Goal: Task Accomplishment & Management: Use online tool/utility

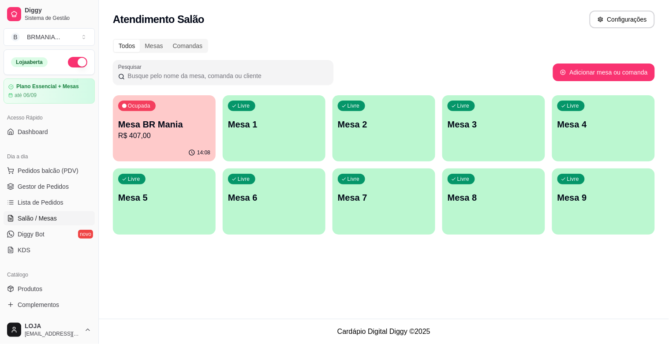
click at [182, 133] on p "R$ 407,00" at bounding box center [164, 136] width 92 height 11
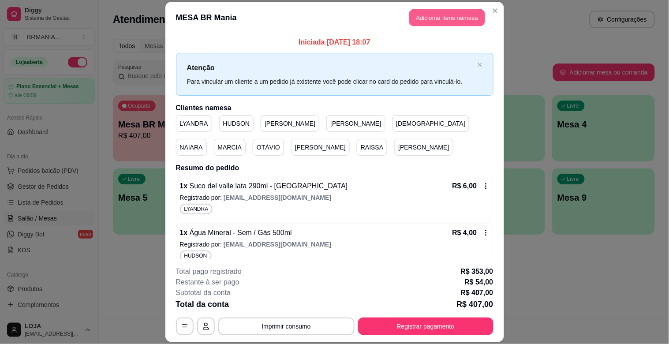
click at [439, 15] on button "Adicionar itens na mesa" at bounding box center [447, 17] width 76 height 17
click at [162, 64] on input "Pesquisa" at bounding box center [239, 62] width 426 height 9
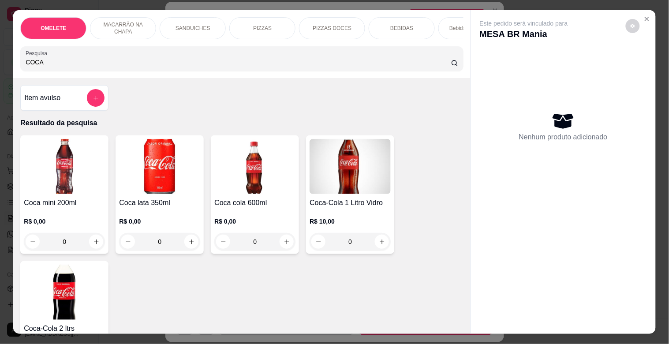
type input "COCA"
click at [91, 292] on img at bounding box center [64, 292] width 81 height 55
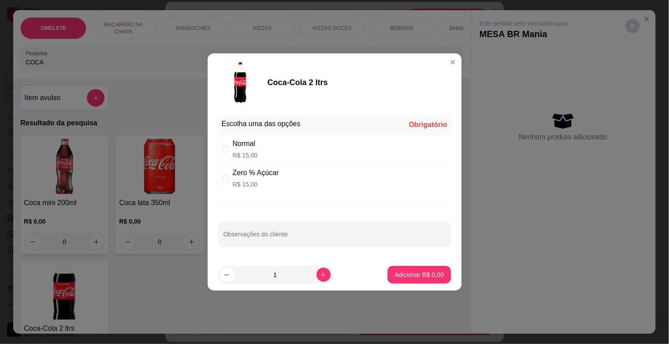
drag, startPoint x: 284, startPoint y: 155, endPoint x: 289, endPoint y: 178, distance: 23.9
click at [289, 161] on div "Normal R$ 15,00" at bounding box center [334, 149] width 233 height 29
click at [289, 178] on div "Zero % Açúcar R$ 15,00" at bounding box center [334, 178] width 233 height 29
radio input "false"
radio input "true"
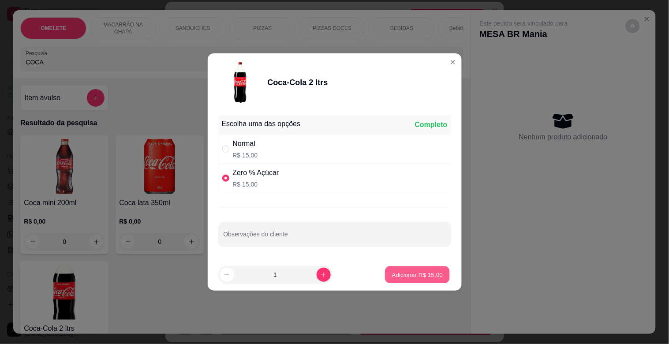
click at [435, 275] on p "Adicionar R$ 15,00" at bounding box center [417, 274] width 51 height 8
type input "1"
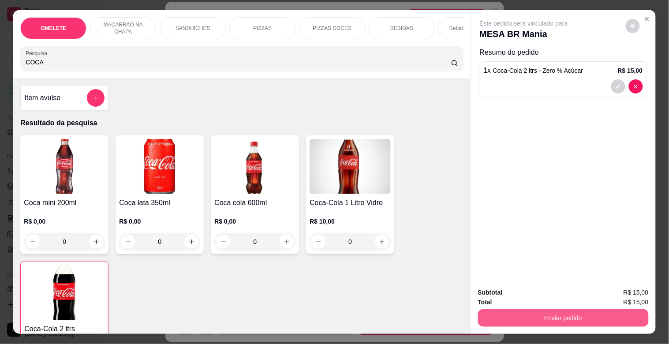
click at [590, 316] on button "Enviar pedido" at bounding box center [563, 318] width 171 height 18
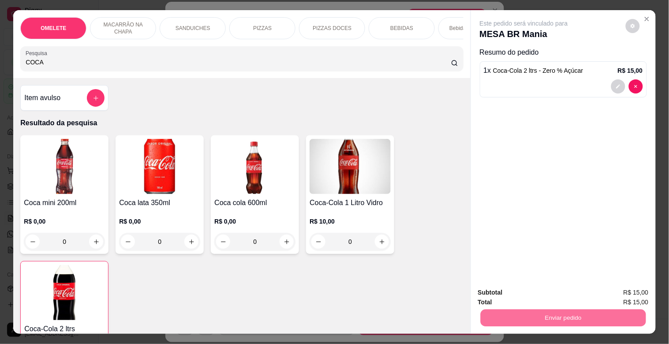
click at [634, 290] on button "Sim, quero registrar" at bounding box center [618, 292] width 64 height 16
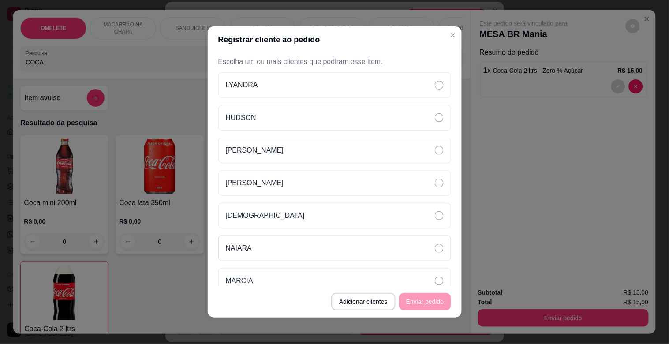
click at [282, 245] on div "NAIARA" at bounding box center [334, 249] width 233 height 26
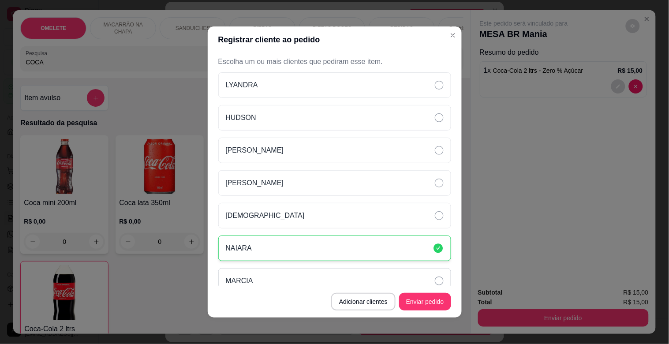
click at [299, 275] on div "MARCIA" at bounding box center [334, 281] width 233 height 26
click at [297, 77] on div "LYANDRA" at bounding box center [334, 85] width 233 height 26
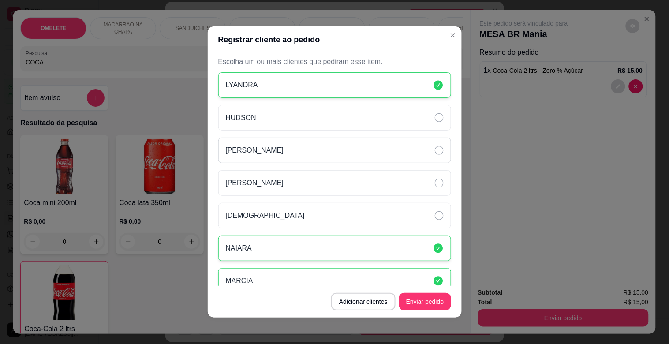
click at [346, 143] on div "[PERSON_NAME]" at bounding box center [334, 151] width 233 height 26
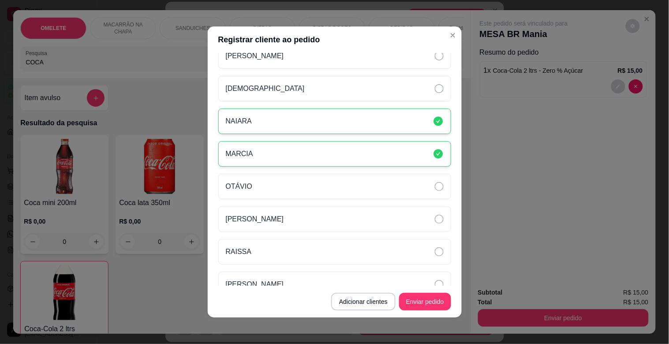
scroll to position [143, 0]
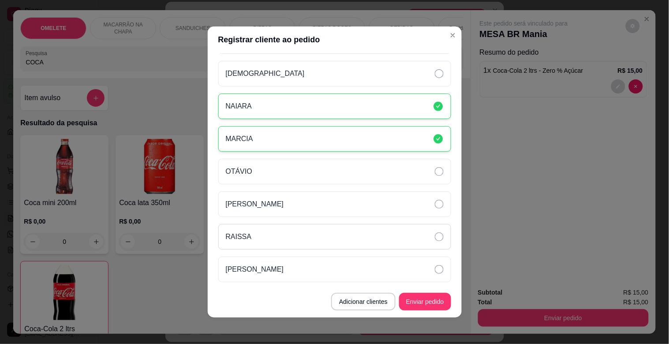
click at [266, 243] on div "RAISSA" at bounding box center [334, 237] width 233 height 26
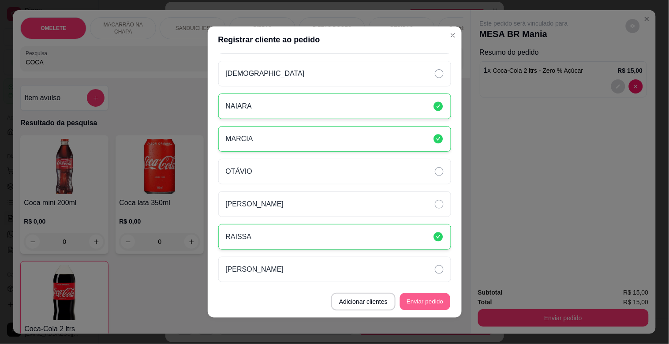
click at [430, 303] on button "Enviar pedido" at bounding box center [425, 301] width 50 height 17
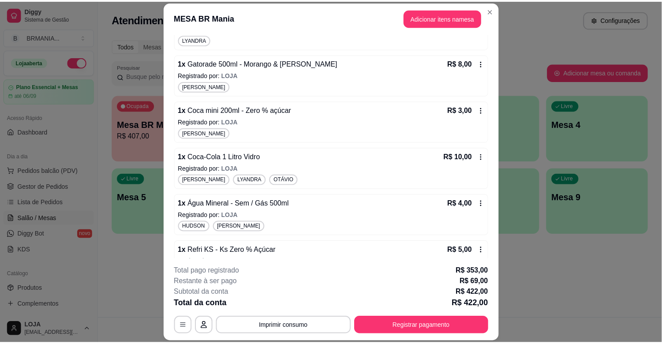
scroll to position [2283, 0]
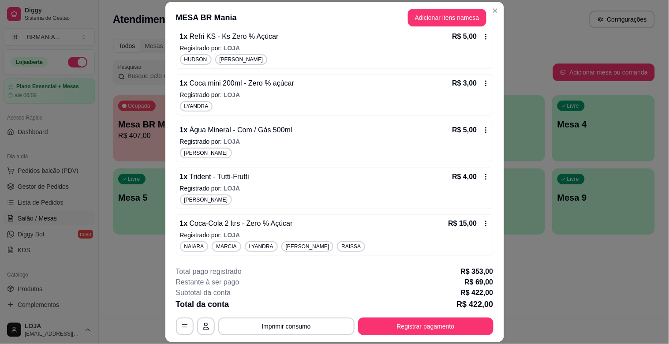
click at [362, 235] on p "Registrado por: LOJA" at bounding box center [335, 235] width 310 height 9
click at [339, 226] on div "1 x Coca-Cola 2 ltrs - Zero % Açúcar R$ 15,00" at bounding box center [335, 223] width 310 height 11
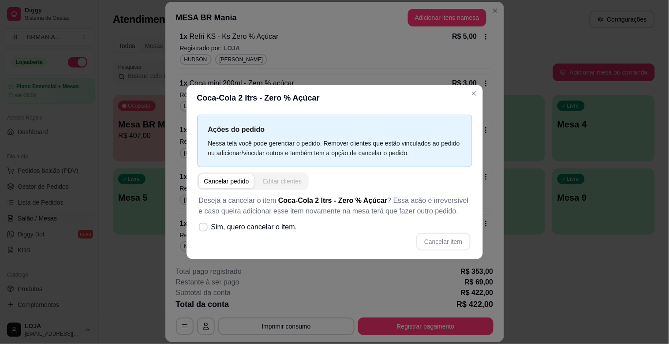
click at [291, 177] on button "Editar clientes" at bounding box center [282, 181] width 49 height 14
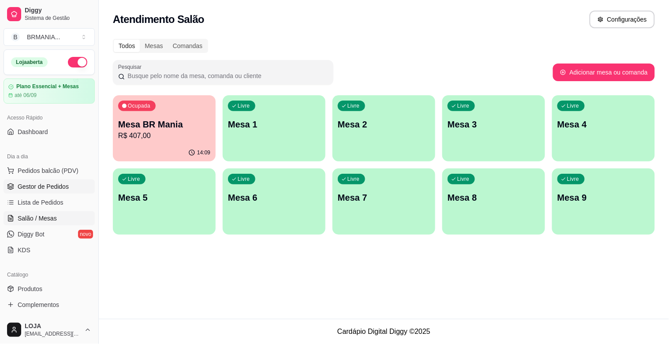
click at [55, 189] on span "Gestor de Pedidos" at bounding box center [43, 186] width 51 height 9
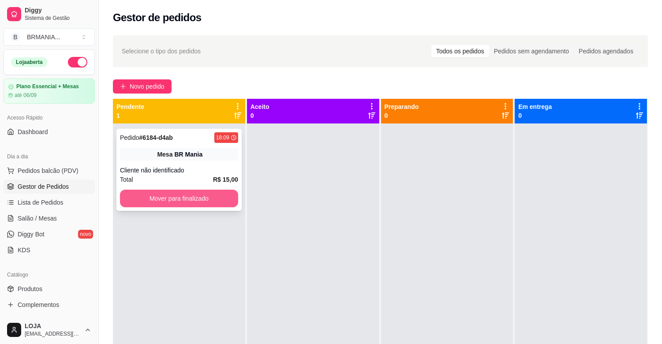
click at [166, 192] on button "Mover para finalizado" at bounding box center [179, 199] width 118 height 18
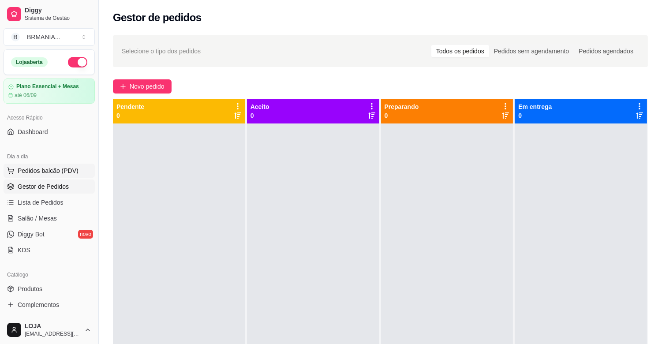
click at [38, 176] on button "Pedidos balcão (PDV)" at bounding box center [49, 171] width 91 height 14
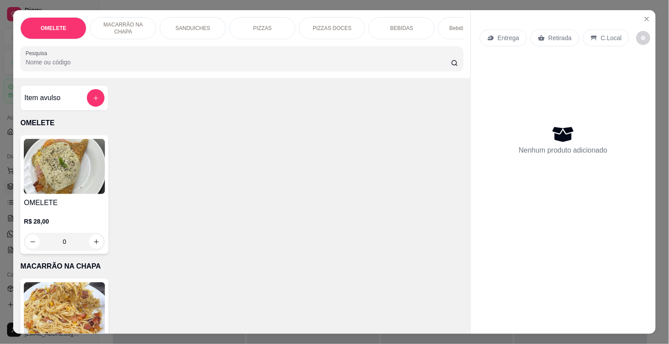
click at [64, 105] on div "Item avulso" at bounding box center [64, 98] width 80 height 18
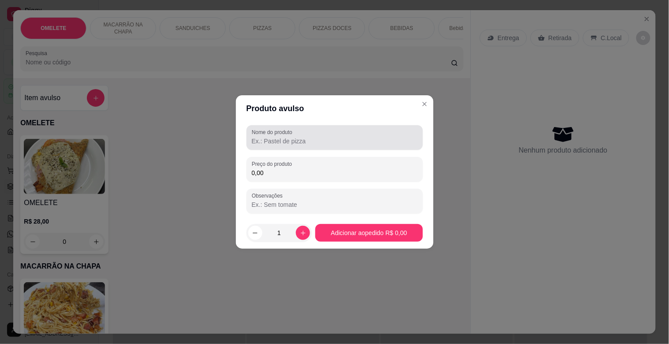
click at [286, 137] on input "Nome do produto" at bounding box center [335, 141] width 166 height 9
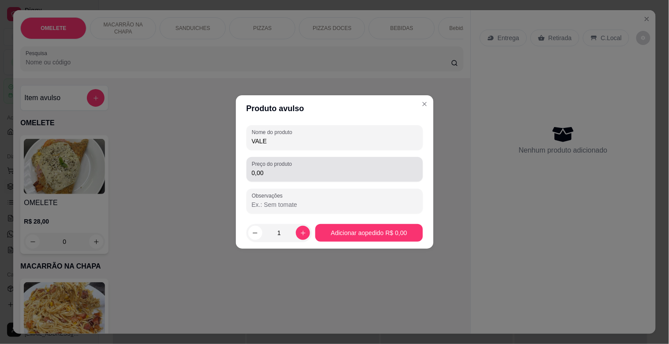
type input "VALE"
click at [287, 174] on input "0,00" at bounding box center [335, 173] width 166 height 9
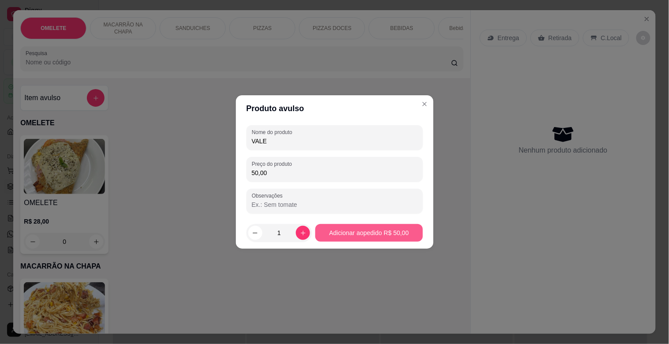
type input "50,00"
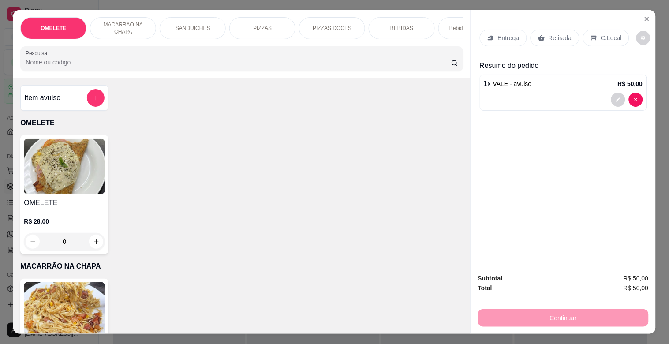
click at [549, 36] on p "Retirada" at bounding box center [560, 38] width 23 height 9
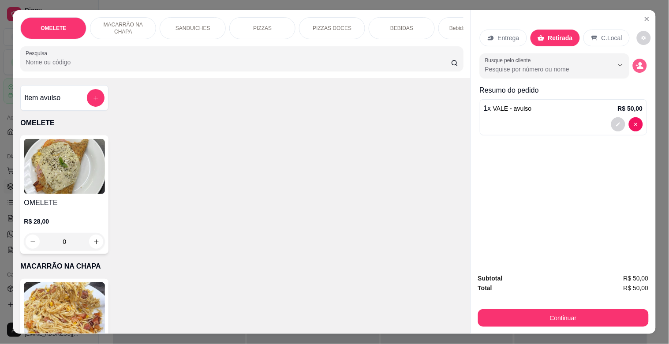
click at [637, 68] on button "decrease-product-quantity" at bounding box center [640, 66] width 14 height 14
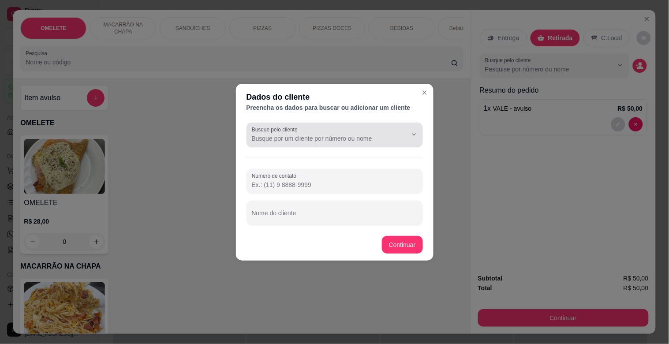
click at [323, 142] on input "Busque pelo cliente" at bounding box center [322, 138] width 141 height 9
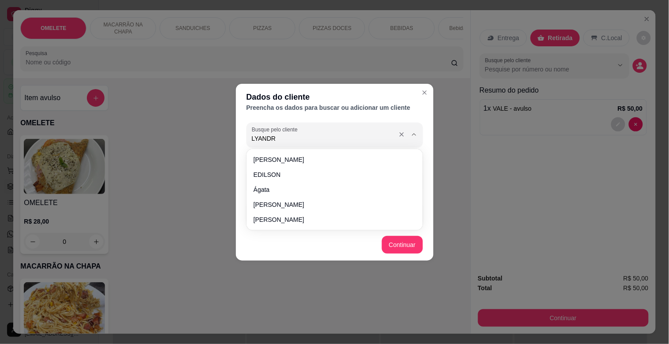
type input "LYANDRA"
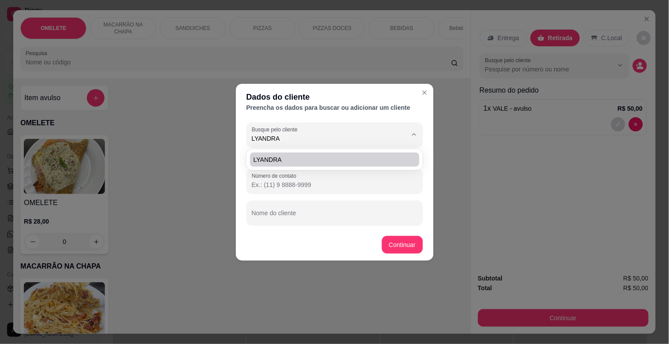
click at [293, 158] on span "LYANDRA" at bounding box center [331, 159] width 154 height 9
type input "[PHONE_NUMBER]"
type input "LYANDRA"
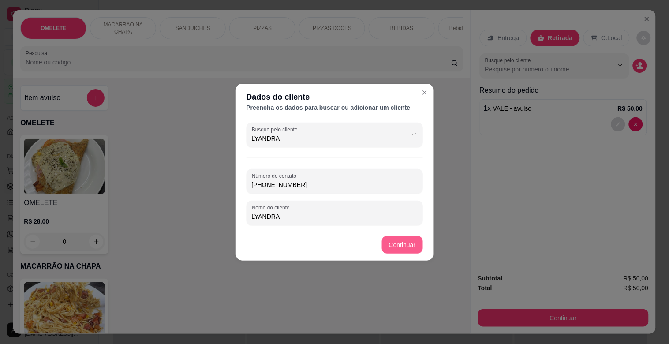
type input "LYANDRA"
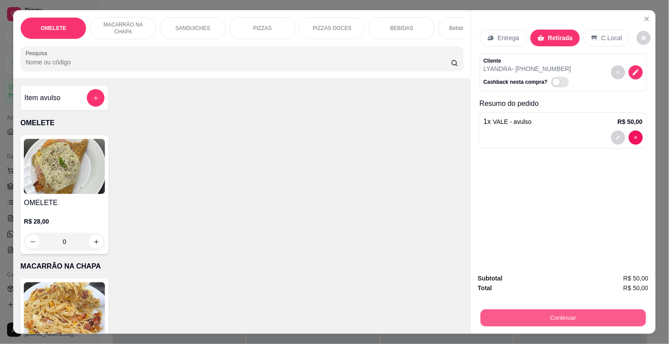
click at [536, 309] on button "Continuar" at bounding box center [563, 317] width 165 height 17
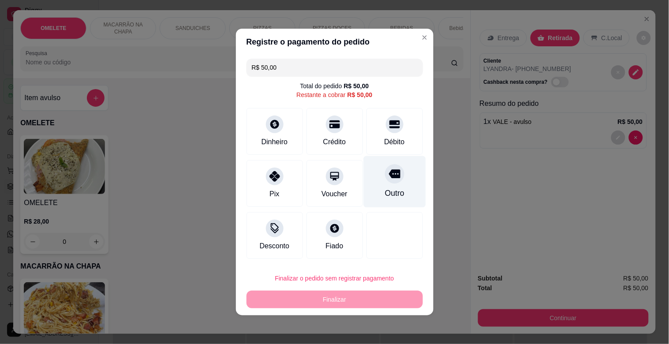
click at [388, 190] on div "Outro" at bounding box center [394, 193] width 19 height 11
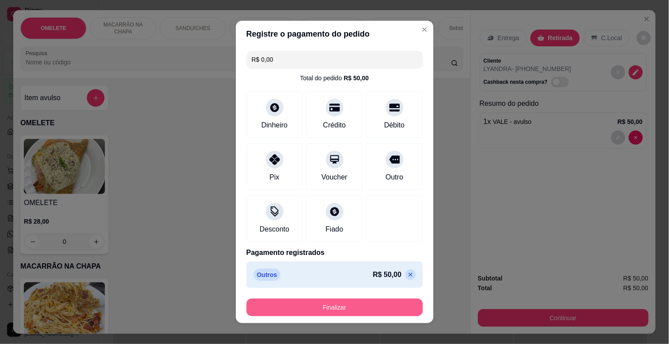
click at [350, 308] on button "Finalizar" at bounding box center [335, 308] width 177 height 18
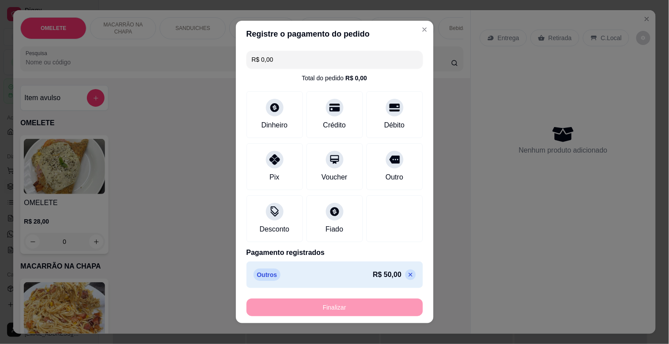
type input "-R$ 50,00"
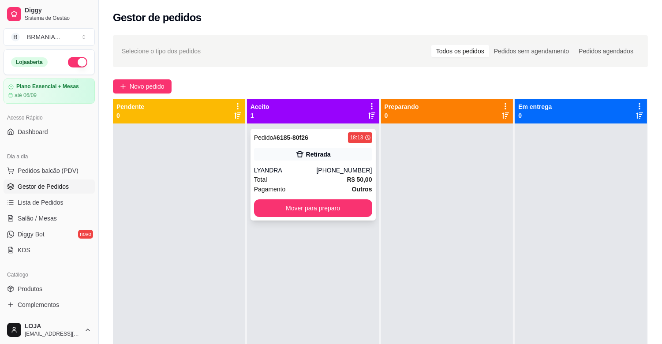
click at [319, 158] on div "Retirada" at bounding box center [318, 154] width 25 height 9
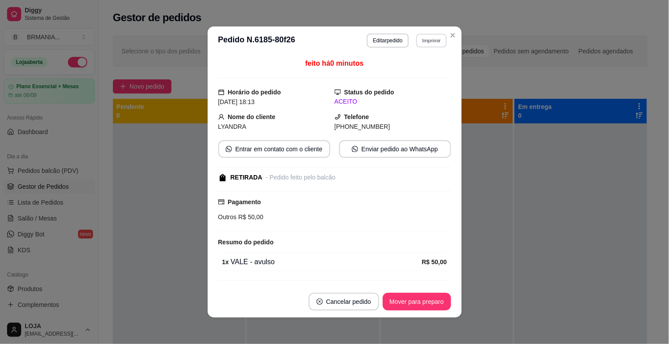
click at [439, 40] on button "Imprimir" at bounding box center [432, 41] width 30 height 14
click at [421, 72] on button "IMPRESSORA" at bounding box center [420, 67] width 51 height 11
click at [406, 309] on button "Mover para preparo" at bounding box center [417, 302] width 68 height 18
click at [408, 308] on div "Mover para preparo" at bounding box center [411, 302] width 81 height 18
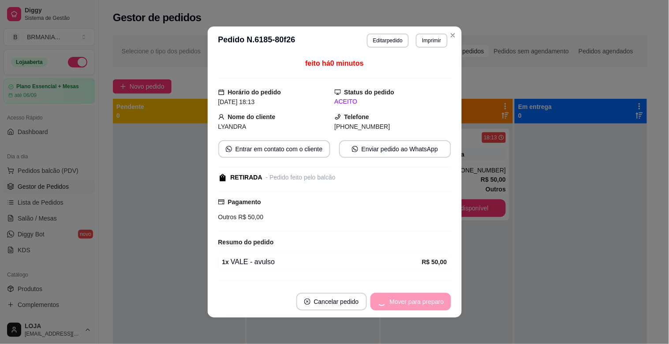
click at [411, 306] on div "Mover para preparo" at bounding box center [411, 302] width 81 height 18
click at [411, 306] on div "Mover para retirada disponível" at bounding box center [396, 302] width 110 height 18
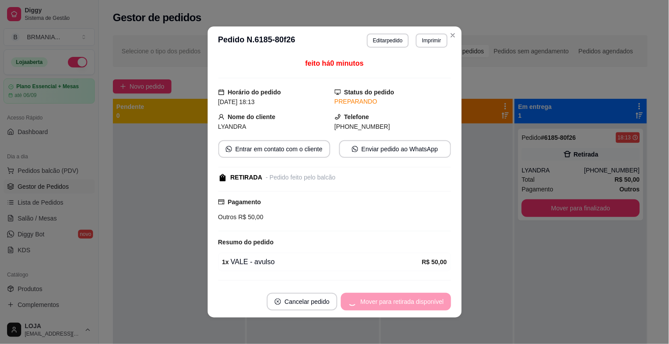
click at [411, 306] on div "Mover para retirada disponível" at bounding box center [396, 302] width 110 height 18
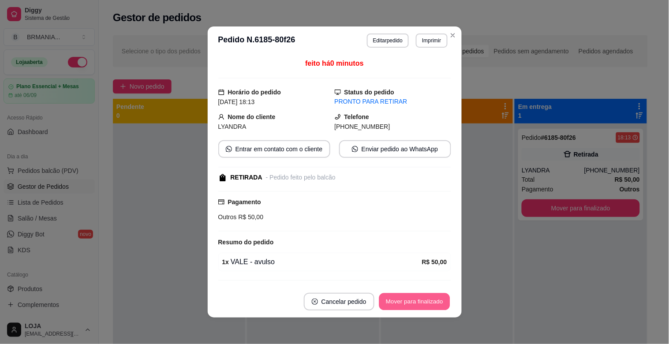
click at [411, 306] on button "Mover para finalizado" at bounding box center [414, 301] width 71 height 17
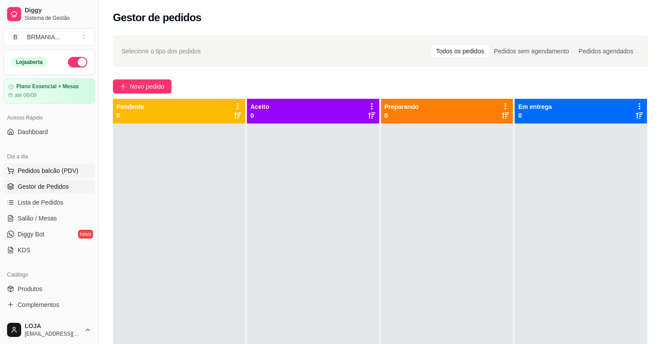
click at [55, 166] on span "Pedidos balcão (PDV)" at bounding box center [48, 170] width 61 height 9
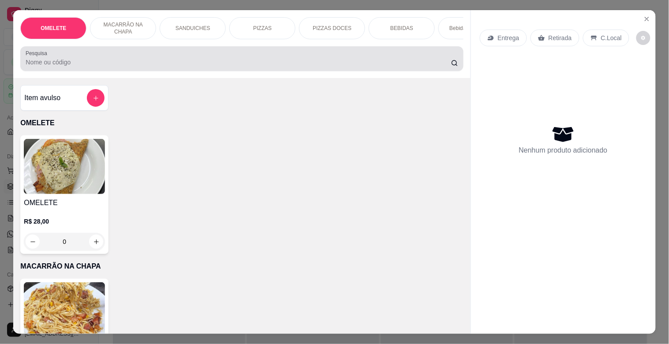
click at [153, 62] on input "Pesquisa" at bounding box center [239, 62] width 426 height 9
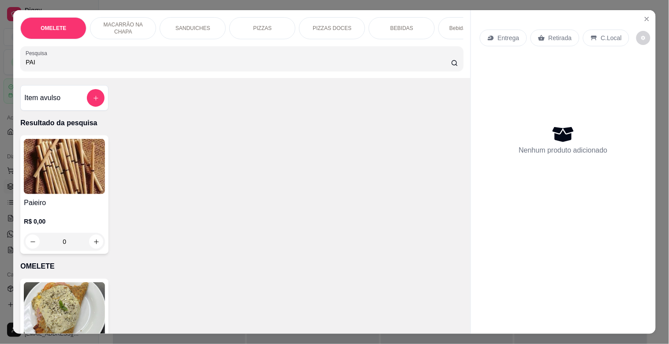
type input "PAI"
click at [75, 174] on img at bounding box center [64, 166] width 81 height 55
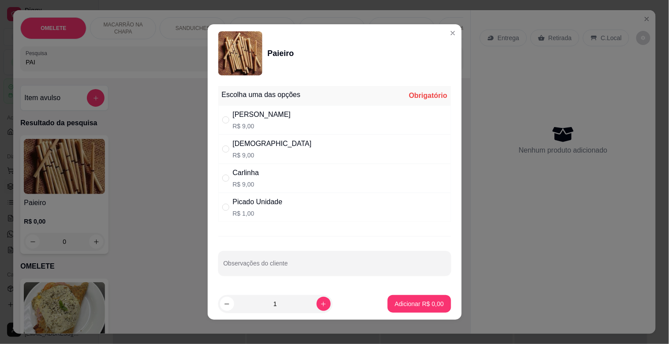
click at [286, 141] on div "Dinha R$ 9,00" at bounding box center [334, 149] width 233 height 29
radio input "true"
click at [408, 307] on p "Adicionar R$ 9,00" at bounding box center [419, 304] width 49 height 9
type input "1"
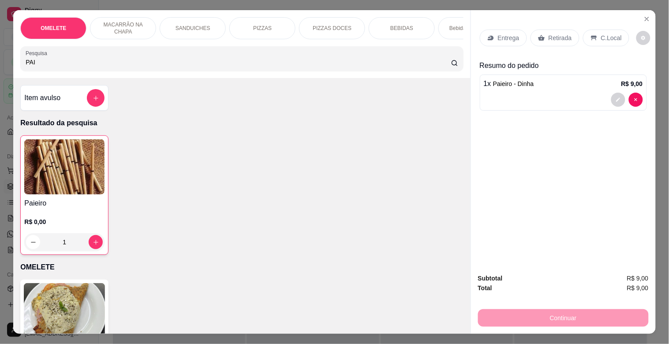
click at [565, 34] on p "Retirada" at bounding box center [560, 38] width 23 height 9
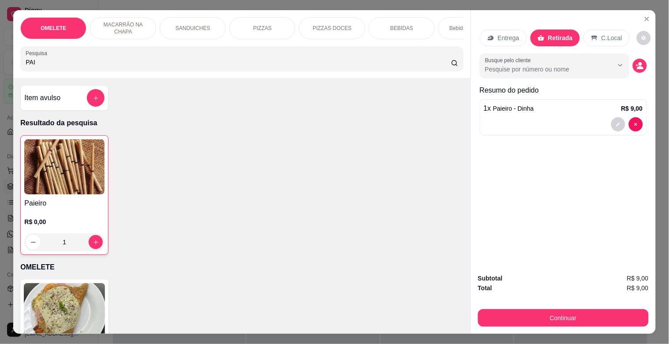
click at [644, 64] on div "Entrega Retirada C.Local Busque pelo cliente Resumo do pedido 1 x Paieiro - Din…" at bounding box center [563, 138] width 185 height 256
click at [636, 63] on icon "decrease-product-quantity" at bounding box center [640, 66] width 8 height 8
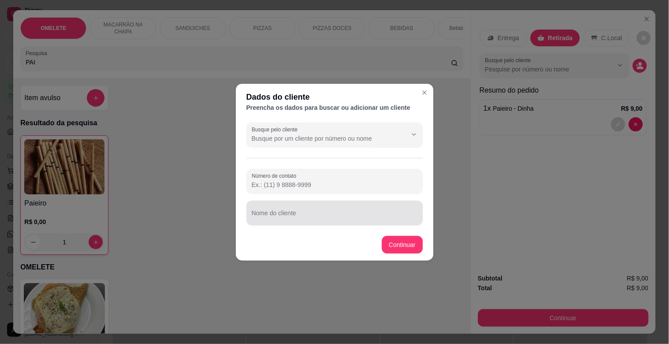
click at [297, 212] on input "Nome do cliente" at bounding box center [335, 216] width 166 height 9
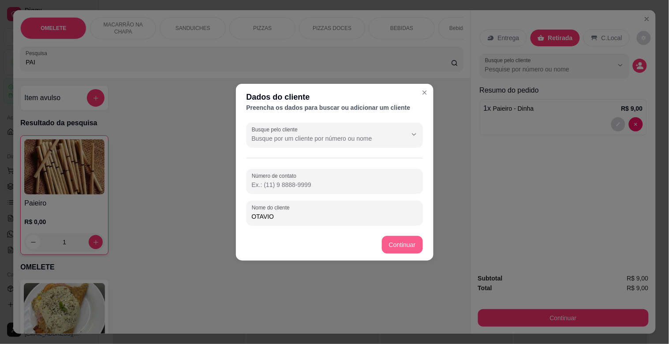
type input "OTAVIO"
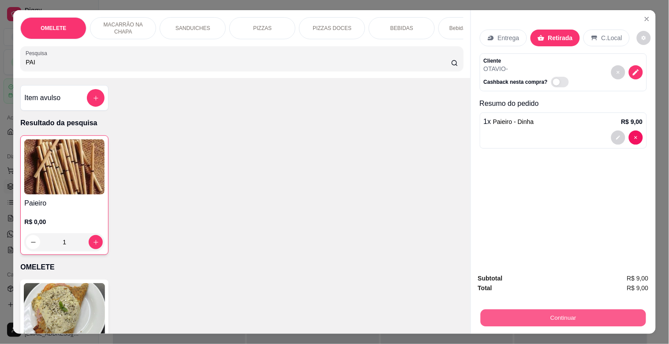
click at [530, 309] on button "Continuar" at bounding box center [563, 317] width 165 height 17
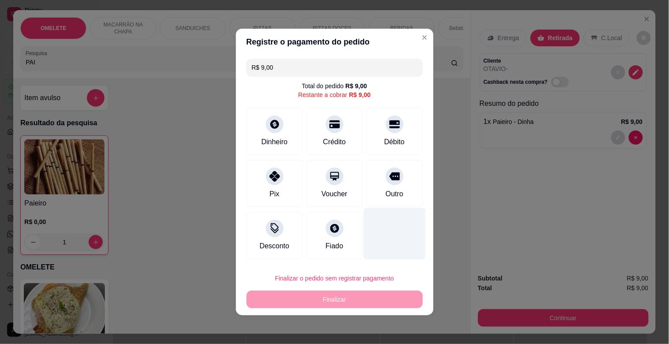
click at [394, 190] on div "Outro" at bounding box center [395, 183] width 56 height 47
type input "R$ 0,00"
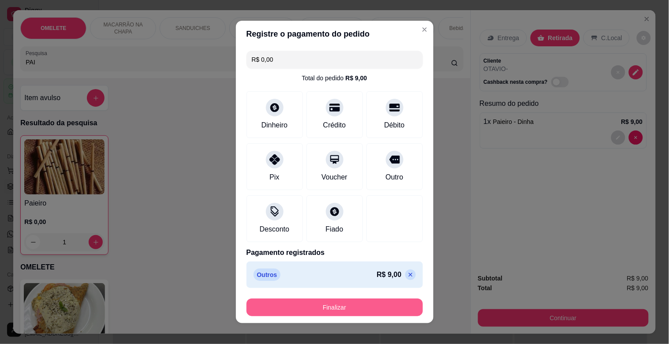
click at [338, 306] on button "Finalizar" at bounding box center [335, 308] width 177 height 18
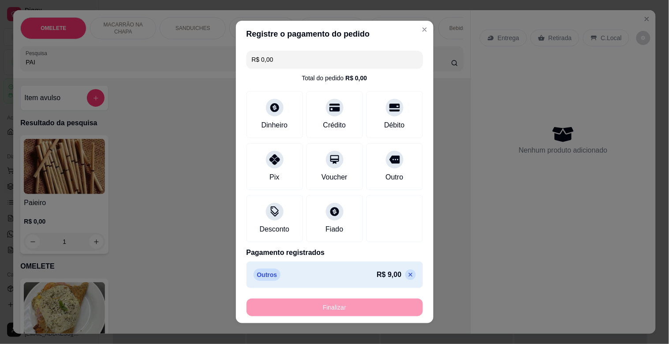
type input "0"
type input "-R$ 9,00"
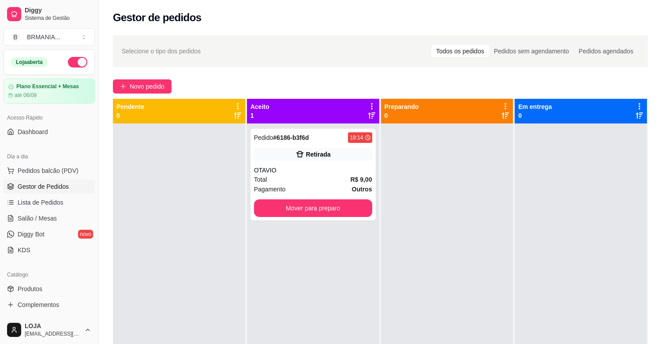
click at [317, 161] on div "Pedido # 6186-b3f6d 18:14 Retirada OTAVIO Total R$ 9,00 Pagamento Outros Mover …" at bounding box center [313, 175] width 125 height 92
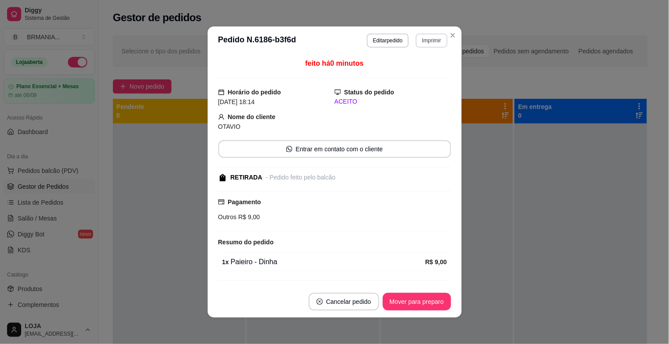
click at [426, 37] on button "Imprimir" at bounding box center [431, 41] width 31 height 14
click at [427, 71] on button "IMPRESSORA" at bounding box center [413, 72] width 62 height 14
click at [428, 298] on button "Mover para preparo" at bounding box center [417, 302] width 68 height 18
click at [428, 298] on div "Mover para preparo" at bounding box center [417, 302] width 68 height 18
click at [428, 298] on div "Mover para preparo" at bounding box center [411, 302] width 81 height 18
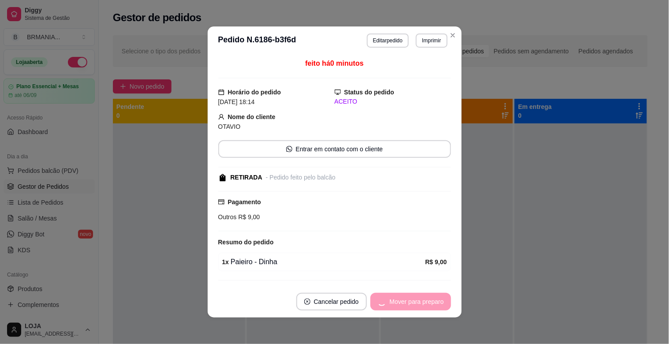
click at [428, 298] on div "Mover para preparo" at bounding box center [411, 302] width 81 height 18
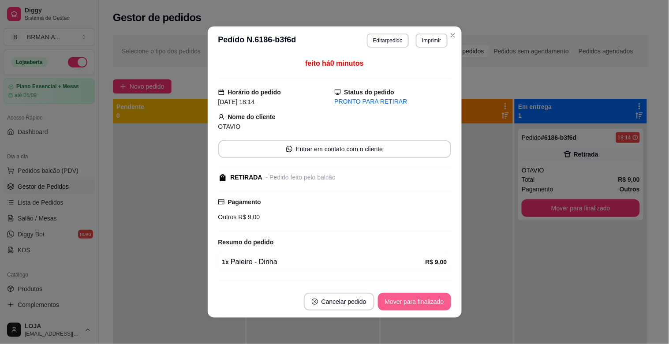
click at [437, 300] on button "Mover para finalizado" at bounding box center [414, 302] width 73 height 18
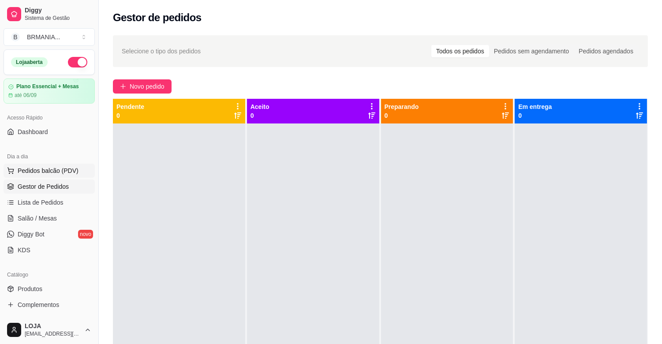
click at [49, 167] on span "Pedidos balcão (PDV)" at bounding box center [48, 170] width 61 height 9
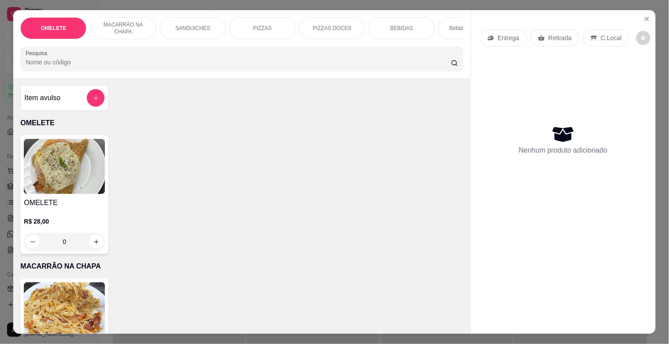
click at [180, 67] on input "Pesquisa" at bounding box center [239, 62] width 426 height 9
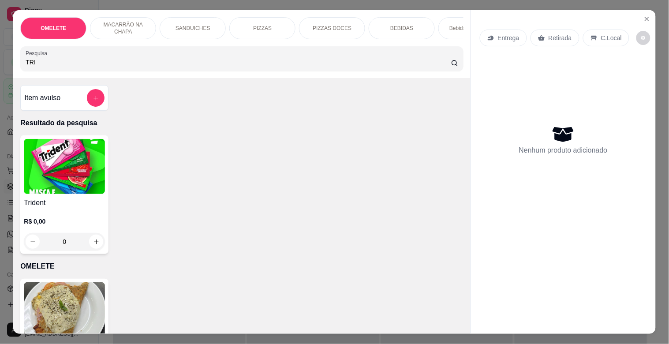
type input "TRI"
click at [70, 146] on div "Item avulso Resultado da pesquisa Trident R$ 0,00 0 OMELETE OMELETE R$ 28,00 0 …" at bounding box center [241, 205] width 457 height 255
click at [70, 146] on img at bounding box center [64, 166] width 81 height 55
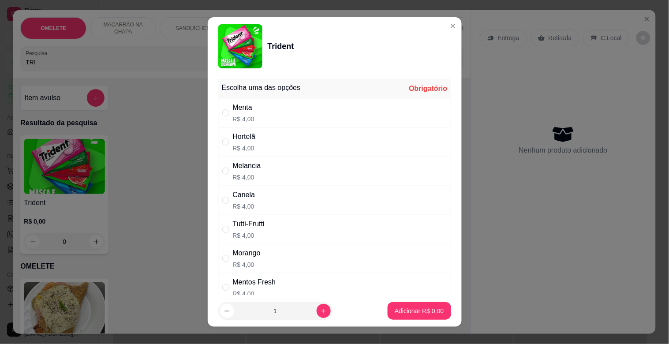
click at [313, 140] on div "Hortelã R$ 4,00" at bounding box center [334, 142] width 233 height 29
radio input "true"
click at [400, 318] on button "Adicionar R$ 4,00" at bounding box center [419, 311] width 63 height 18
type input "1"
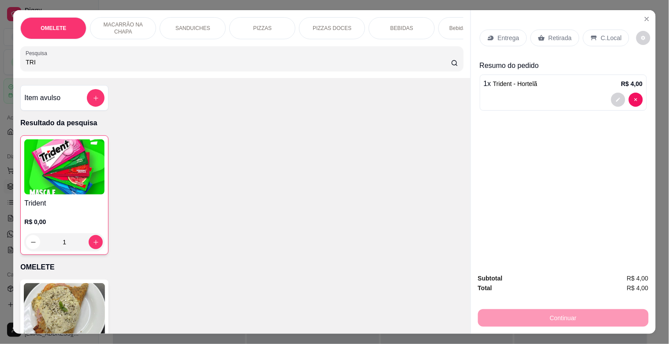
click at [557, 30] on div "Retirada" at bounding box center [555, 38] width 49 height 17
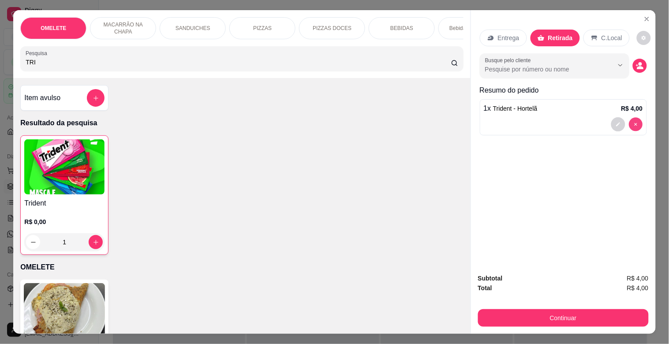
type input "0"
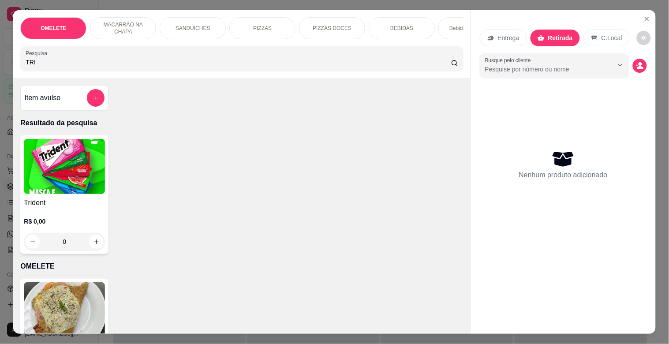
click at [57, 179] on img at bounding box center [64, 166] width 81 height 55
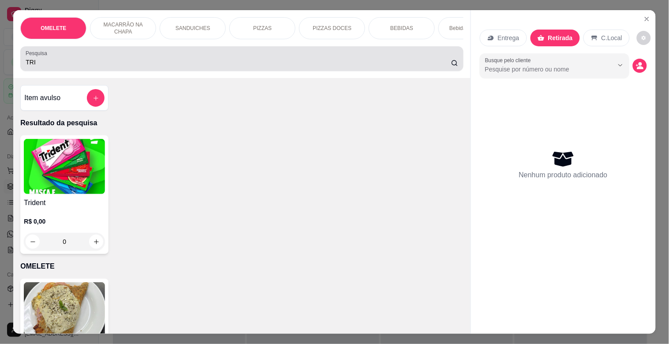
click at [136, 67] on input "TRI" at bounding box center [239, 62] width 426 height 9
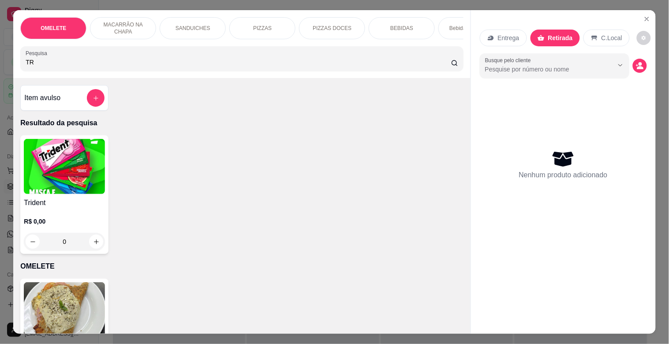
type input "T"
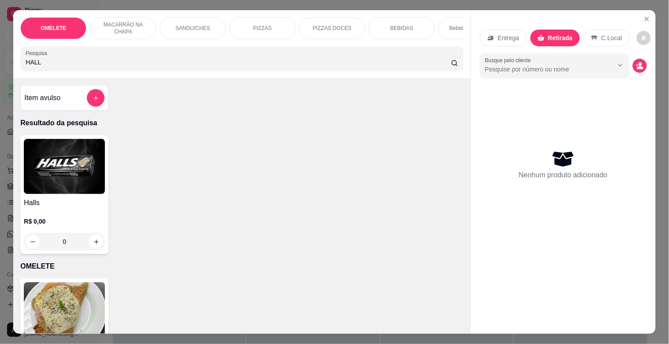
type input "HALL"
click at [82, 183] on img at bounding box center [64, 166] width 81 height 55
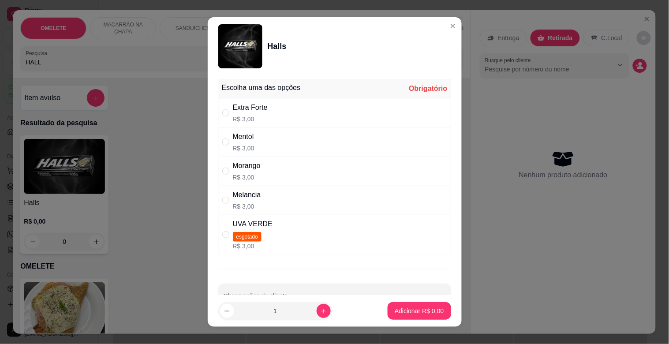
click at [312, 131] on div "Mentol R$ 3,00" at bounding box center [334, 142] width 233 height 29
click at [325, 143] on div "Mentol R$ 3,00" at bounding box center [334, 142] width 233 height 29
click at [321, 148] on div "Mentol R$ 3,00" at bounding box center [334, 142] width 233 height 29
radio input "true"
click at [409, 318] on button "Adicionar R$ 3,00" at bounding box center [419, 311] width 63 height 18
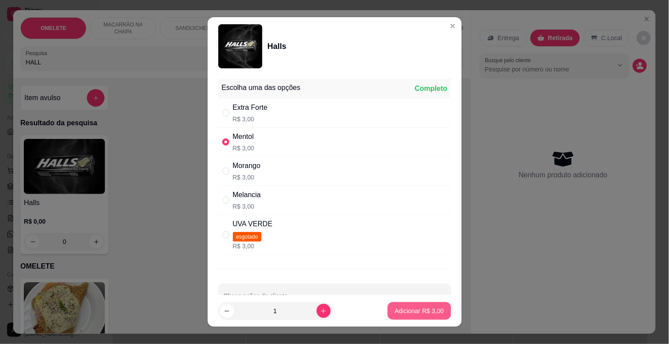
type input "1"
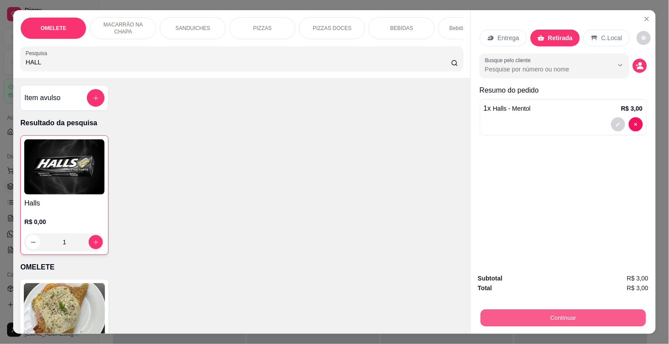
click at [576, 309] on button "Continuar" at bounding box center [563, 317] width 165 height 17
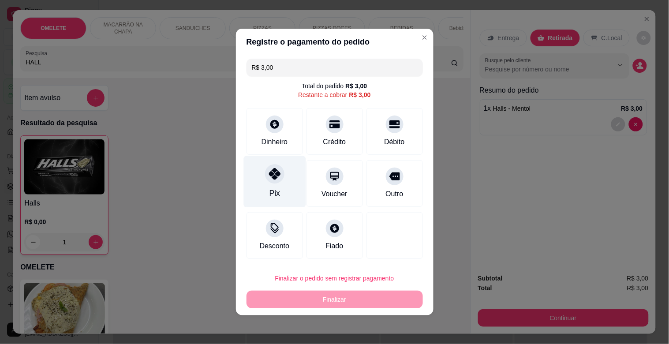
click at [284, 180] on div "Pix" at bounding box center [275, 182] width 62 height 52
type input "R$ 0,00"
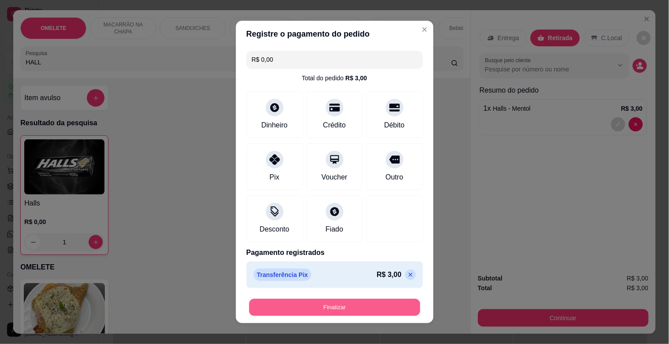
click at [334, 306] on button "Finalizar" at bounding box center [334, 307] width 171 height 17
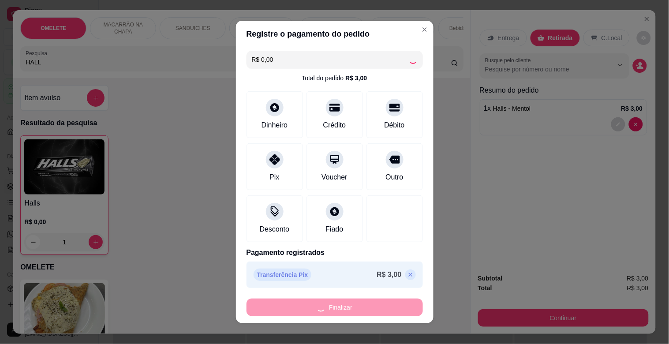
type input "0"
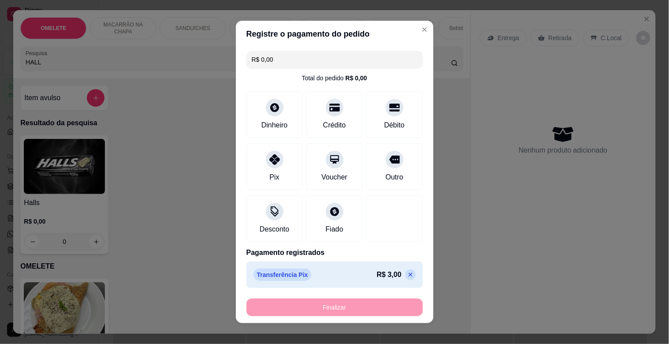
type input "-R$ 3,00"
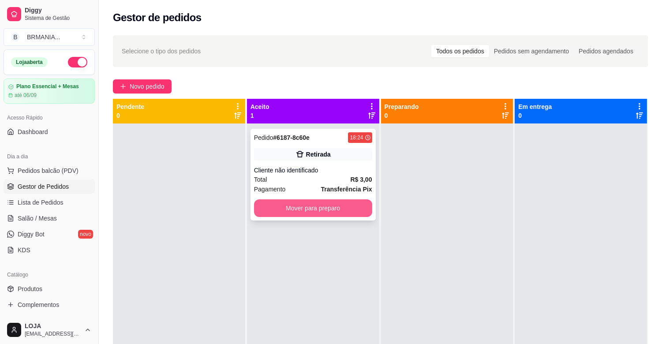
click at [329, 204] on button "Mover para preparo" at bounding box center [313, 208] width 118 height 18
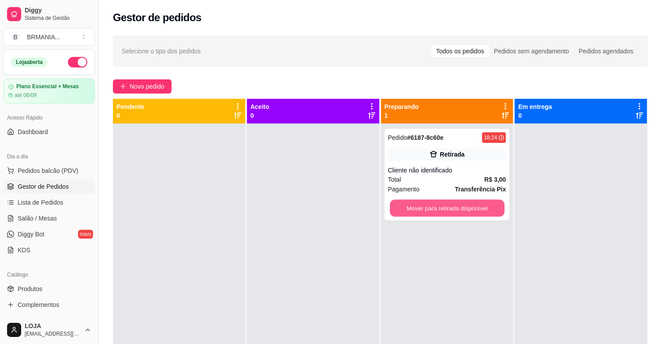
click at [417, 212] on button "Mover para retirada disponível" at bounding box center [447, 208] width 115 height 17
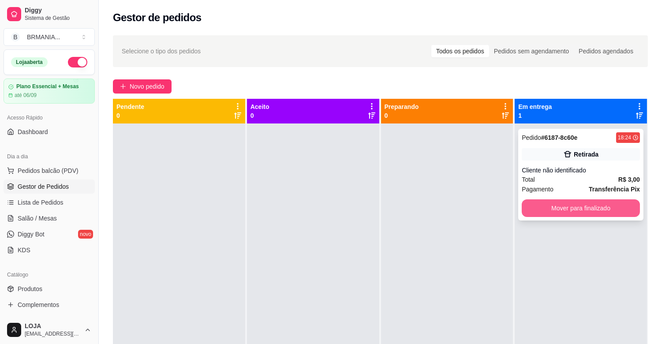
click at [571, 205] on button "Mover para finalizado" at bounding box center [581, 208] width 118 height 18
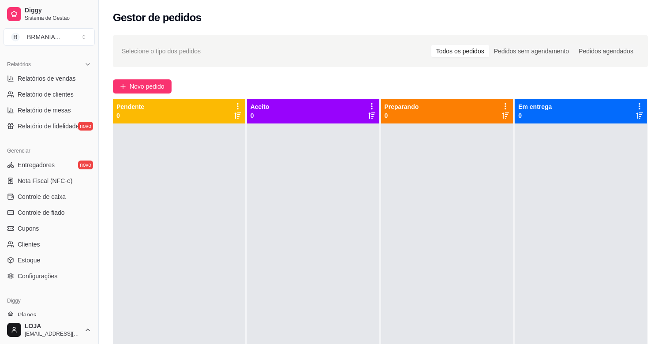
scroll to position [267, 0]
click at [45, 259] on link "Estoque" at bounding box center [49, 259] width 91 height 14
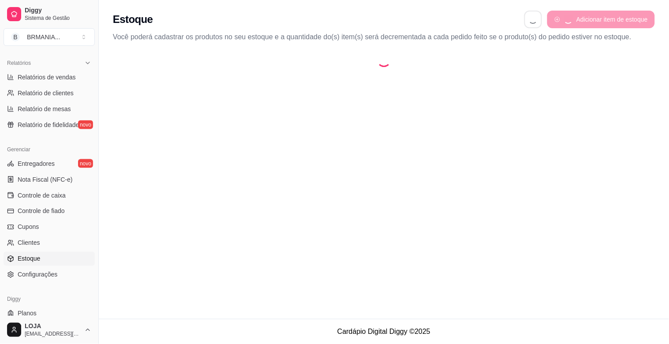
select select "QUANTITY_ORDER"
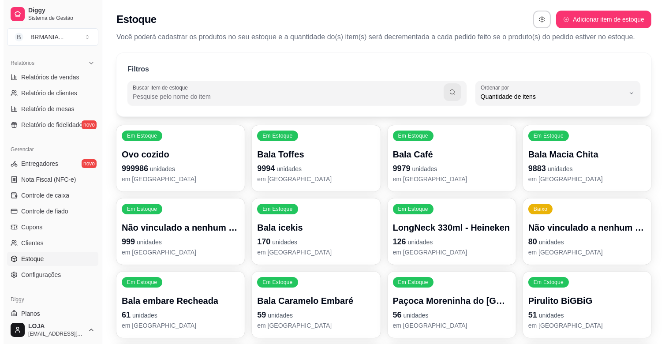
scroll to position [8, 0]
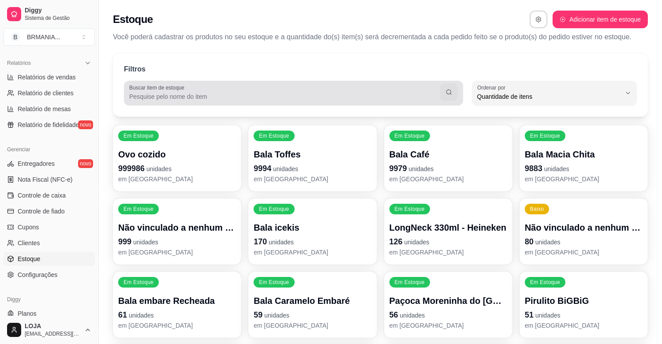
click at [193, 99] on input "Buscar item de estoque" at bounding box center [284, 96] width 311 height 9
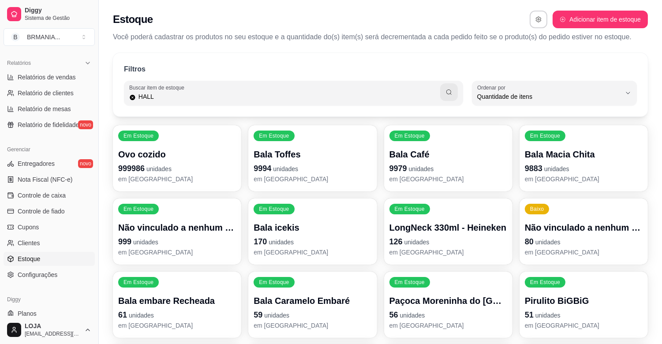
type input "HALL"
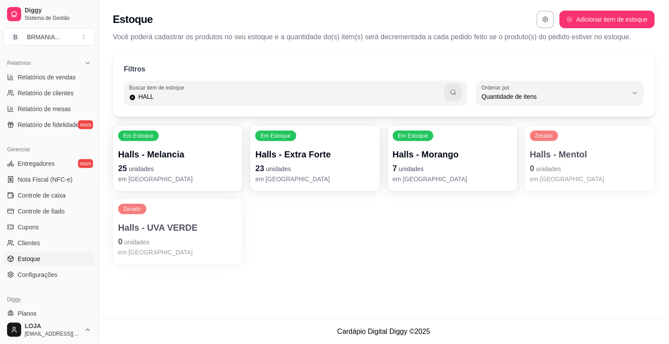
click at [224, 225] on p "Halls - UVA VERDE" at bounding box center [178, 228] width 120 height 12
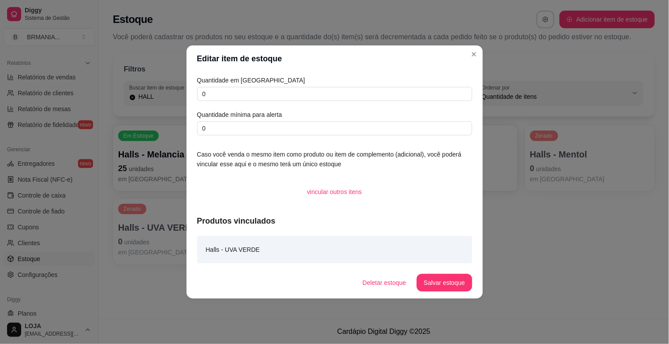
click at [288, 102] on div "Quantidade em estoque 0 Quantidade mínima para alerta 0" at bounding box center [334, 105] width 275 height 60
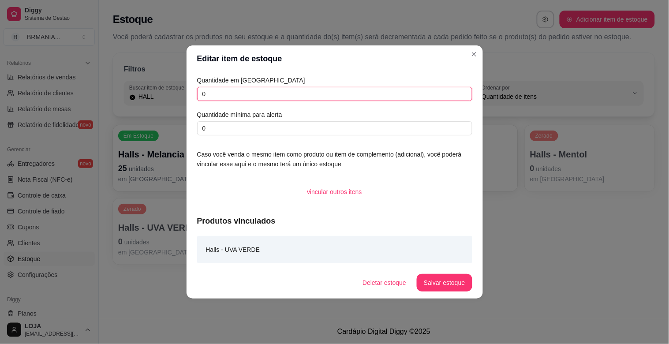
click at [282, 94] on input "0" at bounding box center [334, 94] width 275 height 14
type input "21"
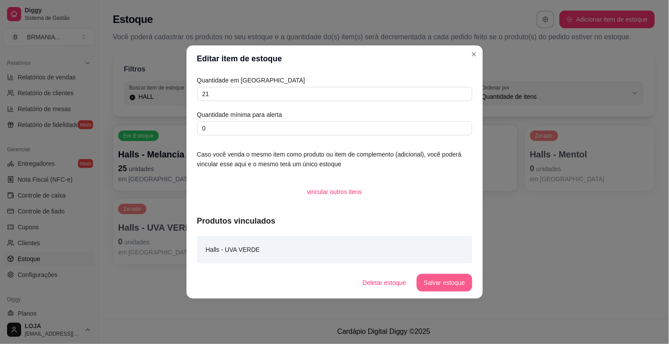
click at [456, 277] on button "Salvar estoque" at bounding box center [444, 283] width 55 height 18
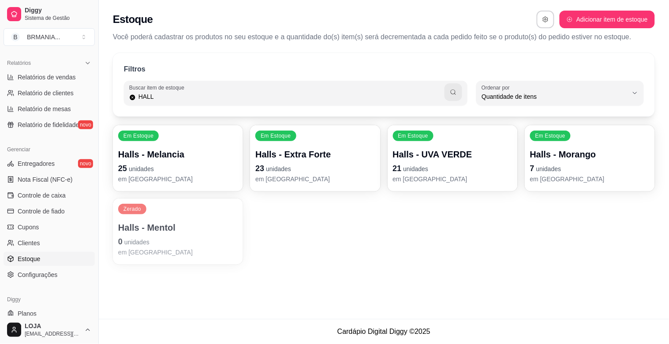
click at [469, 177] on p "em [GEOGRAPHIC_DATA]" at bounding box center [453, 179] width 120 height 9
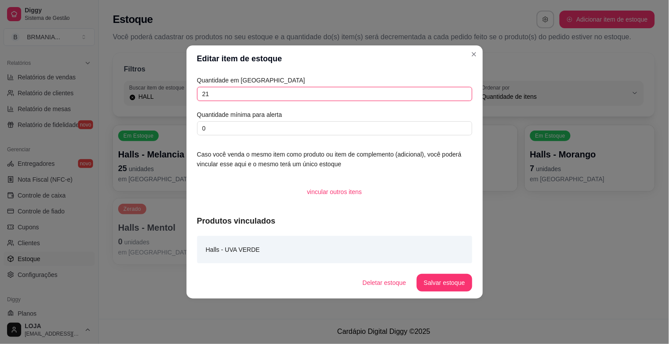
click at [289, 99] on input "21" at bounding box center [334, 94] width 275 height 14
type input "2"
type input "18"
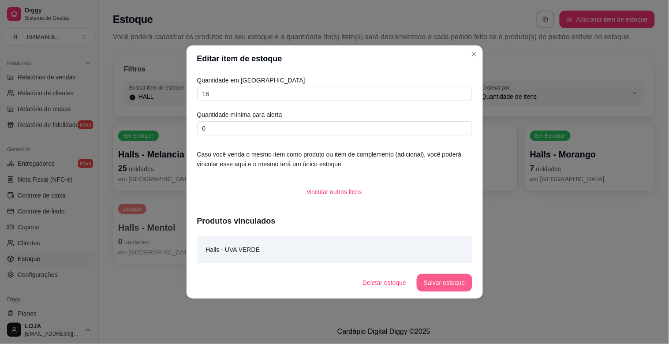
click at [449, 285] on button "Salvar estoque" at bounding box center [444, 283] width 55 height 18
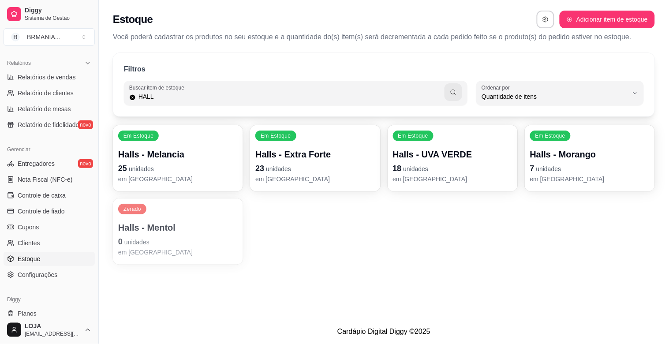
click at [161, 253] on p "em [GEOGRAPHIC_DATA]" at bounding box center [178, 252] width 120 height 9
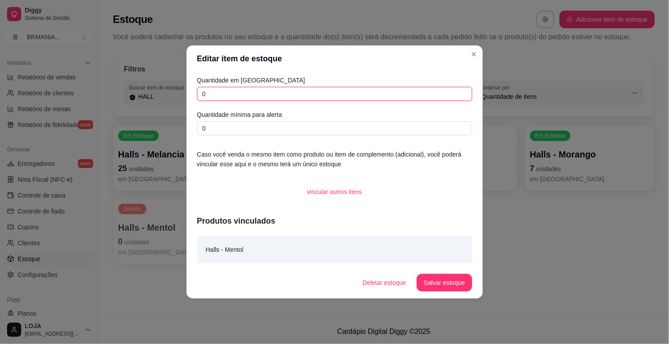
click at [244, 89] on input "0" at bounding box center [334, 94] width 275 height 14
type input "21"
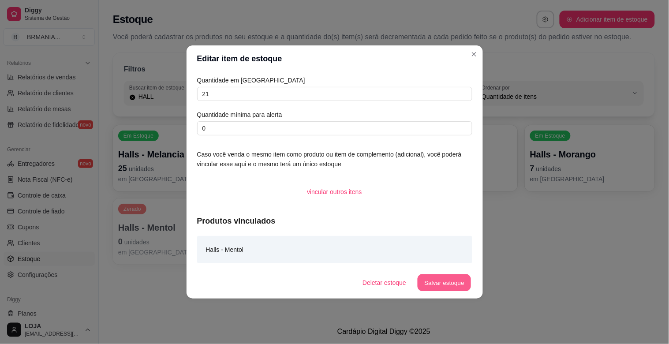
click at [448, 290] on button "Salvar estoque" at bounding box center [445, 282] width 54 height 17
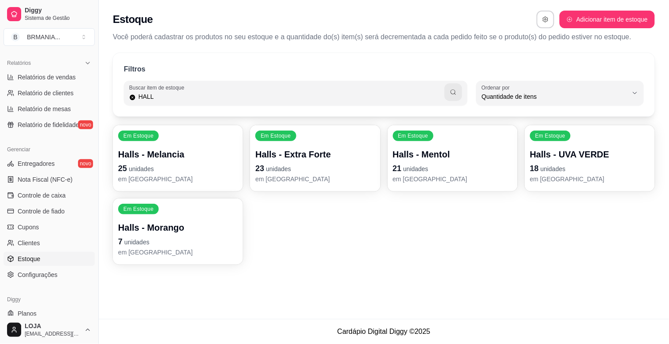
click at [195, 248] on p "em [GEOGRAPHIC_DATA]" at bounding box center [178, 252] width 120 height 9
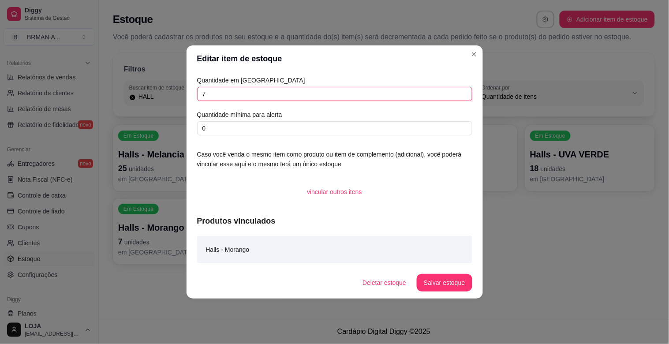
click at [237, 97] on input "7" at bounding box center [334, 94] width 275 height 14
type input "26"
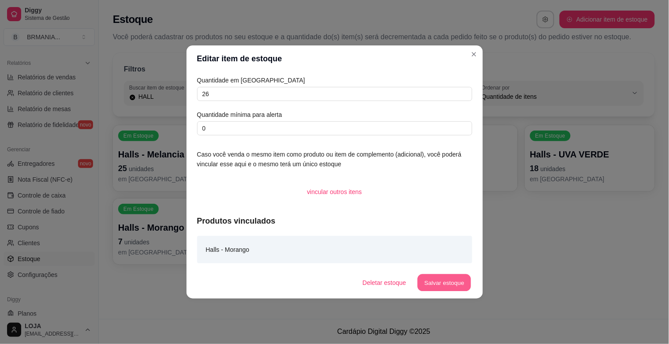
click at [441, 277] on button "Salvar estoque" at bounding box center [445, 282] width 54 height 17
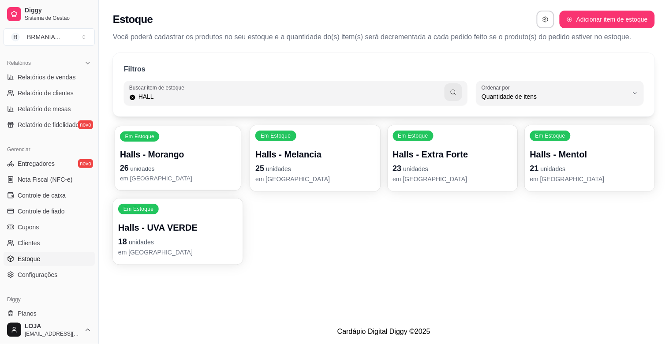
click at [154, 167] on span "unidades" at bounding box center [142, 168] width 24 height 7
click at [334, 170] on p "25 unidades" at bounding box center [315, 168] width 120 height 12
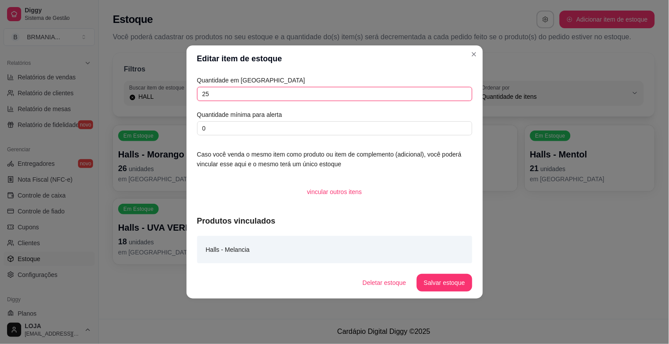
click at [281, 99] on input "25" at bounding box center [334, 94] width 275 height 14
type input "2"
type input "5"
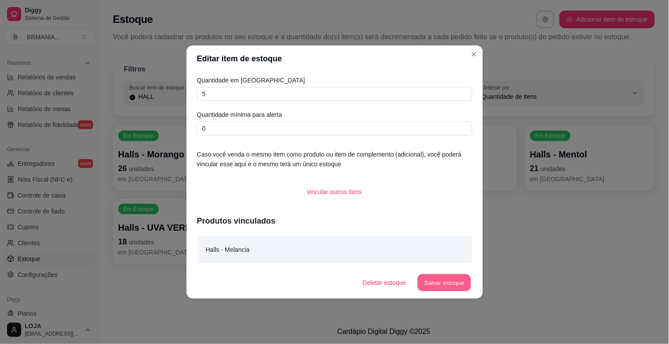
click at [435, 281] on button "Salvar estoque" at bounding box center [445, 282] width 54 height 17
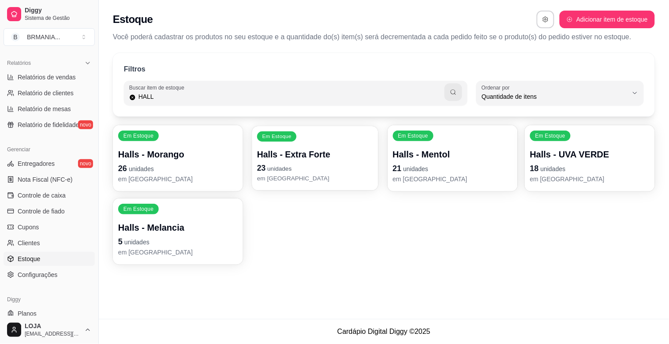
click at [318, 163] on p "23 unidades" at bounding box center [315, 168] width 116 height 12
click at [274, 98] on input "23" at bounding box center [334, 94] width 275 height 14
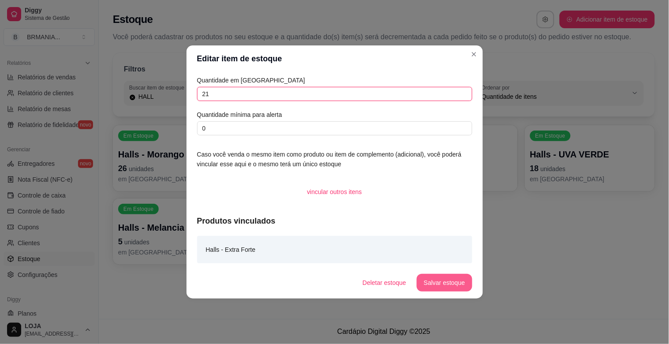
type input "21"
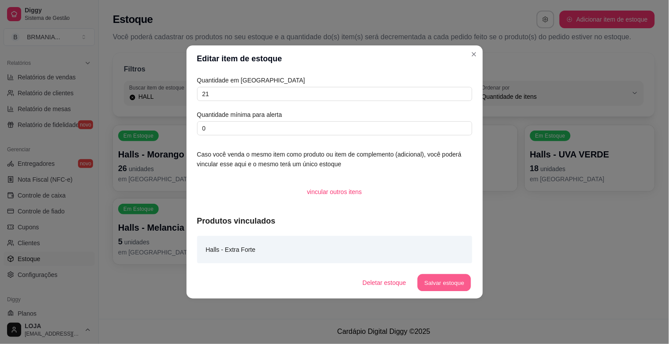
click at [443, 285] on button "Salvar estoque" at bounding box center [445, 282] width 54 height 17
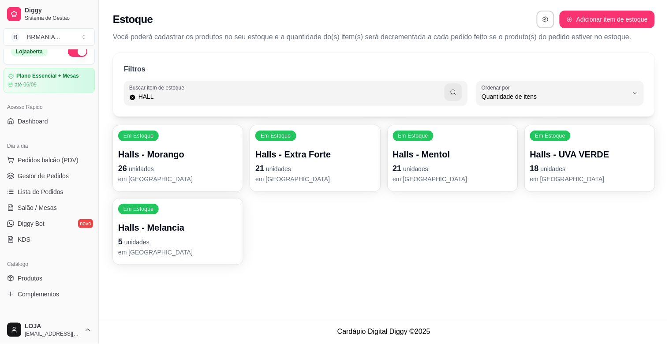
scroll to position [0, 0]
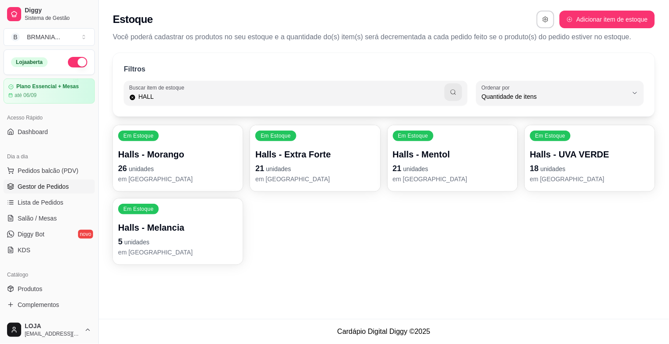
click at [56, 184] on span "Gestor de Pedidos" at bounding box center [43, 186] width 51 height 9
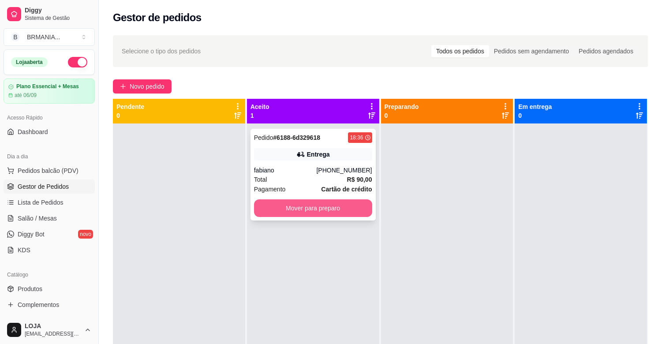
click at [311, 202] on button "Mover para preparo" at bounding box center [313, 208] width 118 height 18
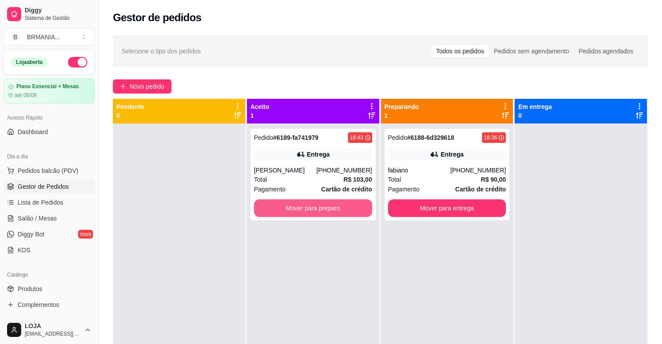
click at [311, 202] on button "Mover para preparo" at bounding box center [313, 208] width 118 height 18
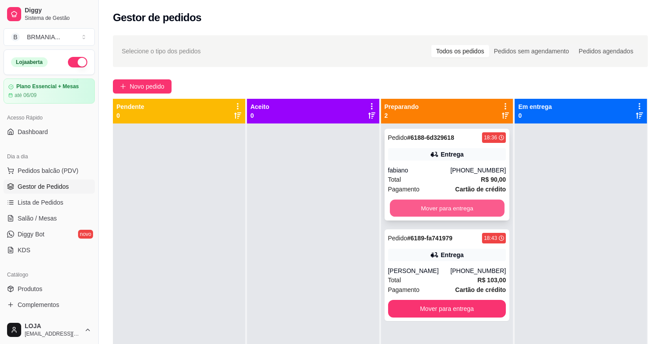
click at [422, 205] on button "Mover para entrega" at bounding box center [447, 208] width 115 height 17
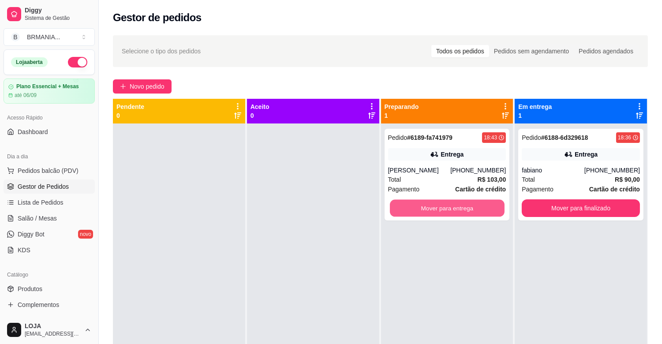
click at [422, 205] on button "Mover para entrega" at bounding box center [447, 208] width 115 height 17
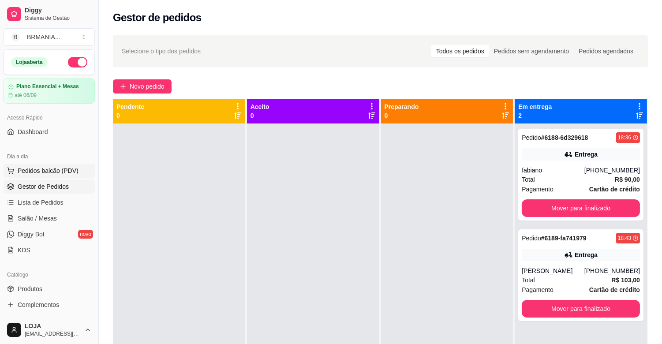
click at [56, 165] on button "Pedidos balcão (PDV)" at bounding box center [49, 171] width 91 height 14
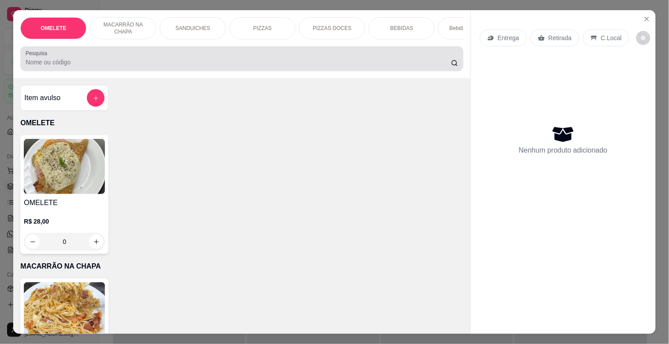
click at [178, 68] on div at bounding box center [242, 59] width 432 height 18
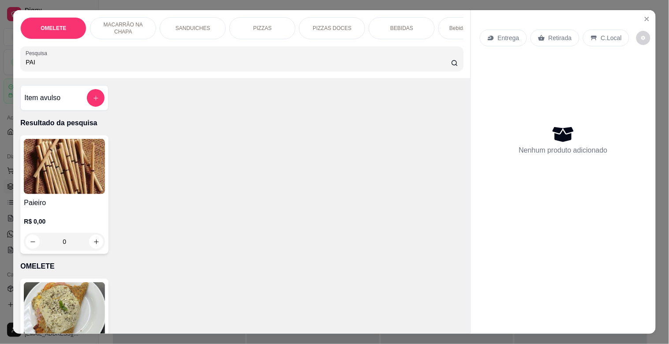
type input "PAI"
click at [70, 160] on img at bounding box center [64, 166] width 81 height 55
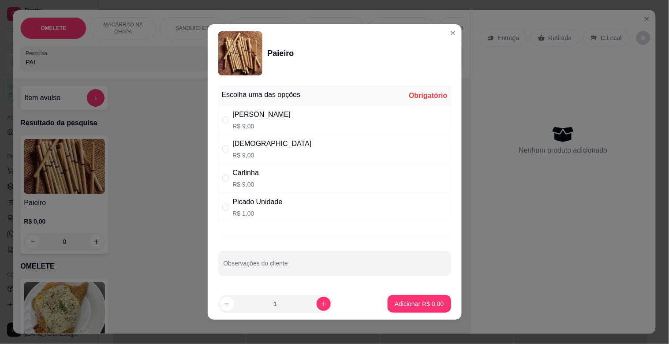
click at [243, 122] on p "R$ 9,00" at bounding box center [262, 126] width 58 height 9
radio input "true"
click at [418, 303] on p "Adicionar R$ 9,00" at bounding box center [419, 304] width 49 height 9
type input "1"
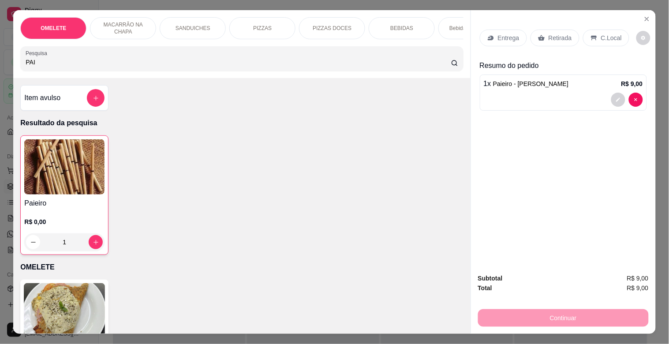
click at [560, 34] on p "Retirada" at bounding box center [560, 38] width 23 height 9
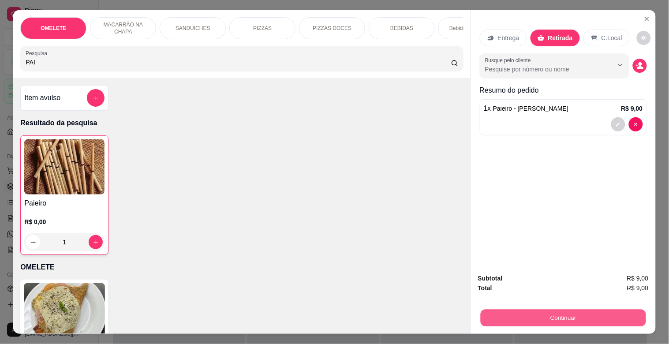
click at [570, 318] on button "Continuar" at bounding box center [563, 317] width 165 height 17
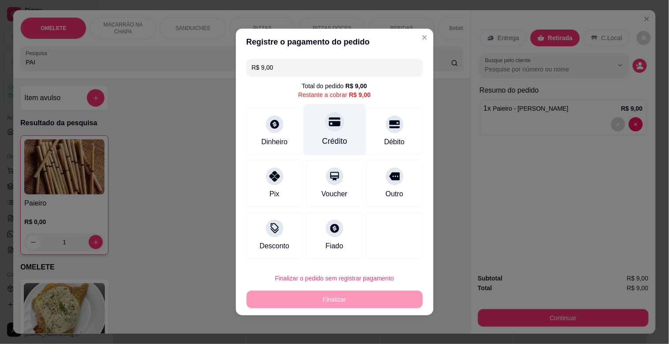
click at [327, 131] on div "Crédito" at bounding box center [335, 130] width 62 height 52
type input "R$ 0,00"
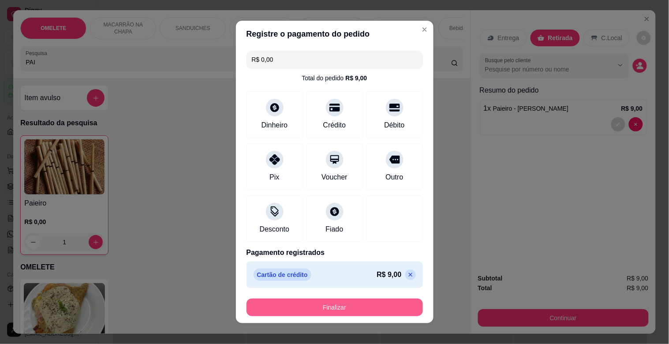
click at [334, 311] on button "Finalizar" at bounding box center [335, 308] width 177 height 18
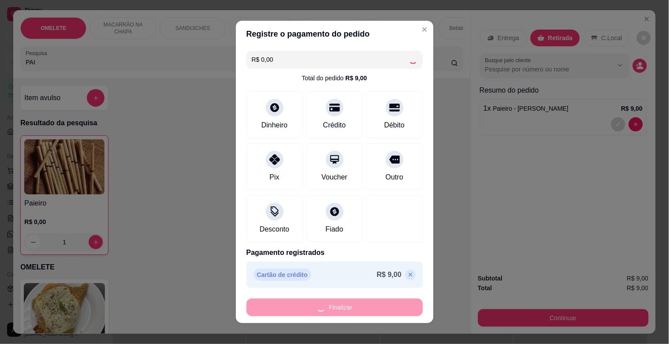
type input "0"
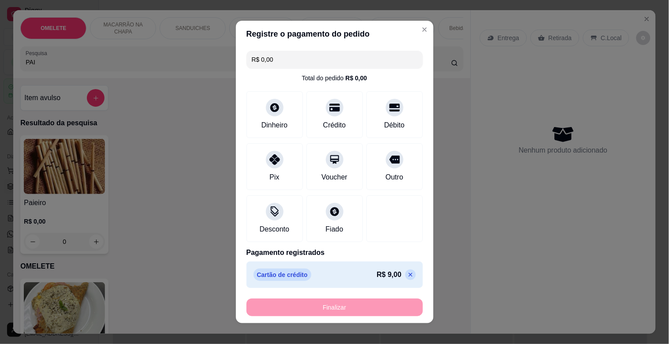
type input "-R$ 9,00"
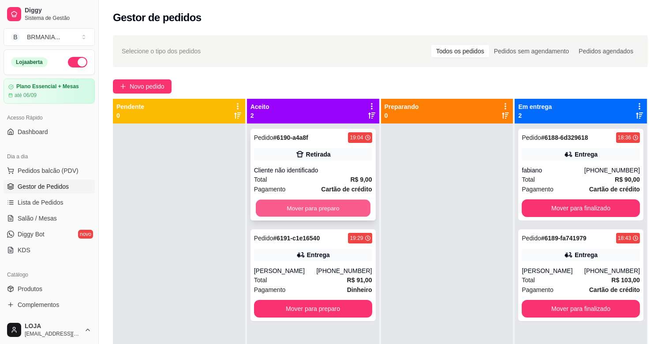
click at [327, 203] on button "Mover para preparo" at bounding box center [313, 208] width 115 height 17
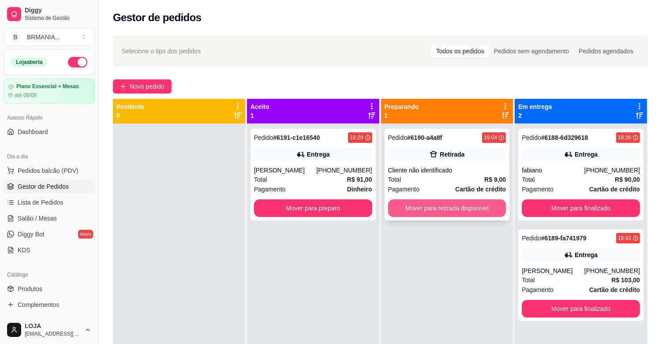
click at [438, 206] on button "Mover para retirada disponível" at bounding box center [447, 208] width 118 height 18
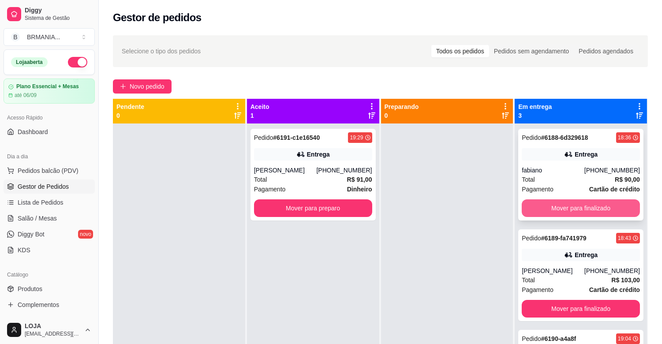
click at [570, 214] on button "Mover para finalizado" at bounding box center [581, 208] width 118 height 18
click at [574, 211] on button "Mover para finalizado" at bounding box center [581, 208] width 118 height 18
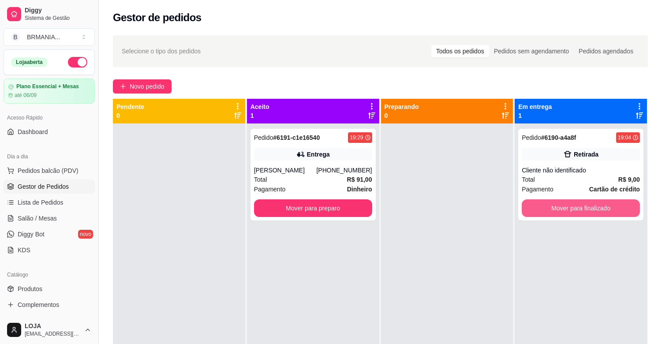
click at [575, 210] on button "Mover para finalizado" at bounding box center [581, 208] width 118 height 18
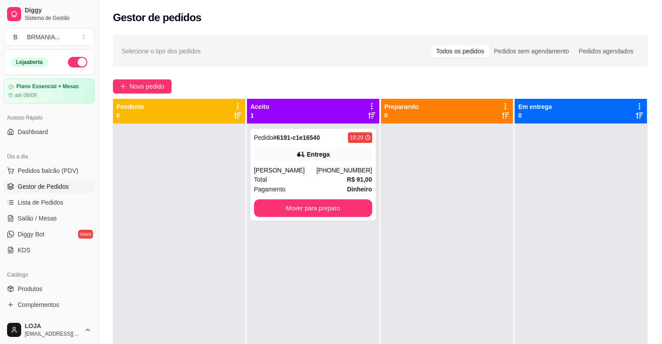
click at [107, 195] on div "Selecione o tipo dos pedidos Todos os pedidos Pedidos sem agendamento Pedidos a…" at bounding box center [380, 242] width 563 height 424
click at [342, 155] on div "Entrega" at bounding box center [313, 154] width 118 height 12
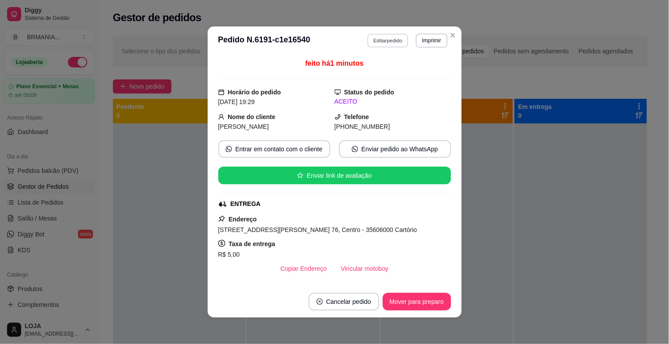
click at [381, 41] on button "Editar pedido" at bounding box center [388, 41] width 41 height 14
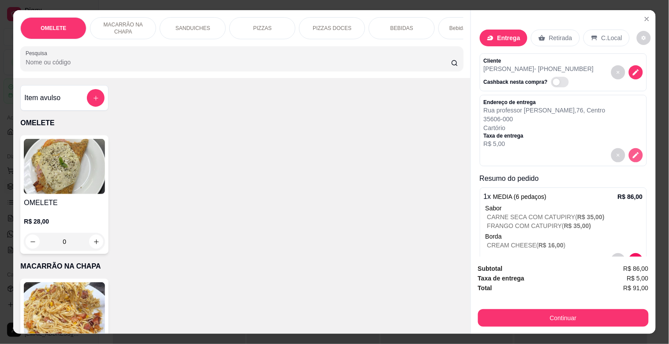
click at [633, 154] on icon "decrease-product-quantity" at bounding box center [636, 156] width 6 height 6
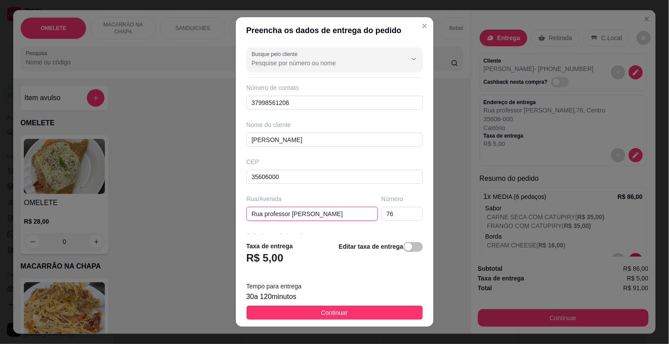
click at [333, 218] on input "Rua professor [PERSON_NAME]" at bounding box center [312, 214] width 131 height 14
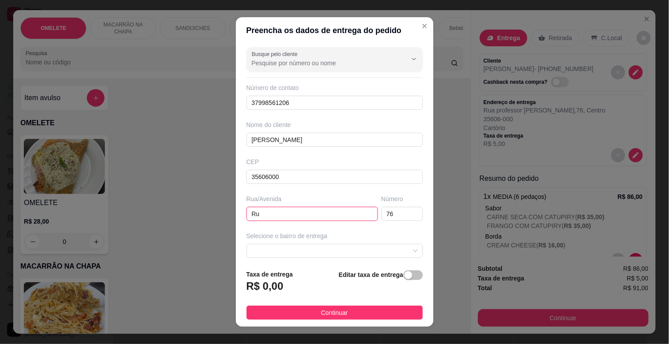
type input "R"
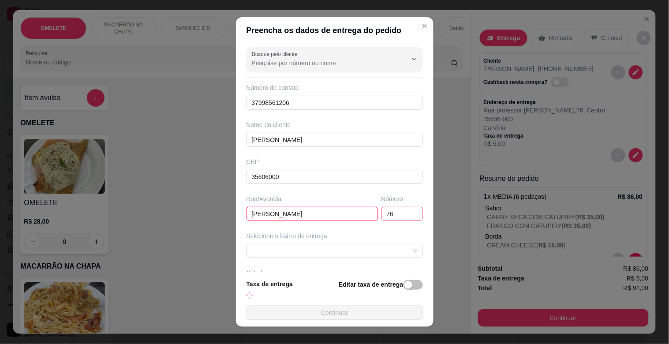
type input "[PERSON_NAME]"
click at [390, 211] on input "76" at bounding box center [402, 214] width 41 height 14
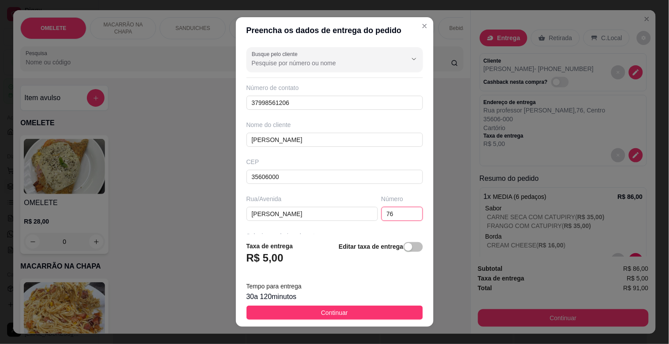
type input "7"
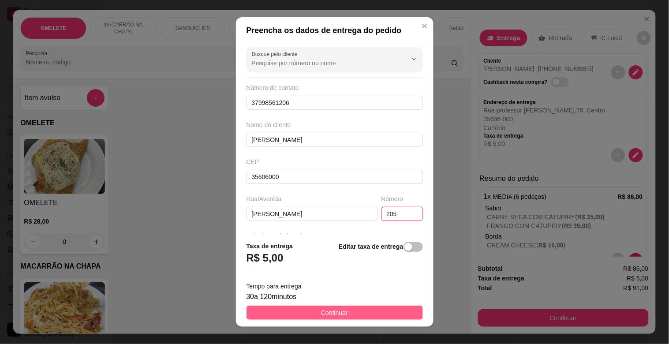
type input "205"
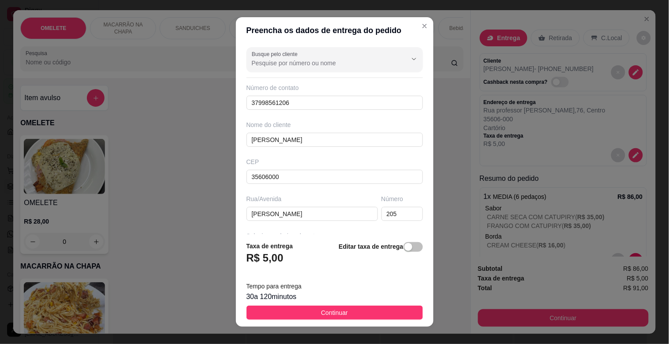
click at [324, 314] on span "Continuar" at bounding box center [334, 313] width 27 height 10
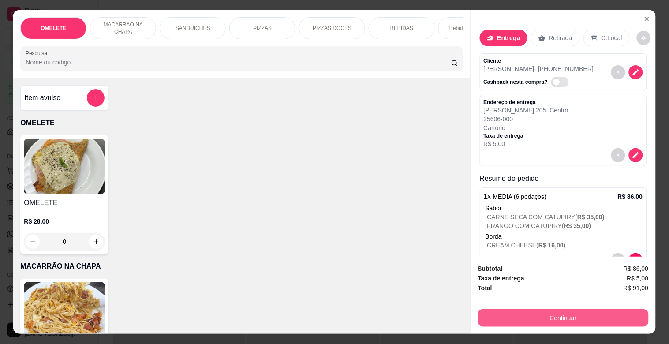
click at [589, 312] on button "Continuar" at bounding box center [563, 318] width 171 height 18
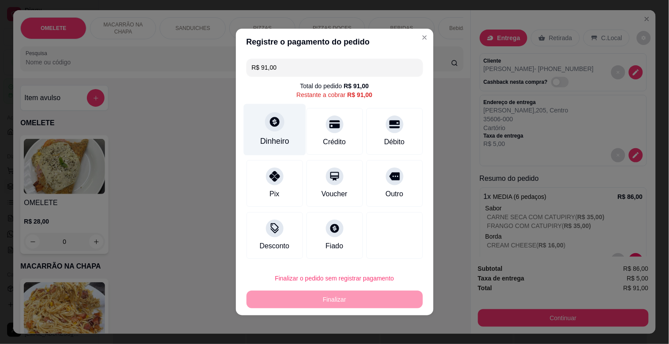
click at [268, 136] on div "Dinheiro" at bounding box center [274, 140] width 29 height 11
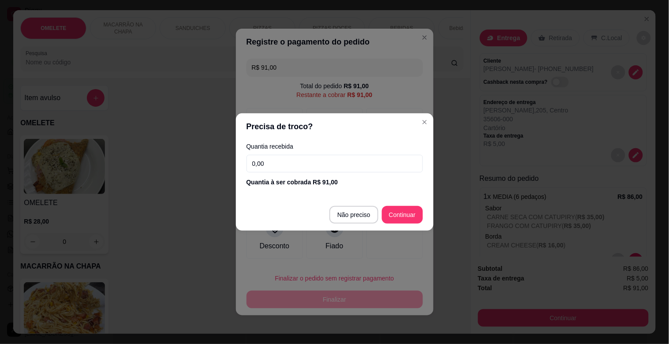
click at [287, 161] on input "0,00" at bounding box center [335, 164] width 177 height 18
type input "100,00"
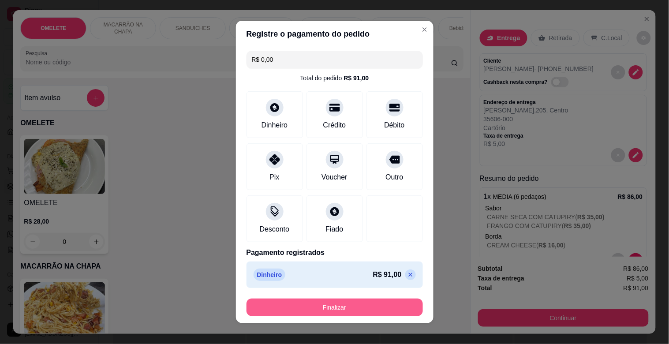
click at [346, 303] on button "Finalizar" at bounding box center [335, 308] width 177 height 18
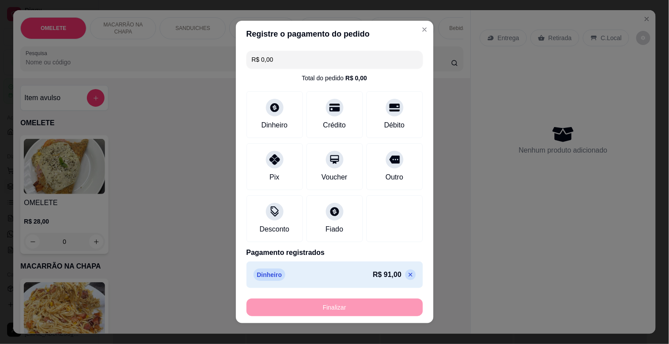
type input "-R$ 91,00"
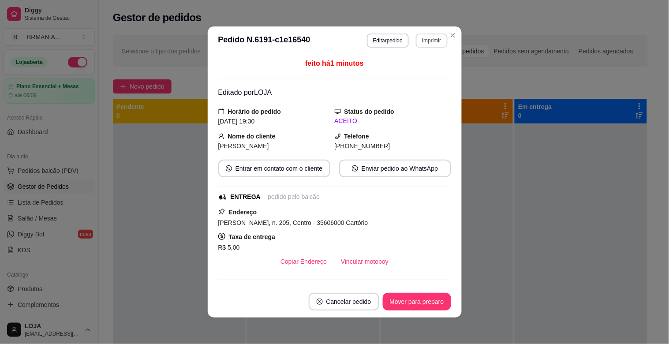
click at [431, 40] on button "Imprimir" at bounding box center [431, 41] width 31 height 14
click at [409, 76] on button "IMPRESSORA" at bounding box center [413, 72] width 64 height 14
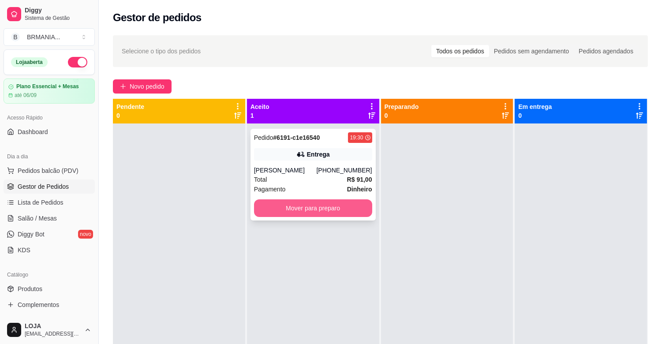
click at [301, 210] on button "Mover para preparo" at bounding box center [313, 208] width 118 height 18
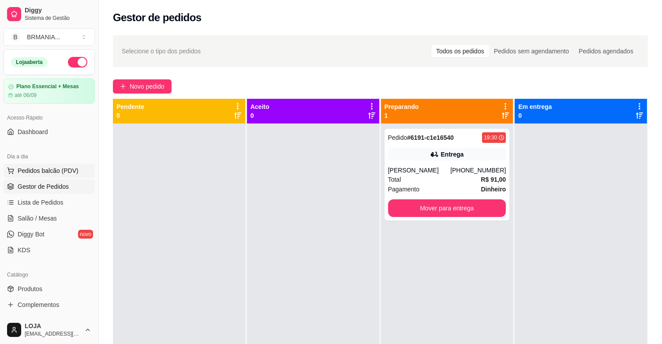
click at [52, 173] on span "Pedidos balcão (PDV)" at bounding box center [48, 170] width 61 height 9
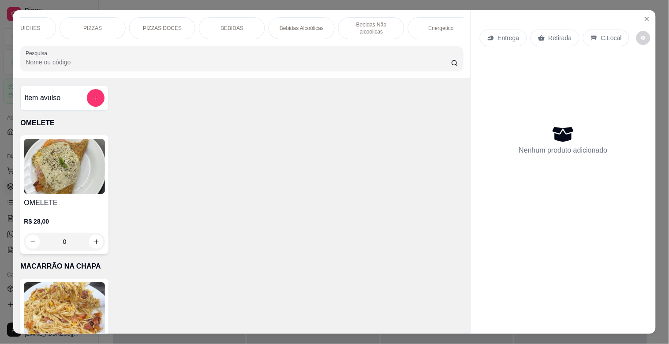
scroll to position [0, 177]
drag, startPoint x: 443, startPoint y: 27, endPoint x: 439, endPoint y: 41, distance: 14.2
click at [442, 27] on p "Energético" at bounding box center [434, 28] width 25 height 7
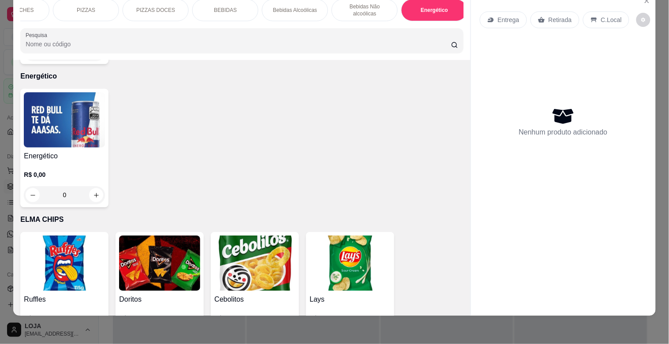
click at [71, 125] on img at bounding box center [64, 119] width 81 height 55
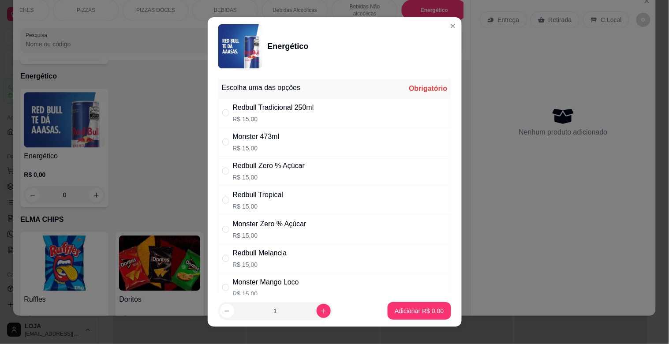
click at [283, 168] on div "Redbull Zero % Açúcar" at bounding box center [269, 166] width 72 height 11
radio input "true"
click at [419, 308] on p "Adicionar R$ 15,00" at bounding box center [417, 311] width 53 height 9
type input "1"
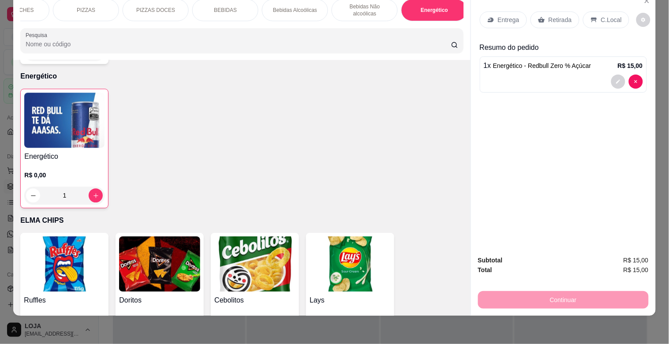
click at [591, 18] on icon at bounding box center [594, 20] width 6 height 5
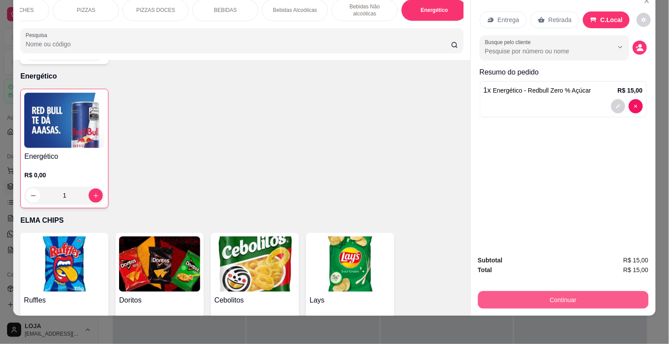
click at [562, 293] on button "Continuar" at bounding box center [563, 300] width 171 height 18
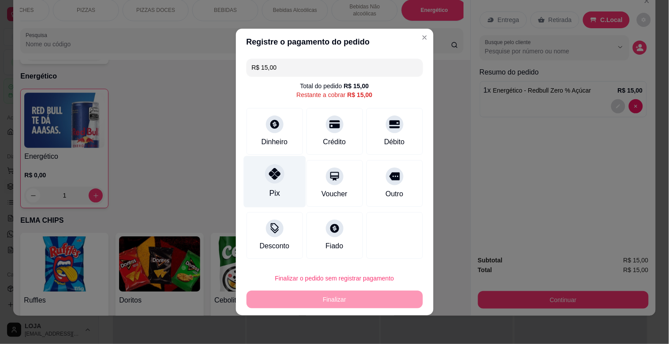
click at [279, 179] on div at bounding box center [274, 173] width 19 height 19
type input "R$ 0,00"
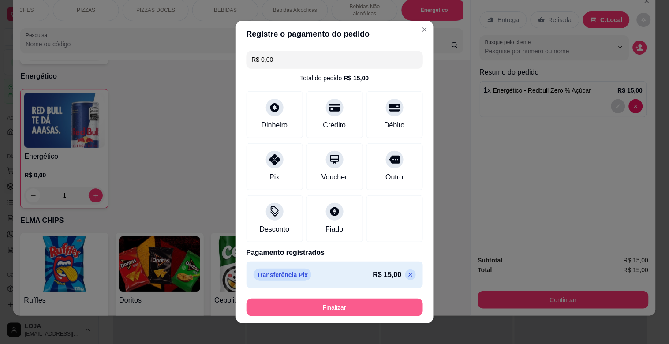
click at [386, 311] on button "Finalizar" at bounding box center [335, 308] width 177 height 18
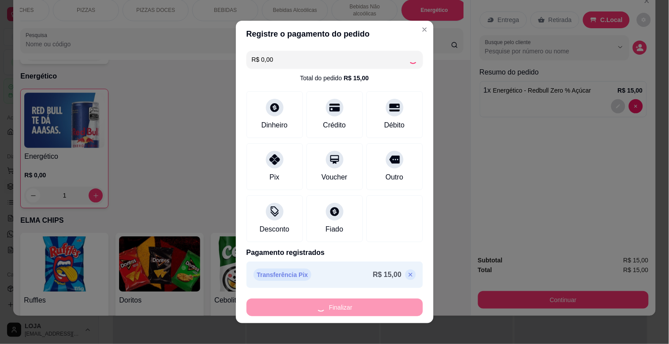
type input "0"
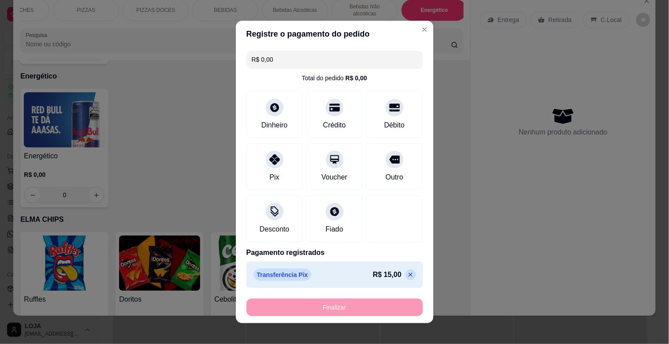
type input "-R$ 15,00"
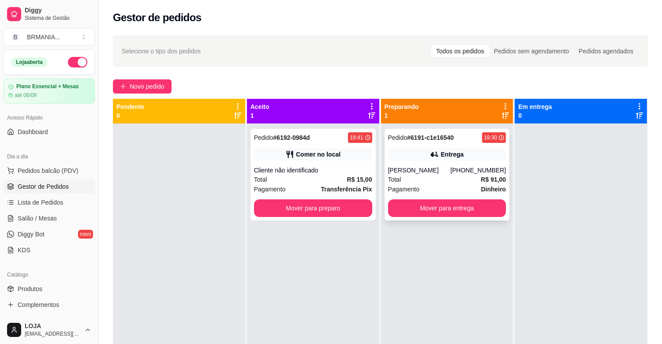
click at [403, 178] on div "Total R$ 91,00" at bounding box center [447, 180] width 118 height 10
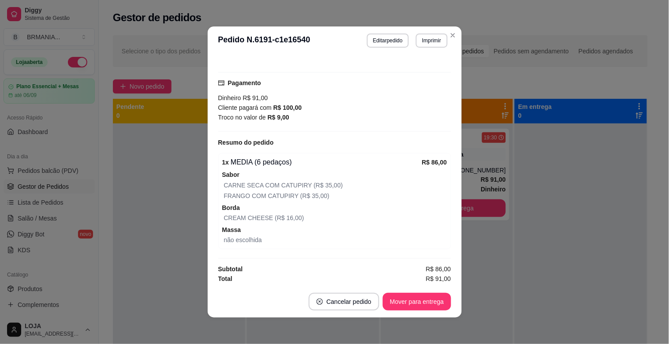
scroll to position [210, 0]
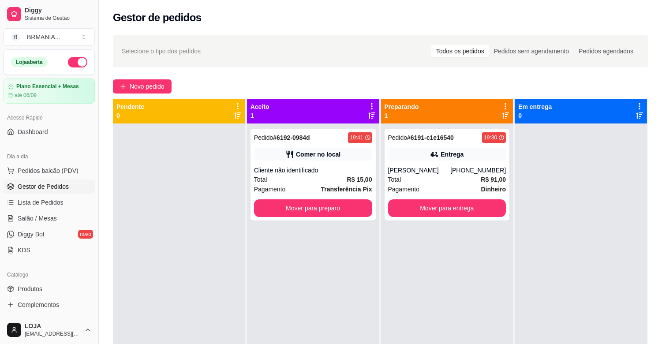
click at [117, 229] on div at bounding box center [179, 296] width 132 height 344
click at [285, 208] on button "Mover para preparo" at bounding box center [313, 208] width 118 height 18
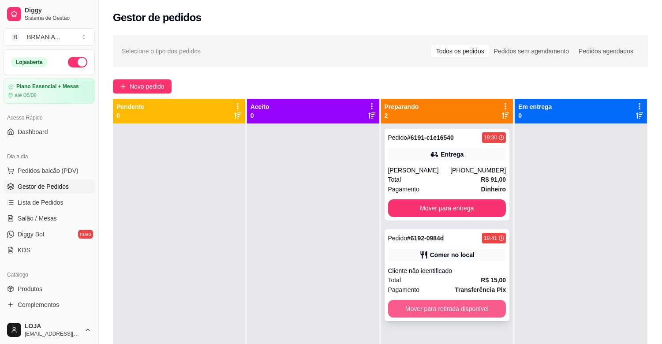
click at [464, 310] on button "Mover para retirada disponível" at bounding box center [447, 309] width 118 height 18
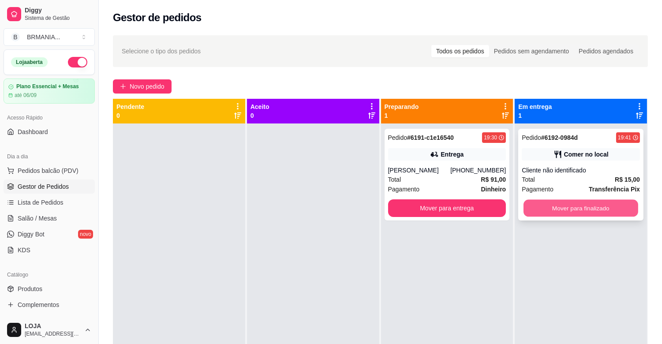
click at [593, 214] on button "Mover para finalizado" at bounding box center [581, 208] width 115 height 17
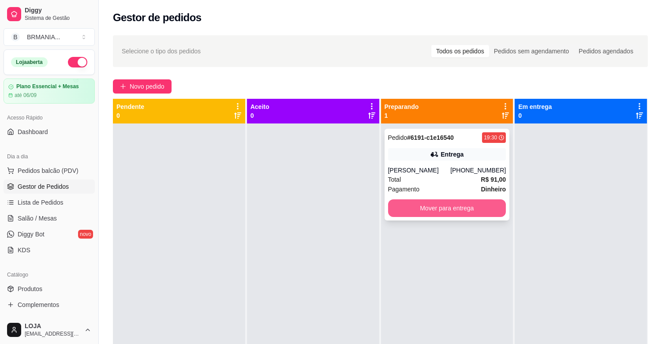
click at [469, 209] on button "Mover para entrega" at bounding box center [447, 208] width 118 height 18
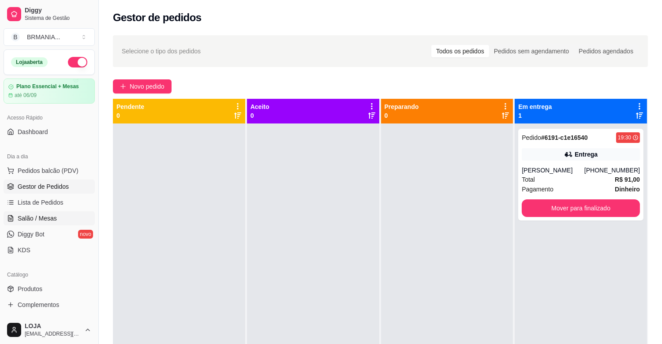
click at [42, 214] on span "Salão / Mesas" at bounding box center [37, 218] width 39 height 9
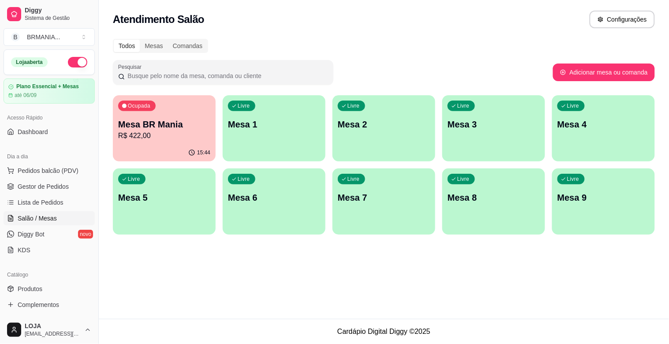
click at [166, 137] on p "R$ 422,00" at bounding box center [164, 136] width 92 height 11
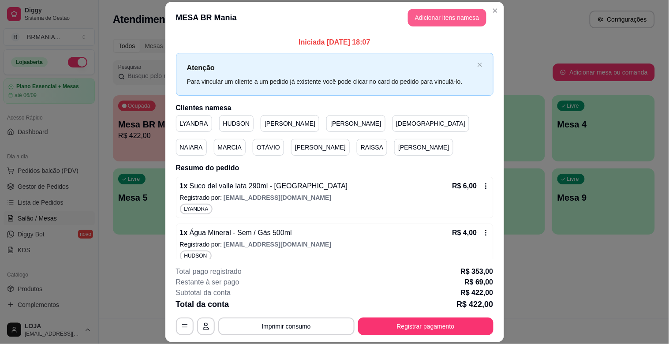
click at [443, 18] on button "Adicionar itens na mesa" at bounding box center [447, 18] width 79 height 18
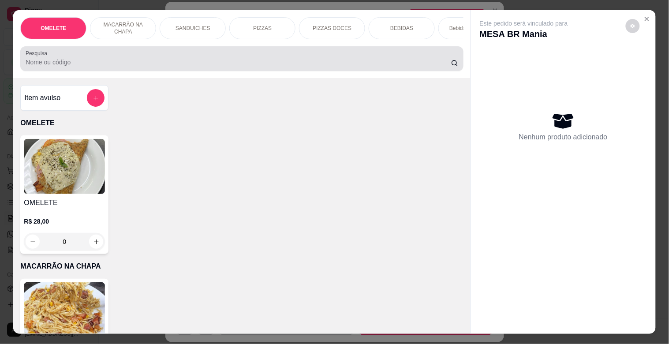
click at [207, 62] on input "Pesquisa" at bounding box center [239, 62] width 426 height 9
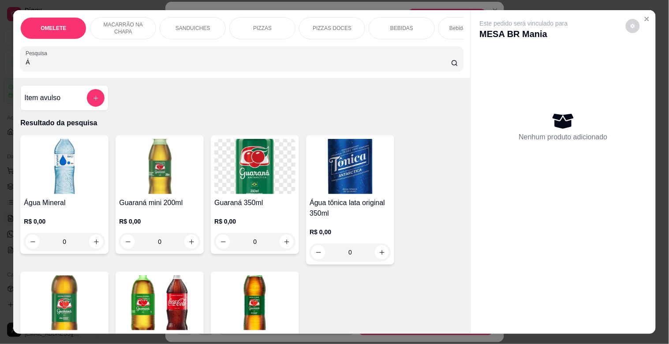
type input "Á"
click at [64, 169] on img at bounding box center [64, 166] width 81 height 55
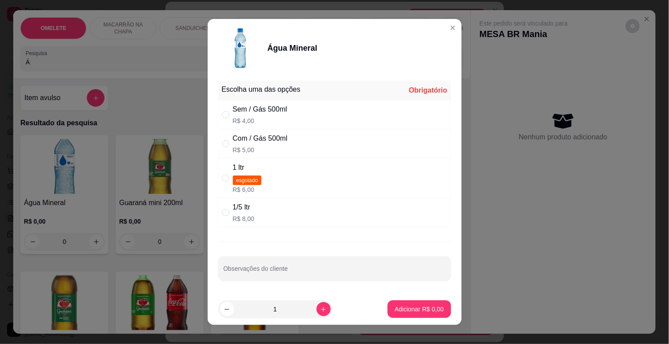
drag, startPoint x: 268, startPoint y: 114, endPoint x: 332, endPoint y: 131, distance: 66.3
click at [272, 115] on div "Sem / Gás 500ml R$ 4,00" at bounding box center [260, 114] width 55 height 21
radio input "true"
click at [411, 308] on p "Adicionar R$ 4,00" at bounding box center [419, 309] width 49 height 9
type input "1"
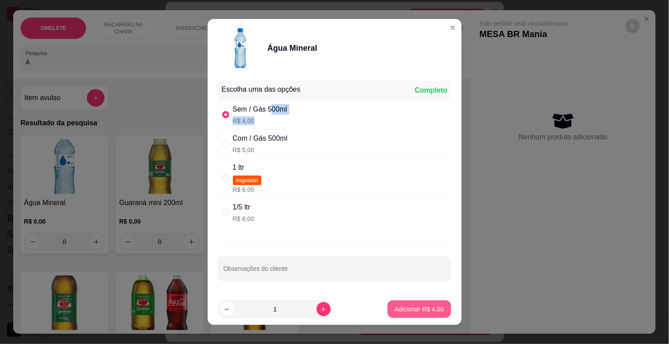
type input "1"
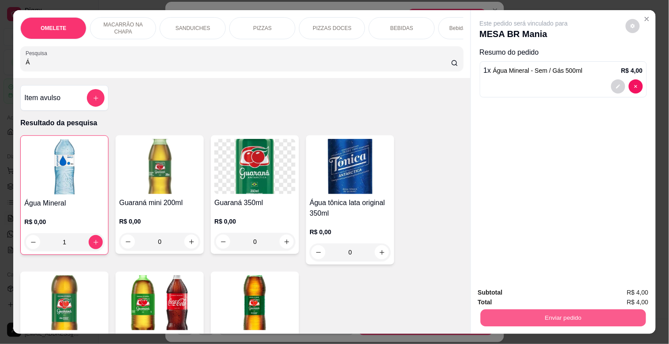
click at [585, 315] on button "Enviar pedido" at bounding box center [563, 317] width 165 height 17
click at [619, 288] on button "Sim, quero registrar" at bounding box center [618, 292] width 66 height 17
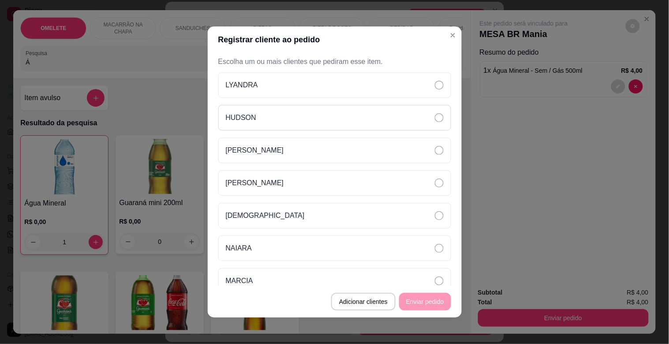
drag, startPoint x: 271, startPoint y: 117, endPoint x: 439, endPoint y: 227, distance: 200.7
click at [276, 118] on div "HUDSON" at bounding box center [334, 118] width 233 height 26
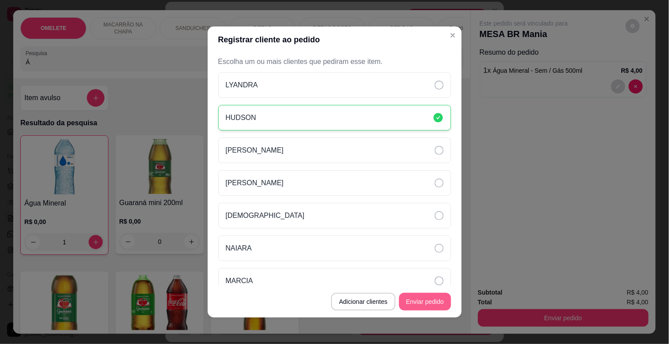
click at [417, 299] on button "Enviar pedido" at bounding box center [425, 302] width 52 height 18
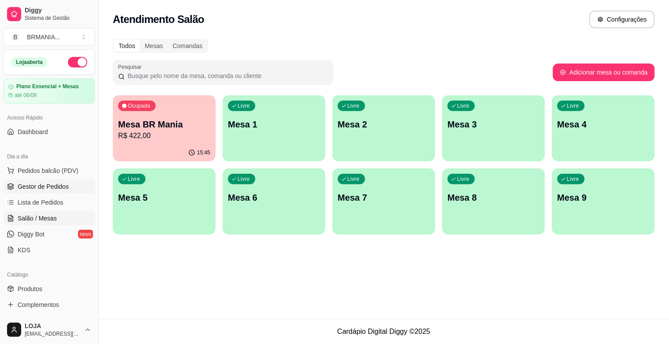
click at [54, 188] on span "Gestor de Pedidos" at bounding box center [43, 186] width 51 height 9
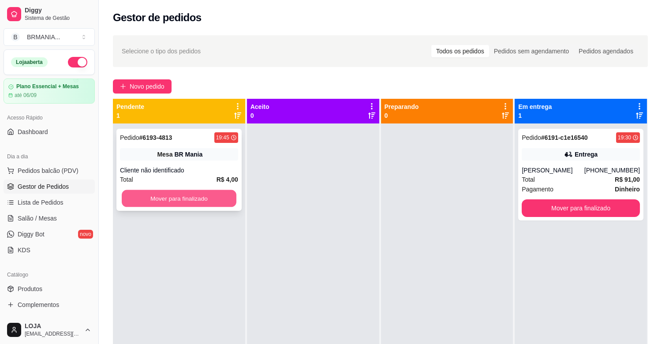
click at [193, 201] on button "Mover para finalizado" at bounding box center [179, 198] width 115 height 17
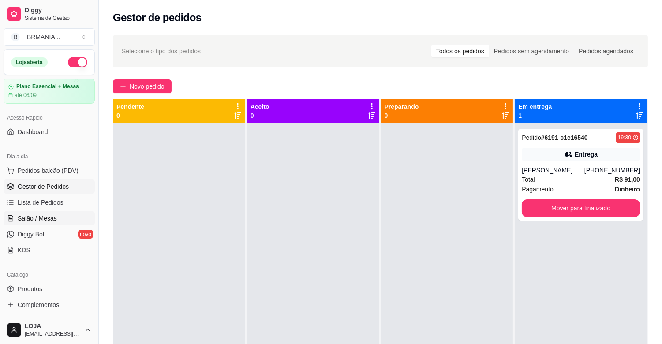
click at [63, 211] on link "Salão / Mesas" at bounding box center [49, 218] width 91 height 14
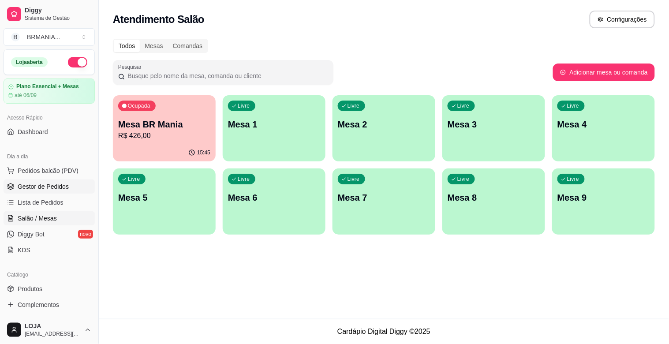
click at [65, 185] on span "Gestor de Pedidos" at bounding box center [43, 186] width 51 height 9
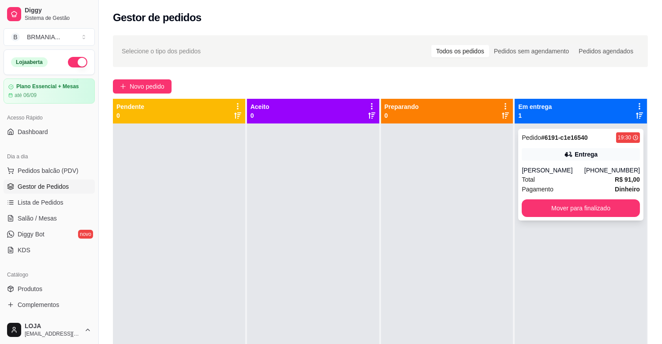
click at [619, 174] on div "[PHONE_NUMBER]" at bounding box center [613, 170] width 56 height 9
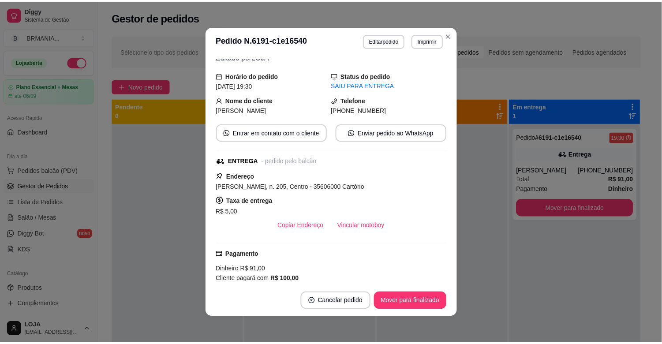
scroll to position [55, 0]
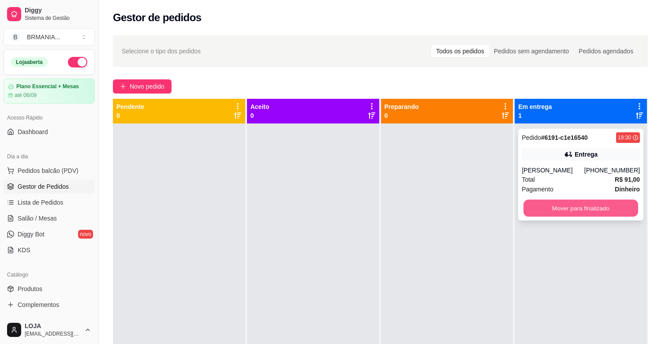
click at [567, 204] on button "Mover para finalizado" at bounding box center [581, 208] width 115 height 17
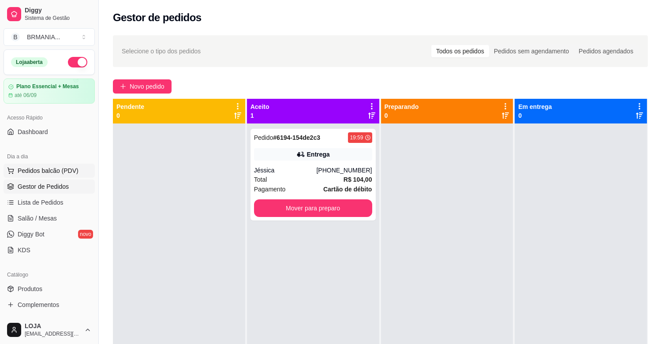
click at [69, 170] on span "Pedidos balcão (PDV)" at bounding box center [48, 170] width 61 height 9
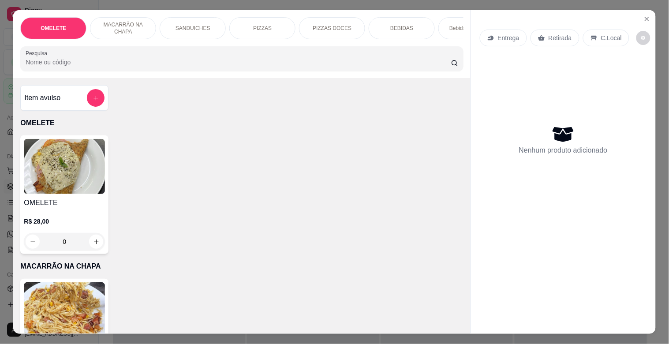
click at [156, 71] on div "Pesquisa" at bounding box center [241, 58] width 443 height 25
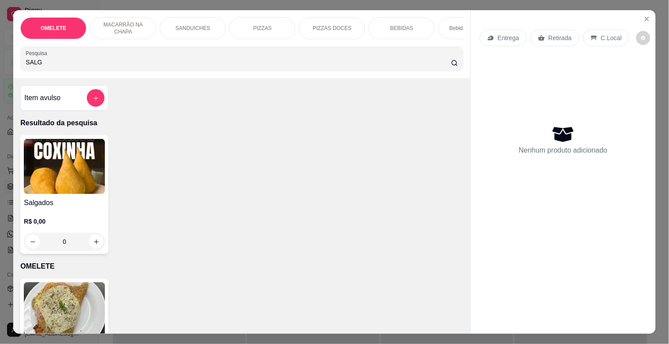
type input "SALG"
click at [41, 155] on img at bounding box center [64, 166] width 81 height 55
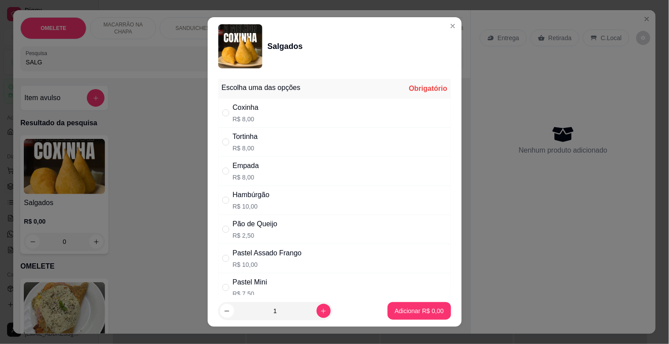
click at [250, 133] on div "Tortinha" at bounding box center [245, 136] width 25 height 11
radio input "true"
click at [406, 308] on p "Adicionar R$ 8,00" at bounding box center [420, 311] width 48 height 8
type input "1"
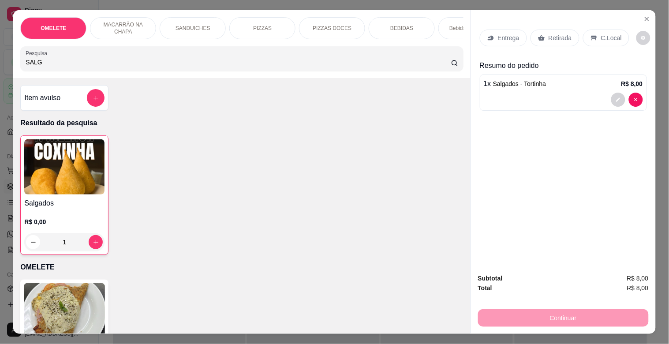
drag, startPoint x: 36, startPoint y: 64, endPoint x: 0, endPoint y: 67, distance: 35.8
click at [0, 66] on div "OMELETE MACARRÃO NA CHAPA SANDUICHES PIZZAS PIZZAS DOCES BEBIDAS Bebidas Alcoól…" at bounding box center [334, 172] width 669 height 344
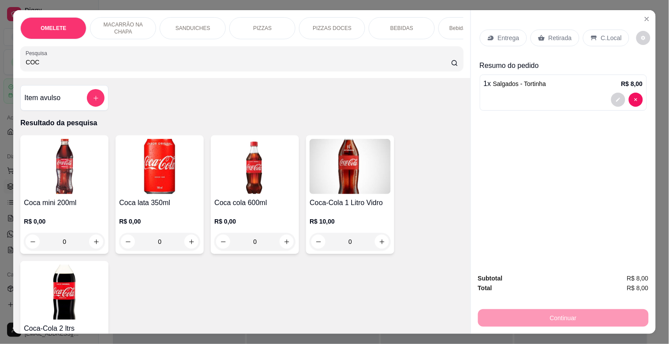
type input "COC"
click at [42, 188] on img at bounding box center [64, 166] width 81 height 55
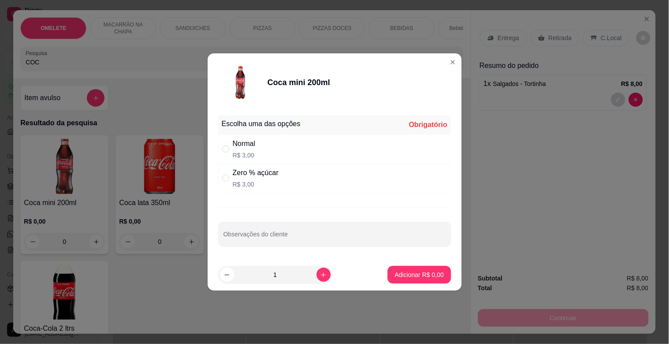
click at [256, 151] on p "R$ 3,00" at bounding box center [244, 155] width 23 height 9
radio input "true"
click at [421, 271] on p "Adicionar R$ 3,00" at bounding box center [419, 274] width 49 height 9
type input "1"
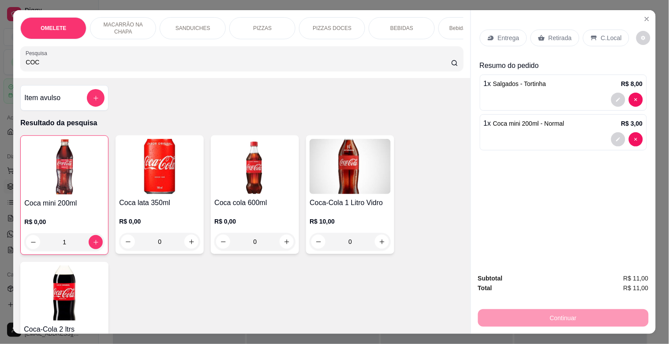
drag, startPoint x: 563, startPoint y: 37, endPoint x: 561, endPoint y: 41, distance: 4.5
click at [563, 37] on p "Retirada" at bounding box center [560, 38] width 23 height 9
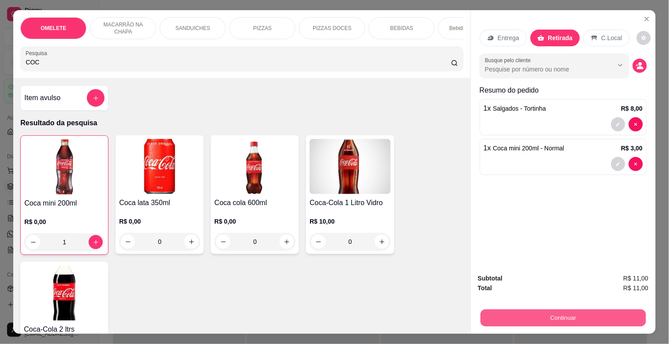
click at [559, 313] on button "Continuar" at bounding box center [563, 317] width 165 height 17
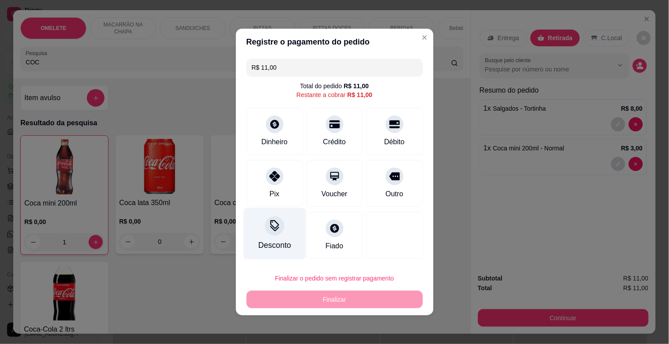
drag, startPoint x: 282, startPoint y: 182, endPoint x: 288, endPoint y: 215, distance: 33.2
click at [282, 189] on div "Pix" at bounding box center [275, 183] width 56 height 47
type input "R$ 0,00"
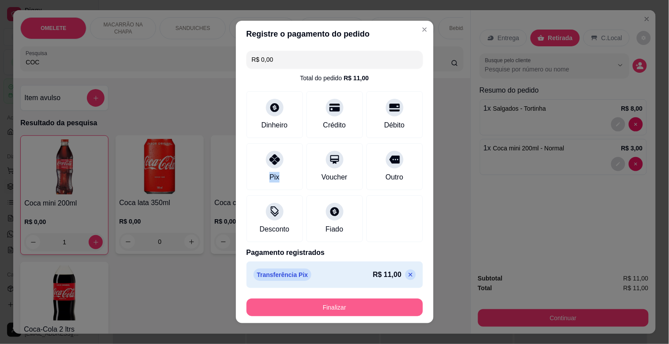
click at [337, 308] on button "Finalizar" at bounding box center [335, 308] width 177 height 18
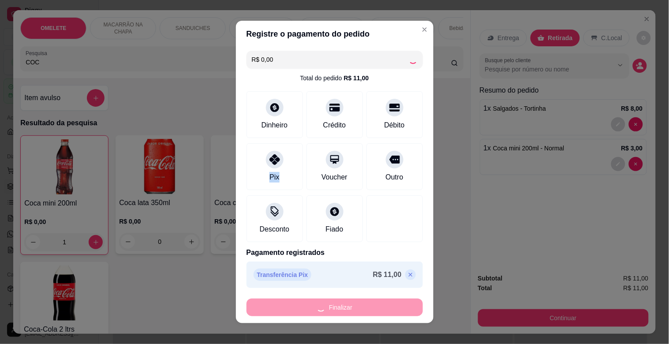
type input "0"
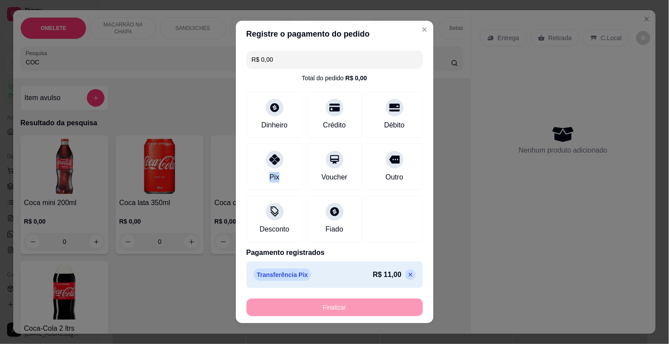
type input "-R$ 11,00"
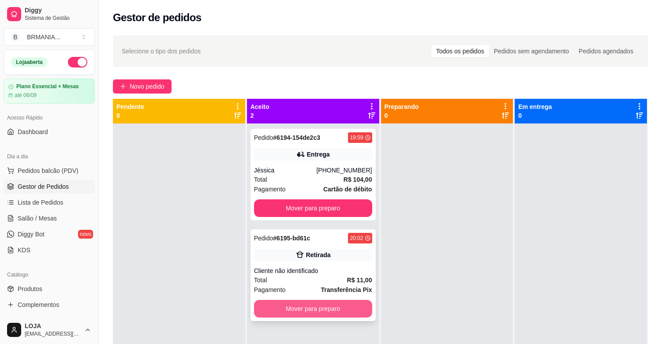
click at [319, 305] on button "Mover para preparo" at bounding box center [313, 309] width 118 height 18
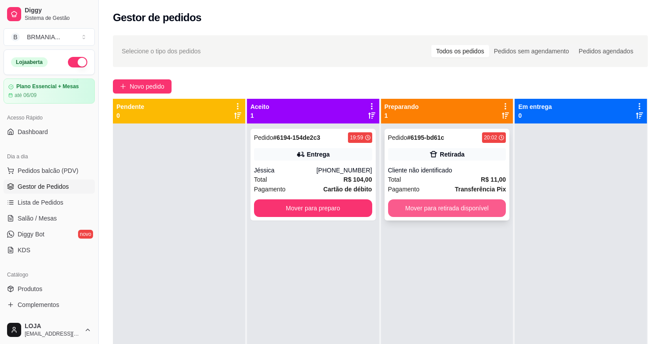
click at [431, 206] on button "Mover para retirada disponível" at bounding box center [447, 208] width 118 height 18
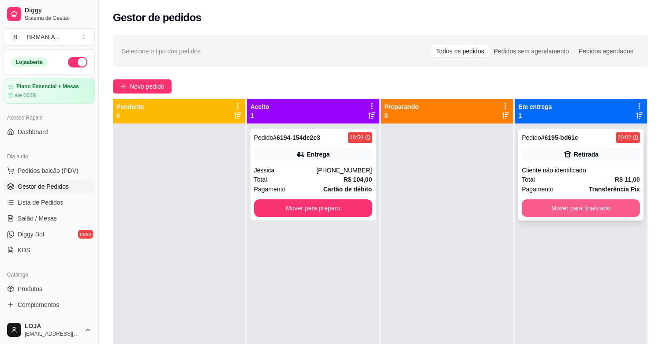
click at [550, 210] on button "Mover para finalizado" at bounding box center [581, 208] width 118 height 18
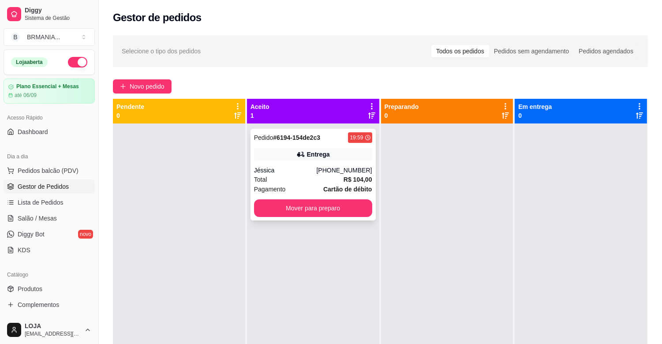
click at [286, 219] on div "Pedido # 6194-154de2c3 19:59 Entrega Jéssica [PHONE_NUMBER] Total R$ 104,00 Pag…" at bounding box center [313, 175] width 125 height 92
click at [327, 203] on button "Mover para preparo" at bounding box center [313, 208] width 118 height 18
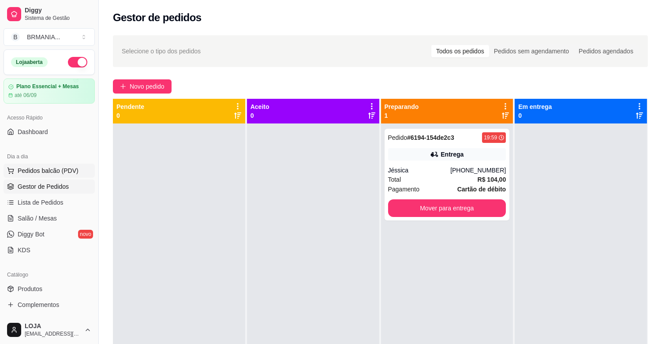
click at [72, 171] on span "Pedidos balcão (PDV)" at bounding box center [48, 170] width 61 height 9
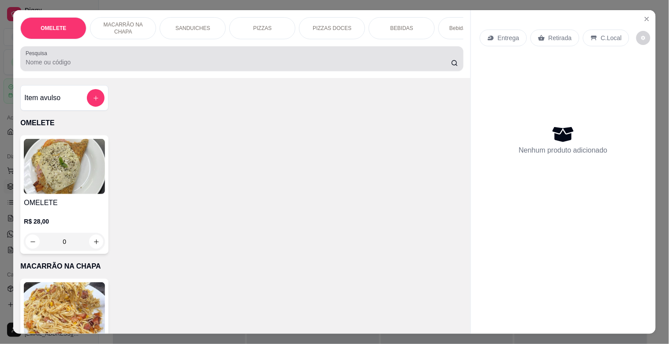
click at [190, 54] on div at bounding box center [242, 59] width 432 height 18
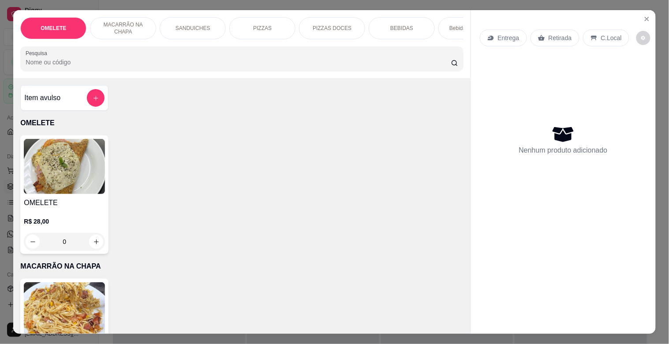
click at [166, 67] on input "Pesquisa" at bounding box center [239, 62] width 426 height 9
click at [145, 64] on input "Pesquisa" at bounding box center [239, 62] width 426 height 9
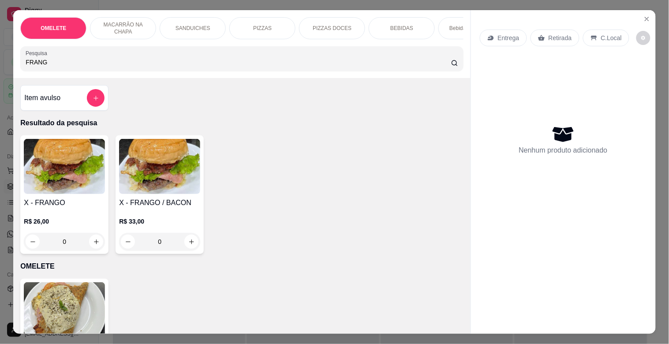
type input "FRANG"
click at [75, 174] on img at bounding box center [64, 166] width 81 height 55
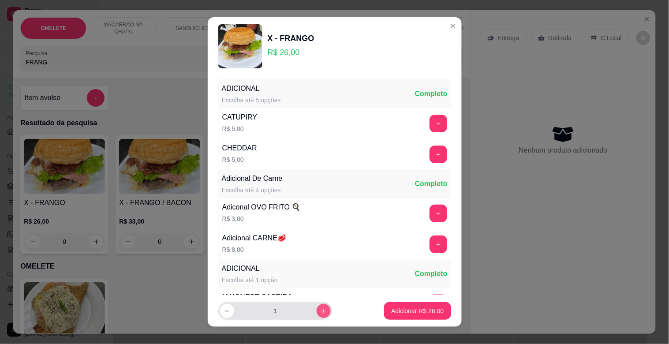
click at [320, 310] on icon "increase-product-quantity" at bounding box center [323, 311] width 7 height 7
type input "3"
click at [415, 312] on p "Adicionar R$ 78,00" at bounding box center [417, 311] width 53 height 9
type input "3"
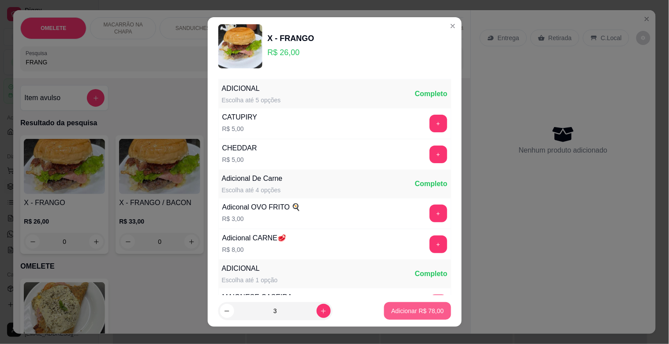
type input "3"
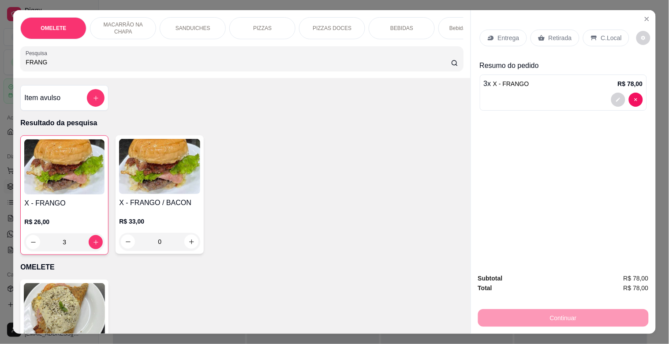
click at [507, 34] on p "Entrega" at bounding box center [509, 38] width 22 height 9
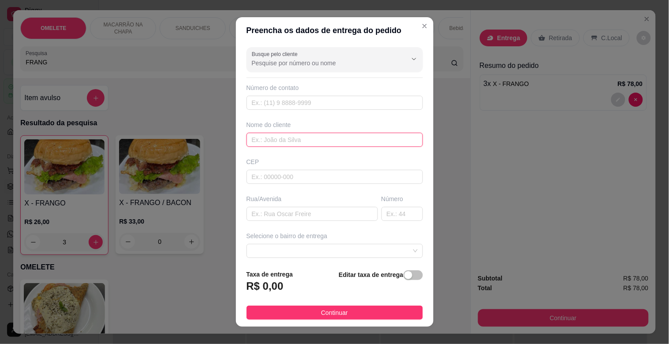
click at [291, 142] on input "text" at bounding box center [335, 140] width 177 height 14
type input "OTAVIO"
click at [288, 217] on input "text" at bounding box center [312, 214] width 131 height 14
type input "RUA 200"
click at [382, 210] on input "text" at bounding box center [402, 214] width 41 height 14
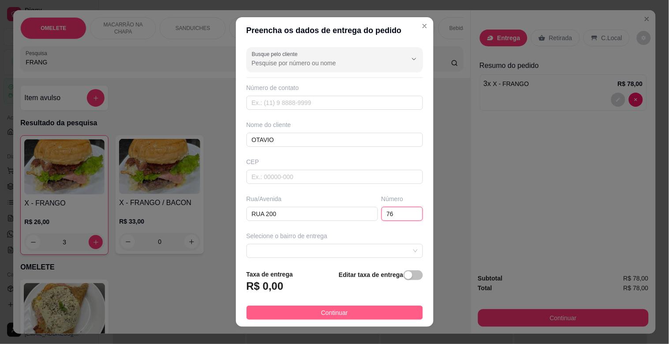
type input "76"
click at [337, 310] on span "Continuar" at bounding box center [334, 313] width 27 height 10
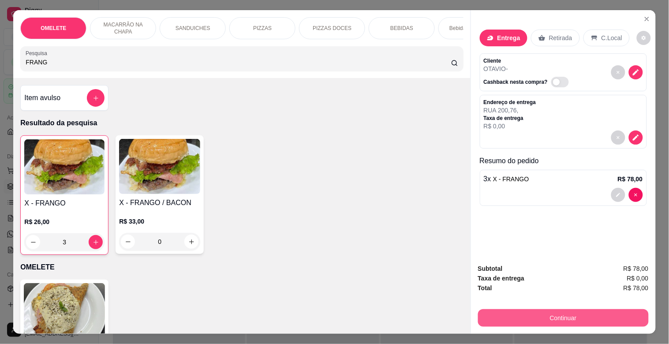
click at [597, 315] on button "Continuar" at bounding box center [563, 318] width 171 height 18
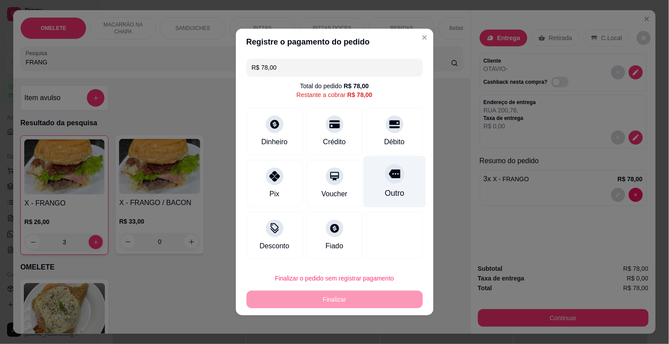
click at [389, 188] on div "Outro" at bounding box center [394, 193] width 19 height 11
type input "R$ 0,00"
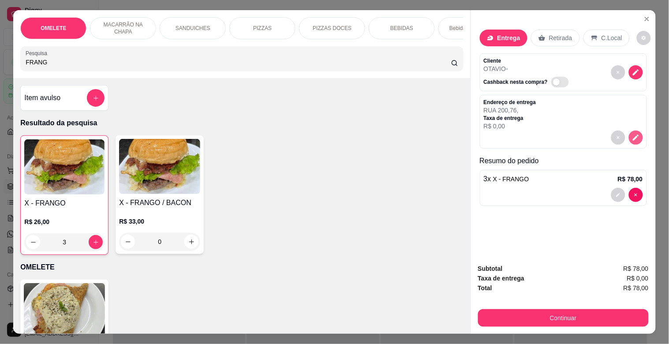
click at [634, 134] on icon "decrease-product-quantity" at bounding box center [636, 138] width 8 height 8
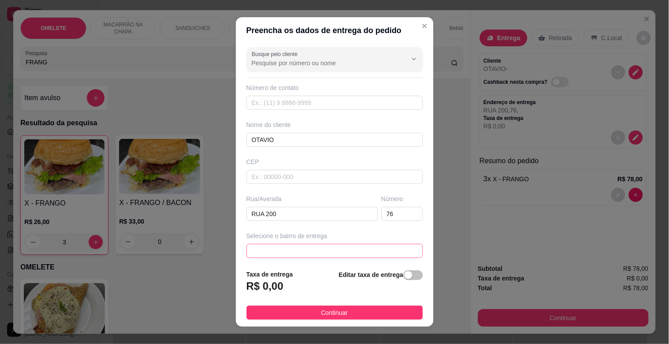
click at [395, 252] on span at bounding box center [335, 250] width 166 height 13
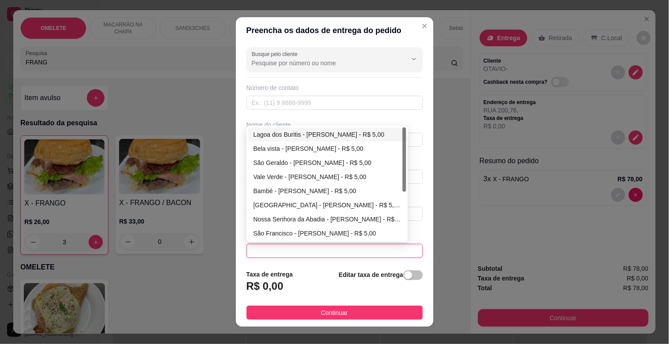
click at [275, 131] on div "Lagoa dos Buritis - [PERSON_NAME] - R$ 5,00" at bounding box center [328, 135] width 148 height 10
type input "[PERSON_NAME]"
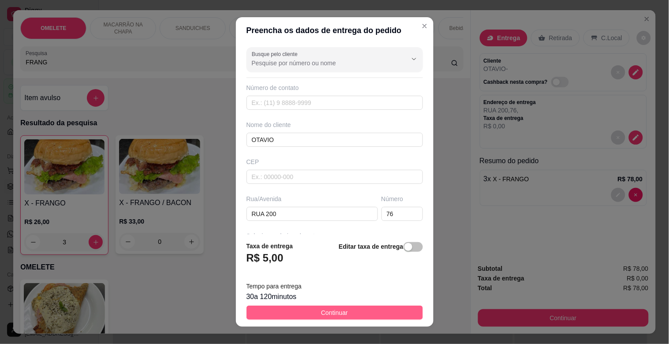
click at [337, 307] on button "Continuar" at bounding box center [335, 313] width 177 height 14
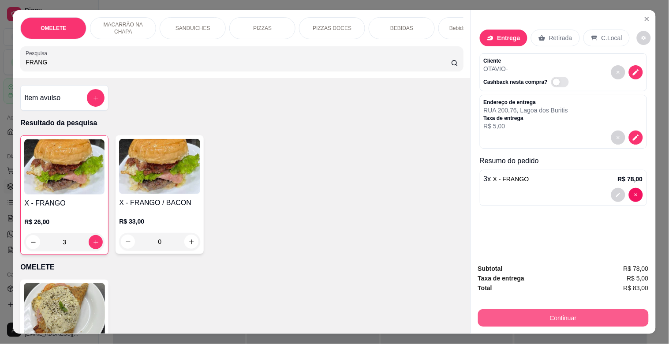
click at [561, 316] on button "Continuar" at bounding box center [563, 318] width 171 height 18
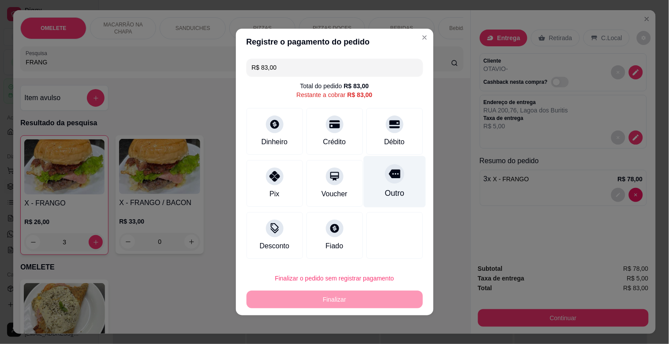
click at [385, 190] on div "Outro" at bounding box center [394, 193] width 19 height 11
type input "R$ 0,00"
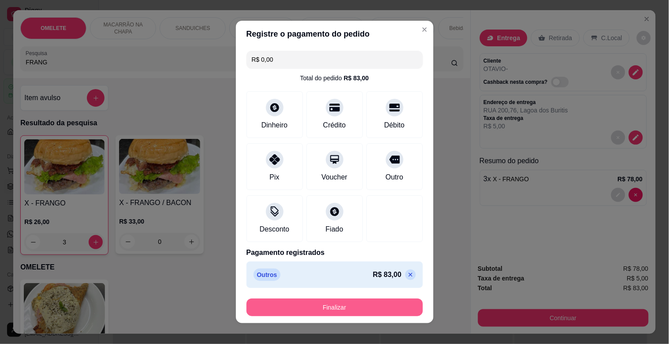
click at [346, 309] on button "Finalizar" at bounding box center [335, 308] width 177 height 18
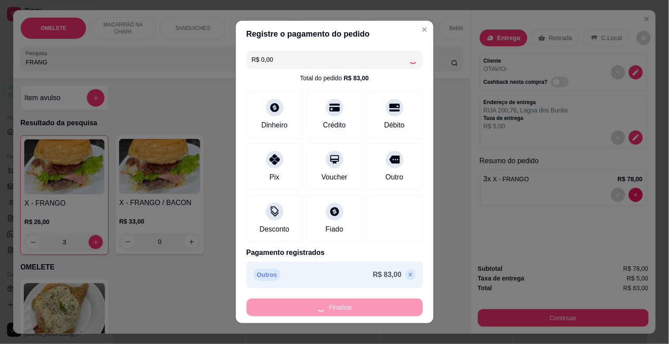
type input "0"
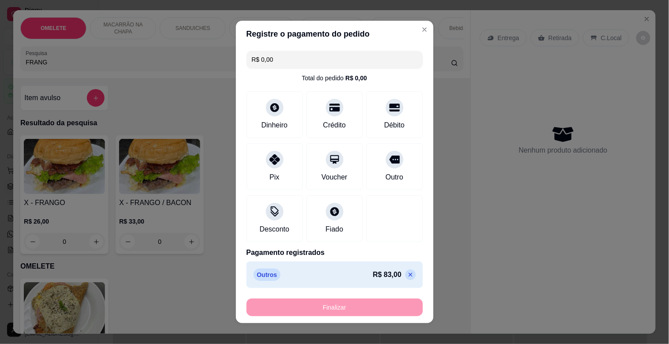
type input "-R$ 83,00"
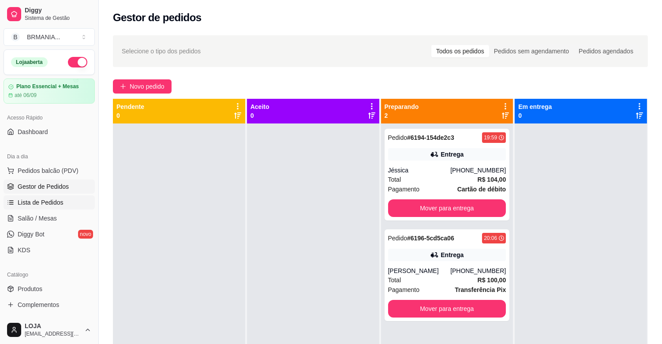
click at [38, 199] on span "Lista de Pedidos" at bounding box center [41, 202] width 46 height 9
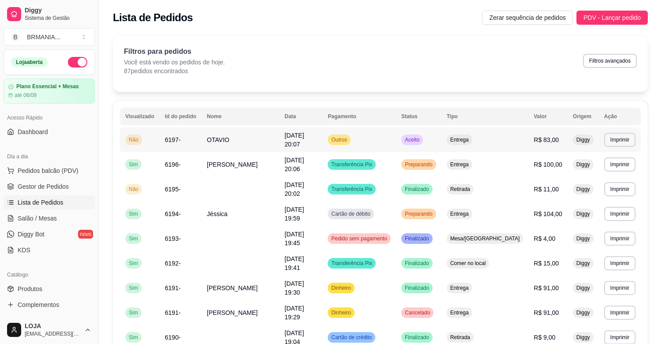
click at [274, 138] on td "OTAVIO" at bounding box center [241, 140] width 78 height 25
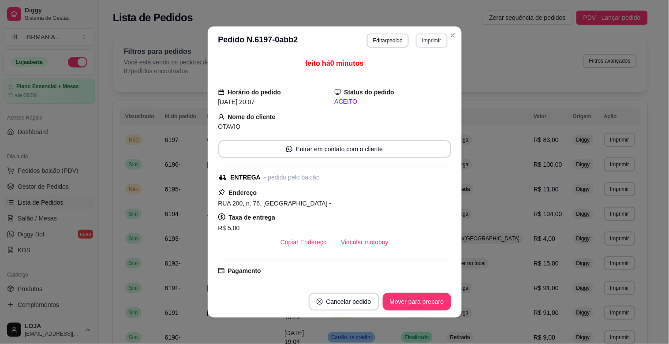
click at [432, 41] on button "Imprimir" at bounding box center [431, 41] width 31 height 14
click at [429, 71] on button "IMPRESSORA" at bounding box center [413, 72] width 64 height 14
click at [418, 301] on button "Mover para preparo" at bounding box center [417, 301] width 66 height 17
click at [417, 301] on button "Mover para entrega" at bounding box center [417, 302] width 68 height 18
click at [417, 301] on button "Mover para finalizado" at bounding box center [414, 301] width 71 height 17
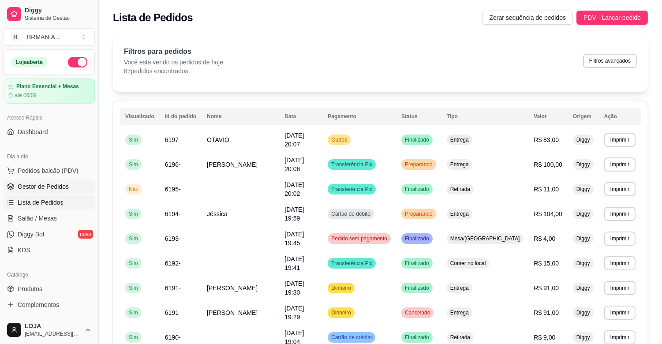
click at [48, 184] on span "Gestor de Pedidos" at bounding box center [43, 186] width 51 height 9
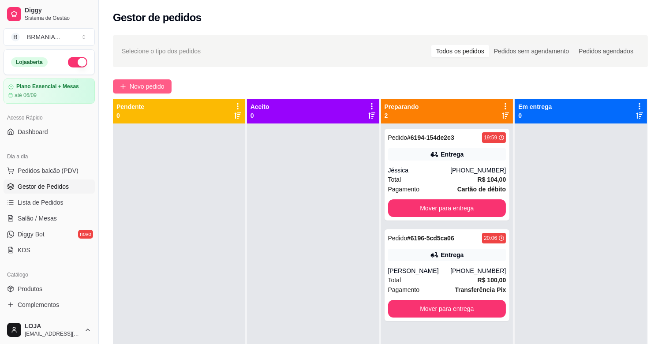
click at [145, 91] on span "Novo pedido" at bounding box center [147, 87] width 35 height 10
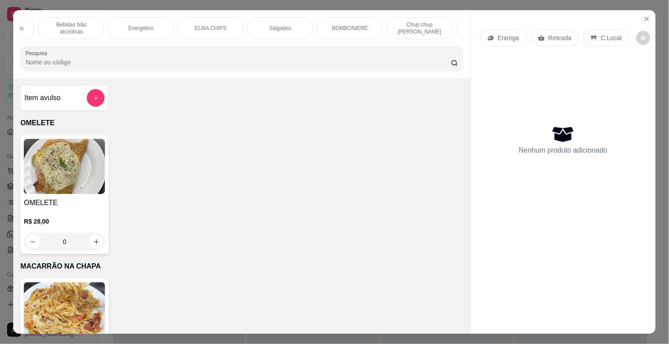
scroll to position [0, 490]
click at [323, 25] on p "BOMBONIERE" at bounding box center [330, 28] width 36 height 7
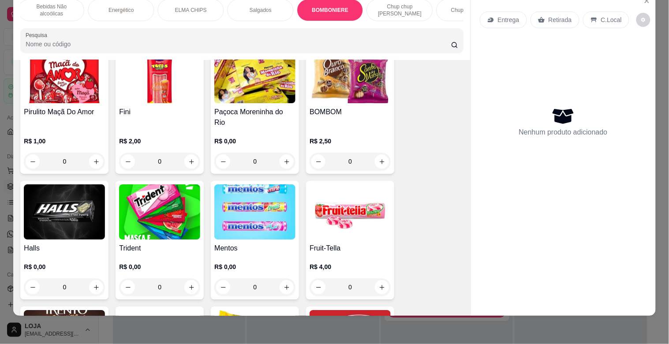
scroll to position [3209, 0]
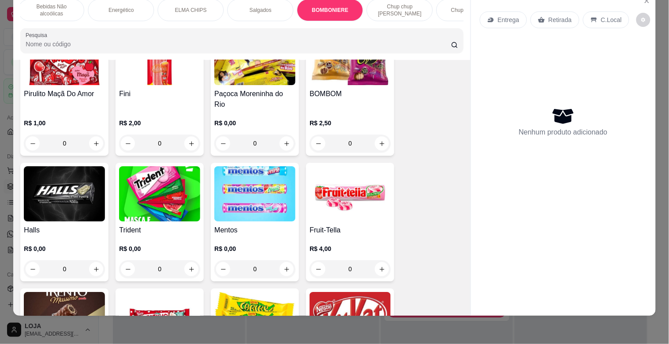
click at [77, 184] on img at bounding box center [64, 193] width 81 height 55
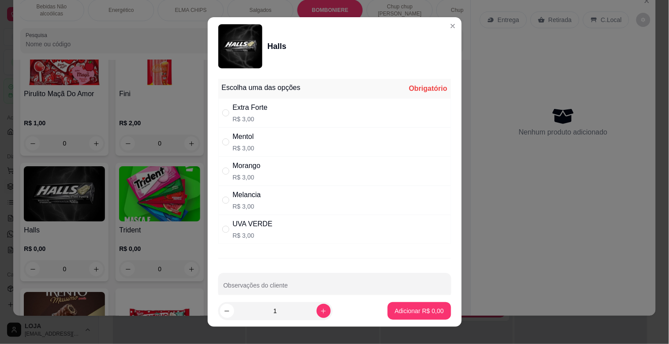
click at [241, 109] on div "Extra Forte" at bounding box center [250, 107] width 35 height 11
radio input "true"
click at [320, 310] on icon "increase-product-quantity" at bounding box center [323, 311] width 7 height 7
type input "2"
click at [418, 309] on p "Adicionar R$ 6,00" at bounding box center [419, 311] width 49 height 9
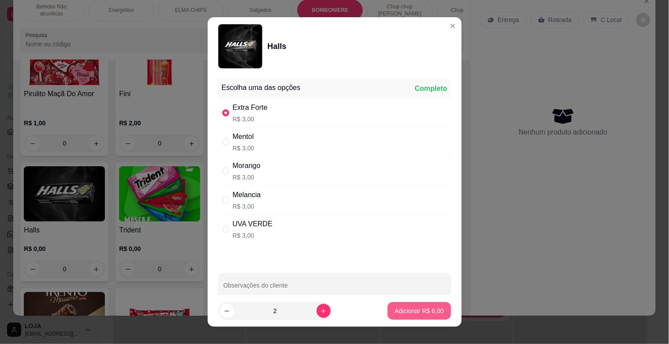
type input "2"
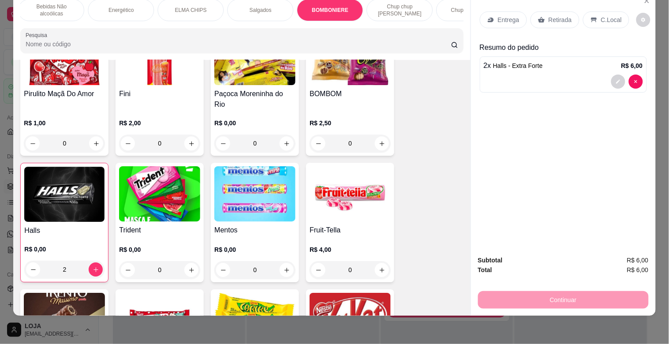
click at [606, 15] on p "C.Local" at bounding box center [611, 19] width 21 height 9
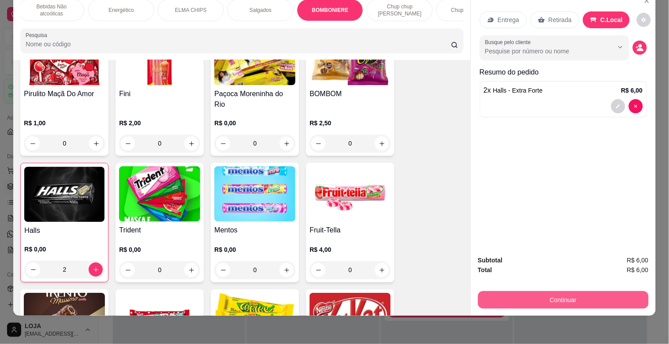
click at [557, 291] on button "Continuar" at bounding box center [563, 300] width 171 height 18
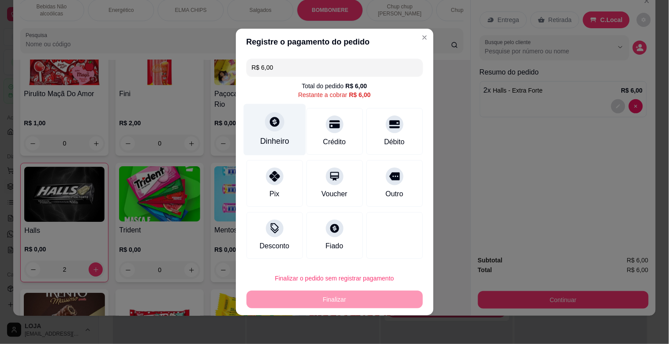
click at [283, 133] on div "Dinheiro" at bounding box center [275, 130] width 62 height 52
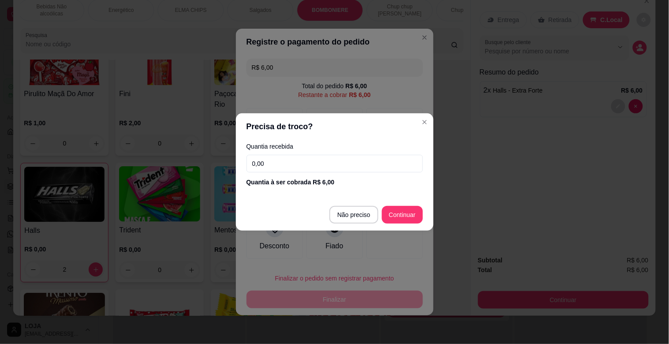
click at [308, 168] on input "0,00" at bounding box center [335, 164] width 177 height 18
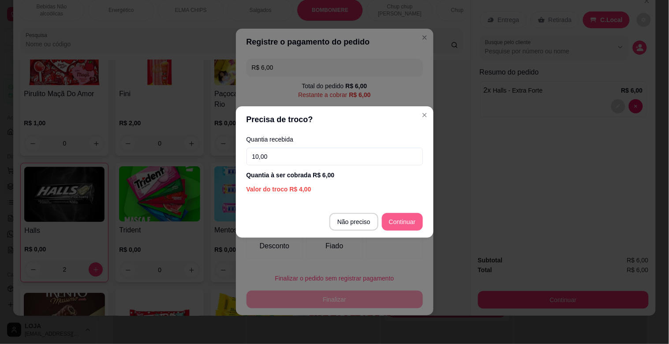
type input "10,00"
type input "R$ 0,00"
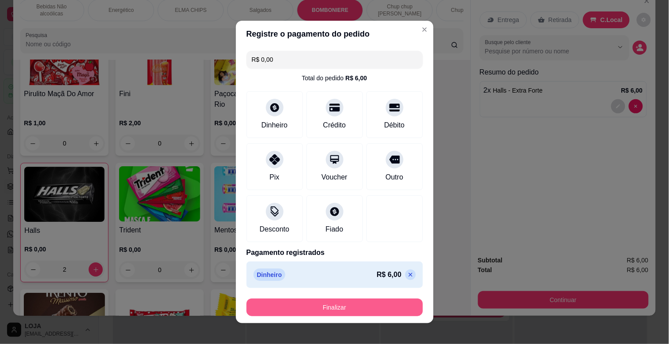
click at [319, 305] on button "Finalizar" at bounding box center [335, 308] width 177 height 18
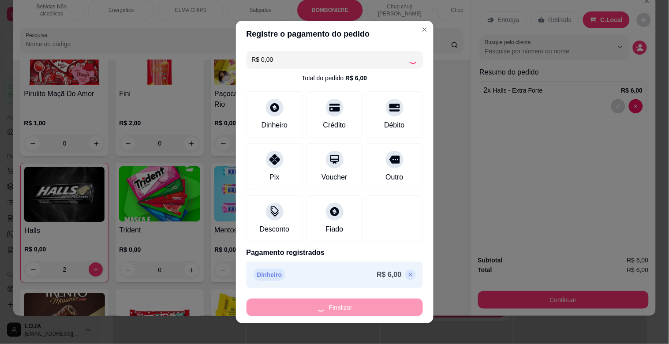
type input "0"
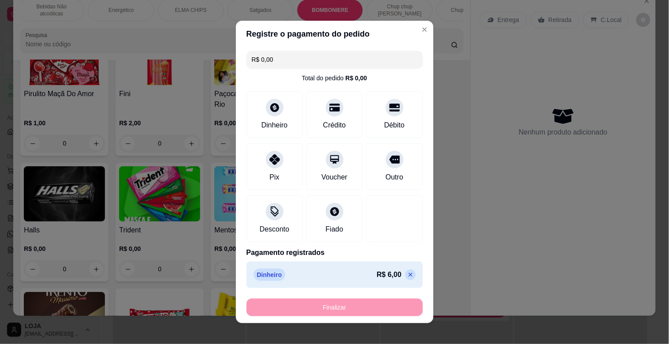
type input "-R$ 6,00"
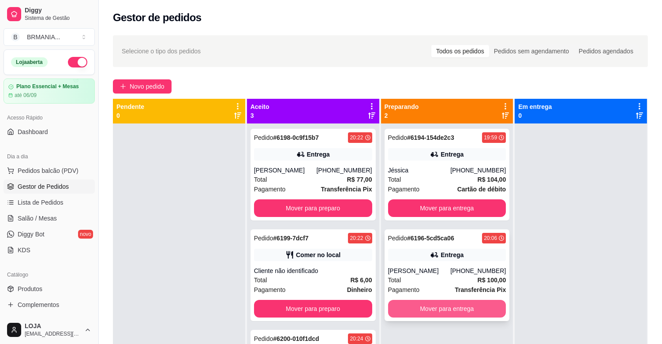
click at [442, 309] on button "Mover para entrega" at bounding box center [447, 309] width 118 height 18
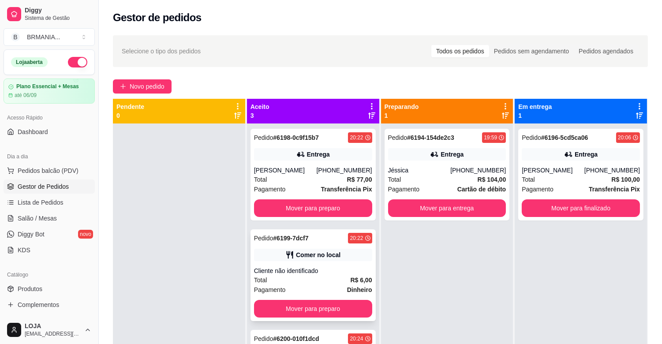
click at [310, 283] on div "Total R$ 6,00" at bounding box center [313, 280] width 118 height 10
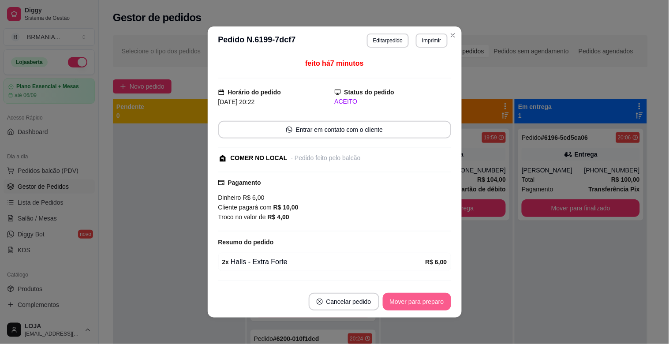
click at [433, 302] on button "Mover para preparo" at bounding box center [417, 302] width 68 height 18
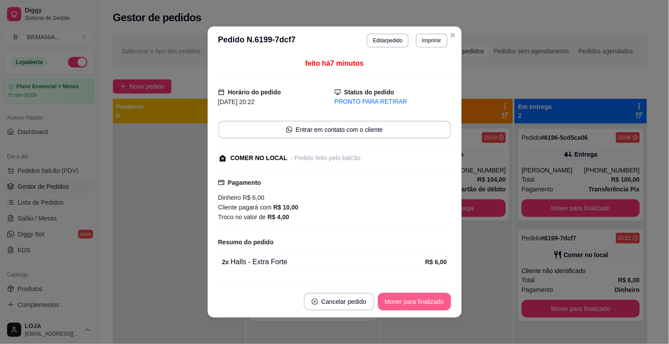
click at [433, 302] on button "Mover para finalizado" at bounding box center [414, 302] width 73 height 18
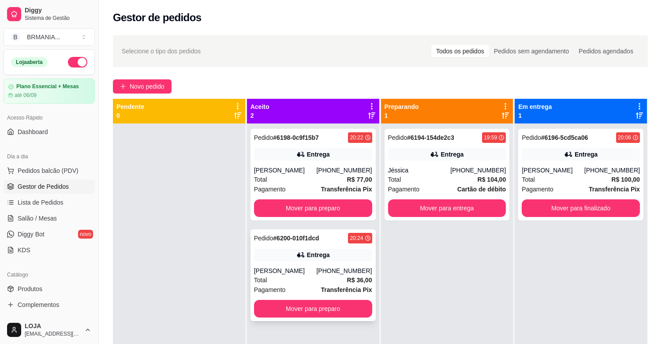
click at [347, 279] on strong "R$ 36,00" at bounding box center [359, 280] width 25 height 7
click at [288, 171] on div "[PERSON_NAME]" at bounding box center [285, 170] width 63 height 9
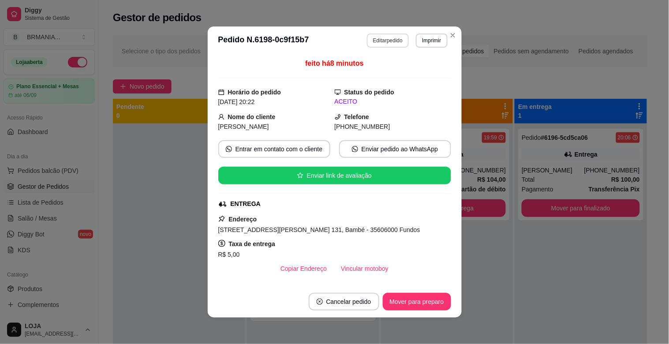
click at [379, 42] on button "Editar pedido" at bounding box center [388, 41] width 42 height 14
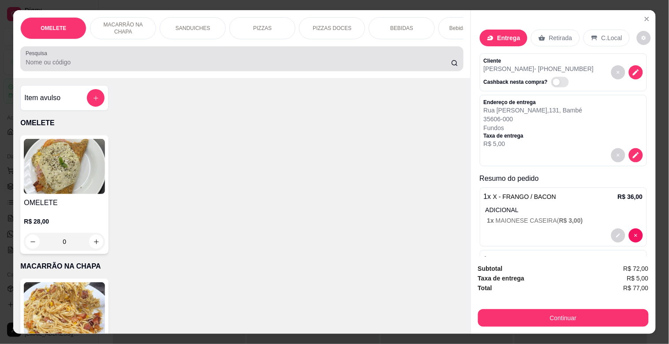
click at [340, 62] on input "Pesquisa" at bounding box center [239, 62] width 426 height 9
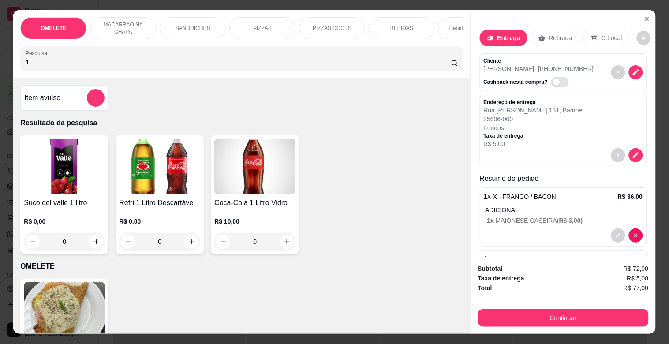
type input "1"
click at [151, 194] on img at bounding box center [159, 166] width 81 height 55
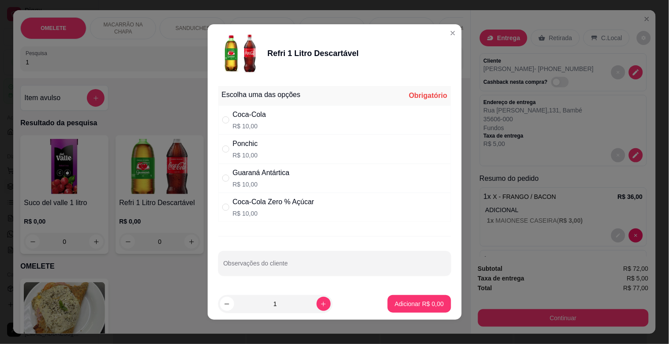
click at [263, 175] on div "Guaraná Antártica" at bounding box center [261, 173] width 57 height 11
radio input "true"
click at [417, 299] on button "Adicionar R$ 10,00" at bounding box center [417, 304] width 67 height 18
type input "1"
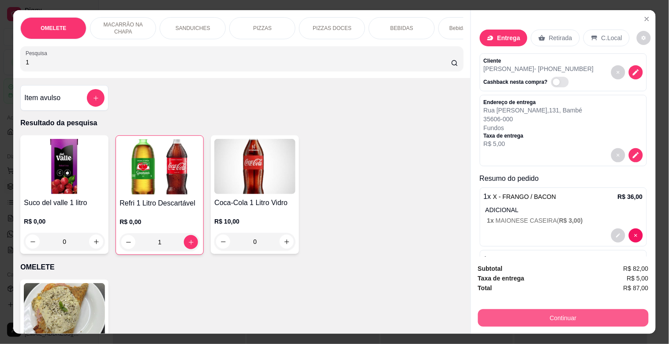
click at [579, 311] on button "Continuar" at bounding box center [563, 318] width 171 height 18
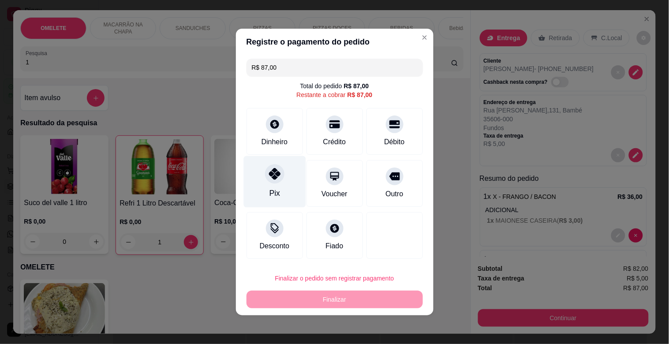
click at [283, 191] on div "Pix" at bounding box center [275, 182] width 62 height 52
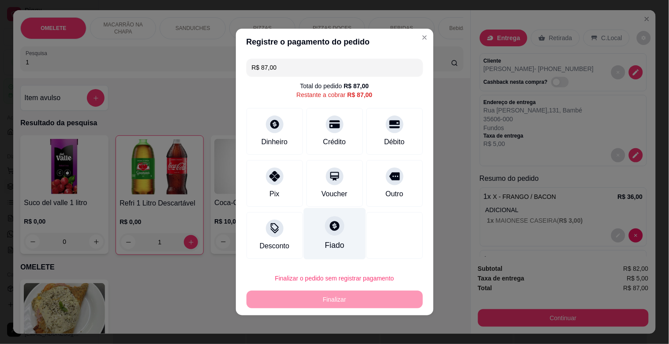
type input "R$ 0,00"
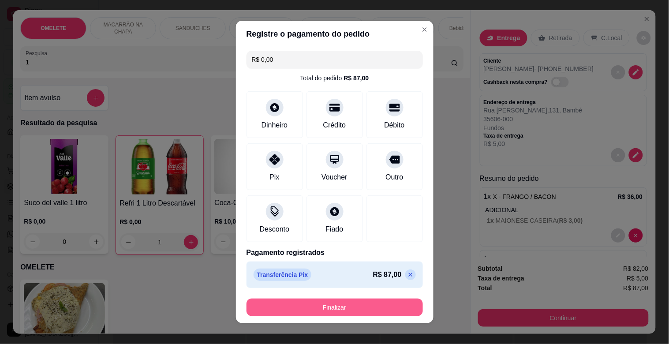
click at [321, 302] on button "Finalizar" at bounding box center [335, 308] width 177 height 18
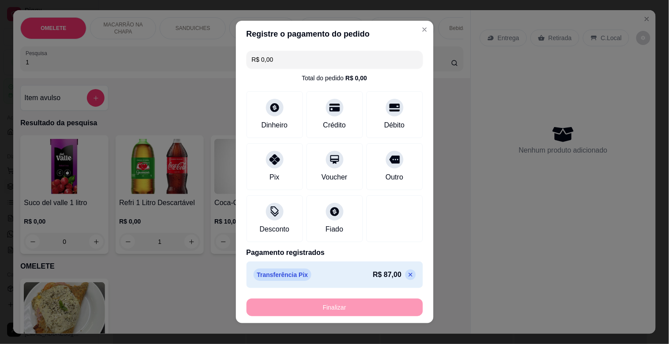
type input "0"
type input "-R$ 87,00"
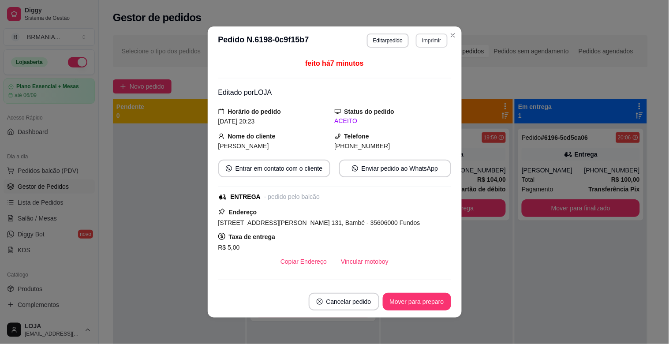
click at [424, 41] on button "Imprimir" at bounding box center [431, 41] width 31 height 14
click at [425, 71] on button "IMPRESSORA" at bounding box center [413, 72] width 64 height 14
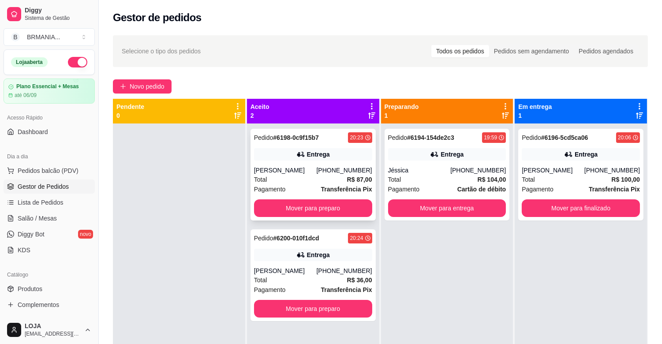
click at [342, 198] on div "Pedido # 6198-0c9f15b7 20:23 Entrega Marcela [PHONE_NUMBER] Total R$ 87,00 Paga…" at bounding box center [313, 175] width 125 height 92
click at [324, 202] on button "Mover para preparo" at bounding box center [313, 208] width 118 height 18
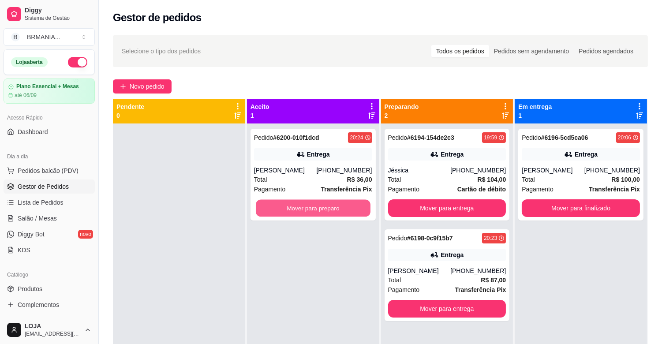
click at [314, 206] on button "Mover para preparo" at bounding box center [313, 208] width 115 height 17
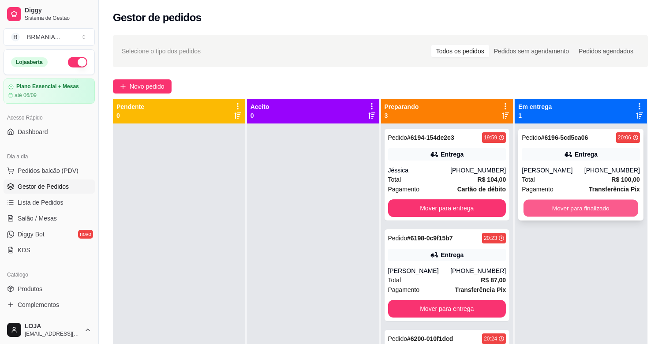
click at [559, 215] on button "Mover para finalizado" at bounding box center [581, 208] width 115 height 17
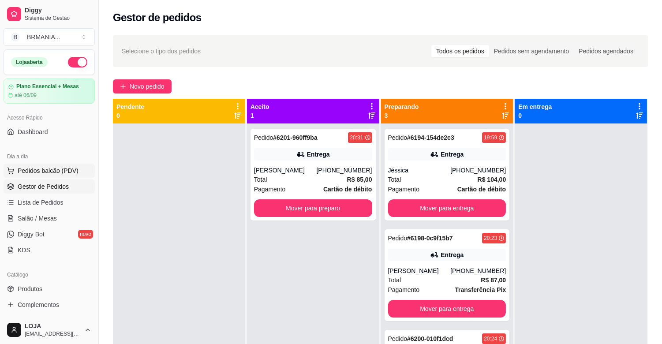
click at [28, 166] on span "Pedidos balcão (PDV)" at bounding box center [48, 170] width 61 height 9
click at [42, 219] on span "Salão / Mesas" at bounding box center [37, 218] width 39 height 9
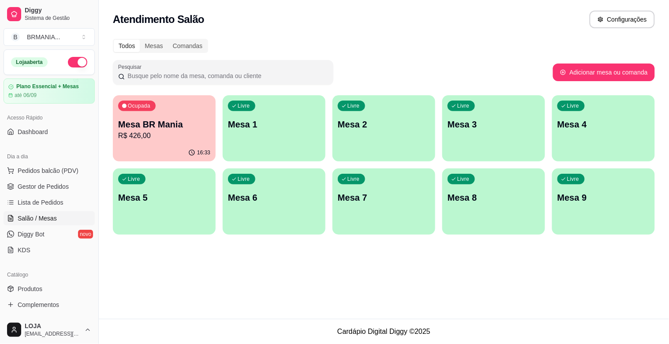
click at [279, 135] on div "Livre Mesa 1" at bounding box center [274, 123] width 103 height 56
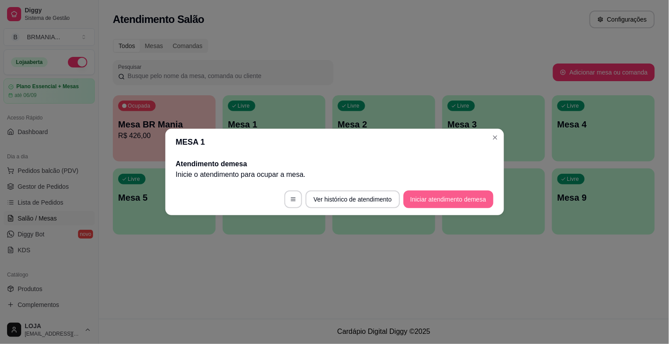
click at [439, 200] on button "Iniciar atendimento de mesa" at bounding box center [449, 200] width 90 height 18
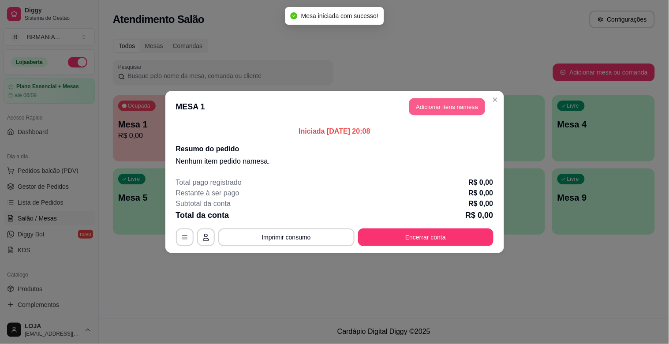
click at [434, 108] on button "Adicionar itens na mesa" at bounding box center [447, 106] width 76 height 17
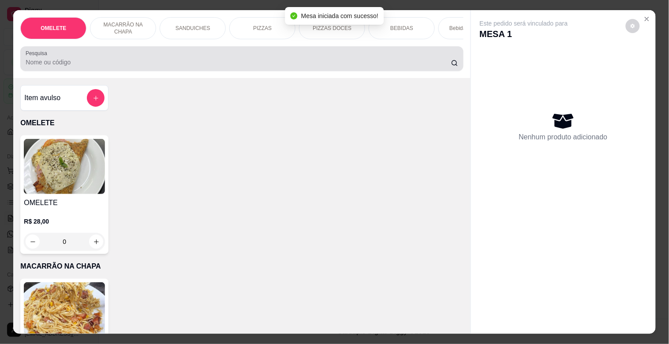
click at [231, 67] on input "Pesquisa" at bounding box center [239, 62] width 426 height 9
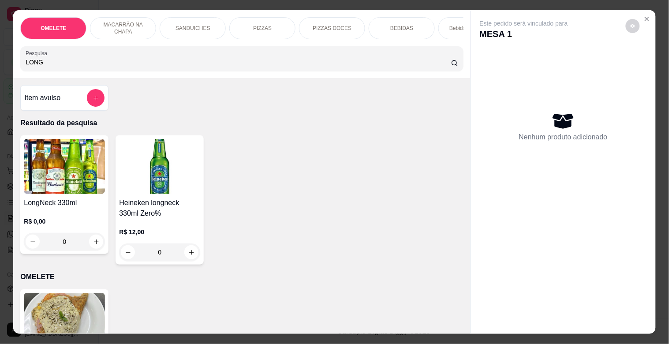
type input "LONG"
click at [49, 187] on img at bounding box center [64, 166] width 81 height 55
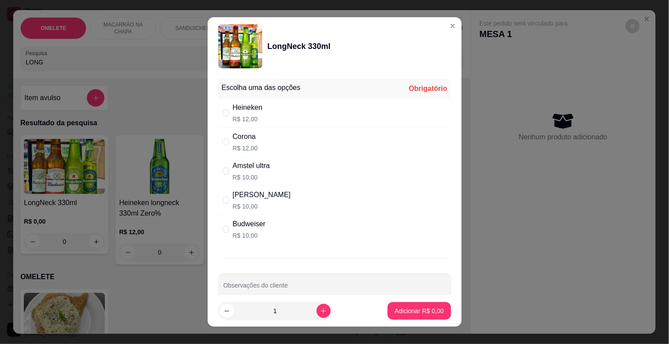
click at [256, 192] on div "Stella R$ 10,00" at bounding box center [334, 200] width 233 height 29
radio input "true"
click at [398, 306] on button "Adicionar R$ 10,00" at bounding box center [418, 311] width 65 height 17
type input "1"
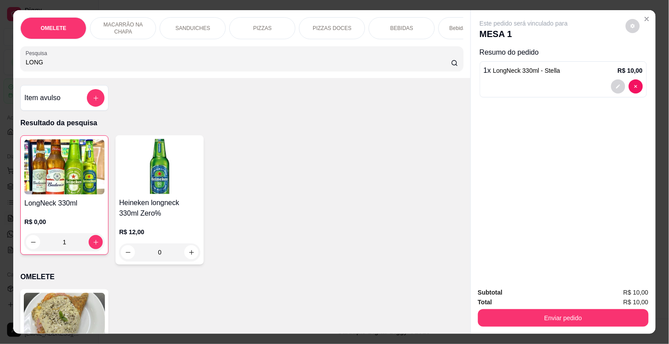
drag, startPoint x: 93, startPoint y: 66, endPoint x: 0, endPoint y: 67, distance: 92.7
click at [0, 68] on div "OMELETE MACARRÃO NA CHAPA SANDUICHES PIZZAS PIZZAS DOCES BEBIDAS Bebidas Alcoól…" at bounding box center [334, 172] width 669 height 344
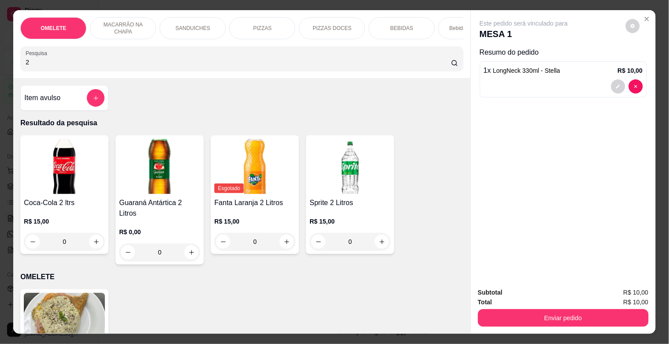
type input "2"
click at [34, 174] on img at bounding box center [64, 166] width 81 height 55
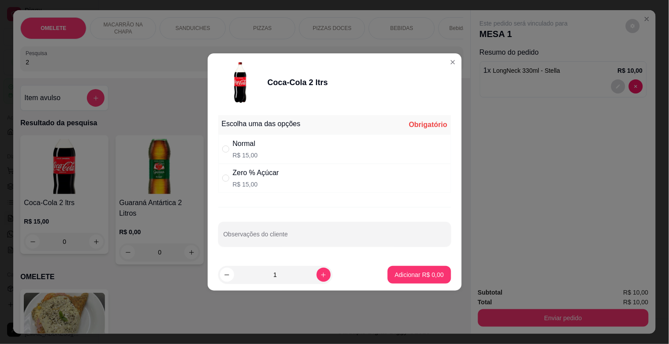
click at [285, 139] on div "Normal R$ 15,00" at bounding box center [334, 149] width 233 height 29
click at [265, 190] on div "Zero % Açúcar R$ 15,00" at bounding box center [334, 178] width 233 height 29
radio input "false"
radio input "true"
click at [412, 275] on p "Adicionar R$ 15,00" at bounding box center [417, 274] width 53 height 9
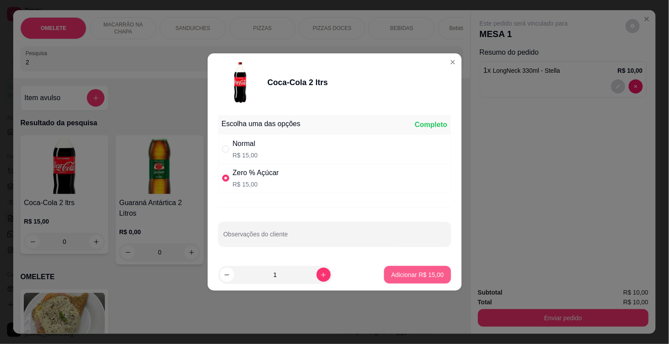
type input "1"
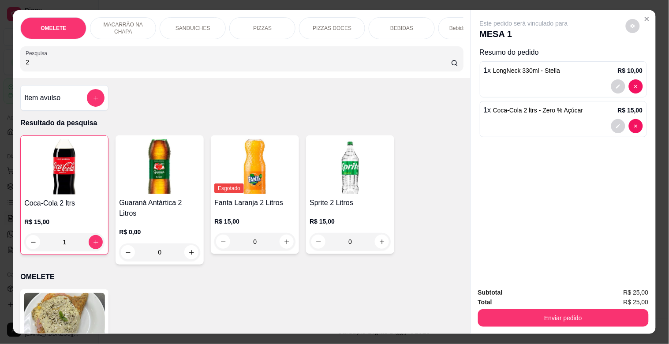
drag, startPoint x: 51, startPoint y: 71, endPoint x: 0, endPoint y: 71, distance: 51.2
click at [0, 71] on div "OMELETE MACARRÃO NA CHAPA SANDUICHES PIZZAS PIZZAS DOCES BEBIDAS Bebidas Alcoól…" at bounding box center [334, 172] width 669 height 344
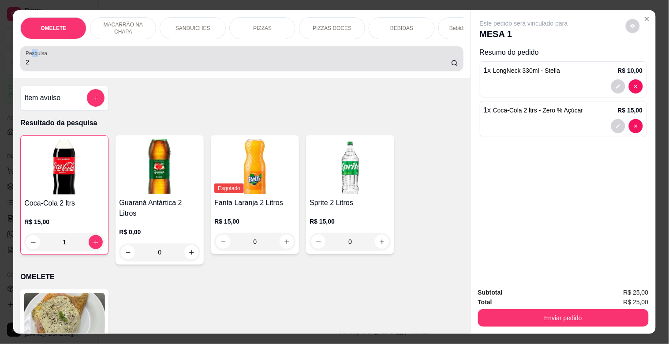
drag, startPoint x: 32, startPoint y: 59, endPoint x: 6, endPoint y: 56, distance: 25.8
click at [6, 56] on div "OMELETE MACARRÃO NA CHAPA SANDUICHES PIZZAS PIZZAS DOCES BEBIDAS Bebidas Alcoól…" at bounding box center [334, 172] width 669 height 344
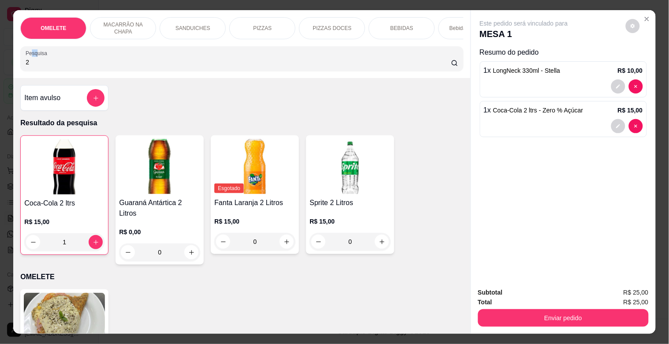
click at [6, 56] on div "OMELETE MACARRÃO NA CHAPA SANDUICHES PIZZAS PIZZAS DOCES BEBIDAS Bebidas Alcoól…" at bounding box center [334, 172] width 669 height 344
click at [33, 57] on label "Pesquisa" at bounding box center [38, 53] width 25 height 8
click at [33, 59] on input "2" at bounding box center [239, 62] width 426 height 9
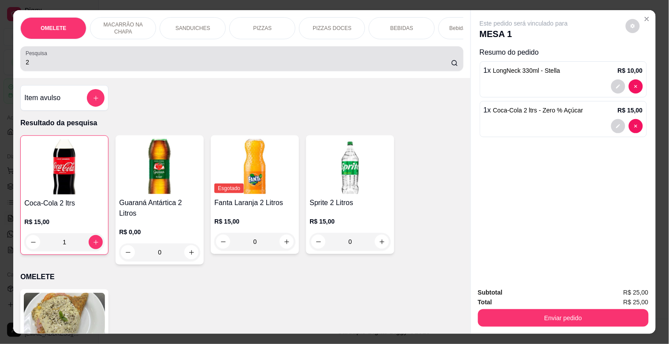
click at [33, 57] on label "Pesquisa" at bounding box center [38, 53] width 25 height 8
click at [33, 59] on input "2" at bounding box center [239, 62] width 426 height 9
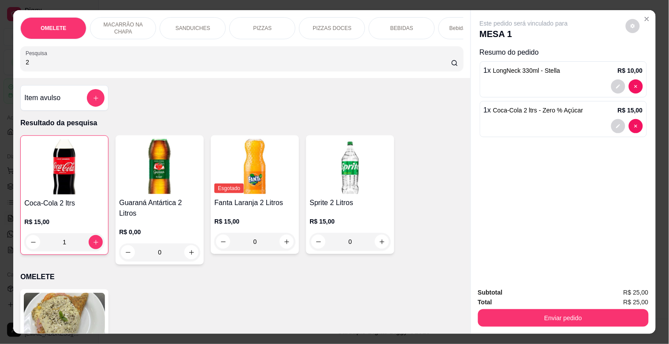
click at [35, 65] on input "2" at bounding box center [239, 62] width 426 height 9
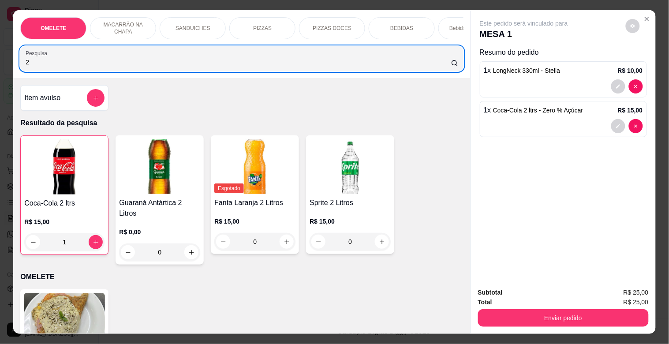
drag, startPoint x: 44, startPoint y: 72, endPoint x: 0, endPoint y: 64, distance: 44.8
click at [0, 64] on div "OMELETE MACARRÃO NA CHAPA SANDUICHES PIZZAS PIZZAS DOCES BEBIDAS Bebidas Alcoól…" at bounding box center [334, 172] width 669 height 344
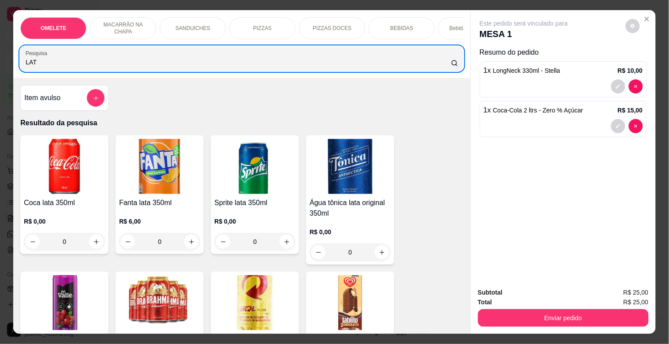
type input "LAT"
click at [269, 314] on img at bounding box center [254, 302] width 81 height 55
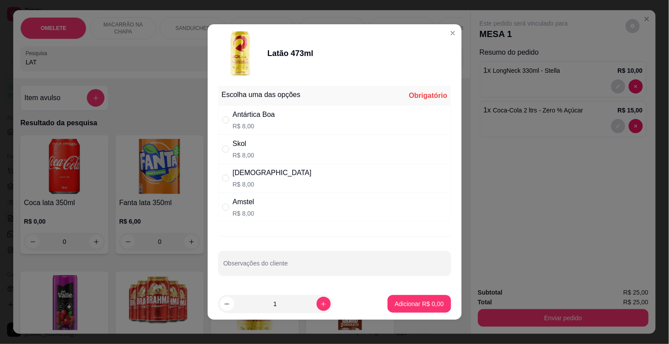
click at [263, 201] on div "Amstel R$ 8,00" at bounding box center [334, 207] width 233 height 29
radio input "true"
click at [409, 304] on p "Adicionar R$ 8,00" at bounding box center [419, 304] width 49 height 9
type input "1"
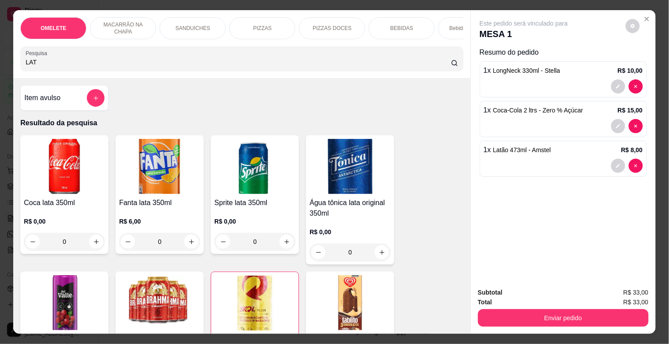
click at [244, 23] on div "PIZZAS" at bounding box center [262, 28] width 66 height 22
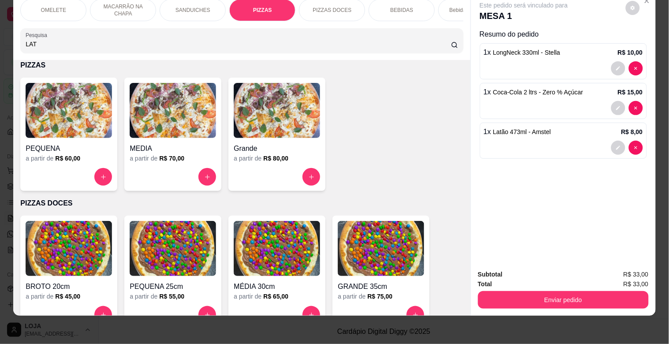
click at [249, 107] on img at bounding box center [277, 110] width 86 height 55
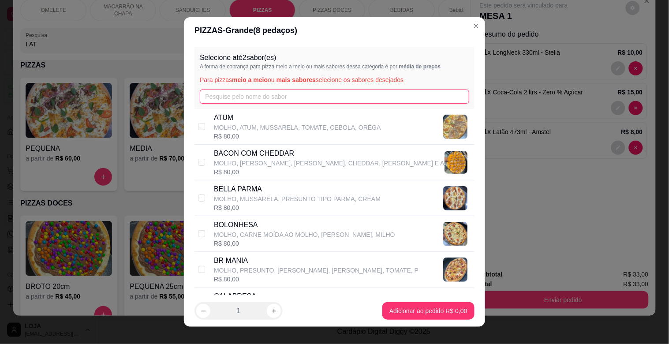
click at [223, 92] on input "text" at bounding box center [335, 97] width 270 height 14
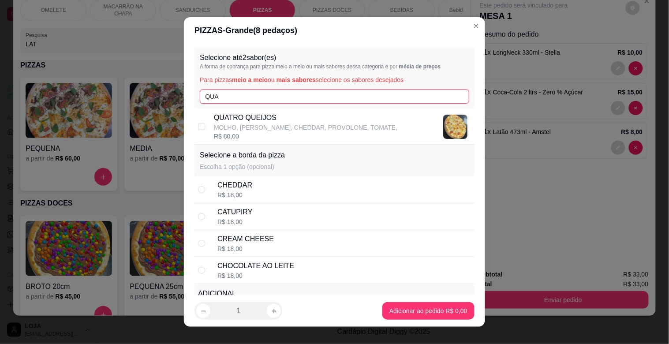
type input "QUA"
click at [239, 117] on p "QUATRO QUEIJOS" at bounding box center [306, 118] width 184 height 11
checkbox input "true"
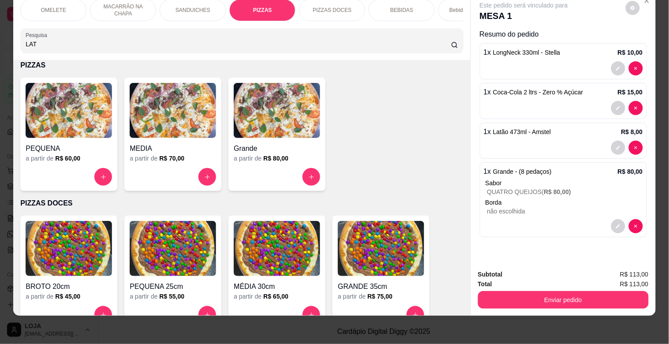
click at [285, 111] on img at bounding box center [277, 110] width 86 height 55
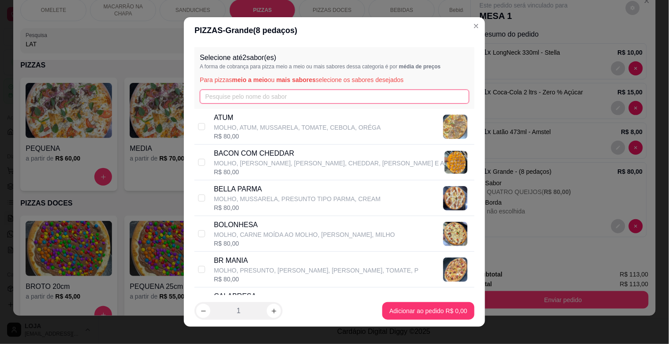
click at [250, 94] on input "text" at bounding box center [335, 97] width 270 height 14
click at [241, 267] on p "MOLHO, PRESUNTO, [PERSON_NAME], [PERSON_NAME], TOMATE, P" at bounding box center [316, 270] width 205 height 9
checkbox input "true"
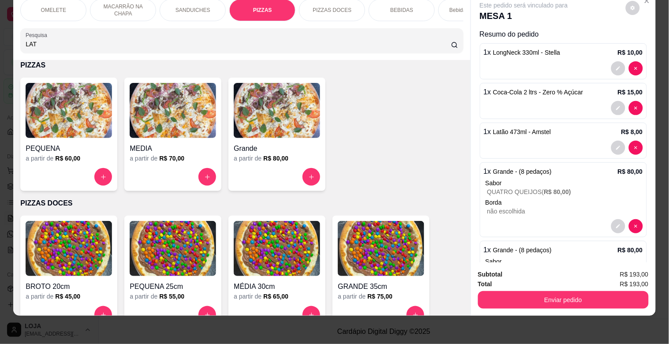
click at [301, 132] on img at bounding box center [277, 110] width 86 height 55
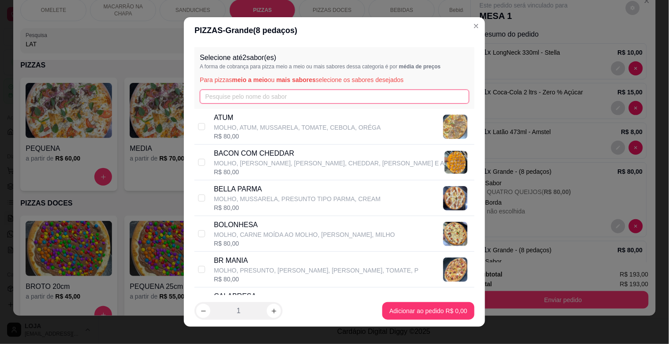
click at [244, 97] on input "text" at bounding box center [335, 97] width 270 height 14
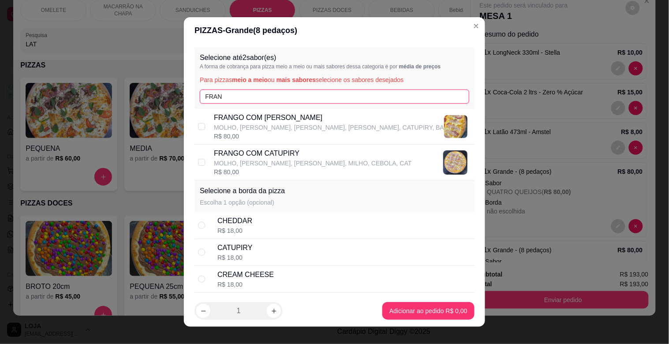
type input "FRAN"
click at [241, 124] on p "MOLHO, [PERSON_NAME], [PERSON_NAME], [PERSON_NAME], CATUPIRY, BA" at bounding box center [329, 127] width 230 height 9
checkbox input "true"
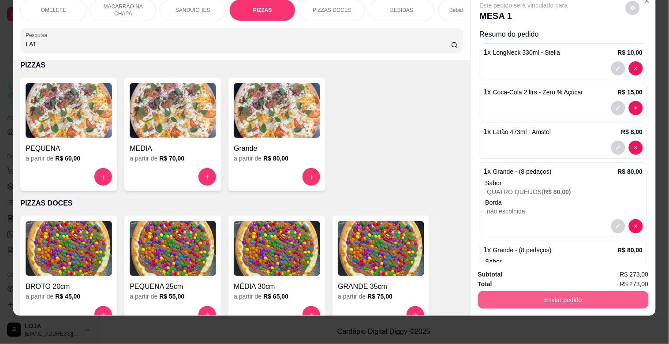
click at [591, 297] on button "Enviar pedido" at bounding box center [563, 300] width 171 height 18
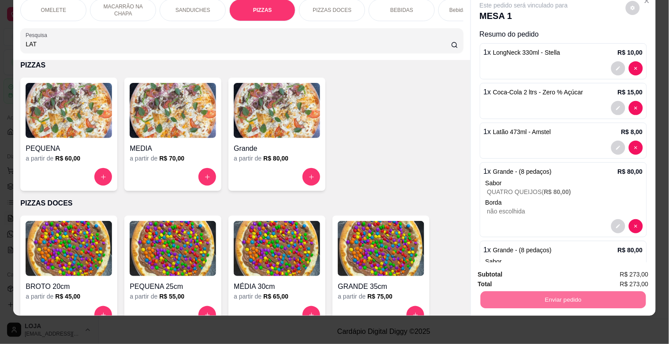
click at [553, 268] on button "Não registrar e enviar pedido" at bounding box center [534, 271] width 89 height 16
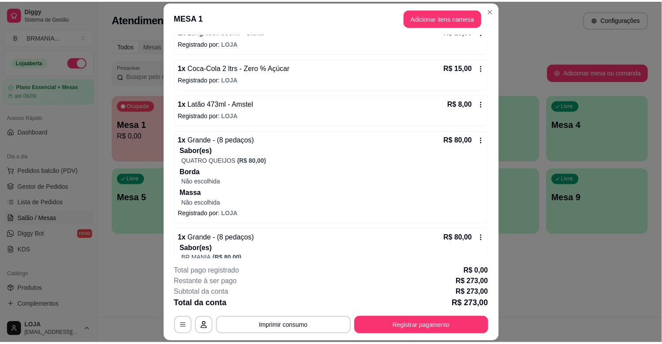
scroll to position [0, 0]
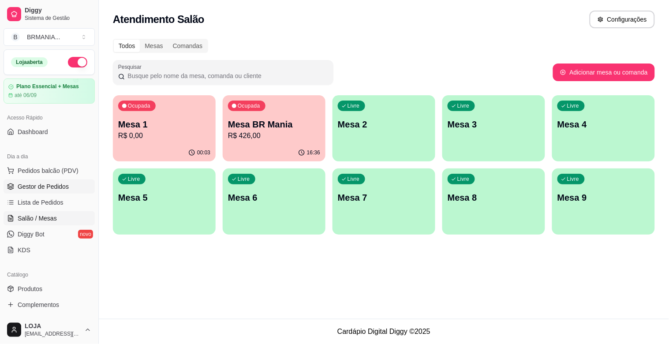
click at [42, 186] on span "Gestor de Pedidos" at bounding box center [43, 186] width 51 height 9
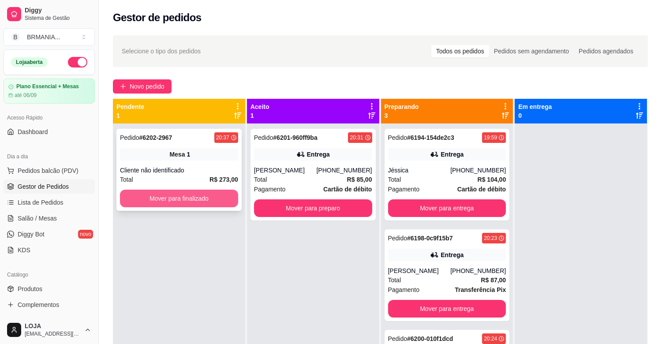
click at [177, 196] on button "Mover para finalizado" at bounding box center [179, 199] width 118 height 18
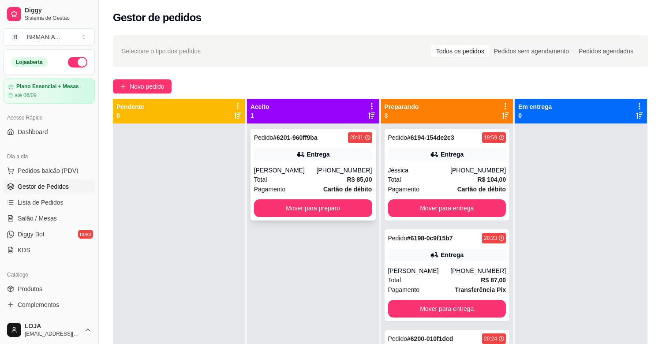
click at [336, 220] on div "Pedido # 6201-960ff9ba 20:31 Entrega [PERSON_NAME] [PHONE_NUMBER] Total R$ 85,0…" at bounding box center [313, 175] width 125 height 92
click at [334, 210] on button "Mover para preparo" at bounding box center [313, 208] width 115 height 17
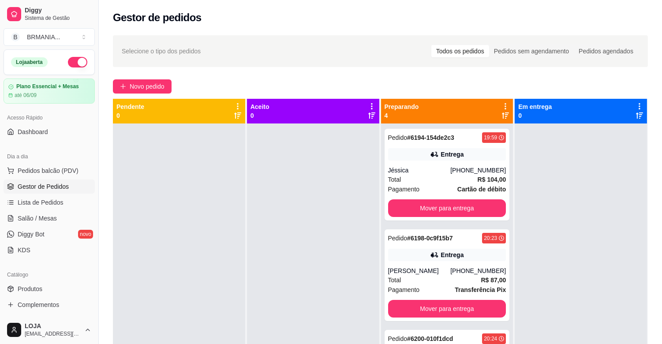
drag, startPoint x: 656, startPoint y: 226, endPoint x: 658, endPoint y: 253, distance: 26.5
click at [656, 267] on div "Selecione o tipo dos pedidos Todos os pedidos Pedidos sem agendamento Pedidos a…" at bounding box center [380, 242] width 563 height 424
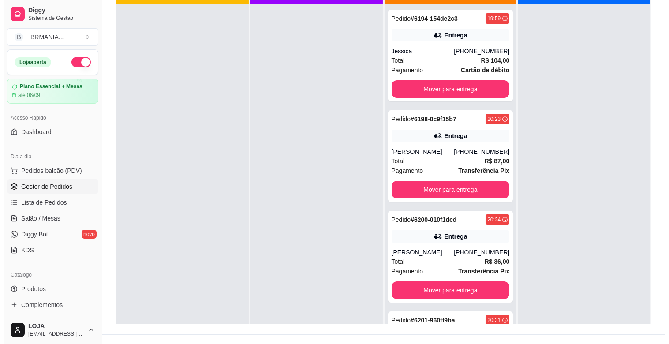
scroll to position [126, 0]
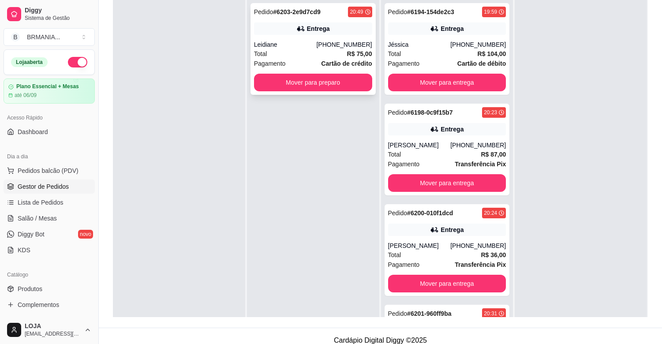
click at [343, 35] on div "Pedido # 6203-2e9d7cd9 20:49 Entrega Leidiane [PHONE_NUMBER] Total R$ 75,00 Pag…" at bounding box center [313, 49] width 125 height 92
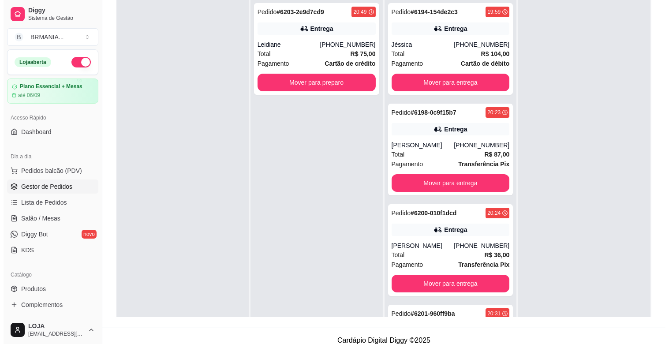
scroll to position [0, 0]
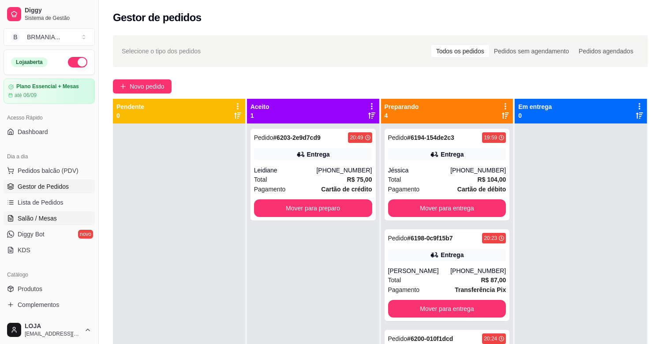
click at [55, 224] on link "Salão / Mesas" at bounding box center [49, 218] width 91 height 14
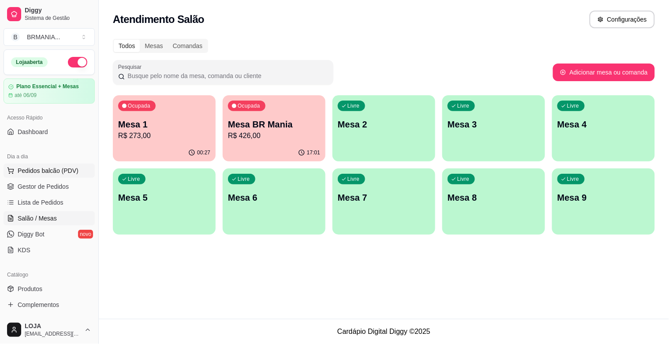
click at [44, 171] on span "Pedidos balcão (PDV)" at bounding box center [48, 170] width 61 height 9
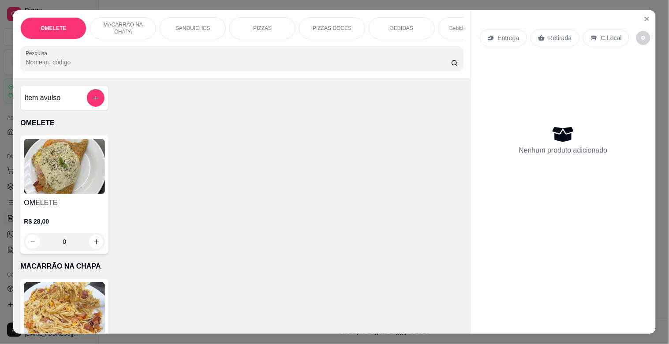
drag, startPoint x: 134, startPoint y: 68, endPoint x: 139, endPoint y: 64, distance: 6.3
click at [134, 67] on input "Pesquisa" at bounding box center [239, 62] width 426 height 9
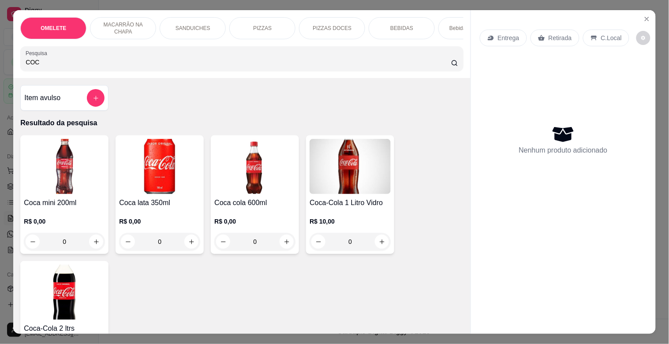
type input "COC"
click at [151, 204] on h4 "Coca lata 350ml" at bounding box center [159, 203] width 81 height 11
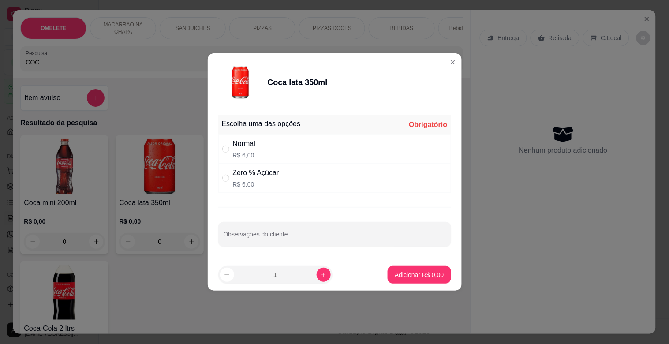
click at [241, 170] on div "Zero % Açúcar" at bounding box center [256, 173] width 46 height 11
radio input "true"
click at [398, 272] on p "Adicionar R$ 6,00" at bounding box center [420, 274] width 48 height 8
type input "1"
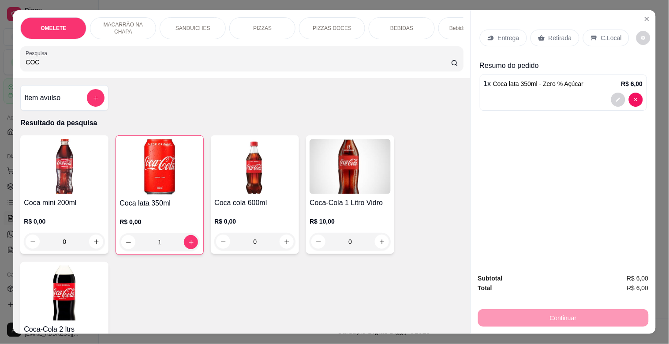
drag, startPoint x: 19, startPoint y: 67, endPoint x: 0, endPoint y: 72, distance: 19.4
click at [0, 72] on div "OMELETE MACARRÃO NA CHAPA SANDUICHES PIZZAS PIZZAS DOCES BEBIDAS Bebidas Alcoól…" at bounding box center [334, 172] width 669 height 344
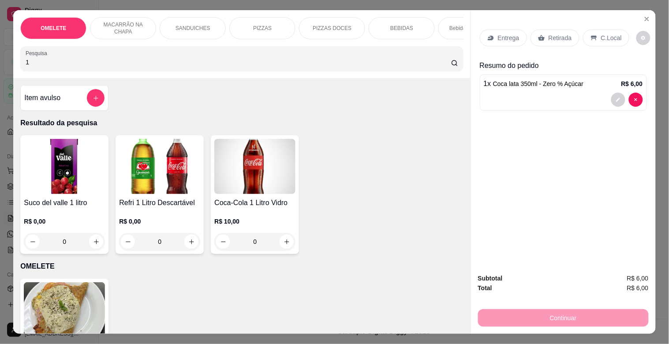
type input "1"
click at [244, 181] on img at bounding box center [254, 166] width 81 height 55
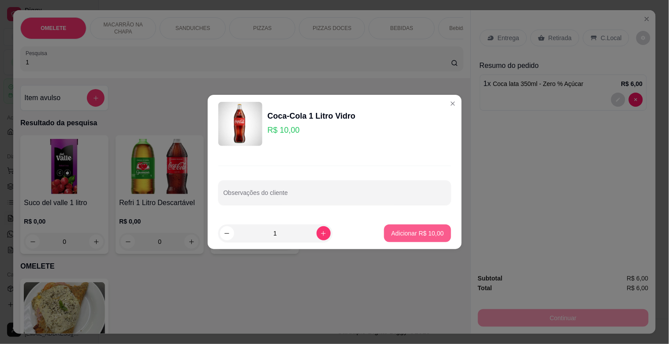
click at [400, 237] on p "Adicionar R$ 10,00" at bounding box center [417, 233] width 53 height 9
type input "1"
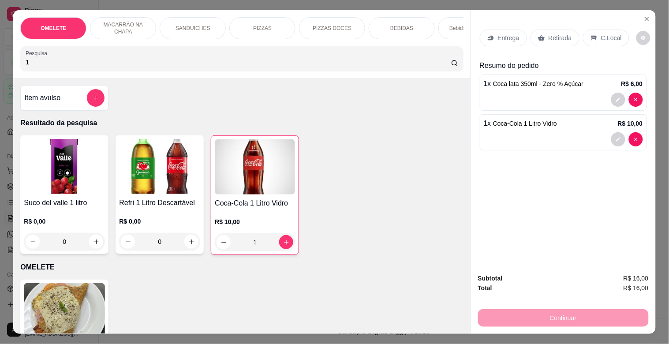
drag, startPoint x: 79, startPoint y: 68, endPoint x: 1, endPoint y: 68, distance: 77.2
click at [1, 68] on div "OMELETE MACARRÃO NA CHAPA SANDUICHES PIZZAS PIZZAS DOCES BEBIDAS Bebidas Alcoól…" at bounding box center [334, 172] width 669 height 344
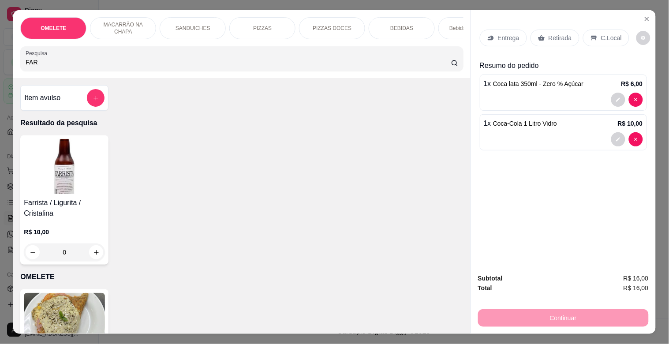
type input "FAR"
click at [43, 193] on img at bounding box center [64, 166] width 81 height 55
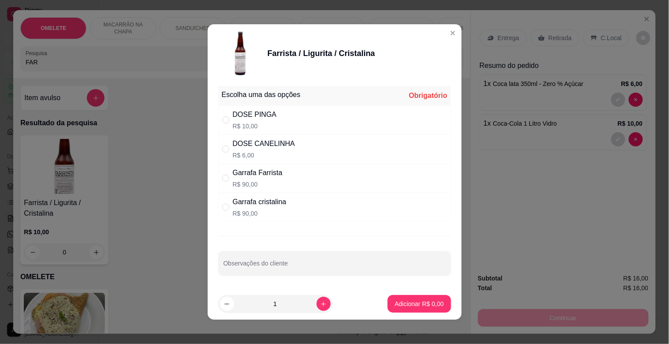
click at [267, 205] on div "Garrafa cristalina" at bounding box center [260, 202] width 54 height 11
radio input "true"
click at [320, 303] on icon "increase-product-quantity" at bounding box center [323, 304] width 7 height 7
type input "2"
click at [415, 307] on p "Adicionar R$ 180,00" at bounding box center [416, 304] width 54 height 8
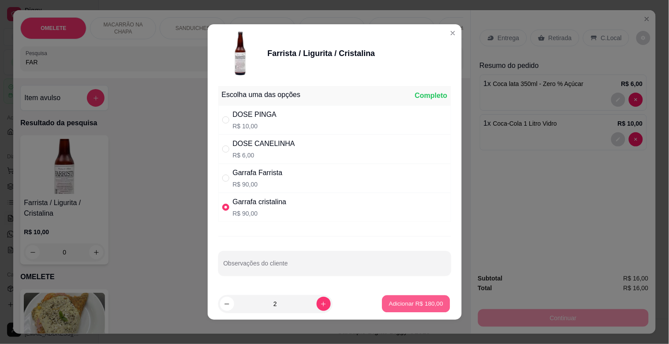
type input "2"
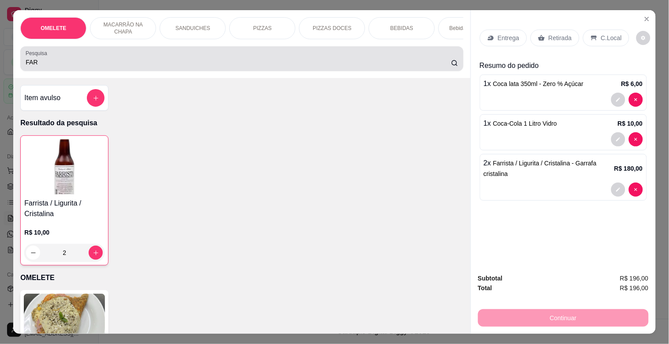
click at [228, 71] on div "Pesquisa FAR" at bounding box center [241, 58] width 443 height 25
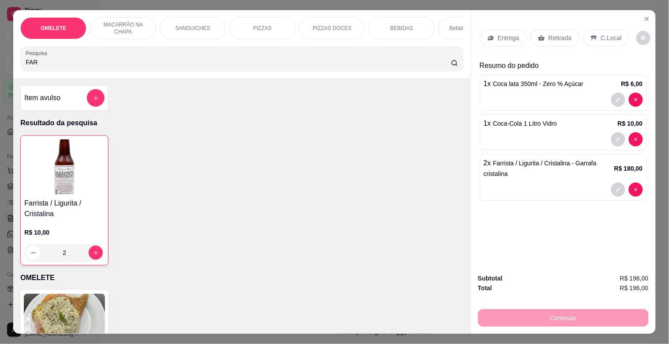
drag, startPoint x: 160, startPoint y: 83, endPoint x: 38, endPoint y: 66, distance: 122.4
click at [38, 78] on div "OMELETE MACARRÃO NA CHAPA SANDUICHES PIZZAS PIZZAS DOCES BEBIDAS Bebidas Alcoól…" at bounding box center [241, 44] width 457 height 68
drag, startPoint x: 38, startPoint y: 66, endPoint x: 0, endPoint y: 78, distance: 40.2
click at [0, 78] on div "OMELETE MACARRÃO NA CHAPA SANDUICHES PIZZAS PIZZAS DOCES BEBIDAS Bebidas Alcoól…" at bounding box center [334, 172] width 669 height 344
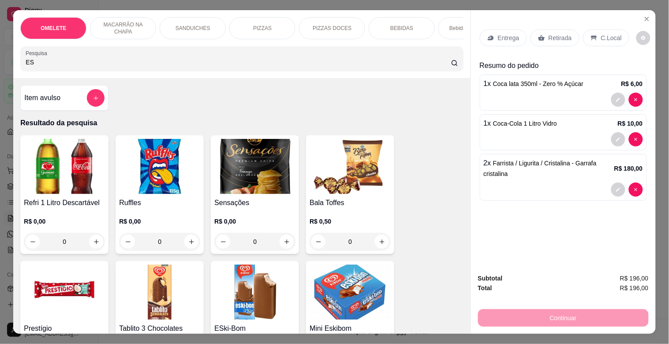
type input "ES"
click at [325, 285] on img at bounding box center [350, 292] width 81 height 55
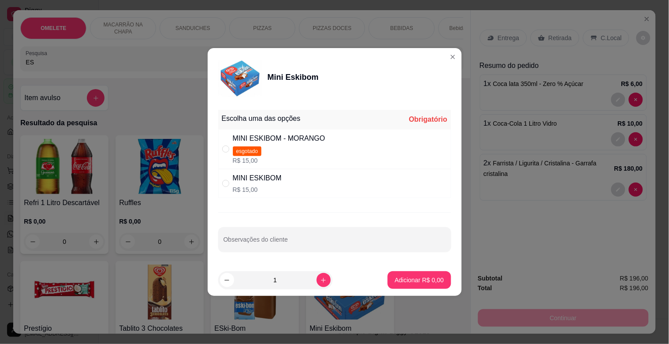
click at [287, 188] on div "MINI ESKIBOM R$ 15,00" at bounding box center [334, 183] width 233 height 29
radio input "true"
click at [403, 279] on p "Adicionar R$ 15,00" at bounding box center [417, 280] width 53 height 9
type input "1"
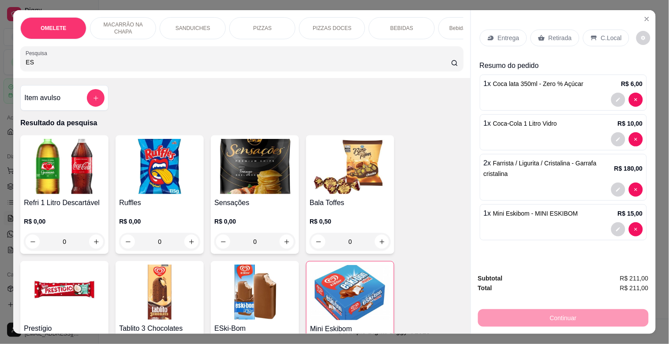
drag, startPoint x: 74, startPoint y: 68, endPoint x: 0, endPoint y: 81, distance: 75.2
click at [0, 76] on div "OMELETE MACARRÃO NA CHAPA SANDUICHES PIZZAS PIZZAS DOCES BEBIDAS Bebidas Alcoól…" at bounding box center [334, 172] width 669 height 344
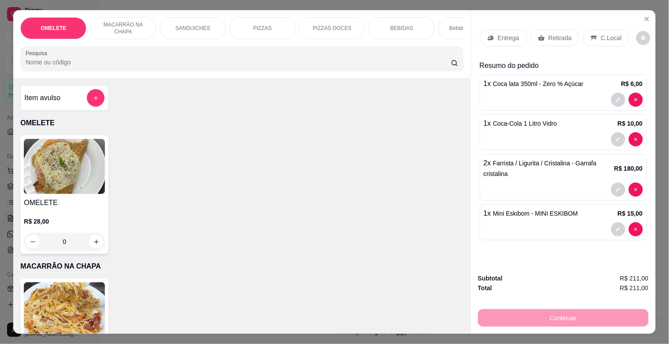
click at [280, 23] on div "PIZZAS" at bounding box center [262, 28] width 66 height 22
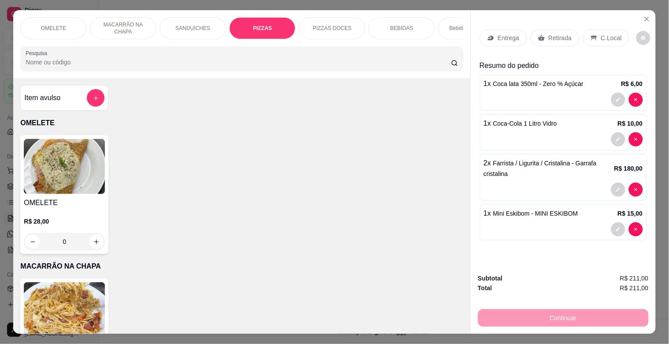
scroll to position [21, 0]
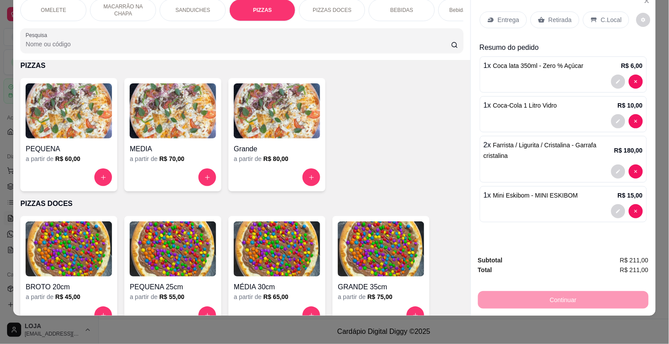
click at [268, 108] on img at bounding box center [277, 110] width 86 height 55
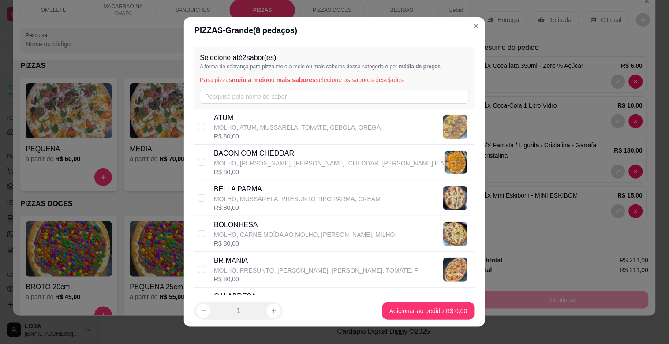
click at [239, 263] on p "BR MANIA" at bounding box center [316, 260] width 205 height 11
checkbox input "true"
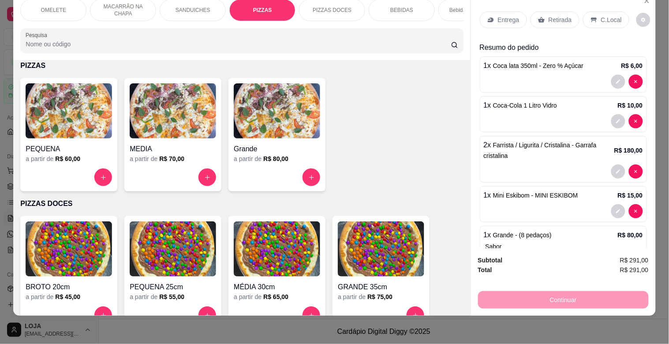
click at [580, 142] on span "Farrista / Ligurita / Cristalina - Garrafa cristalina" at bounding box center [540, 151] width 113 height 18
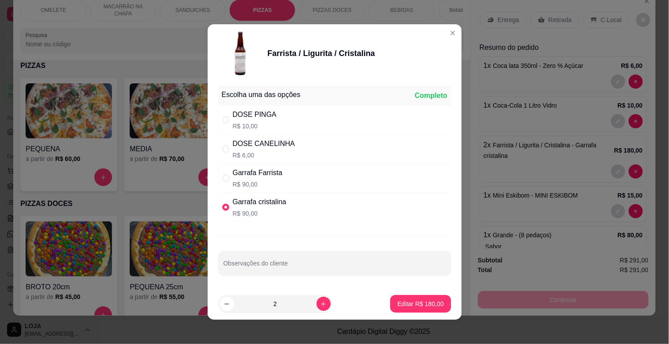
click at [254, 206] on div "Garrafa cristalina" at bounding box center [260, 202] width 54 height 11
radio input "false"
click at [256, 118] on div "DOSE PINGA" at bounding box center [255, 114] width 44 height 11
radio input "true"
click at [427, 306] on p "Editar R$ 20,00" at bounding box center [422, 304] width 43 height 9
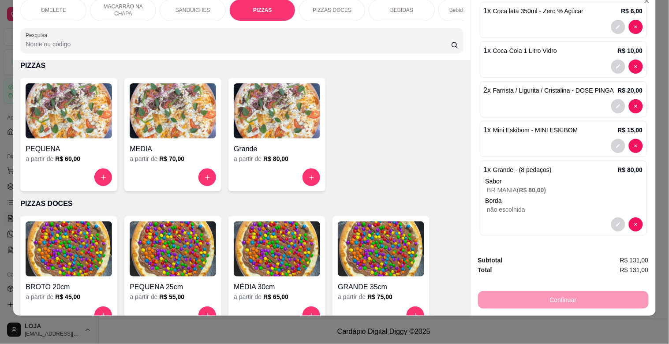
scroll to position [0, 0]
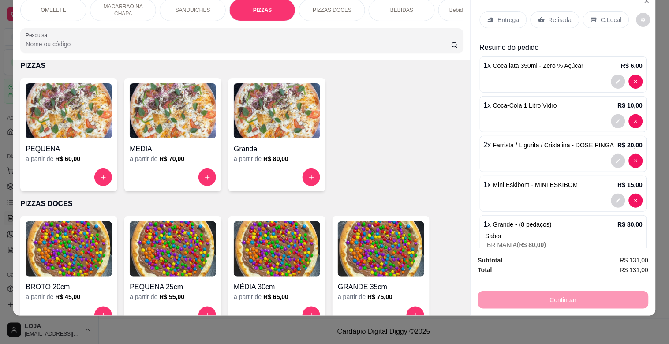
click at [594, 16] on div "C.Local" at bounding box center [606, 19] width 46 height 17
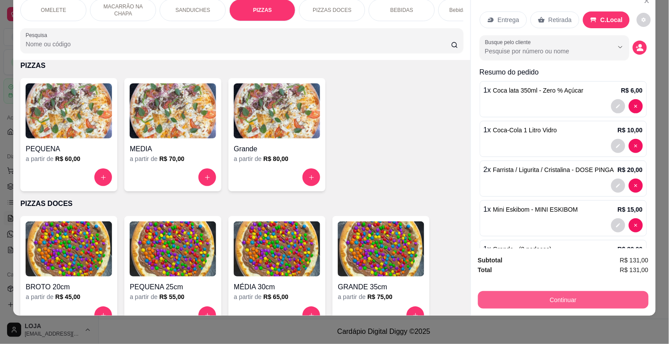
click at [545, 291] on button "Continuar" at bounding box center [563, 300] width 171 height 18
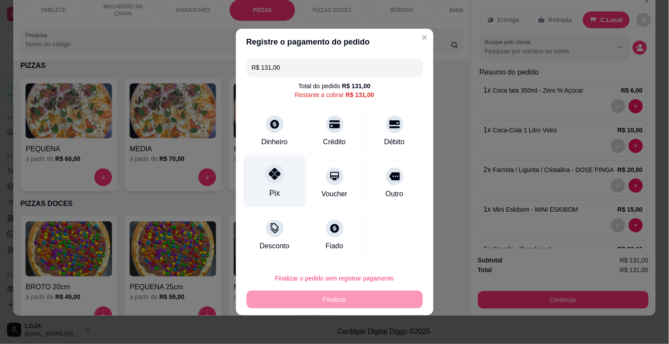
click at [295, 187] on div "Pix" at bounding box center [275, 182] width 62 height 52
type input "R$ 0,00"
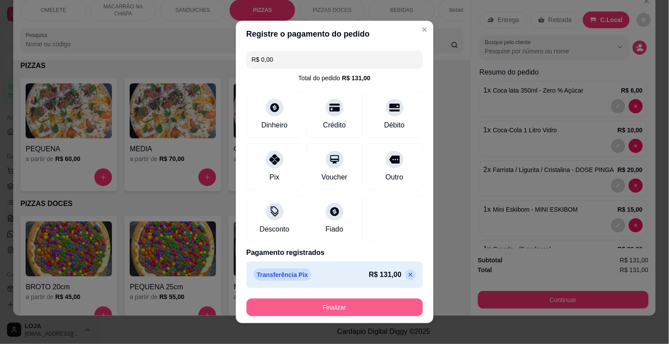
click at [338, 306] on button "Finalizar" at bounding box center [335, 308] width 177 height 18
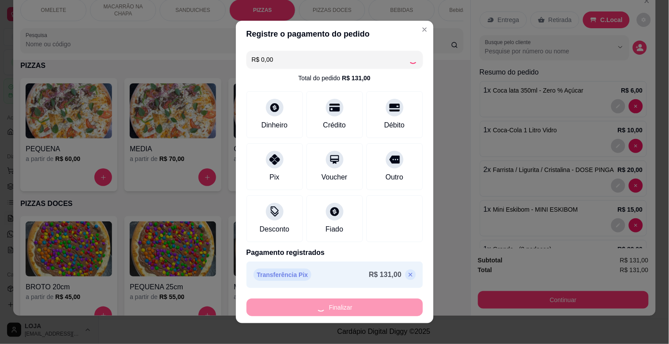
type input "0"
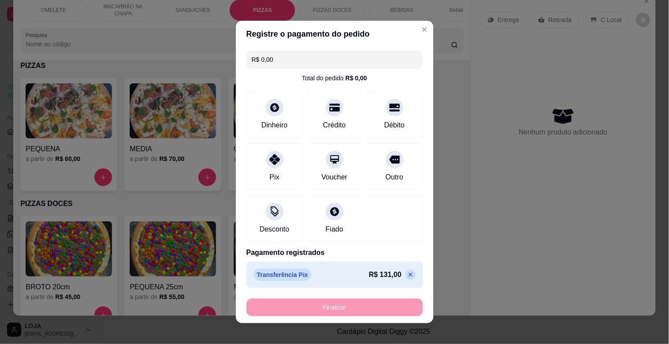
type input "-R$ 131,00"
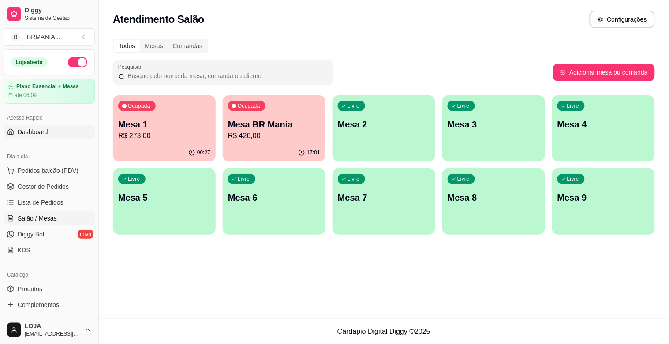
click at [66, 125] on link "Dashboard" at bounding box center [49, 132] width 91 height 14
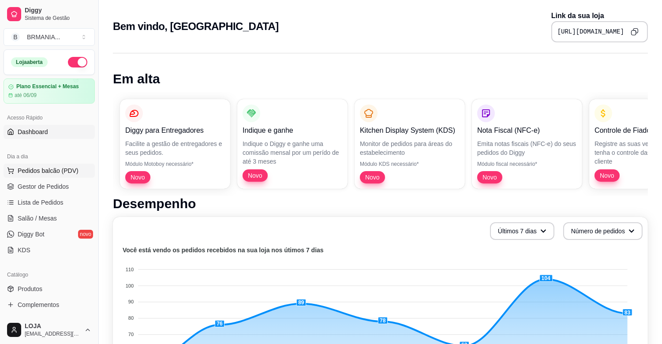
click at [50, 173] on span "Pedidos balcão (PDV)" at bounding box center [48, 170] width 61 height 9
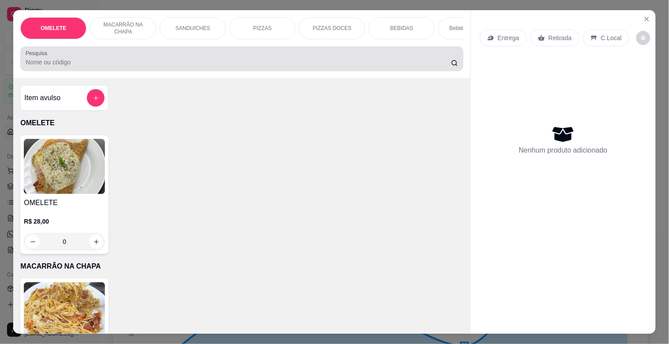
click at [116, 67] on input "Pesquisa" at bounding box center [239, 62] width 426 height 9
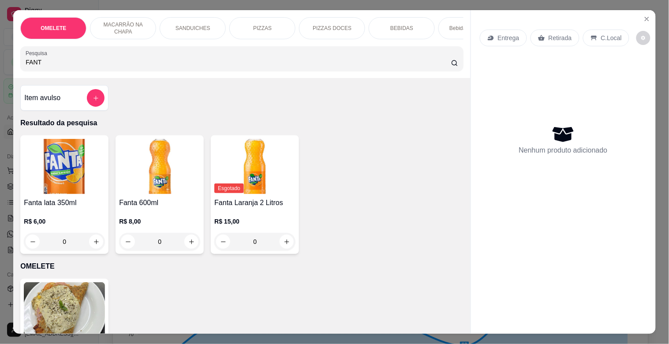
type input "FANT"
click at [241, 217] on div "R$ 15,00 0" at bounding box center [254, 229] width 81 height 42
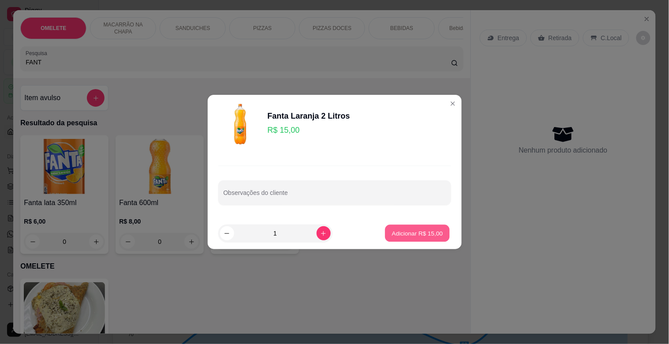
click at [417, 238] on button "Adicionar R$ 15,00" at bounding box center [418, 233] width 65 height 17
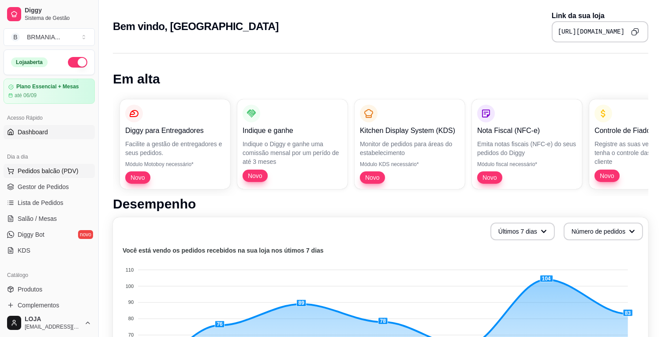
click at [68, 175] on button "Pedidos balcão (PDV)" at bounding box center [49, 171] width 91 height 14
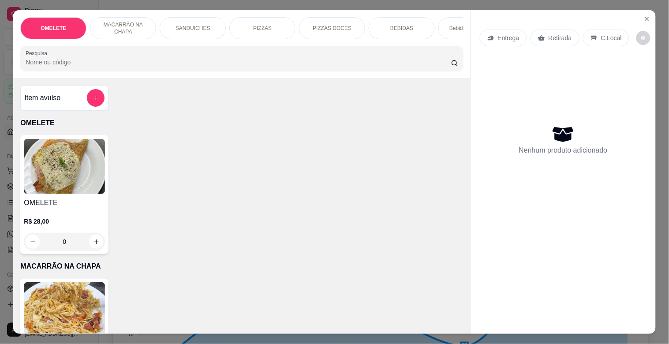
drag, startPoint x: 146, startPoint y: 70, endPoint x: 166, endPoint y: 64, distance: 21.2
click at [152, 68] on div at bounding box center [242, 59] width 432 height 18
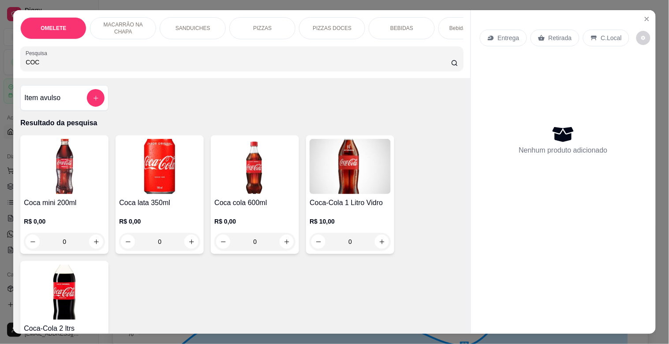
type input "COC"
click at [85, 299] on img at bounding box center [64, 292] width 81 height 55
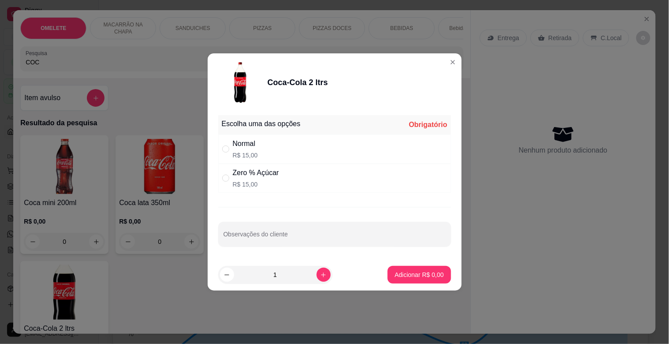
click at [241, 158] on p "R$ 15,00" at bounding box center [245, 155] width 25 height 9
radio input "true"
click at [408, 271] on p "Adicionar R$ 15,00" at bounding box center [417, 274] width 51 height 8
type input "1"
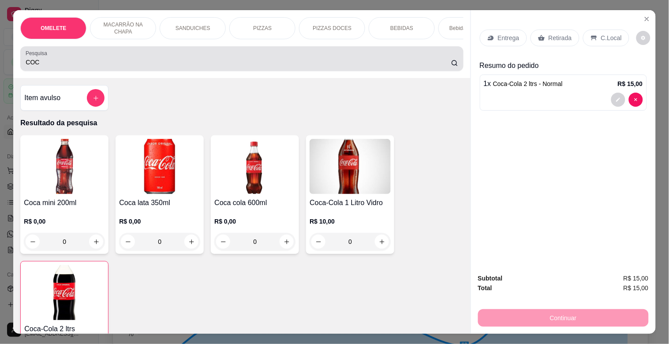
drag, startPoint x: 0, startPoint y: 63, endPoint x: 0, endPoint y: 39, distance: 24.3
click at [0, 39] on div "OMELETE MACARRÃO NA CHAPA SANDUICHES PIZZAS PIZZAS DOCES BEBIDAS Bebidas Alcoól…" at bounding box center [334, 172] width 669 height 344
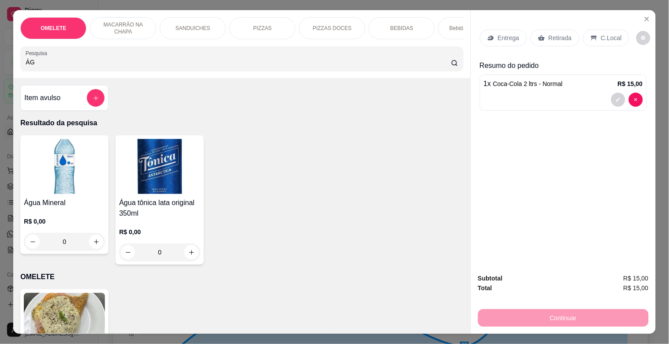
type input "ÁG"
click at [64, 154] on img at bounding box center [64, 166] width 81 height 55
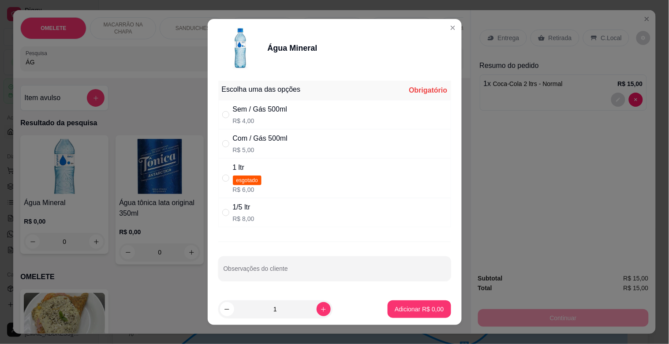
click at [258, 214] on div "1/5 ltr R$ 8,00" at bounding box center [334, 212] width 233 height 29
radio input "true"
click at [399, 304] on button "Adicionar R$ 8,00" at bounding box center [419, 310] width 63 height 18
type input "1"
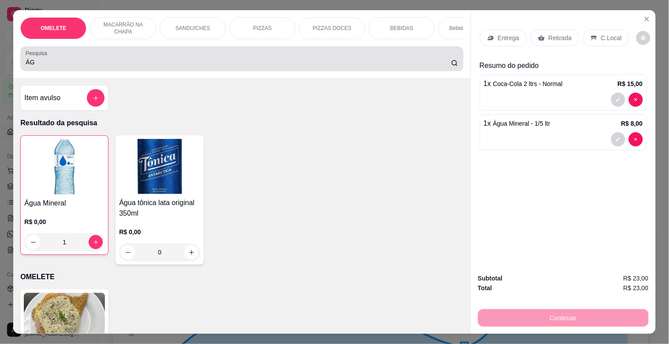
drag, startPoint x: 42, startPoint y: 65, endPoint x: 0, endPoint y: 60, distance: 42.3
click at [0, 60] on div "OMELETE MACARRÃO NA CHAPA SANDUICHES PIZZAS PIZZAS DOCES BEBIDAS Bebidas Alcoól…" at bounding box center [334, 172] width 669 height 344
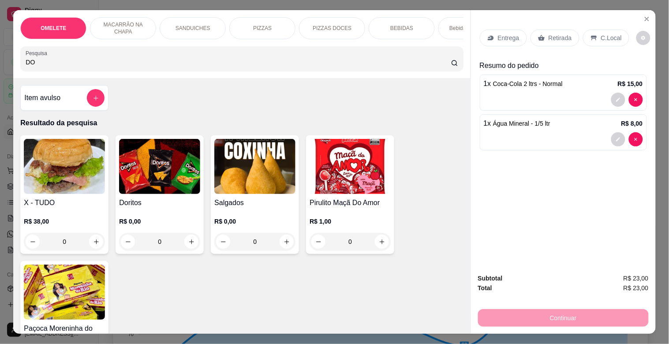
type input "DO"
click at [142, 199] on div "Doritos R$ 0,00 0" at bounding box center [160, 194] width 88 height 119
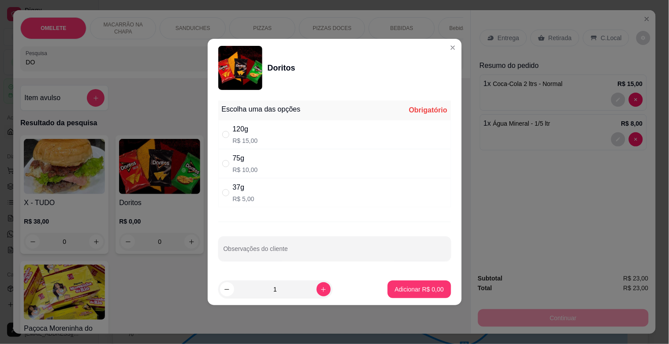
drag, startPoint x: 252, startPoint y: 137, endPoint x: 313, endPoint y: 177, distance: 73.6
click at [252, 137] on p "R$ 15,00" at bounding box center [245, 140] width 25 height 9
radio input "true"
click at [406, 293] on p "Adicionar R$ 15,00" at bounding box center [417, 289] width 53 height 9
type input "1"
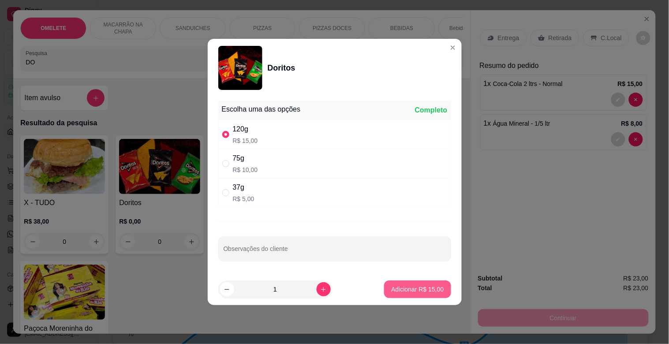
type input "1"
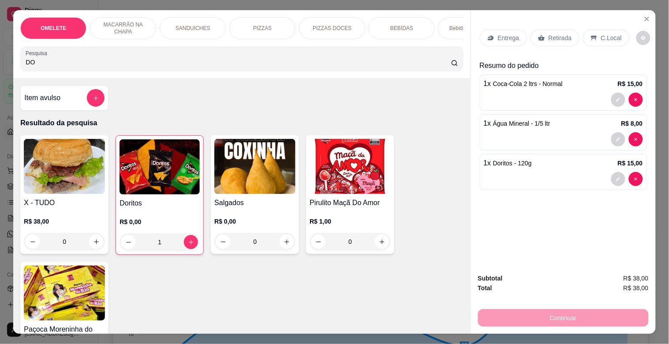
click at [549, 38] on p "Retirada" at bounding box center [560, 38] width 23 height 9
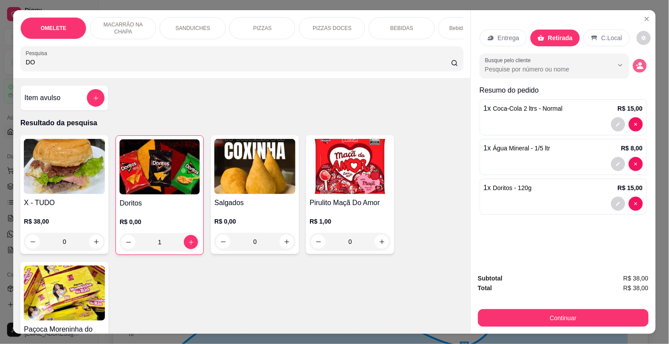
click at [637, 68] on button "decrease-product-quantity" at bounding box center [640, 66] width 14 height 14
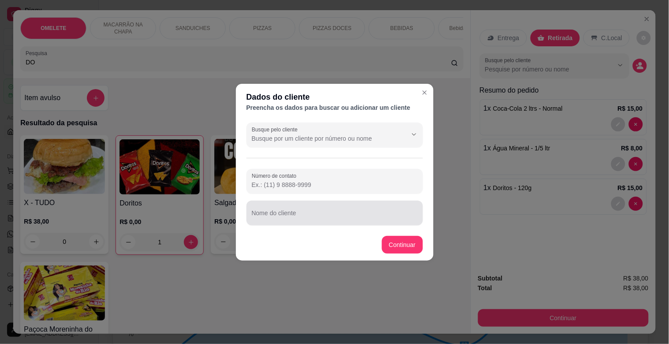
click at [312, 213] on input "Nome do cliente" at bounding box center [335, 216] width 166 height 9
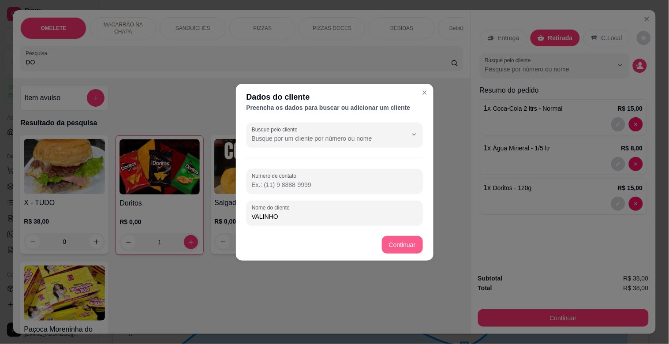
type input "VALINHO"
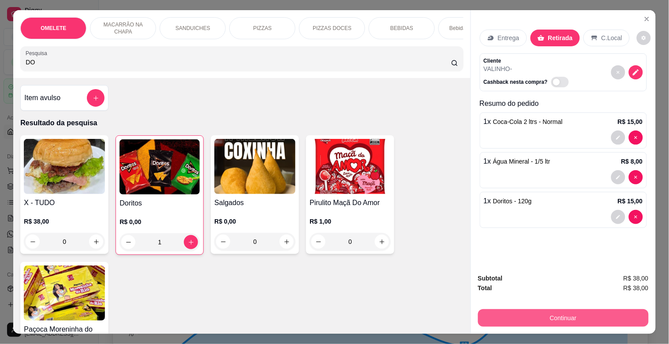
click at [570, 312] on button "Continuar" at bounding box center [563, 318] width 171 height 18
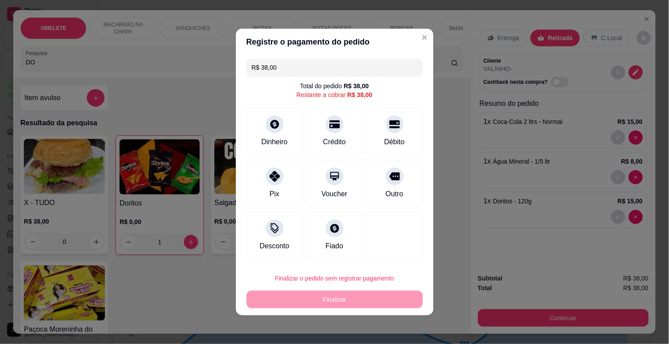
drag, startPoint x: 278, startPoint y: 68, endPoint x: 232, endPoint y: 80, distance: 48.4
click at [232, 80] on div "Registre o pagamento do pedido R$ 38,00 Total do pedido R$ 38,00 Restante a cob…" at bounding box center [334, 172] width 669 height 344
click at [274, 139] on div "Dinheiro" at bounding box center [274, 140] width 29 height 11
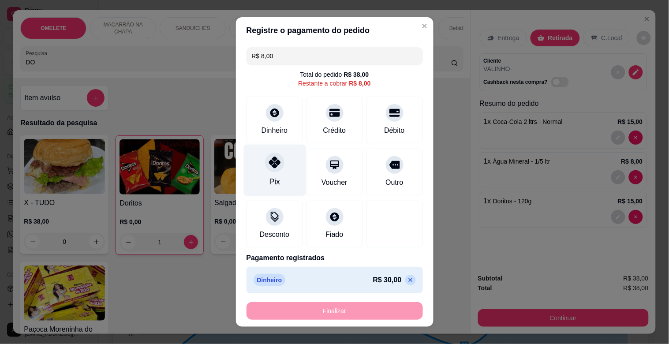
click at [257, 171] on div "Pix" at bounding box center [275, 171] width 62 height 52
type input "R$ 0,00"
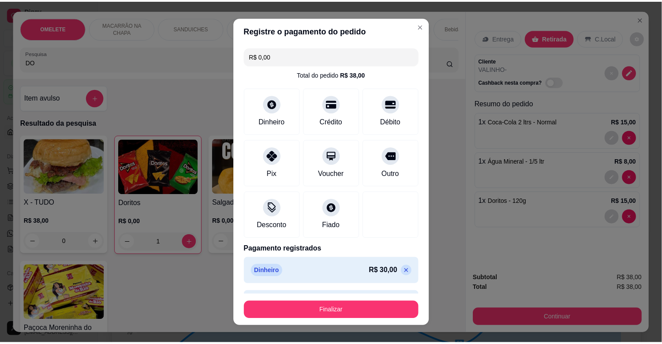
scroll to position [26, 0]
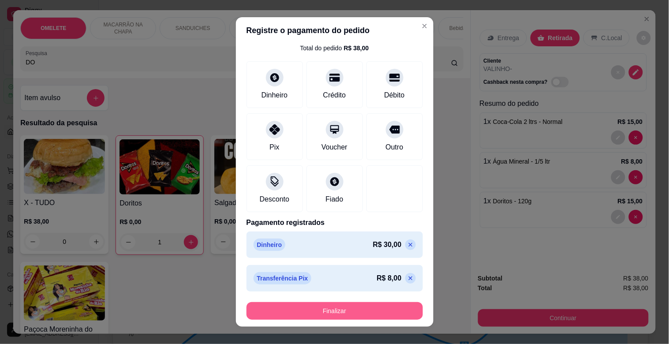
click at [359, 310] on button "Finalizar" at bounding box center [335, 311] width 177 height 18
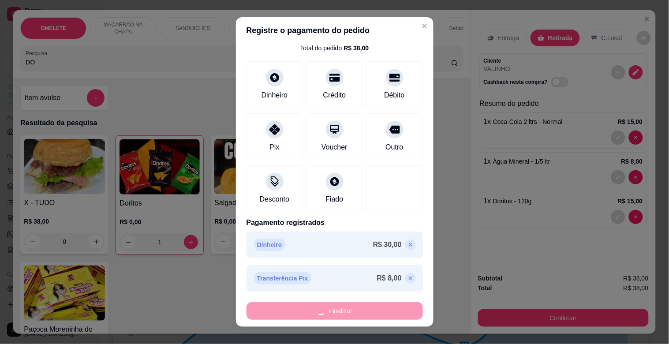
type input "0"
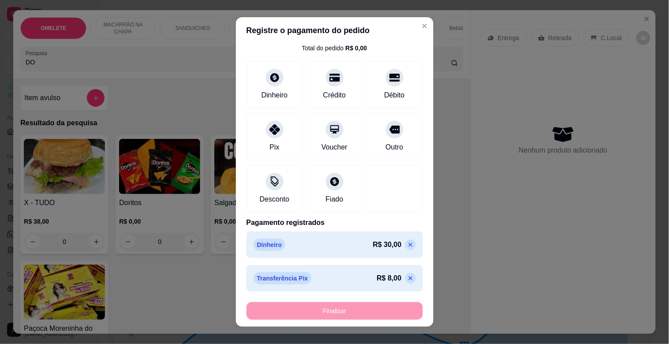
type input "-R$ 38,00"
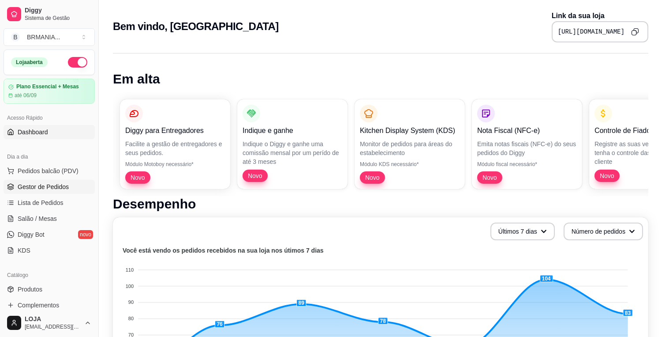
click at [56, 188] on span "Gestor de Pedidos" at bounding box center [43, 186] width 51 height 9
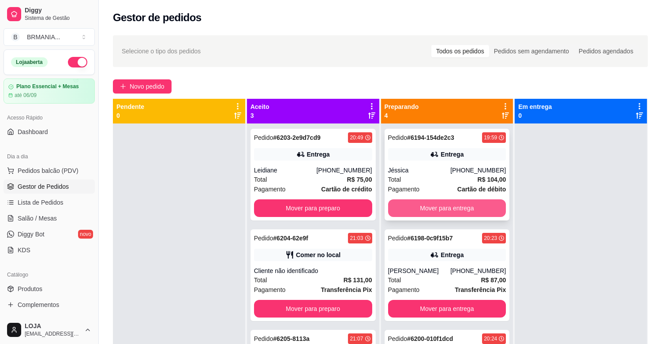
click at [432, 204] on button "Mover para entrega" at bounding box center [447, 208] width 118 height 18
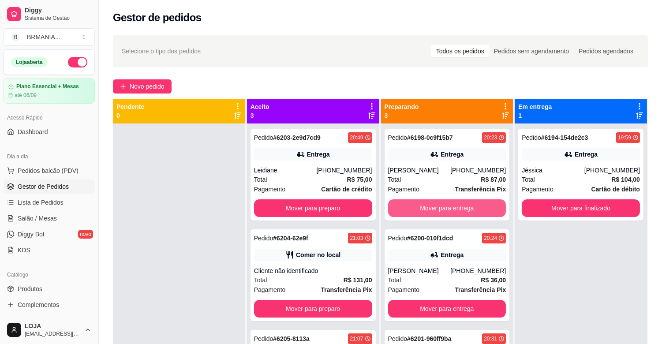
click at [431, 206] on button "Mover para entrega" at bounding box center [447, 208] width 118 height 18
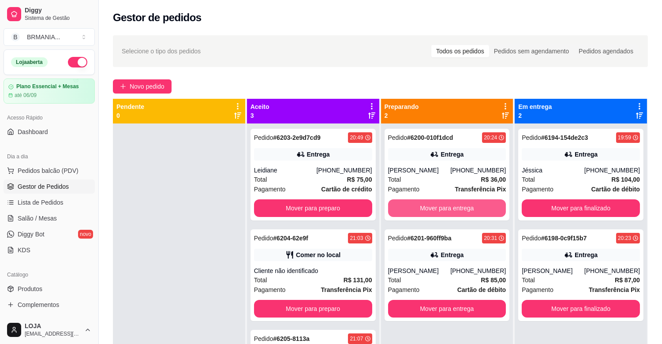
click at [431, 206] on button "Mover para entrega" at bounding box center [447, 208] width 118 height 18
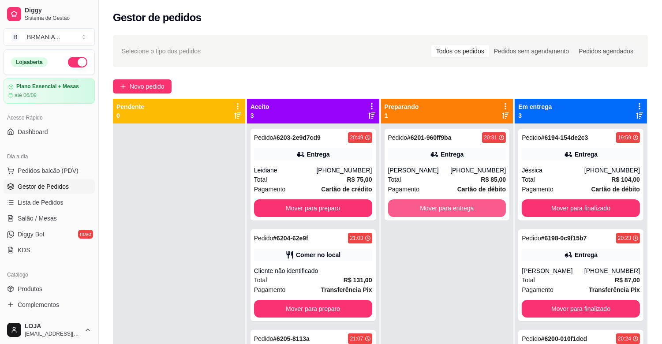
click at [431, 206] on button "Mover para entrega" at bounding box center [447, 208] width 118 height 18
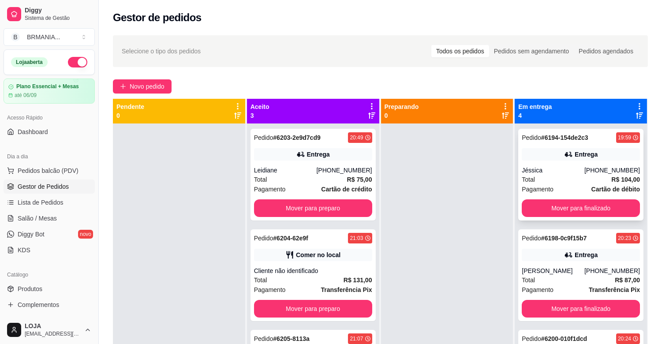
click at [567, 171] on div "Jéssica" at bounding box center [553, 170] width 63 height 9
click at [558, 244] on div "Pedido # 6198-0c9f15b7 20:23 Entrega Marcela [PHONE_NUMBER] Total R$ 87,00 Paga…" at bounding box center [580, 275] width 125 height 92
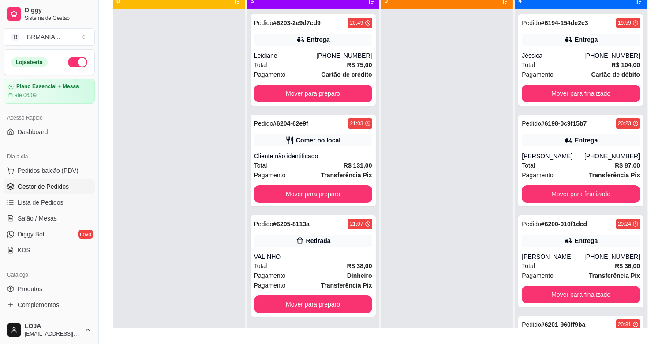
scroll to position [135, 0]
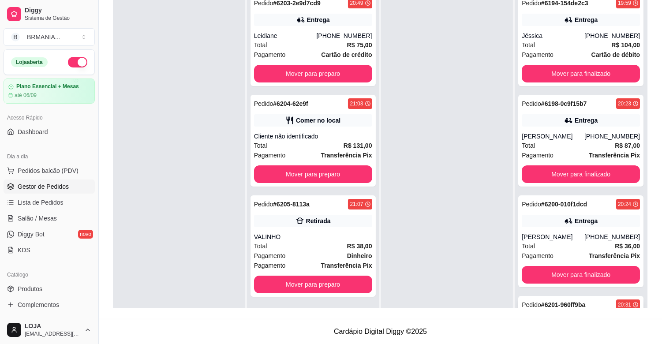
click at [592, 301] on div "Pedido # 6201-960ff9ba 20:31" at bounding box center [581, 305] width 118 height 11
click at [293, 230] on div "Pedido # 6205-8113a 21:07 Retirada VALINHO Total R$ 38,00 Pagamento Dinheiro Pa…" at bounding box center [313, 245] width 125 height 101
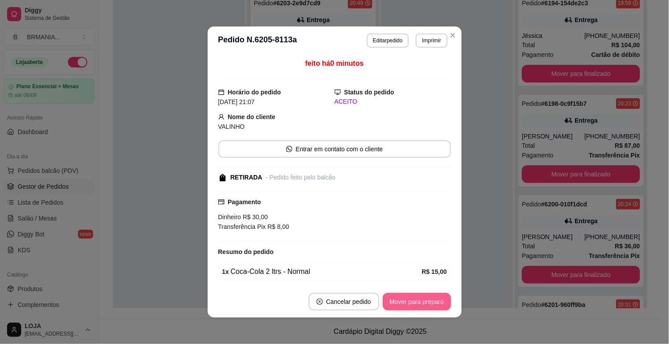
click at [424, 296] on button "Mover para preparo" at bounding box center [417, 302] width 68 height 18
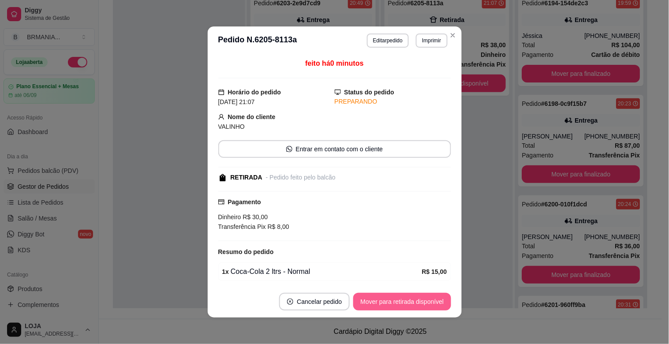
click at [424, 296] on button "Mover para retirada disponível" at bounding box center [402, 302] width 98 height 18
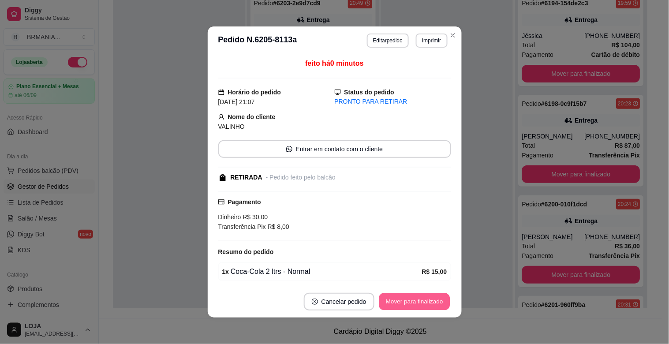
click at [417, 299] on button "Mover para finalizado" at bounding box center [414, 301] width 71 height 17
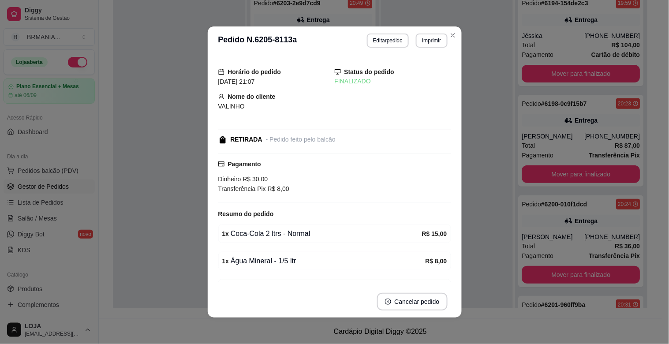
click at [455, 30] on header "**********" at bounding box center [335, 40] width 254 height 28
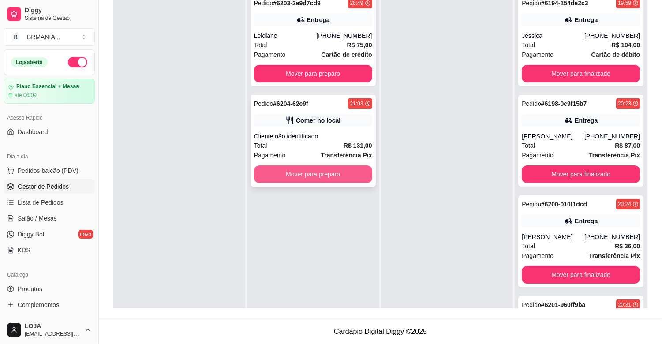
click at [339, 170] on button "Mover para preparo" at bounding box center [313, 174] width 118 height 18
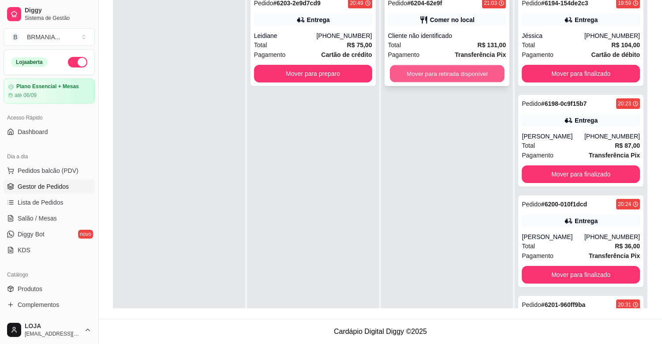
click at [434, 65] on div "Mover para retirada disponível" at bounding box center [447, 74] width 118 height 18
click at [443, 79] on button "Mover para retirada disponível" at bounding box center [447, 73] width 115 height 17
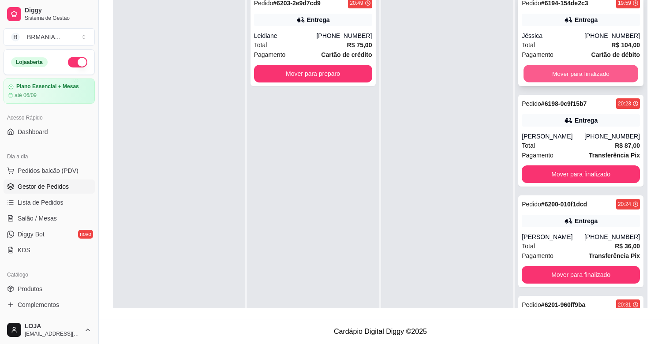
click at [584, 79] on button "Mover para finalizado" at bounding box center [581, 73] width 115 height 17
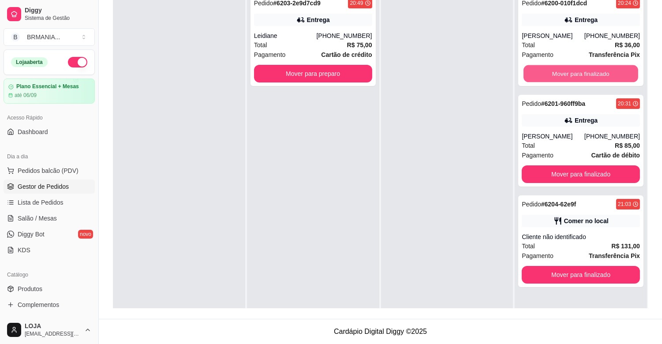
click at [584, 79] on button "Mover para finalizado" at bounding box center [581, 73] width 115 height 17
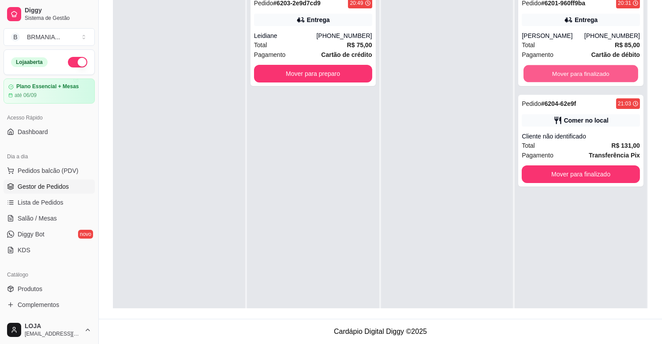
click at [584, 79] on button "Mover para finalizado" at bounding box center [581, 73] width 115 height 17
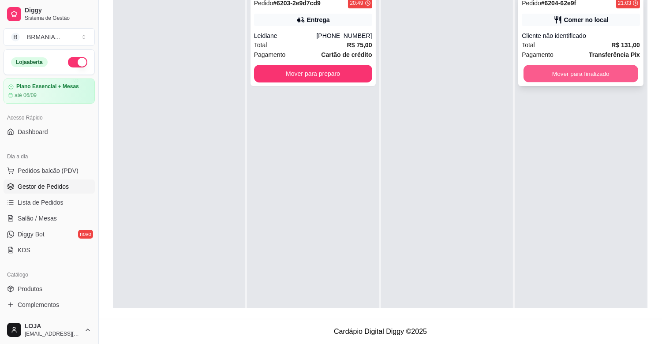
click at [584, 72] on button "Mover para finalizado" at bounding box center [581, 73] width 115 height 17
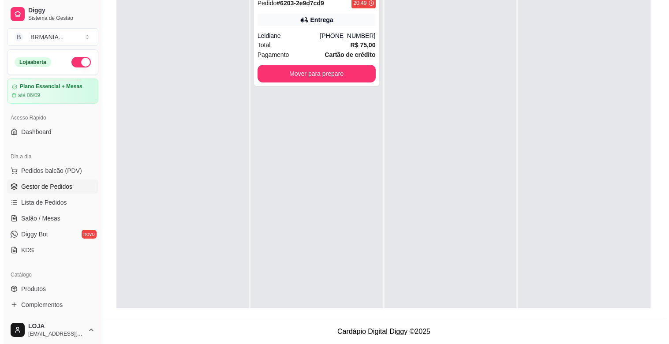
scroll to position [0, 0]
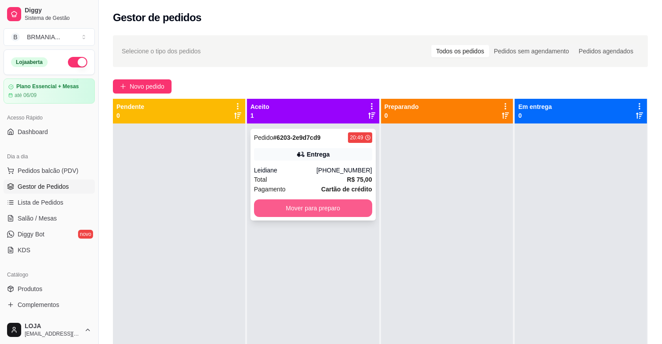
click at [299, 204] on button "Mover para preparo" at bounding box center [313, 208] width 118 height 18
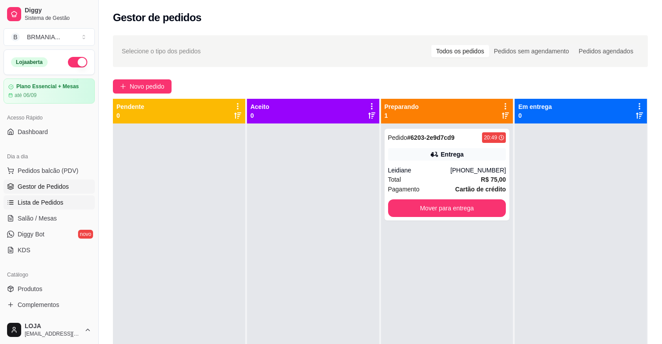
click at [18, 207] on span "Lista de Pedidos" at bounding box center [41, 202] width 46 height 9
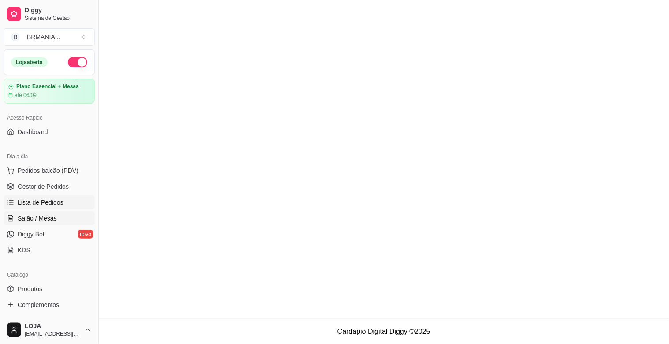
click at [15, 212] on link "Salão / Mesas" at bounding box center [49, 218] width 91 height 14
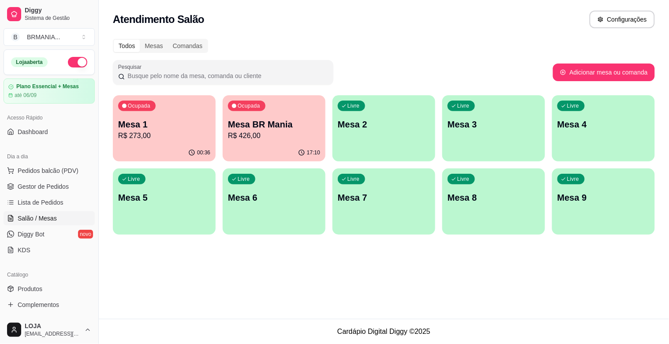
click at [156, 150] on button "Ocupada Mesa 1 R$ 273,00 00:36" at bounding box center [164, 128] width 103 height 66
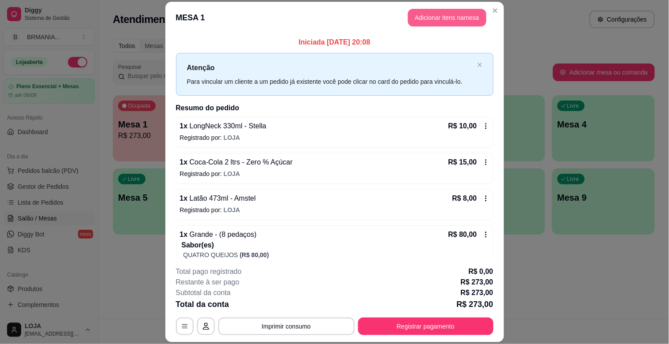
click at [418, 20] on button "Adicionar itens na mesa" at bounding box center [447, 18] width 79 height 18
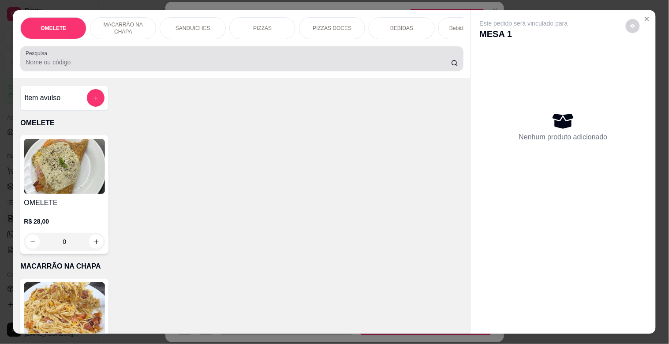
click at [299, 58] on div at bounding box center [242, 59] width 432 height 18
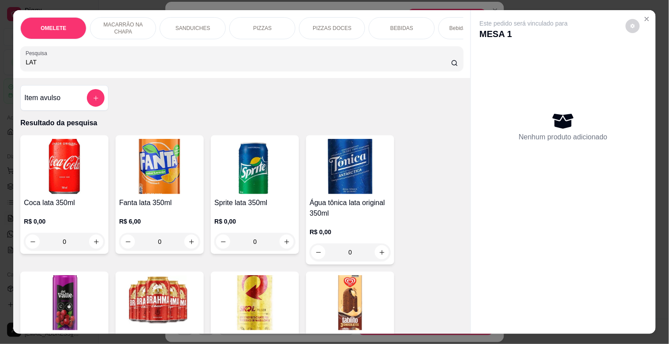
type input "LAT"
click at [240, 301] on img at bounding box center [254, 302] width 81 height 55
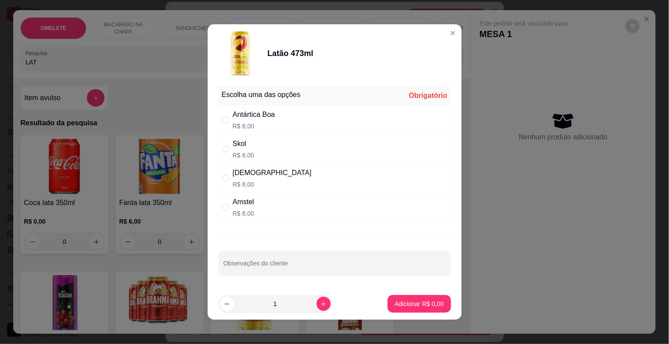
click at [266, 211] on div "Amstel R$ 8,00" at bounding box center [334, 207] width 233 height 29
radio input "true"
click at [404, 303] on p "Adicionar R$ 8,00" at bounding box center [419, 304] width 49 height 9
type input "1"
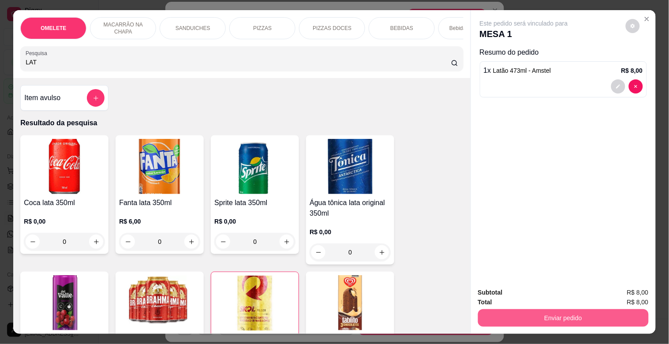
click at [574, 315] on button "Enviar pedido" at bounding box center [563, 318] width 171 height 18
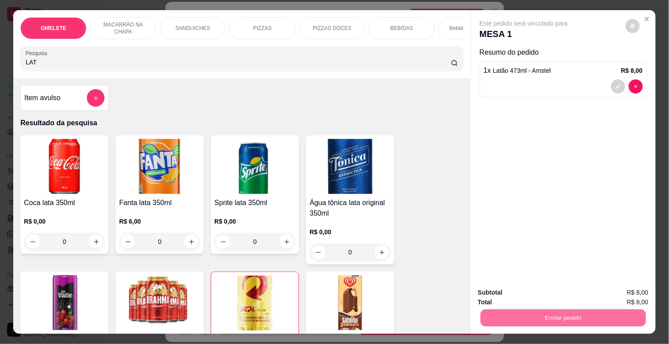
click at [552, 294] on button "Não registrar e enviar pedido" at bounding box center [534, 292] width 92 height 17
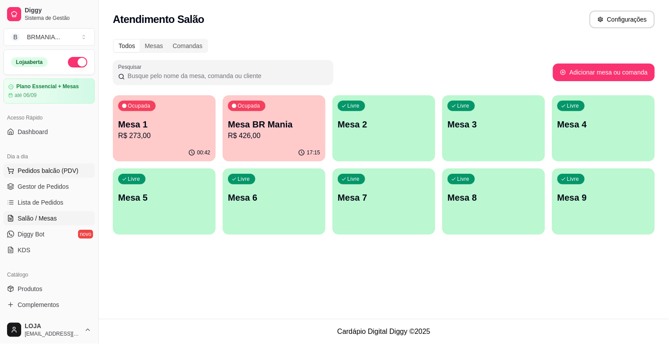
click at [40, 173] on span "Pedidos balcão (PDV)" at bounding box center [48, 170] width 61 height 9
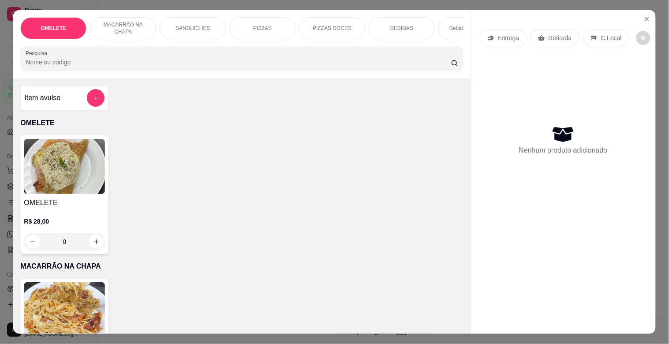
click at [279, 26] on div "PIZZAS" at bounding box center [262, 28] width 66 height 22
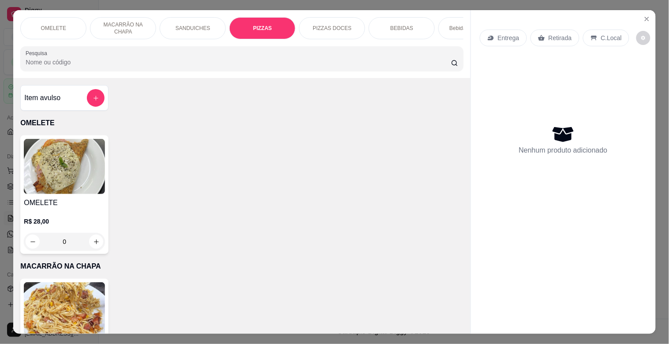
scroll to position [21, 0]
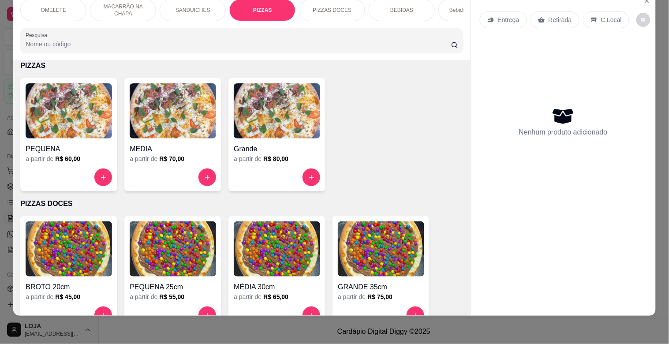
click at [80, 247] on img at bounding box center [69, 249] width 86 height 55
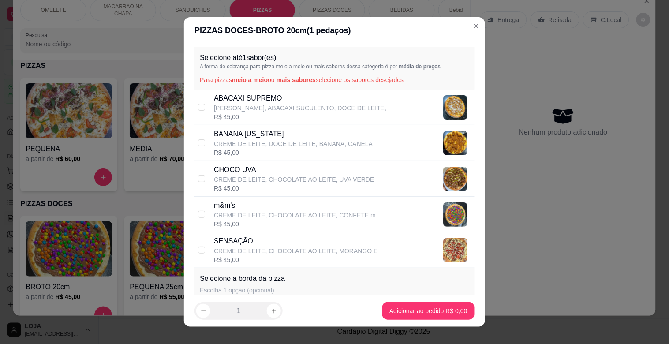
click at [202, 140] on div "BANANA [US_STATE] CREME DE LEITE, DOCE DE LEITE, BANANA, CANELA R$ 45,00" at bounding box center [335, 143] width 280 height 36
click at [199, 144] on input "checkbox" at bounding box center [201, 142] width 7 height 7
drag, startPoint x: 199, startPoint y: 144, endPoint x: 205, endPoint y: 146, distance: 6.9
click at [199, 144] on input "checkbox" at bounding box center [201, 142] width 7 height 7
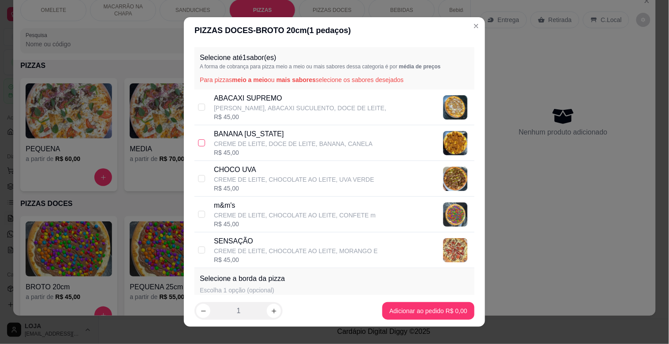
click at [198, 143] on input "checkbox" at bounding box center [201, 142] width 7 height 7
checkbox input "true"
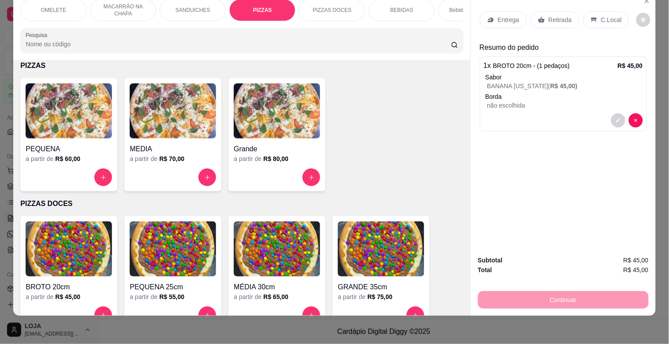
click at [601, 15] on p "C.Local" at bounding box center [611, 19] width 21 height 9
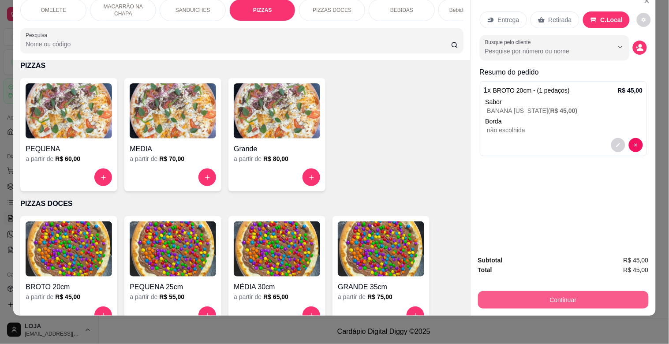
click at [544, 291] on button "Continuar" at bounding box center [563, 300] width 171 height 18
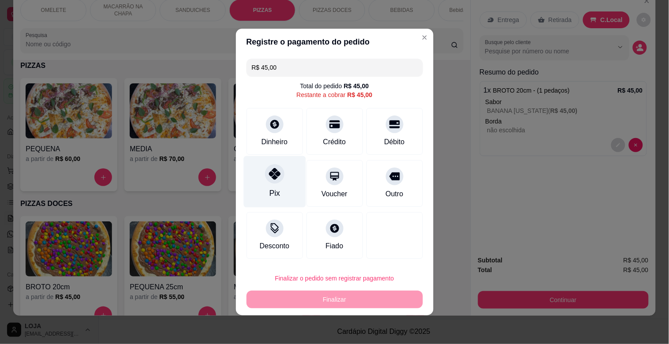
click at [271, 187] on div "Pix" at bounding box center [275, 182] width 62 height 52
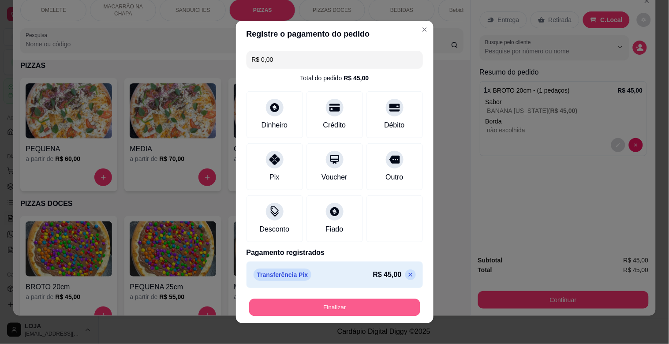
click at [276, 311] on button "Finalizar" at bounding box center [334, 307] width 171 height 17
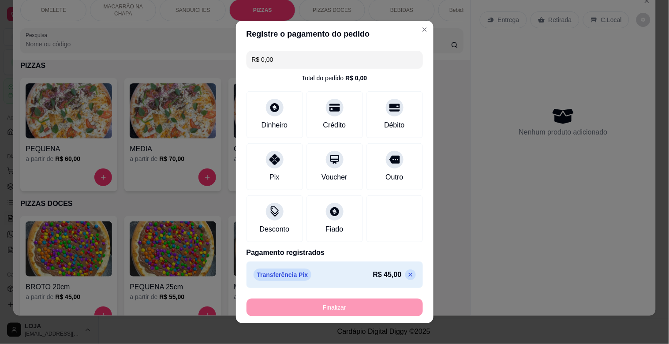
type input "-R$ 45,00"
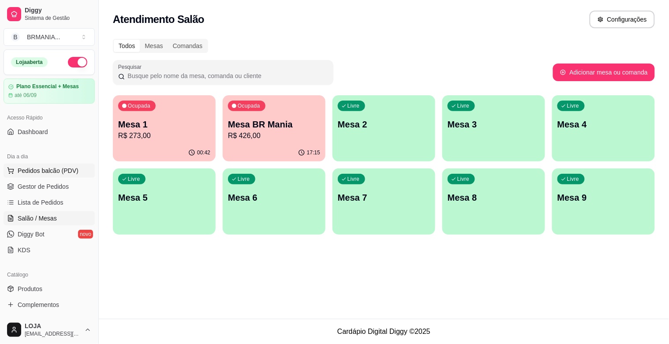
click at [71, 173] on span "Pedidos balcão (PDV)" at bounding box center [48, 170] width 61 height 9
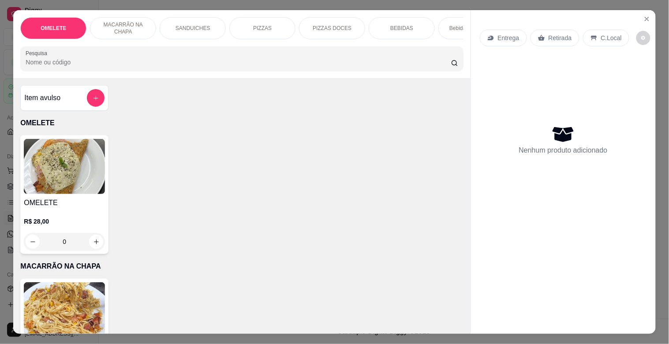
click at [171, 75] on div "OMELETE MACARRÃO NA CHAPA SANDUICHES PIZZAS PIZZAS DOCES BEBIDAS Bebidas Alcoól…" at bounding box center [241, 44] width 457 height 68
click at [175, 68] on div at bounding box center [242, 59] width 432 height 18
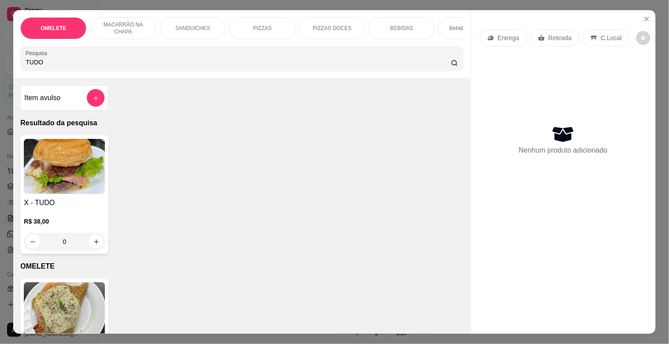
type input "TUDO"
click at [87, 185] on img at bounding box center [64, 166] width 81 height 55
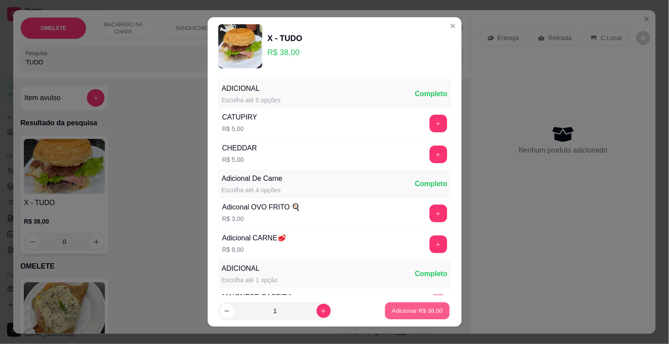
click at [398, 309] on p "Adicionar R$ 38,00" at bounding box center [417, 311] width 51 height 8
type input "1"
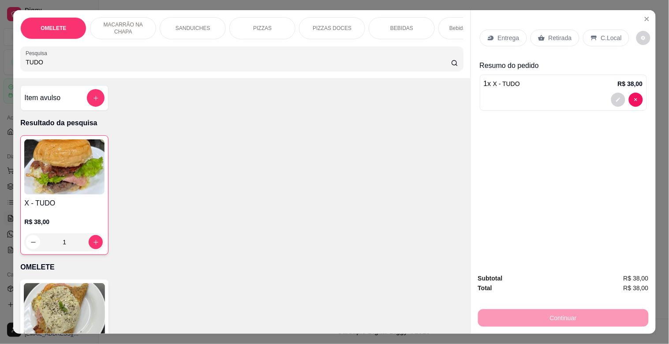
click at [505, 30] on div "Entrega" at bounding box center [503, 38] width 47 height 17
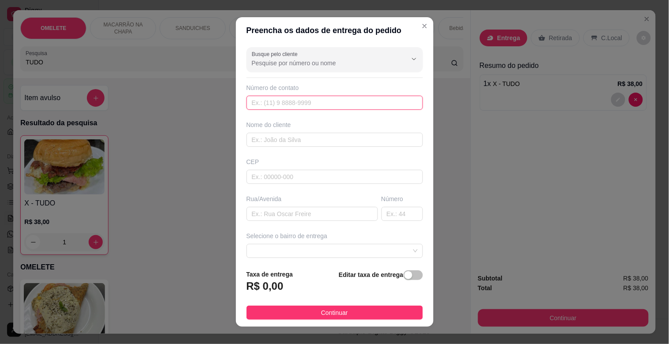
click at [336, 98] on input "text" at bounding box center [335, 103] width 177 height 14
type input "[PHONE_NUMBER]"
click at [349, 143] on input "text" at bounding box center [335, 140] width 177 height 14
type input "[PERSON_NAME]"
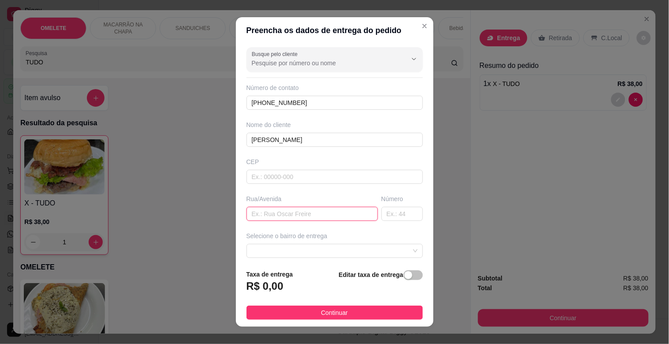
click at [293, 210] on input "text" at bounding box center [312, 214] width 131 height 14
type input "RUA CORONEL [PERSON_NAME]"
click at [386, 215] on input "text" at bounding box center [402, 214] width 41 height 14
type input "469"
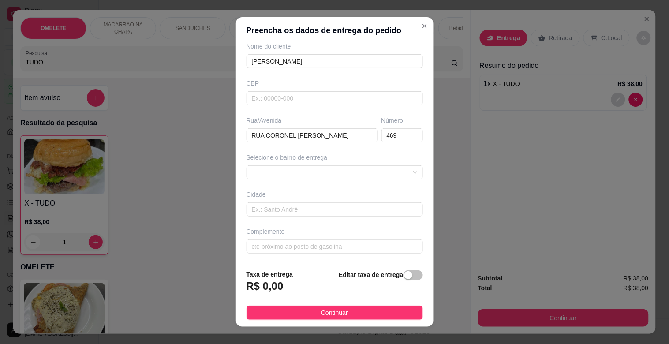
click at [401, 165] on div "Selecione o bairro de entrega" at bounding box center [335, 166] width 180 height 26
click at [400, 168] on div at bounding box center [335, 172] width 177 height 14
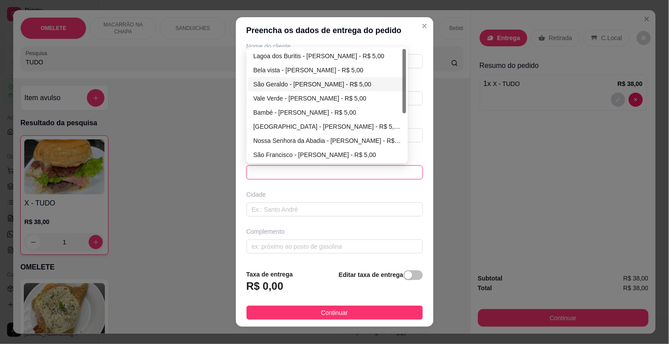
click at [282, 83] on div "São Geraldo - [PERSON_NAME] - R$ 5,00" at bounding box center [328, 84] width 148 height 10
type input "[PERSON_NAME]"
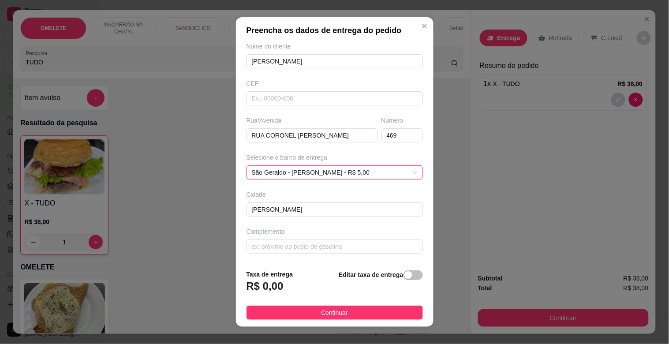
scroll to position [69, 0]
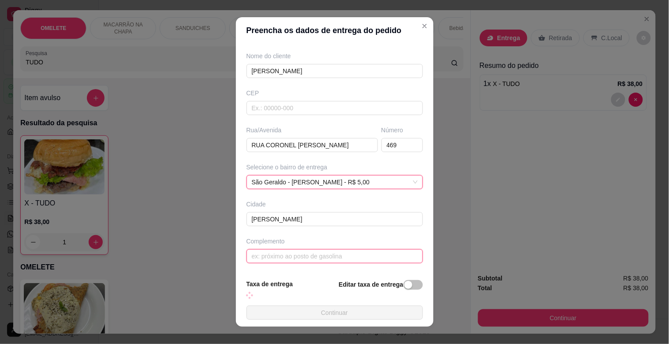
click at [302, 250] on input "text" at bounding box center [335, 256] width 177 height 14
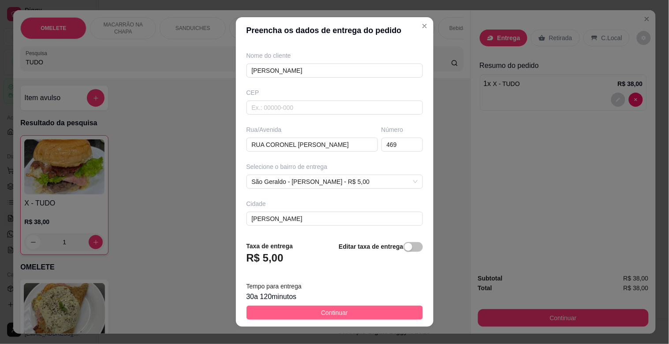
type input "FUNDO DO BAR DA VOVÓ"
click at [336, 311] on span "Continuar" at bounding box center [334, 313] width 27 height 10
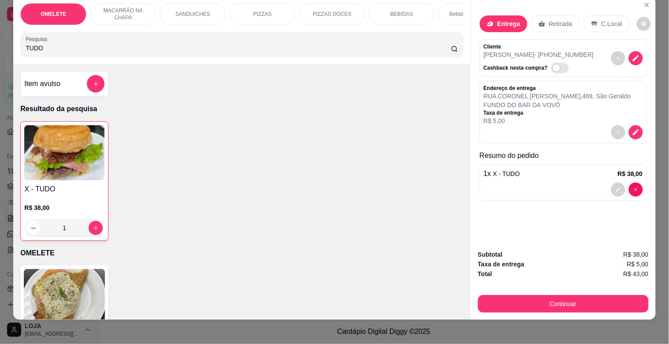
scroll to position [21, 0]
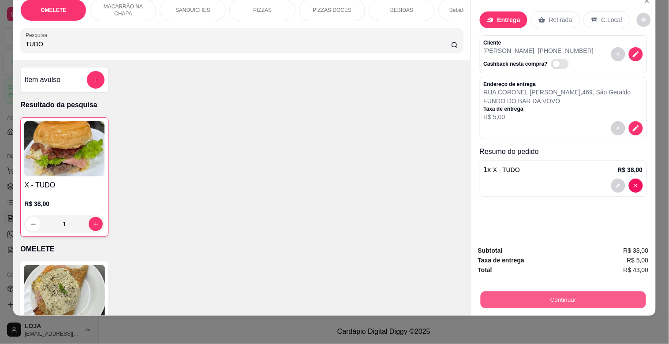
click at [556, 291] on button "Continuar" at bounding box center [563, 299] width 165 height 17
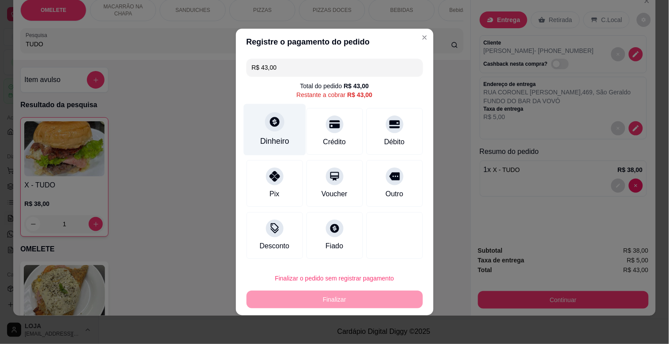
click at [274, 133] on div "Dinheiro" at bounding box center [275, 130] width 62 height 52
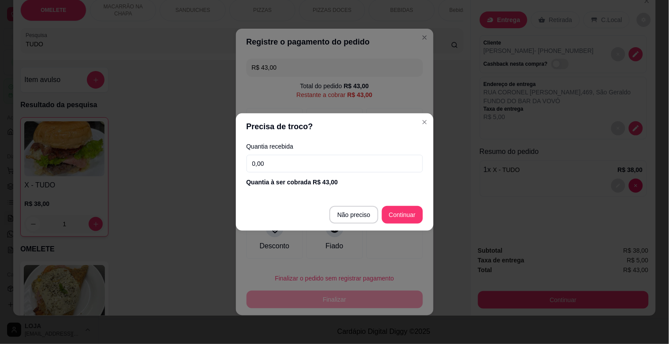
click at [302, 161] on input "0,00" at bounding box center [335, 164] width 177 height 18
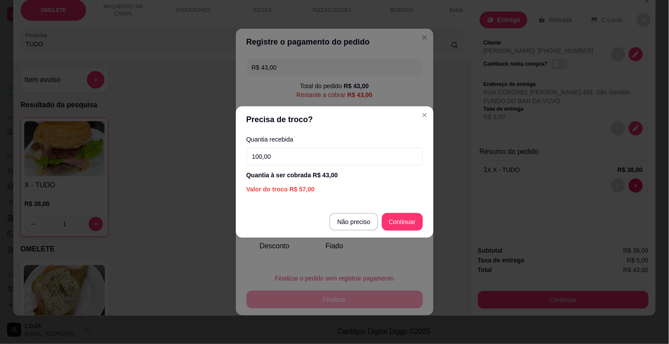
type input "100,00"
type input "R$ 0,00"
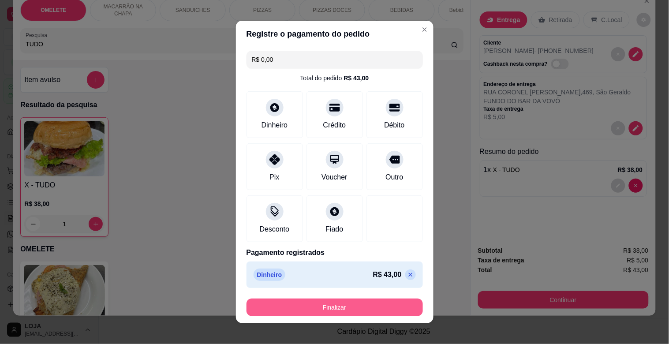
click at [334, 304] on button "Finalizar" at bounding box center [335, 308] width 177 height 18
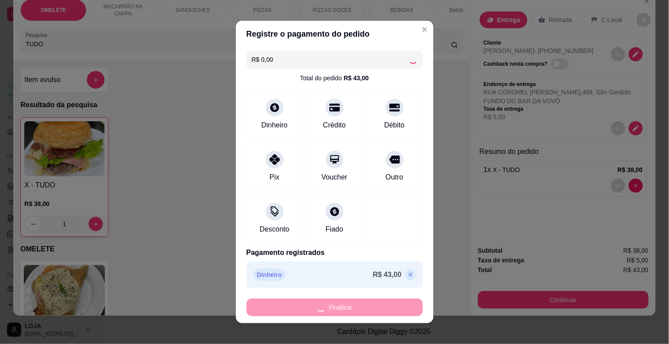
type input "0"
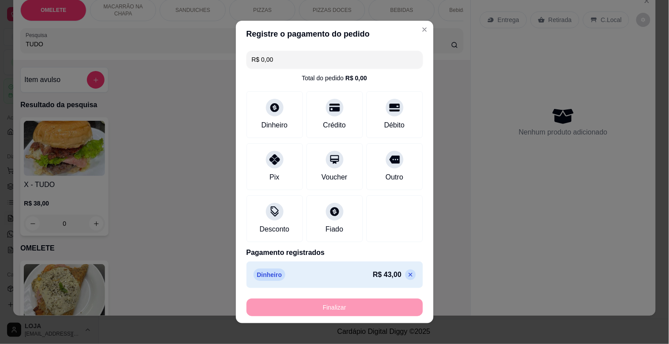
type input "-R$ 43,00"
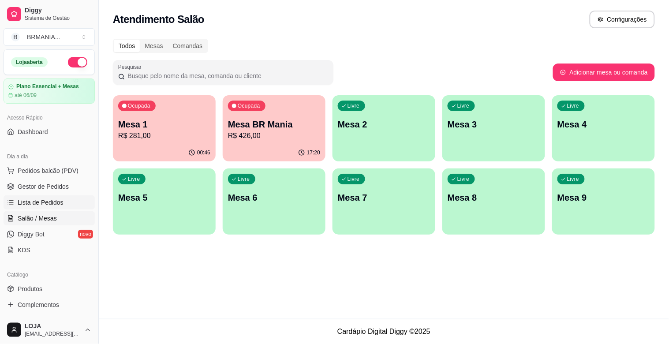
click at [54, 197] on link "Lista de Pedidos" at bounding box center [49, 202] width 91 height 14
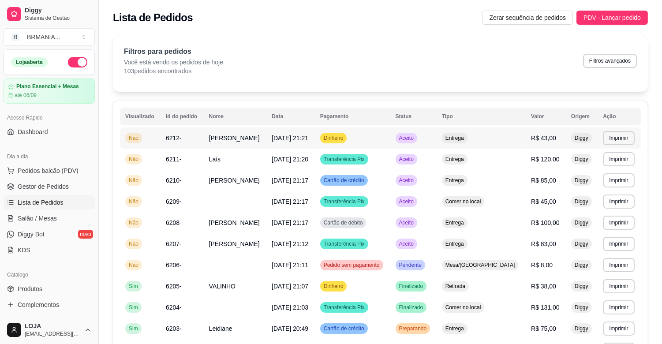
click at [212, 133] on td "[PERSON_NAME]" at bounding box center [235, 138] width 63 height 21
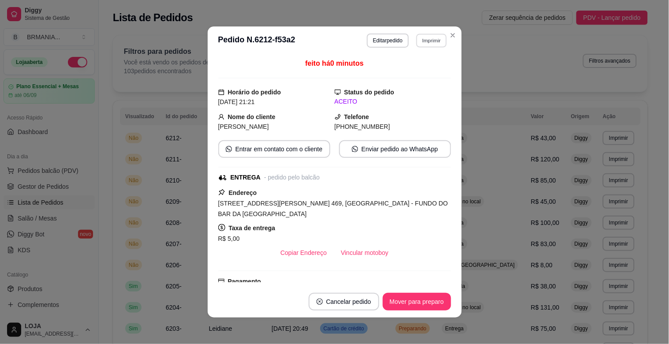
click at [429, 45] on button "Imprimir" at bounding box center [432, 41] width 30 height 14
click at [417, 67] on button "IMPRESSORA" at bounding box center [413, 72] width 62 height 14
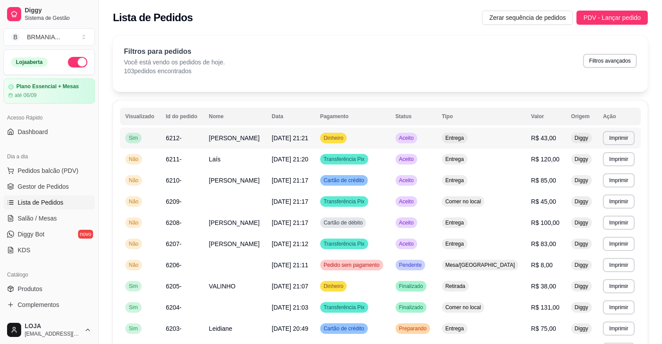
click at [249, 137] on td "[PERSON_NAME]" at bounding box center [235, 138] width 63 height 21
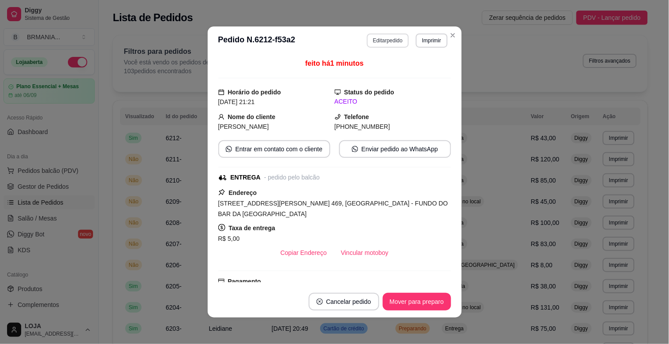
click at [386, 45] on button "Editar pedido" at bounding box center [388, 41] width 42 height 14
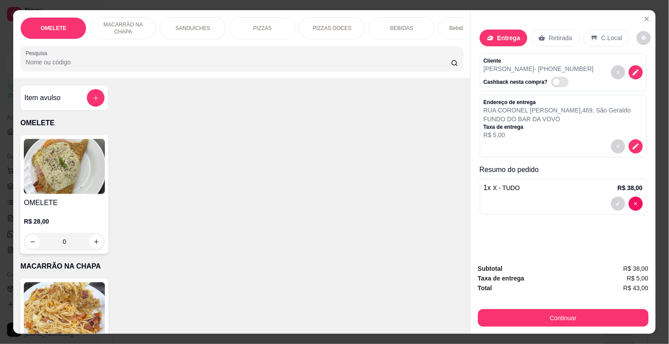
click at [633, 192] on div "1 x X - TUDO R$ 38,00" at bounding box center [563, 197] width 167 height 36
type input "0"
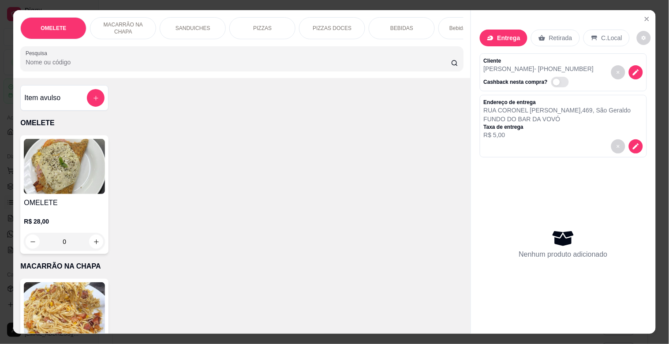
click at [59, 67] on input "Pesquisa" at bounding box center [239, 62] width 426 height 9
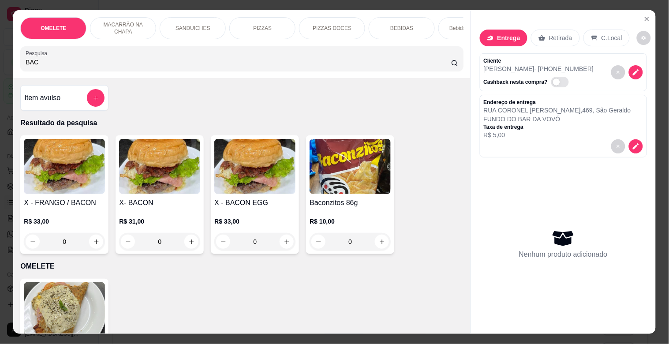
type input "BAC"
click at [164, 190] on img at bounding box center [159, 166] width 81 height 55
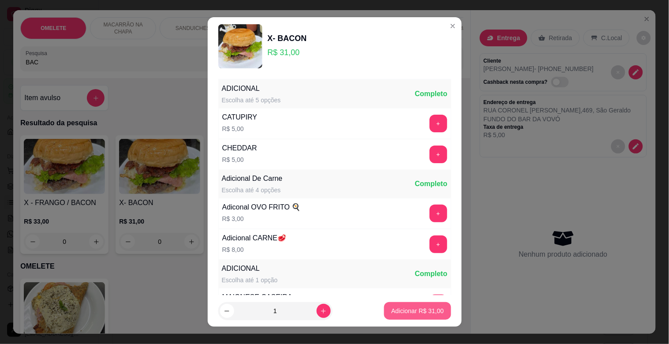
click at [395, 305] on button "Adicionar R$ 31,00" at bounding box center [417, 311] width 67 height 18
type input "1"
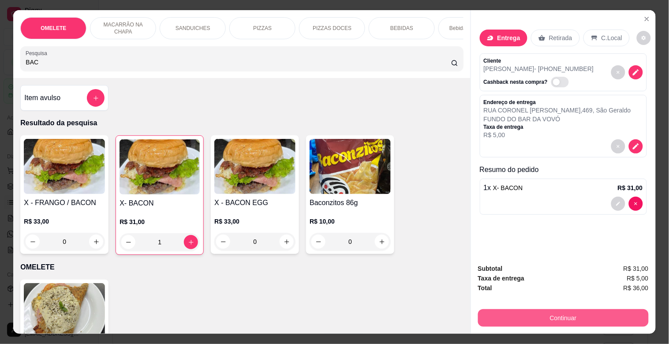
click at [558, 316] on button "Continuar" at bounding box center [563, 318] width 171 height 18
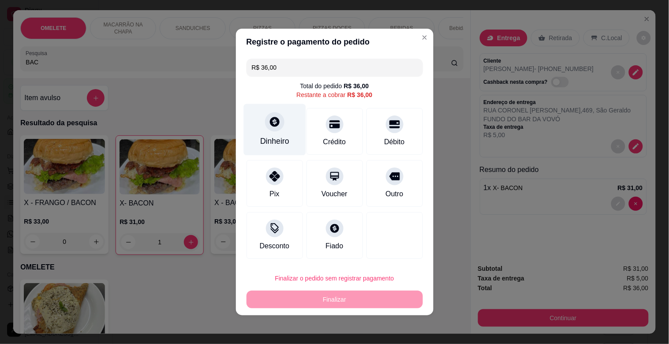
click at [279, 139] on div "Dinheiro" at bounding box center [274, 140] width 29 height 11
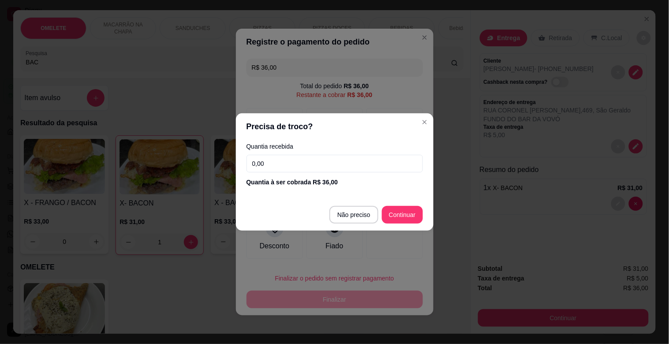
click at [270, 167] on input "0,00" at bounding box center [335, 164] width 177 height 18
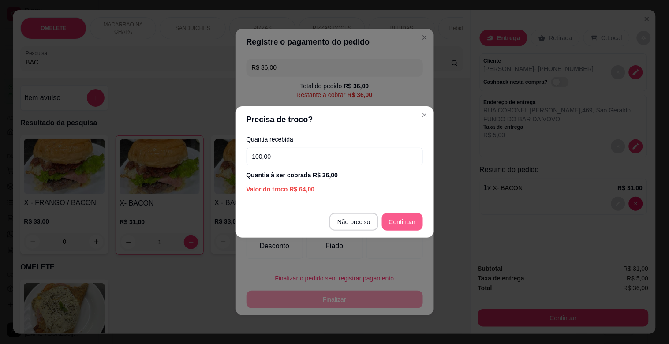
type input "100,00"
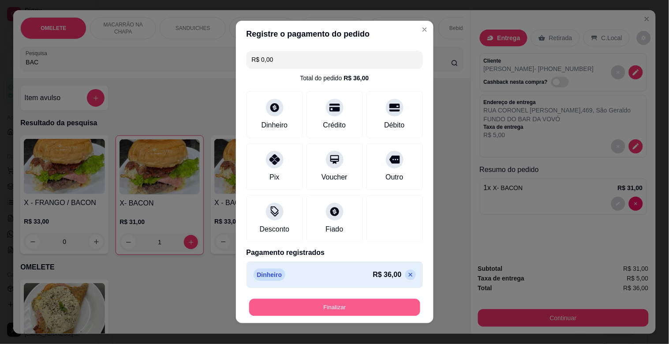
click at [342, 309] on button "Finalizar" at bounding box center [334, 307] width 171 height 17
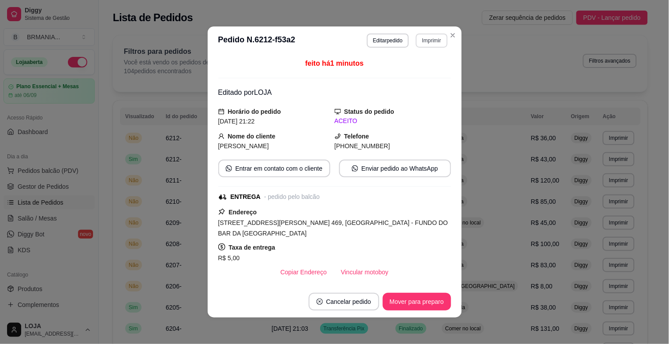
click at [427, 45] on button "Imprimir" at bounding box center [431, 41] width 31 height 14
click at [420, 69] on button "IMPRESSORA" at bounding box center [413, 72] width 64 height 14
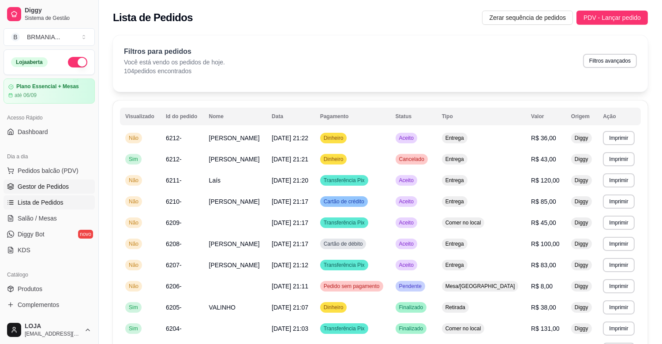
click at [53, 190] on span "Gestor de Pedidos" at bounding box center [43, 186] width 51 height 9
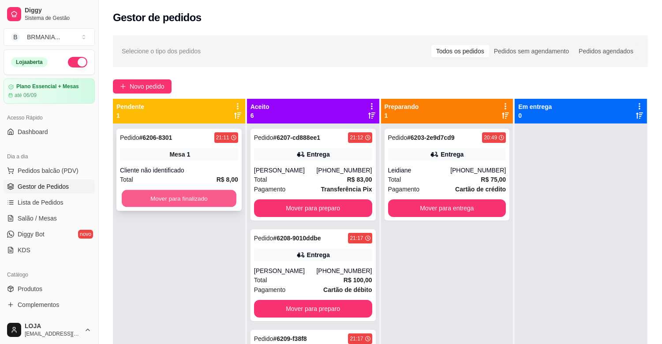
click at [184, 203] on button "Mover para finalizado" at bounding box center [179, 198] width 115 height 17
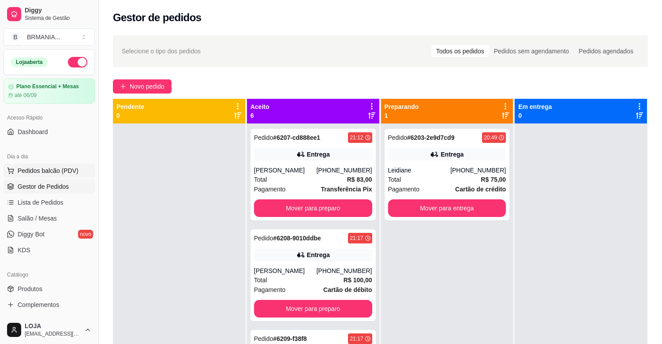
click at [49, 170] on span "Pedidos balcão (PDV)" at bounding box center [48, 170] width 61 height 9
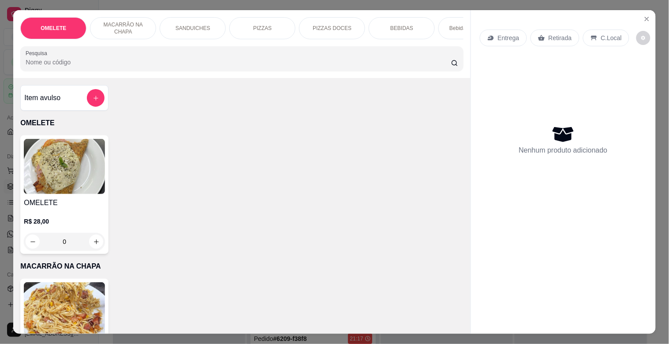
click at [267, 17] on div "PIZZAS" at bounding box center [262, 28] width 66 height 22
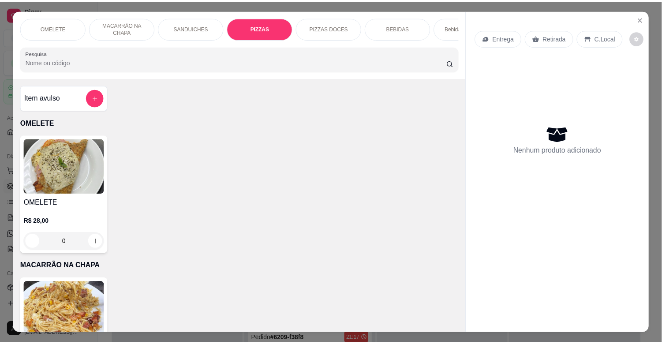
scroll to position [21, 0]
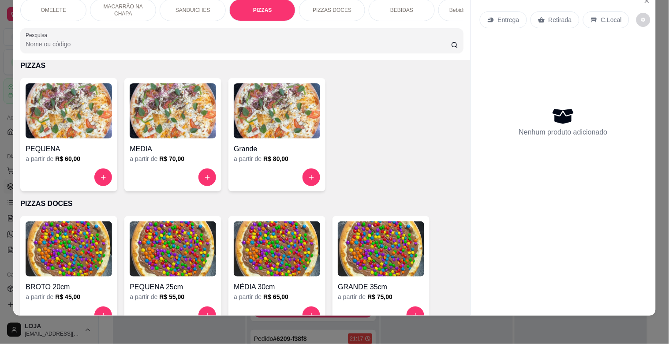
click at [259, 98] on img at bounding box center [277, 110] width 86 height 55
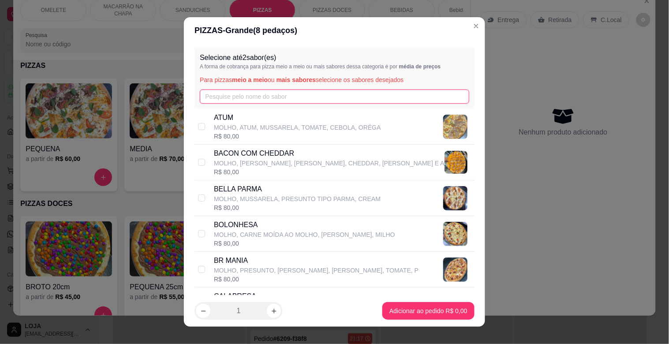
click at [222, 90] on input "text" at bounding box center [335, 97] width 270 height 14
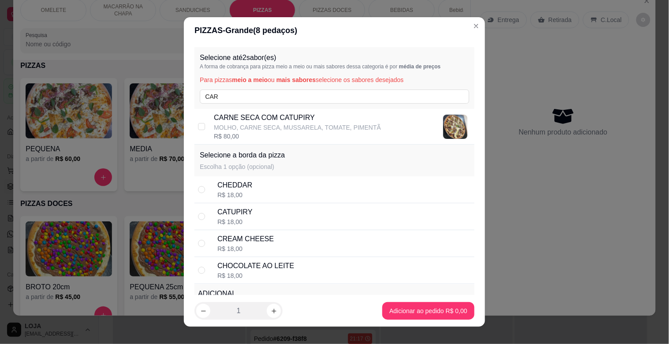
click at [243, 137] on div "R$ 80,00" at bounding box center [297, 136] width 167 height 9
drag, startPoint x: 228, startPoint y: 91, endPoint x: 170, endPoint y: 97, distance: 57.7
click at [170, 97] on div "PIZZAS - Grande ( 8 pedaços) Selecione até 2 sabor(es) A forma de cobrança para…" at bounding box center [334, 172] width 669 height 344
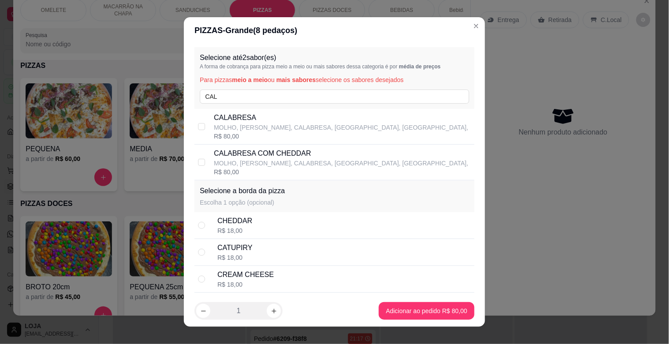
click at [219, 125] on p "MOLHO, [PERSON_NAME], CALABRESA, [GEOGRAPHIC_DATA], [GEOGRAPHIC_DATA]," at bounding box center [341, 127] width 255 height 9
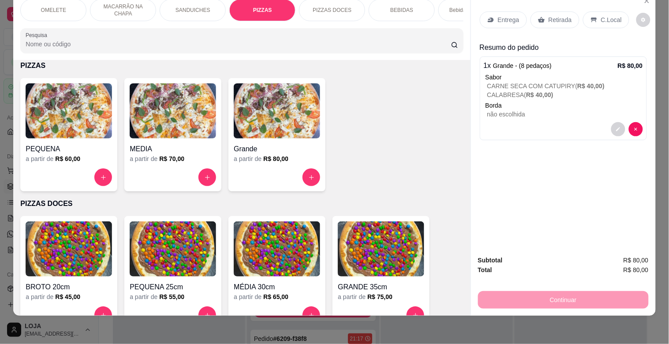
click at [481, 11] on div "Entrega" at bounding box center [503, 19] width 47 height 17
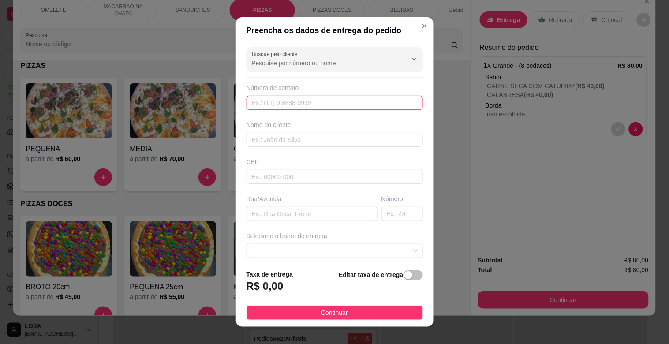
click at [334, 100] on input "text" at bounding box center [335, 103] width 177 height 14
click at [391, 133] on input "text" at bounding box center [335, 140] width 177 height 14
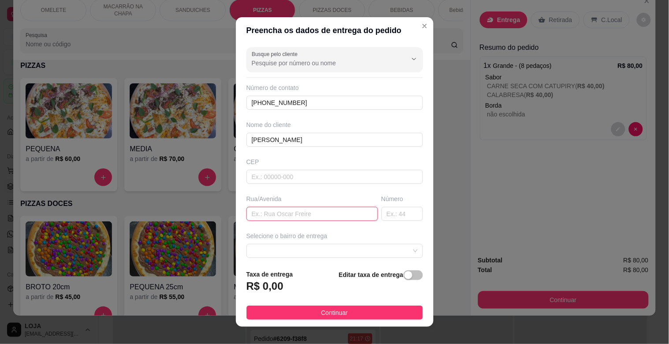
click at [306, 210] on input "text" at bounding box center [312, 214] width 131 height 14
click at [385, 214] on input "text" at bounding box center [402, 214] width 41 height 14
click at [394, 253] on span at bounding box center [335, 250] width 166 height 13
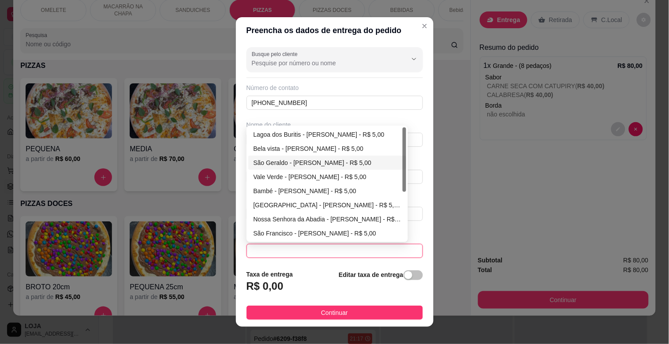
click at [275, 162] on div "São Geraldo - [PERSON_NAME] - R$ 5,00" at bounding box center [328, 163] width 148 height 10
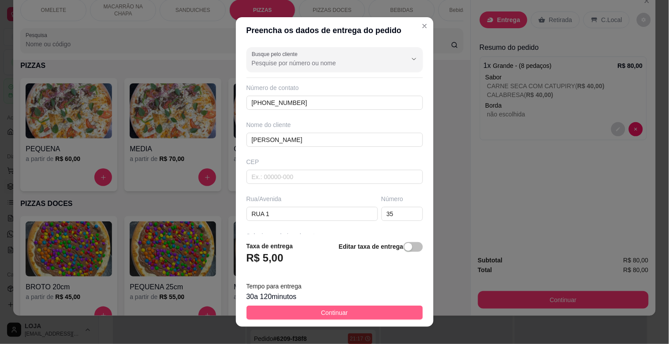
click at [355, 308] on button "Continuar" at bounding box center [335, 313] width 177 height 14
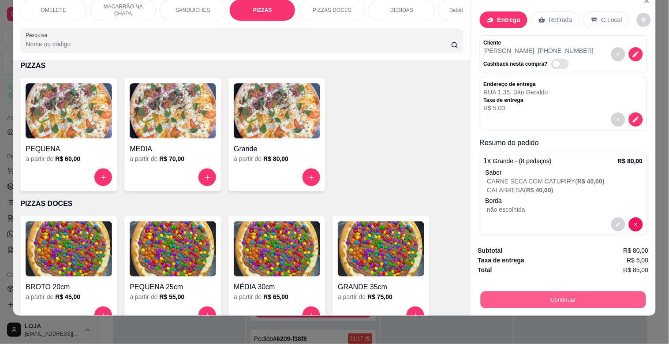
click at [579, 291] on button "Continuar" at bounding box center [563, 299] width 165 height 17
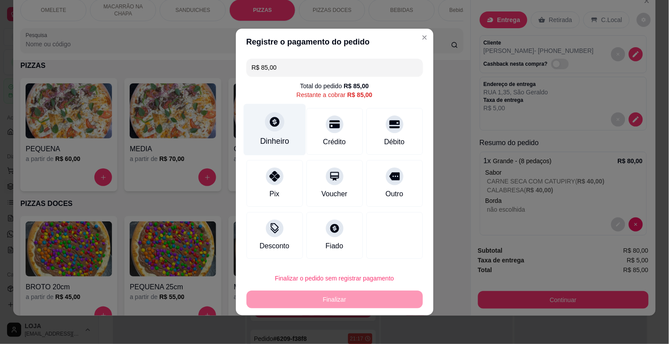
click at [287, 137] on div "Dinheiro" at bounding box center [274, 140] width 29 height 11
click at [298, 160] on input "0,00" at bounding box center [334, 164] width 177 height 18
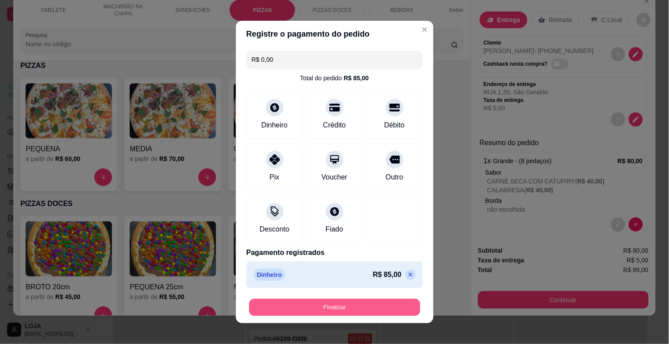
click at [351, 314] on button "Finalizar" at bounding box center [334, 307] width 171 height 17
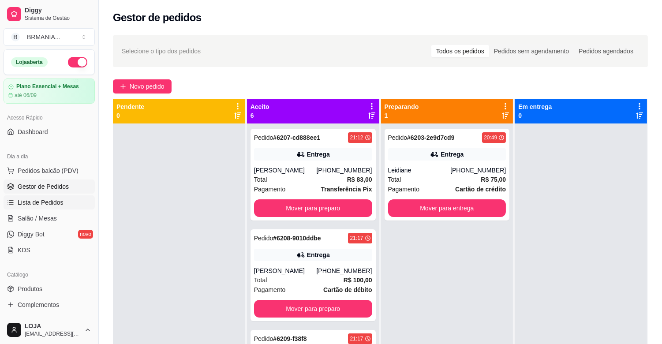
click at [43, 196] on link "Lista de Pedidos" at bounding box center [49, 202] width 91 height 14
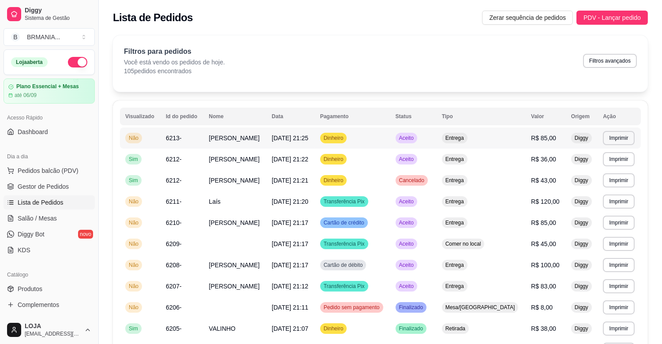
click at [250, 143] on td "[PERSON_NAME]" at bounding box center [235, 138] width 63 height 21
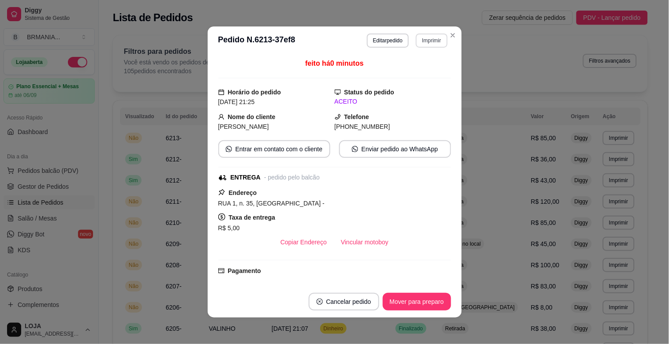
click at [416, 36] on button "Imprimir" at bounding box center [431, 41] width 31 height 14
click at [420, 75] on button "IMPRESSORA" at bounding box center [413, 72] width 62 height 14
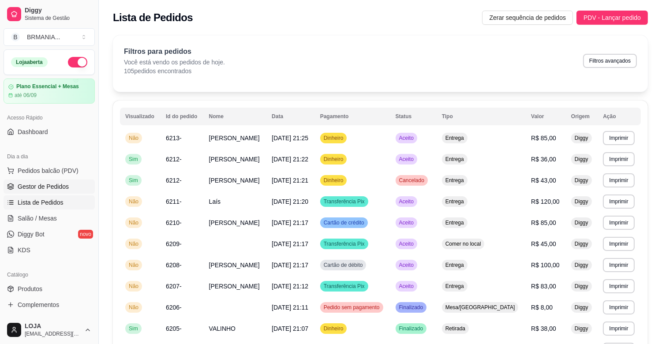
click at [28, 188] on span "Gestor de Pedidos" at bounding box center [43, 186] width 51 height 9
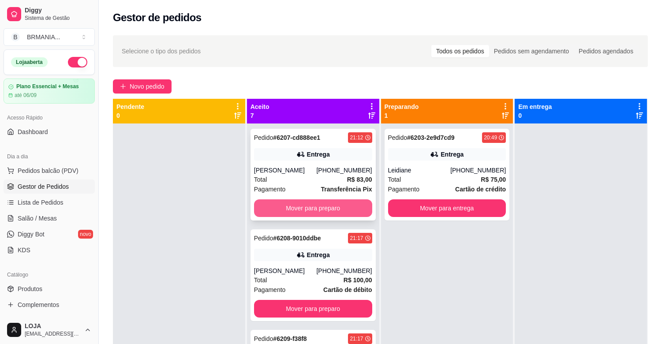
click at [309, 210] on button "Mover para preparo" at bounding box center [313, 208] width 118 height 18
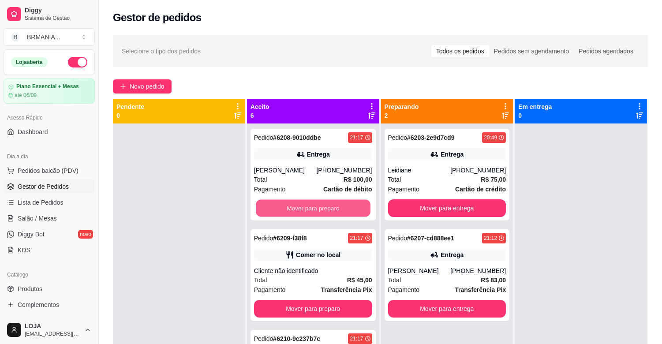
click at [309, 210] on button "Mover para preparo" at bounding box center [313, 208] width 115 height 17
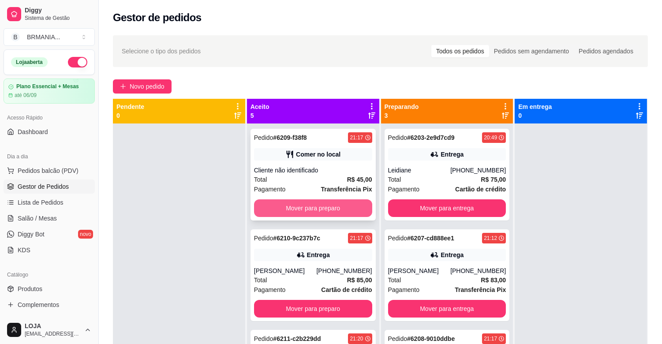
click at [306, 206] on button "Mover para preparo" at bounding box center [313, 208] width 118 height 18
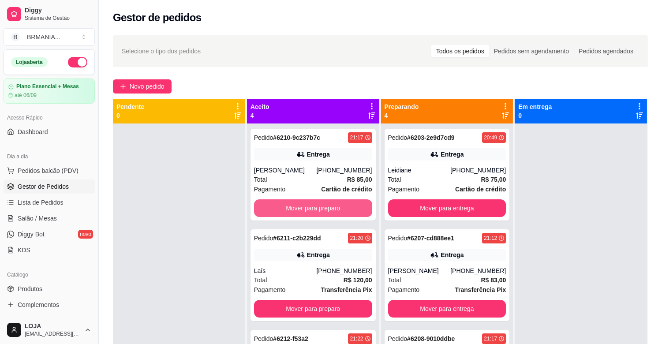
click at [305, 206] on button "Mover para preparo" at bounding box center [313, 208] width 118 height 18
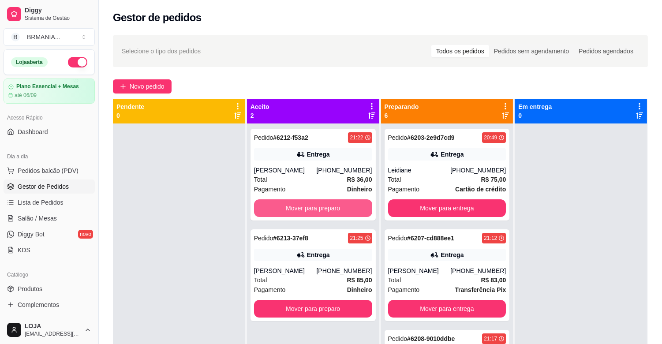
click at [305, 206] on button "Mover para preparo" at bounding box center [313, 208] width 118 height 18
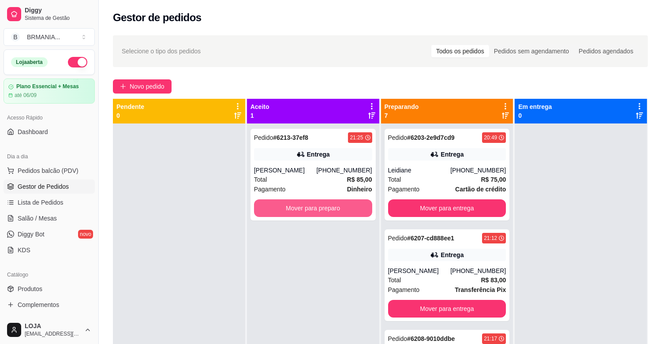
click at [305, 206] on button "Mover para preparo" at bounding box center [313, 208] width 118 height 18
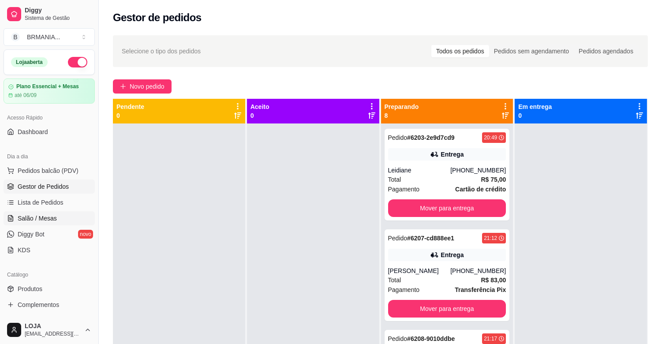
click at [42, 216] on span "Salão / Mesas" at bounding box center [37, 218] width 39 height 9
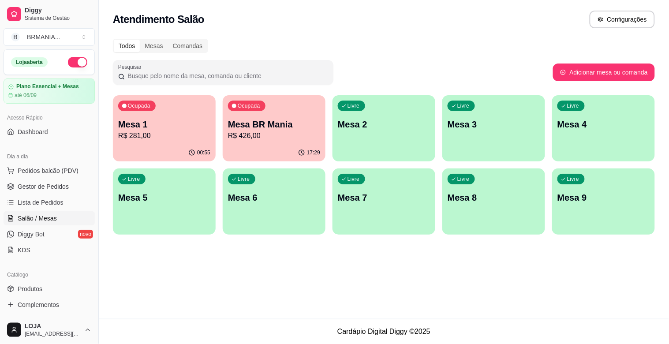
click at [162, 133] on p "R$ 281,00" at bounding box center [164, 136] width 92 height 11
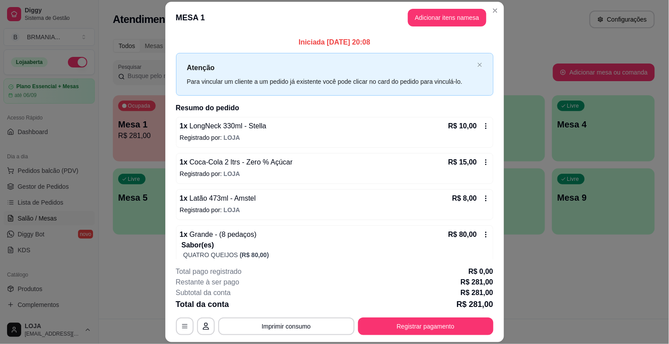
click at [426, 18] on button "Adicionar itens na mesa" at bounding box center [447, 18] width 79 height 18
click at [270, 63] on input "Pesquisa" at bounding box center [239, 62] width 426 height 9
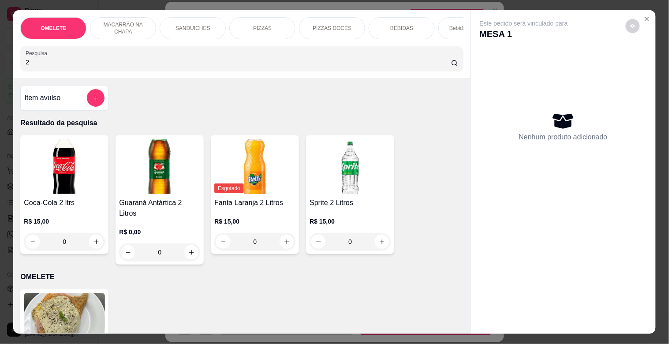
click at [55, 194] on img at bounding box center [64, 166] width 81 height 55
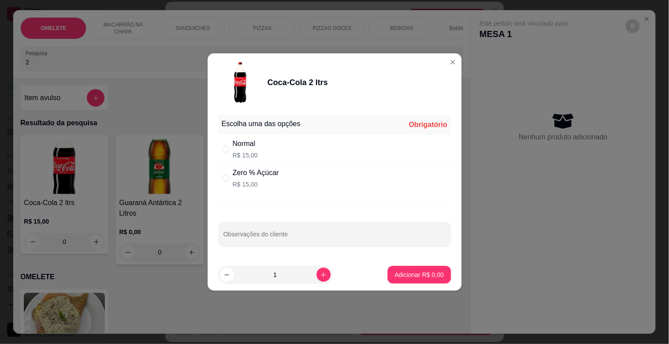
click at [265, 178] on div "Zero % Açúcar R$ 15,00" at bounding box center [256, 178] width 46 height 21
click at [421, 282] on button "Adicionar R$ 15,00" at bounding box center [417, 275] width 67 height 18
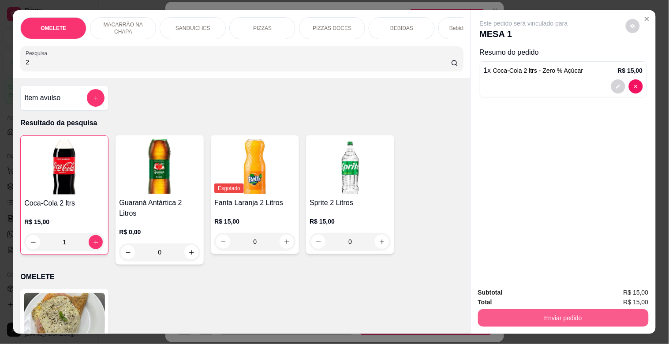
click at [553, 312] on button "Enviar pedido" at bounding box center [563, 318] width 171 height 18
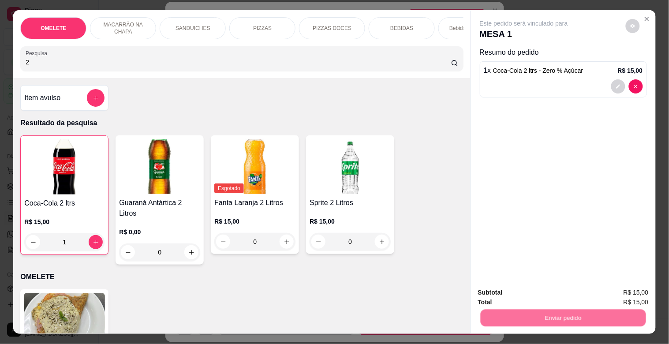
click at [534, 291] on button "Não registrar e enviar pedido" at bounding box center [534, 292] width 92 height 17
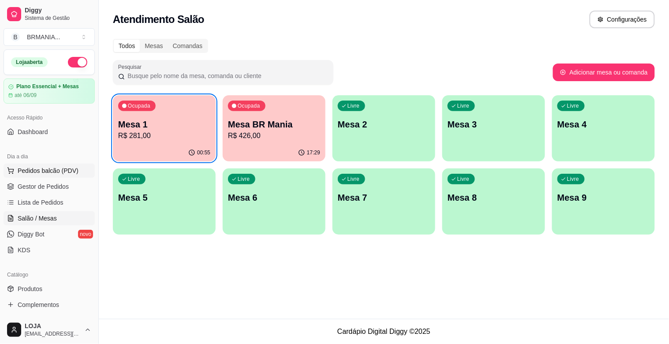
click at [52, 173] on span "Pedidos balcão (PDV)" at bounding box center [48, 170] width 61 height 9
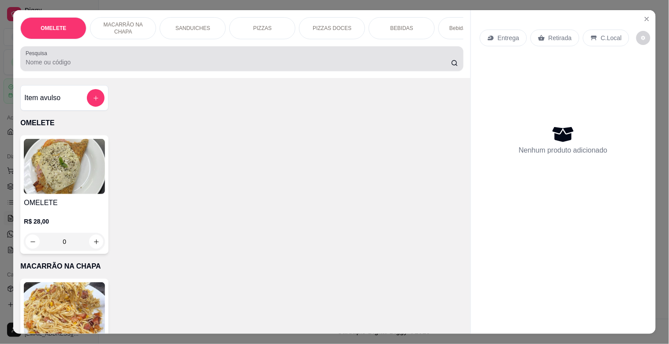
click at [203, 67] on input "Pesquisa" at bounding box center [239, 62] width 426 height 9
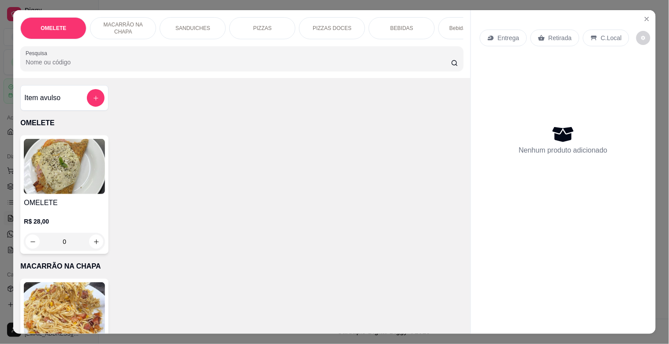
click at [77, 292] on img at bounding box center [64, 309] width 81 height 55
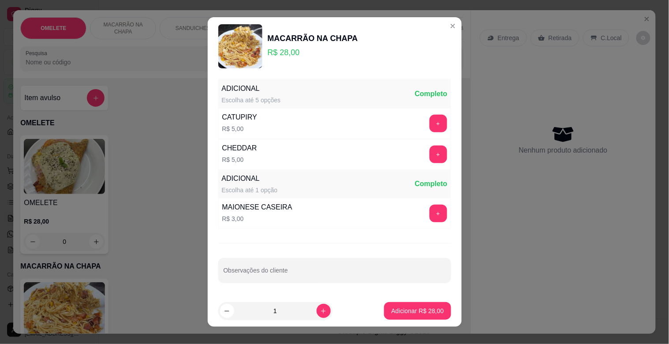
click at [250, 213] on div "MAIONESE CASEIRA R$ 3,00" at bounding box center [257, 214] width 77 height 30
click at [430, 213] on button "+" at bounding box center [439, 214] width 18 height 18
click at [414, 309] on p "Adicionar R$ 31,00" at bounding box center [417, 311] width 53 height 9
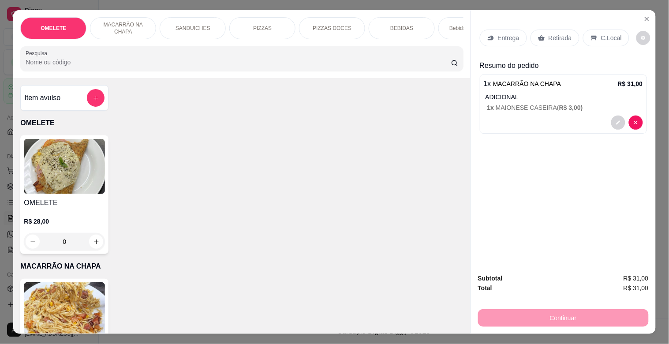
drag, startPoint x: 553, startPoint y: 29, endPoint x: 561, endPoint y: 83, distance: 54.9
click at [553, 30] on div "Retirada" at bounding box center [555, 38] width 49 height 17
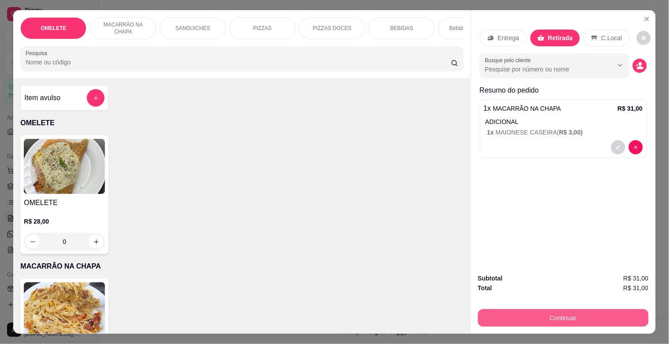
click at [563, 316] on button "Continuar" at bounding box center [563, 318] width 171 height 18
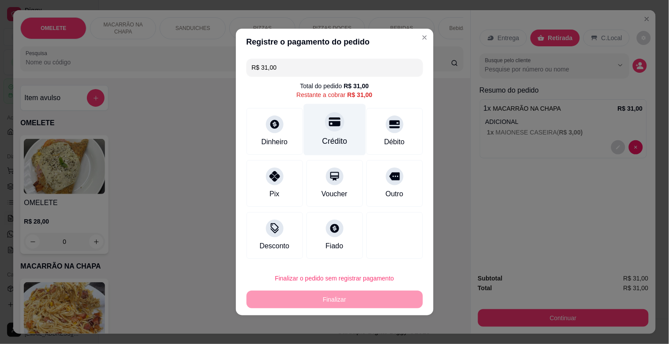
click at [339, 131] on div "Crédito" at bounding box center [335, 130] width 62 height 52
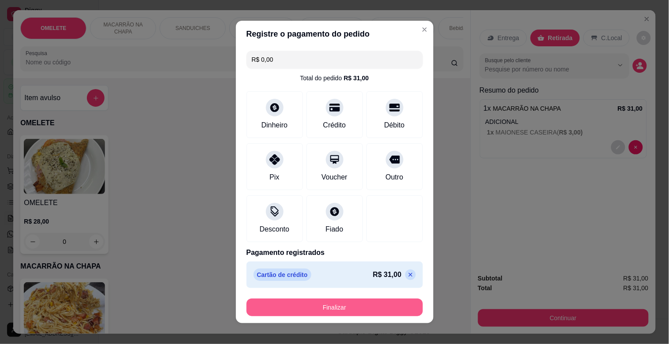
click at [349, 304] on button "Finalizar" at bounding box center [335, 308] width 177 height 18
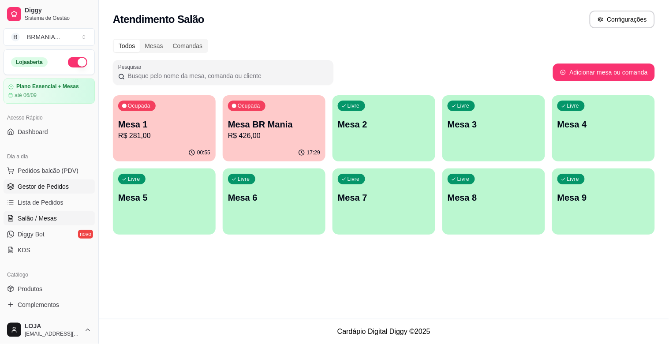
click at [31, 184] on span "Gestor de Pedidos" at bounding box center [43, 186] width 51 height 9
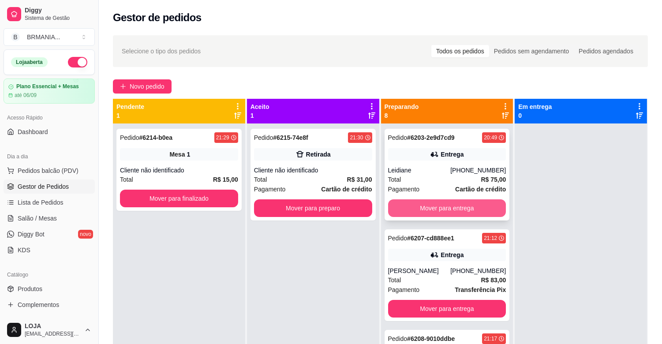
click at [459, 204] on button "Mover para entrega" at bounding box center [447, 208] width 118 height 18
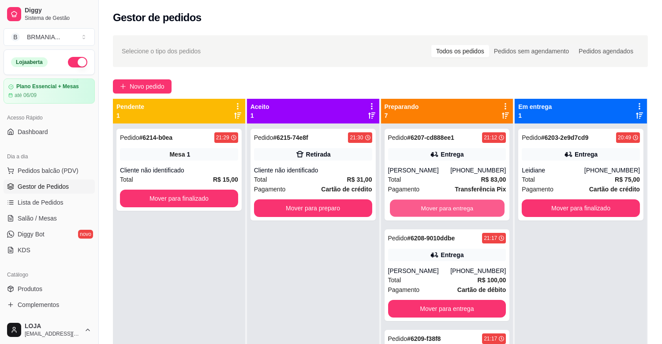
click at [459, 204] on button "Mover para entrega" at bounding box center [447, 208] width 115 height 17
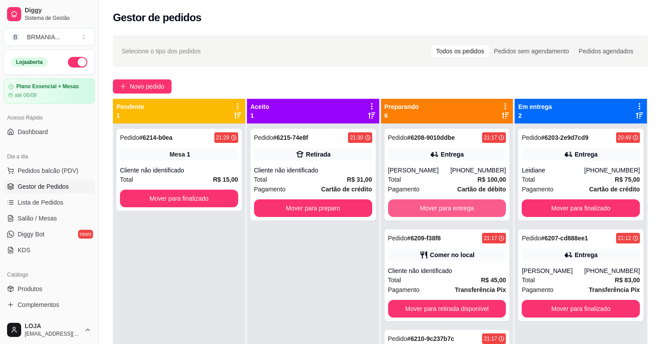
click at [459, 204] on button "Mover para entrega" at bounding box center [447, 208] width 118 height 18
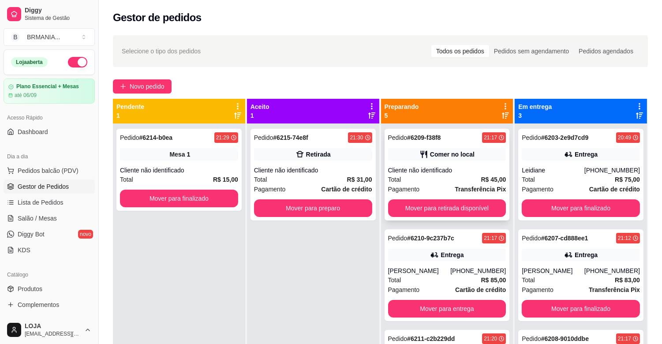
click at [437, 213] on button "Mover para retirada disponível" at bounding box center [447, 208] width 118 height 18
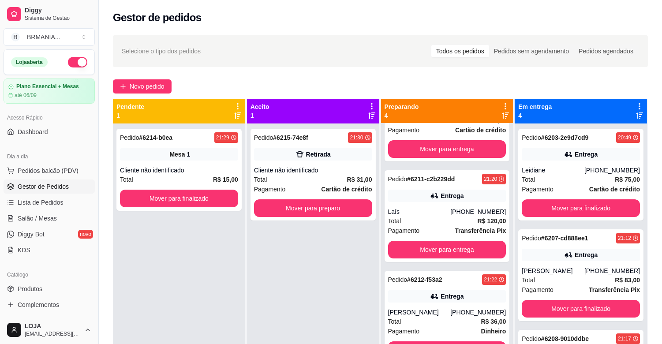
scroll to position [67, 0]
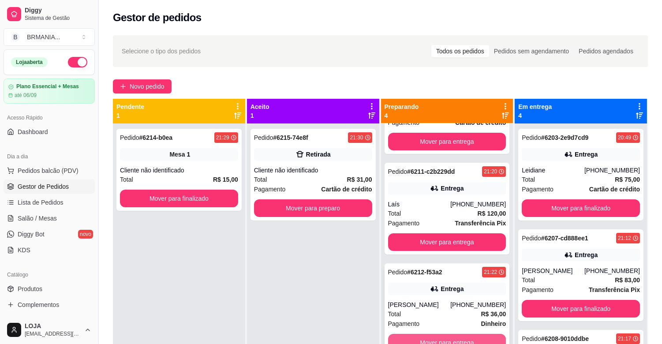
click at [462, 336] on button "Mover para entrega" at bounding box center [447, 343] width 118 height 18
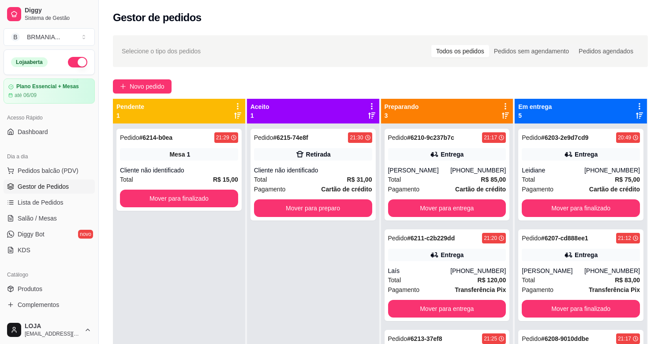
scroll to position [0, 0]
click at [309, 181] on div "Total R$ 31,00" at bounding box center [313, 180] width 118 height 10
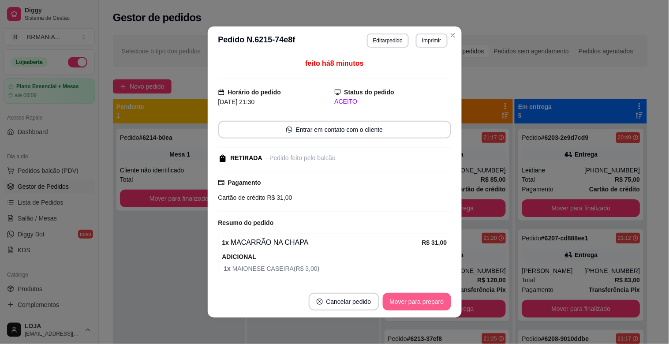
click at [422, 302] on button "Mover para preparo" at bounding box center [417, 302] width 68 height 18
click at [422, 302] on button "Mover para retirada disponível" at bounding box center [402, 301] width 94 height 17
click at [421, 301] on button "Mover para finalizado" at bounding box center [414, 302] width 73 height 18
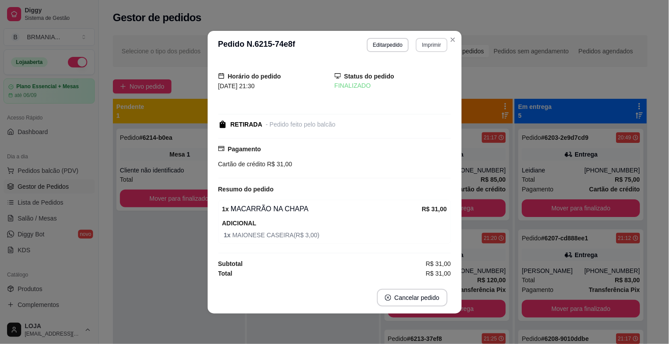
click at [447, 39] on section "**********" at bounding box center [335, 172] width 254 height 283
click at [418, 106] on div "Horário do pedido [DATE] 21:30 Status do pedido FINALIZADO RETIRADA - Pedido fe…" at bounding box center [334, 171] width 233 height 216
click at [459, 50] on header "**********" at bounding box center [335, 45] width 254 height 28
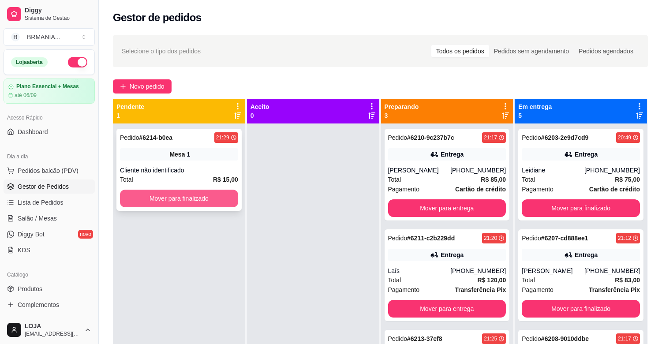
click at [174, 202] on button "Mover para finalizado" at bounding box center [179, 199] width 118 height 18
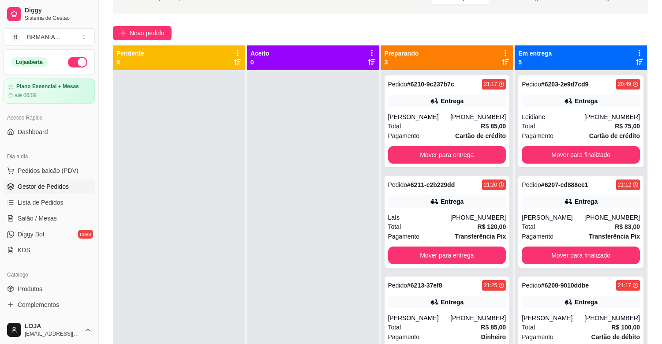
scroll to position [135, 0]
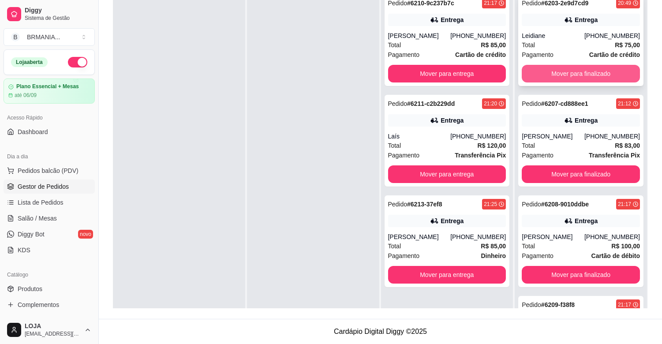
click at [578, 68] on button "Mover para finalizado" at bounding box center [581, 74] width 118 height 18
click at [571, 71] on button "Mover para finalizado" at bounding box center [581, 74] width 118 height 18
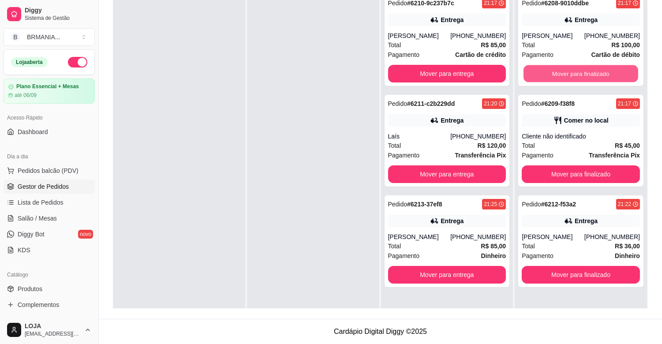
click at [571, 71] on button "Mover para finalizado" at bounding box center [581, 73] width 115 height 17
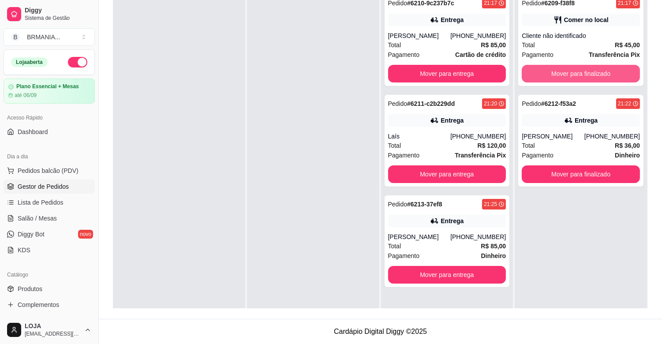
click at [571, 71] on button "Mover para finalizado" at bounding box center [581, 74] width 118 height 18
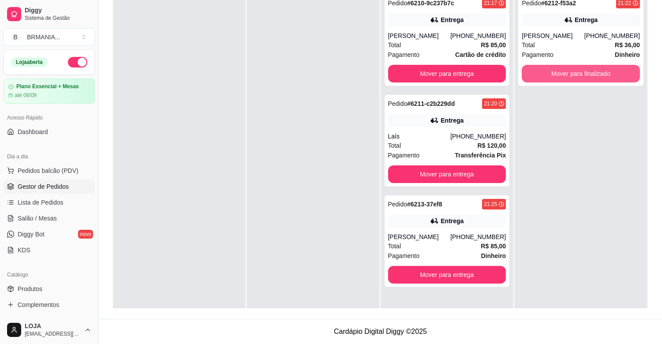
click at [571, 71] on button "Mover para finalizado" at bounding box center [581, 74] width 118 height 18
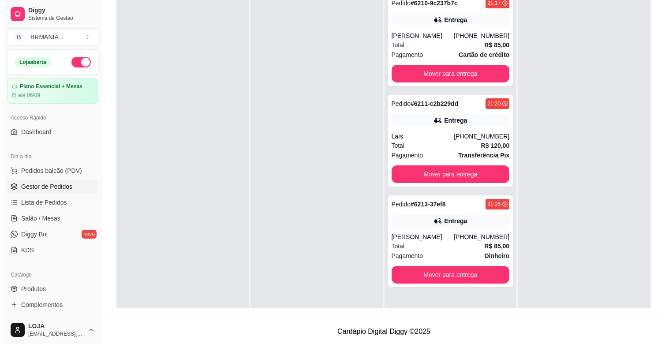
scroll to position [0, 0]
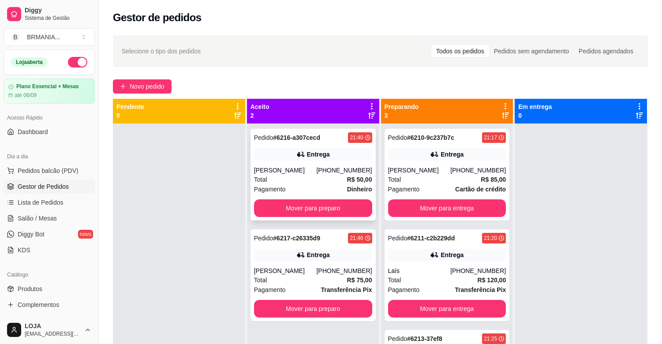
click at [347, 170] on div "[PHONE_NUMBER]" at bounding box center [344, 170] width 56 height 9
click at [297, 216] on button "Mover para preparo" at bounding box center [313, 208] width 118 height 18
click at [55, 171] on span "Pedidos balcão (PDV)" at bounding box center [48, 170] width 61 height 9
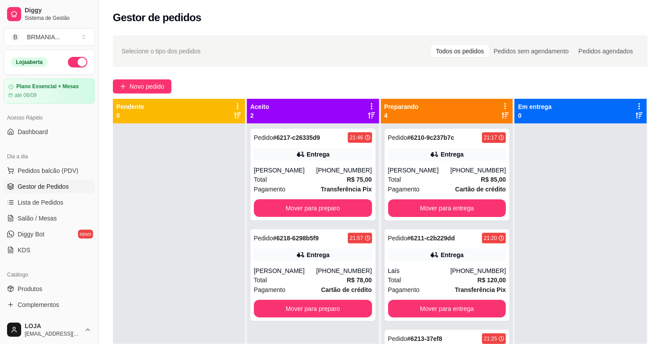
click at [154, 77] on div "OMELETE MACARRÃO NA CHAPA SANDUICHES PIZZAS PIZZAS DOCES BEBIDAS Bebidas Alcoól…" at bounding box center [241, 44] width 457 height 68
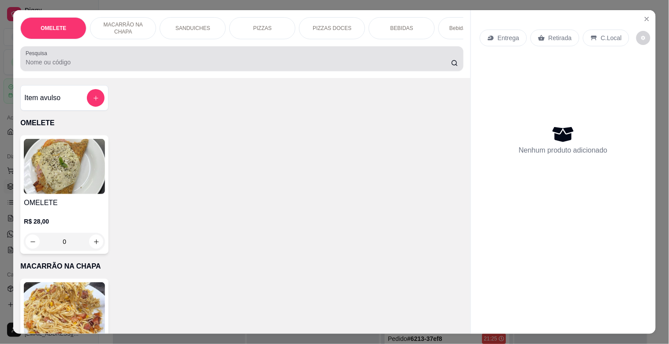
click at [250, 66] on input "Pesquisa" at bounding box center [239, 62] width 426 height 9
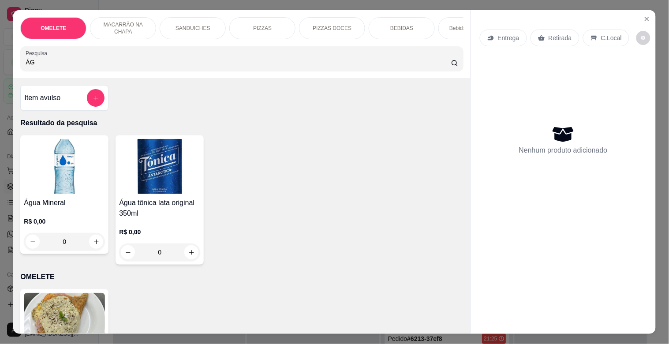
click at [81, 202] on h4 "Água Mineral" at bounding box center [64, 203] width 81 height 11
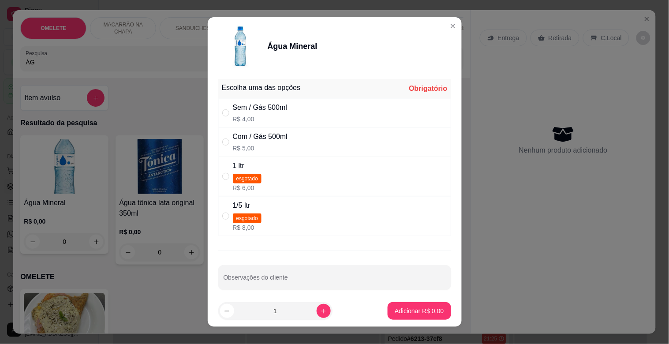
click at [292, 138] on div "Com / Gás 500ml R$ 5,00" at bounding box center [334, 142] width 233 height 29
click at [412, 314] on p "Adicionar R$ 5,00" at bounding box center [419, 311] width 49 height 9
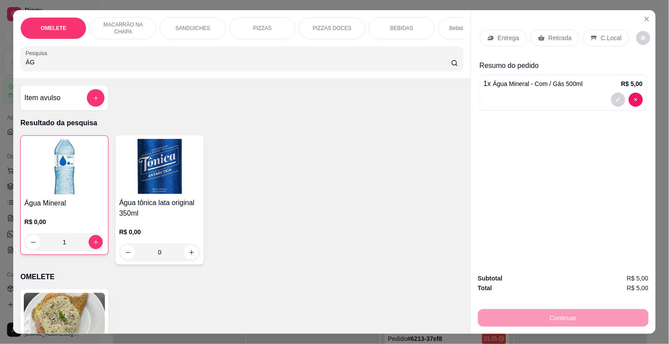
drag, startPoint x: 41, startPoint y: 69, endPoint x: 6, endPoint y: 82, distance: 38.1
click at [0, 69] on div "OMELETE MACARRÃO NA CHAPA SANDUICHES PIZZAS PIZZAS DOCES BEBIDAS Bebidas Alcoól…" at bounding box center [334, 172] width 669 height 344
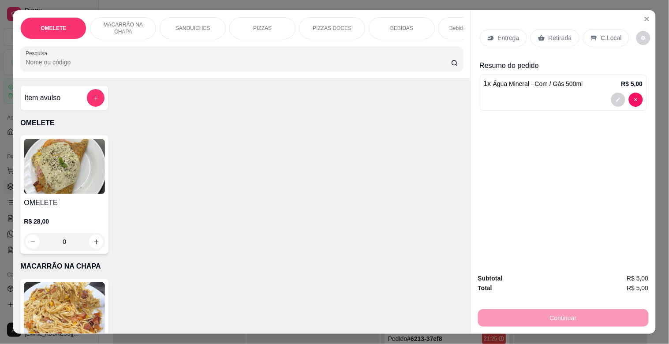
click at [262, 25] on p "PIZZAS" at bounding box center [262, 28] width 19 height 7
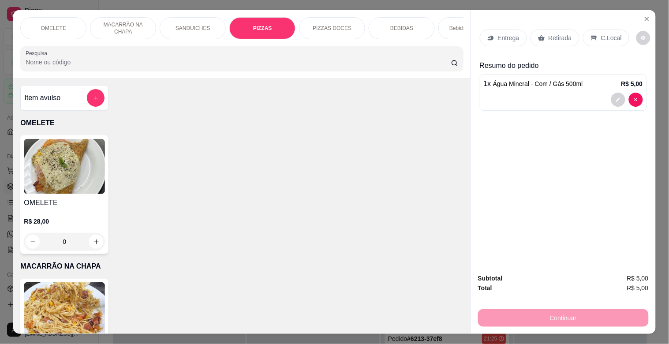
scroll to position [21, 0]
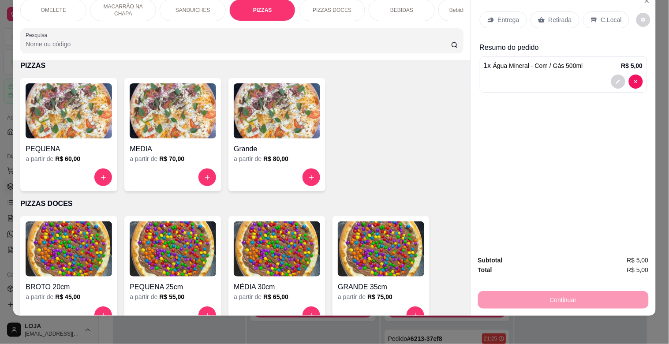
click at [274, 95] on img at bounding box center [277, 110] width 86 height 55
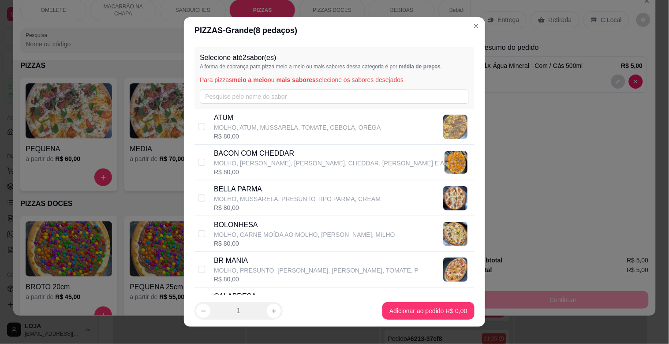
drag, startPoint x: 244, startPoint y: 261, endPoint x: 290, endPoint y: 282, distance: 50.2
click at [248, 262] on p "BR MANIA" at bounding box center [316, 260] width 205 height 11
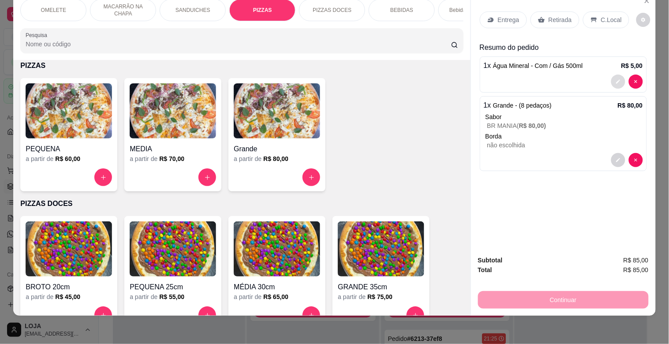
click at [616, 80] on icon "decrease-product-quantity" at bounding box center [618, 82] width 4 height 4
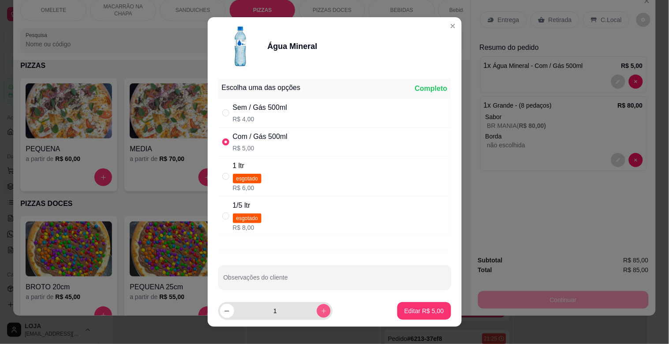
click at [320, 312] on icon "increase-product-quantity" at bounding box center [323, 311] width 7 height 7
click at [416, 305] on button "Editar R$ 10,00" at bounding box center [422, 311] width 57 height 18
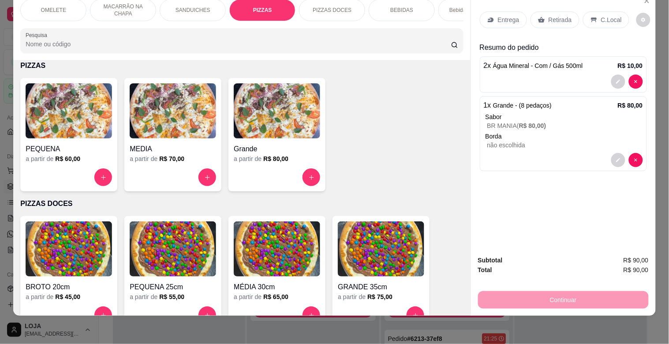
click at [552, 11] on div "Retirada" at bounding box center [555, 19] width 49 height 17
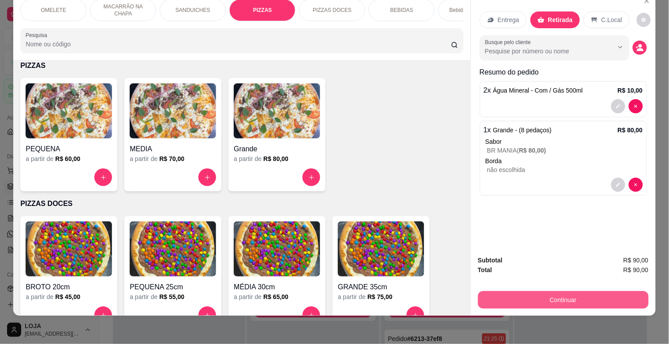
click at [543, 291] on button "Continuar" at bounding box center [563, 300] width 171 height 18
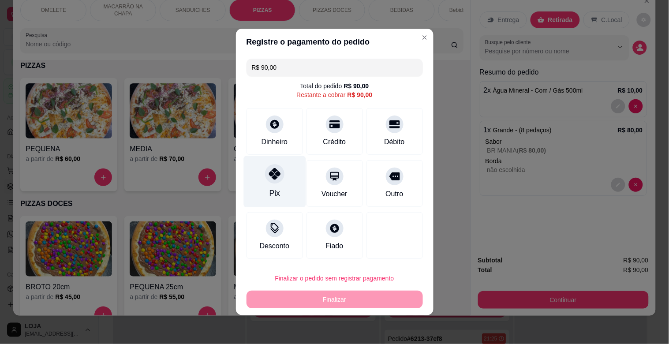
click at [270, 192] on div "Pix" at bounding box center [274, 193] width 11 height 11
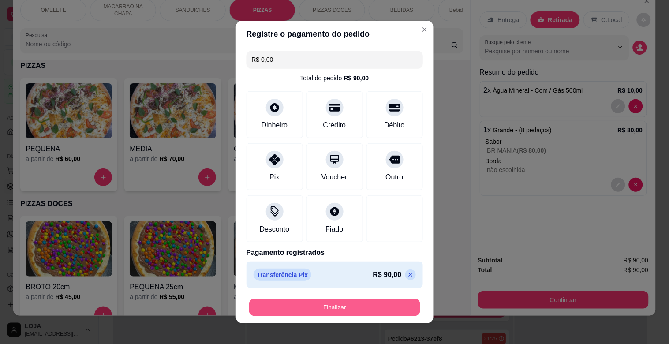
click at [285, 307] on button "Finalizar" at bounding box center [334, 307] width 171 height 17
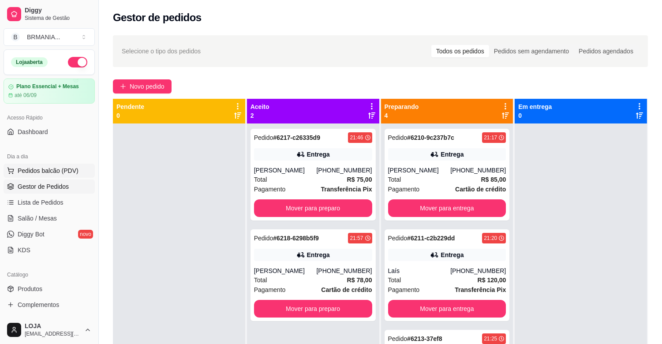
click at [59, 173] on span "Pedidos balcão (PDV)" at bounding box center [48, 170] width 61 height 9
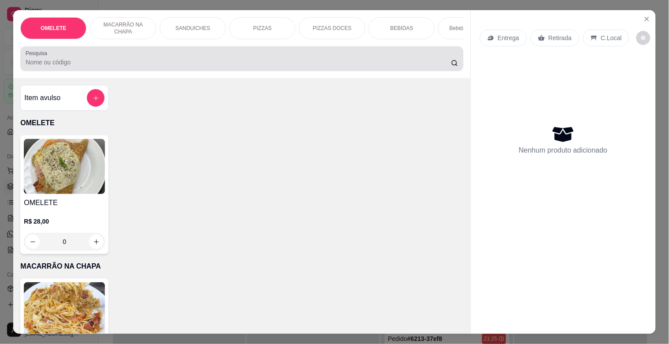
click at [167, 59] on div at bounding box center [242, 59] width 432 height 18
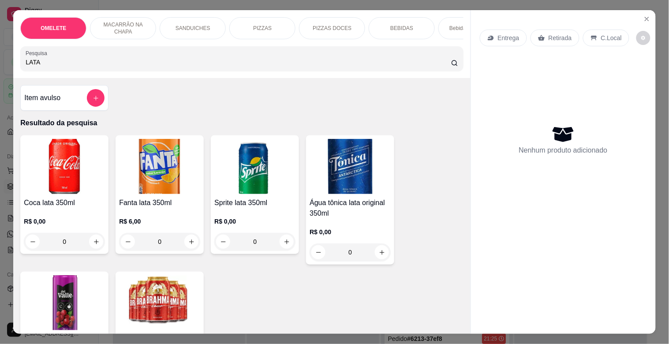
click at [168, 293] on img at bounding box center [159, 302] width 81 height 55
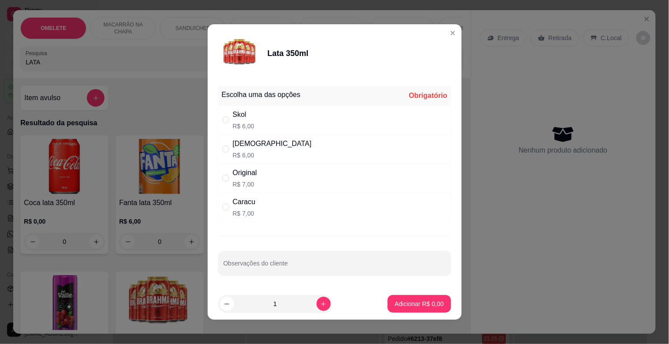
click at [248, 155] on p "R$ 6,00" at bounding box center [272, 155] width 79 height 9
click at [407, 298] on button "Adicionar R$ 6,00" at bounding box center [419, 304] width 61 height 17
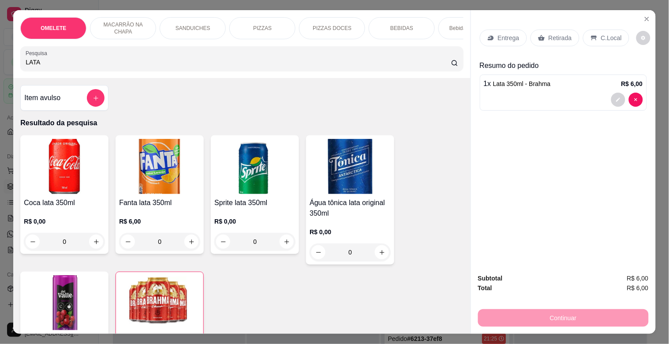
click at [259, 20] on div "PIZZAS" at bounding box center [262, 28] width 66 height 22
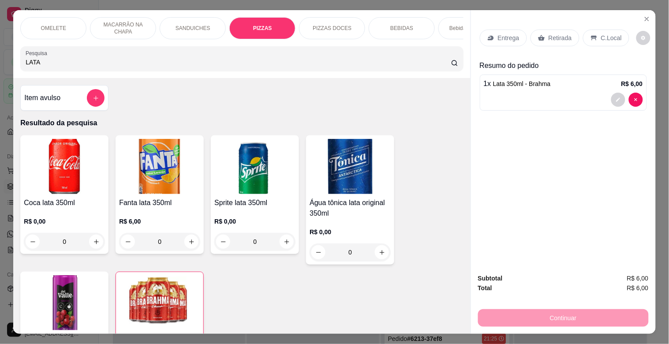
scroll to position [21, 0]
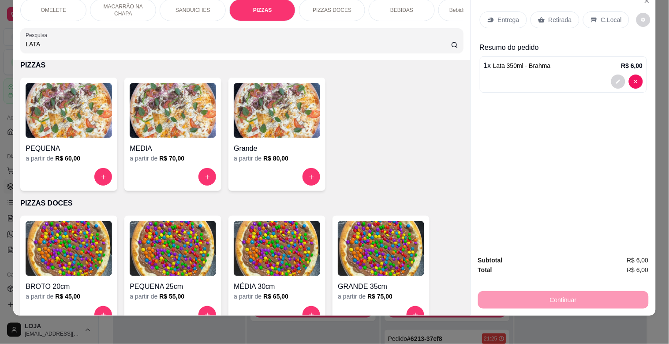
click at [73, 120] on img at bounding box center [69, 110] width 86 height 55
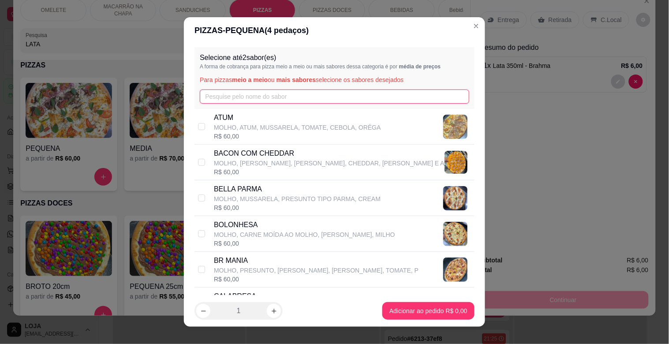
click at [215, 98] on input "text" at bounding box center [335, 97] width 270 height 14
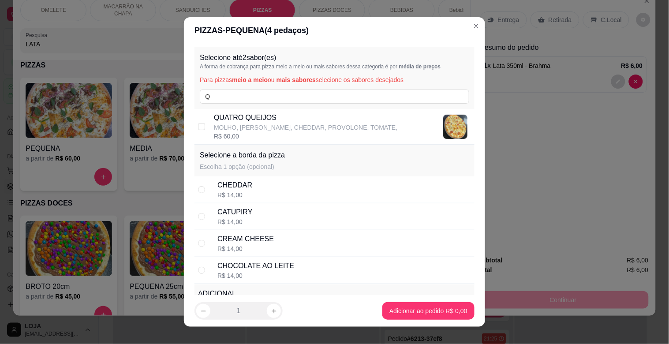
drag, startPoint x: 222, startPoint y: 112, endPoint x: 342, endPoint y: 170, distance: 134.0
click at [222, 113] on p "QUATRO QUEIJOS" at bounding box center [306, 118] width 184 height 11
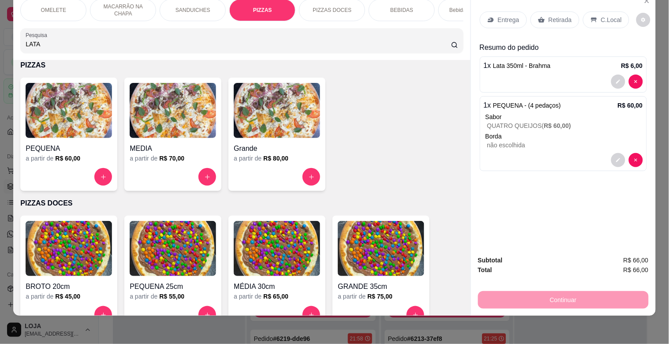
click at [545, 18] on div "Retirada" at bounding box center [555, 19] width 49 height 17
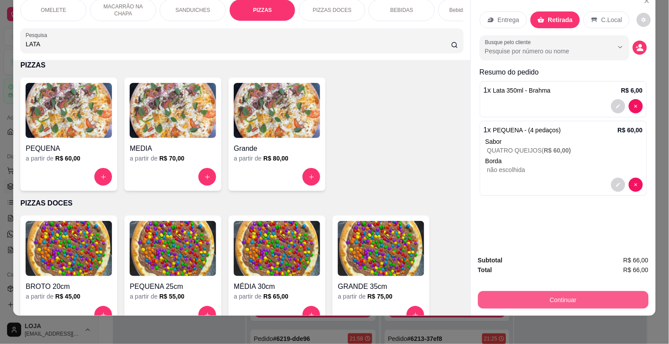
click at [563, 289] on div "Continuar" at bounding box center [563, 299] width 171 height 20
click at [562, 295] on button "Continuar" at bounding box center [563, 299] width 165 height 17
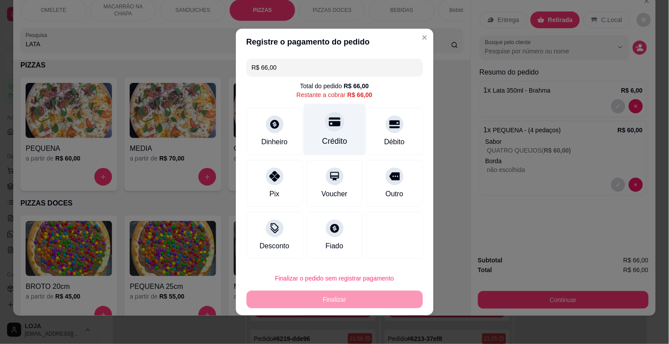
click at [319, 133] on div "Crédito" at bounding box center [335, 130] width 62 height 52
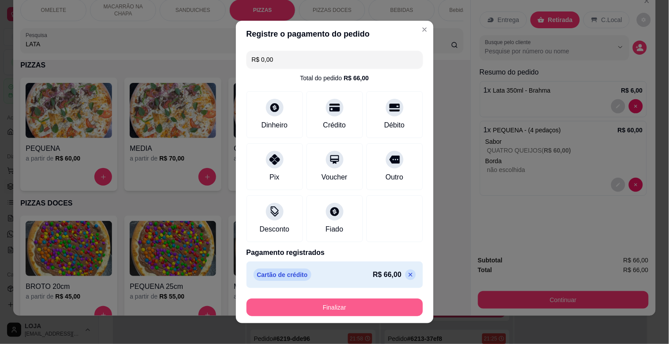
click at [361, 316] on button "Finalizar" at bounding box center [335, 308] width 177 height 18
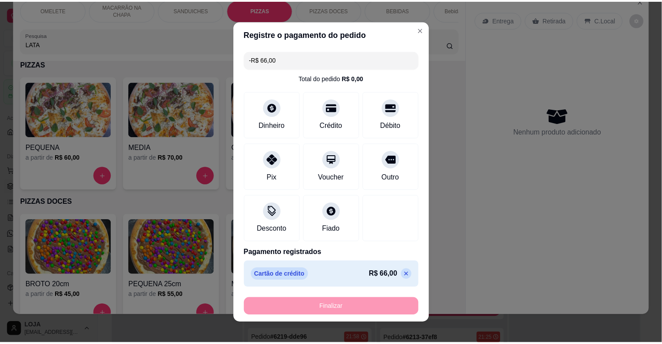
scroll to position [1001, 0]
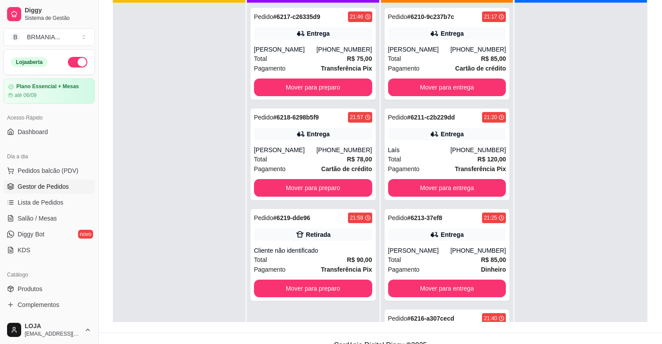
scroll to position [135, 0]
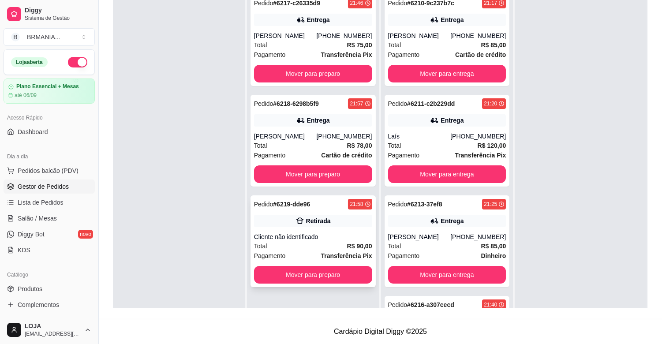
click at [318, 218] on div "Retirada" at bounding box center [313, 221] width 118 height 12
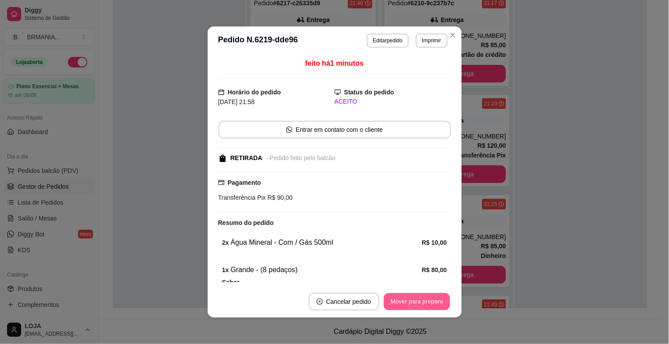
click at [410, 299] on button "Mover para preparo" at bounding box center [417, 301] width 66 height 17
click at [409, 299] on button "Mover para retirada disponível" at bounding box center [402, 302] width 98 height 18
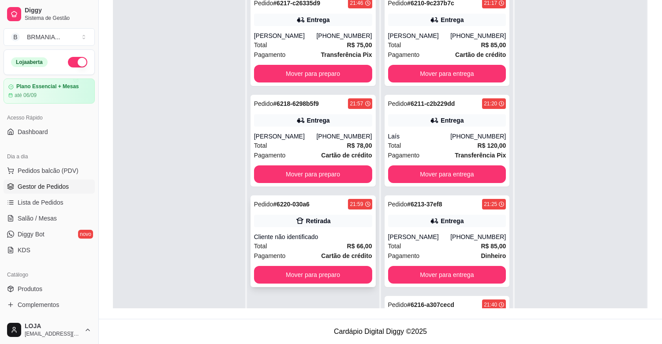
click at [290, 222] on div "Retirada" at bounding box center [313, 221] width 118 height 12
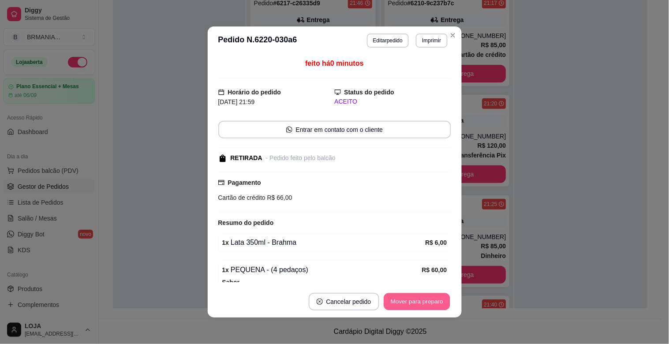
click at [398, 297] on button "Mover para preparo" at bounding box center [417, 301] width 66 height 17
click at [400, 297] on div "Mover para preparo" at bounding box center [411, 302] width 81 height 18
click at [403, 301] on button "Mover para retirada disponível" at bounding box center [402, 302] width 98 height 18
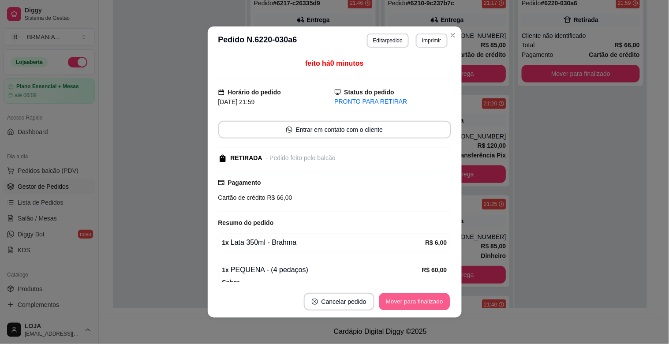
click at [403, 301] on button "Mover para finalizado" at bounding box center [414, 301] width 71 height 17
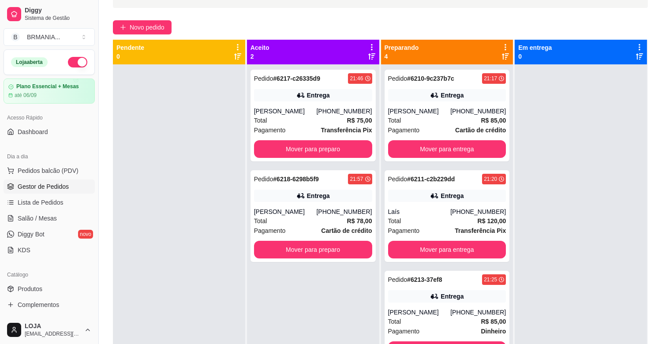
scroll to position [58, 0]
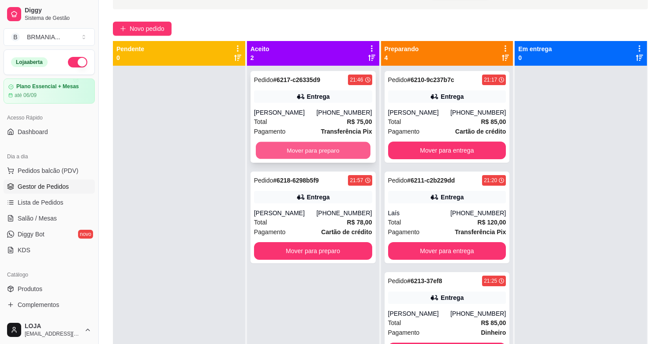
click at [343, 144] on button "Mover para preparo" at bounding box center [313, 150] width 115 height 17
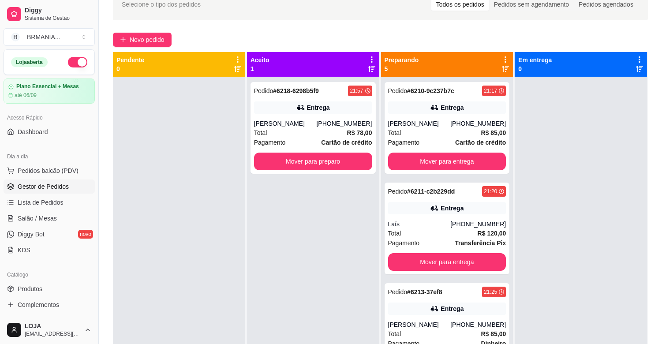
scroll to position [15, 0]
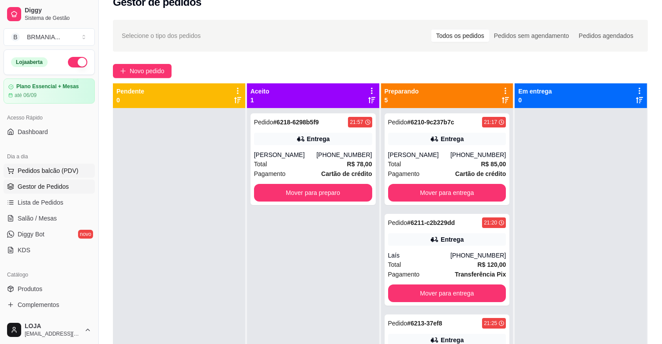
click at [64, 169] on span "Pedidos balcão (PDV)" at bounding box center [48, 170] width 61 height 9
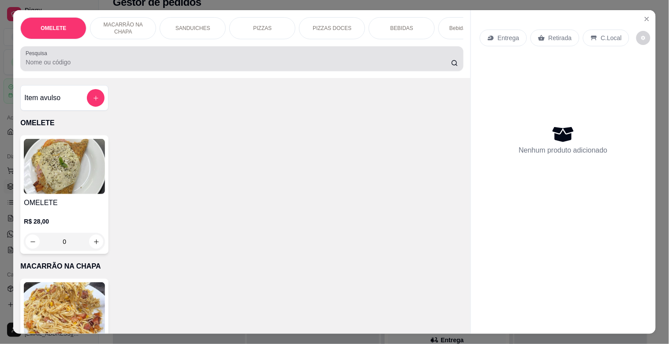
click at [133, 67] on input "Pesquisa" at bounding box center [239, 62] width 426 height 9
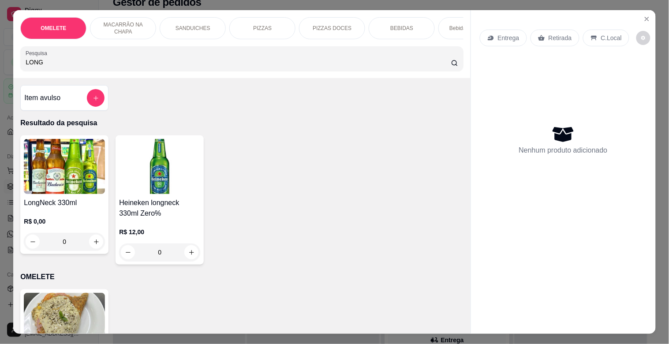
click at [81, 179] on img at bounding box center [64, 166] width 81 height 55
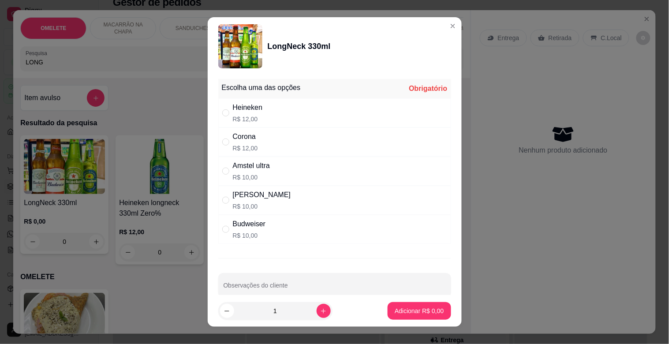
drag, startPoint x: 238, startPoint y: 202, endPoint x: 292, endPoint y: 252, distance: 73.4
click at [239, 202] on p "R$ 10,00" at bounding box center [262, 206] width 58 height 9
click at [319, 311] on button "increase-product-quantity" at bounding box center [324, 311] width 14 height 14
click at [320, 311] on button "increase-product-quantity" at bounding box center [324, 311] width 14 height 14
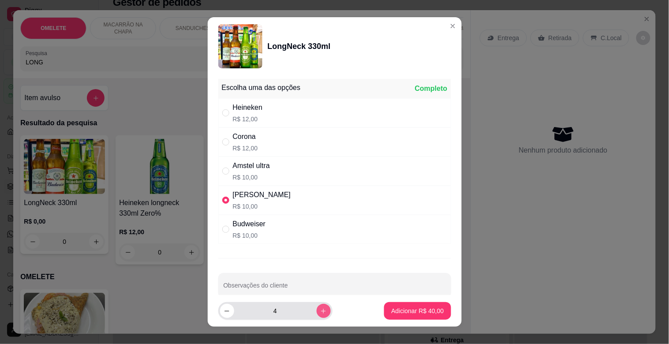
click at [320, 311] on button "increase-product-quantity" at bounding box center [324, 311] width 14 height 14
click at [224, 314] on icon "decrease-product-quantity" at bounding box center [227, 311] width 7 height 7
click at [391, 310] on p "Adicionar R$ 40,00" at bounding box center [417, 311] width 53 height 9
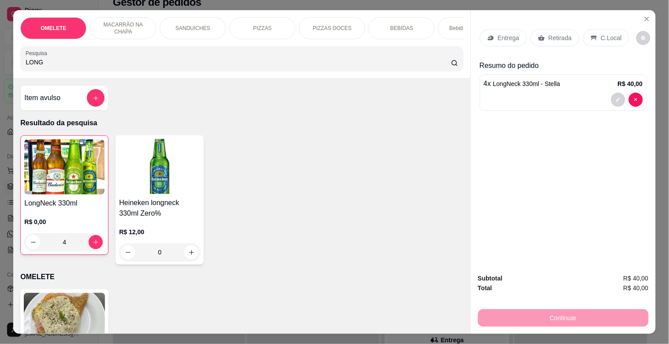
drag, startPoint x: 49, startPoint y: 60, endPoint x: 0, endPoint y: 73, distance: 51.2
click at [0, 73] on div "OMELETE MACARRÃO NA CHAPA SANDUICHES PIZZAS PIZZAS DOCES BEBIDAS Bebidas Alcoól…" at bounding box center [334, 172] width 669 height 344
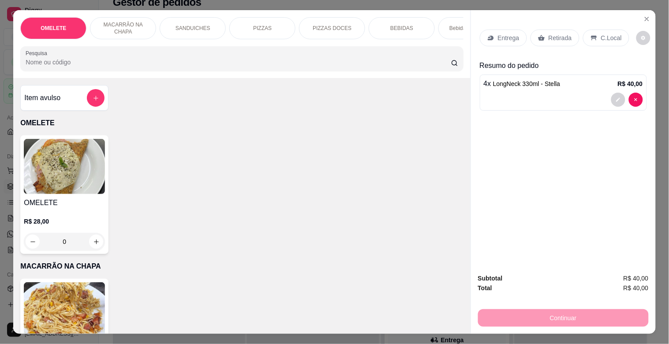
click at [86, 207] on h4 "OMELETE" at bounding box center [64, 203] width 81 height 11
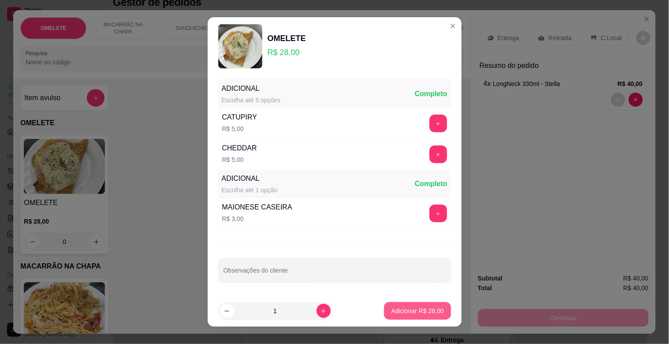
click at [411, 312] on p "Adicionar R$ 28,00" at bounding box center [417, 311] width 53 height 9
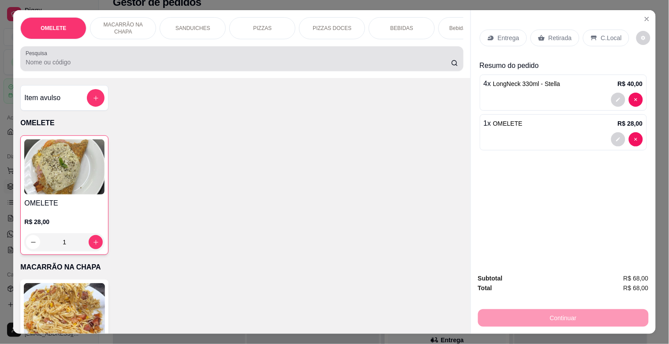
click at [60, 62] on input "Pesquisa" at bounding box center [239, 62] width 426 height 9
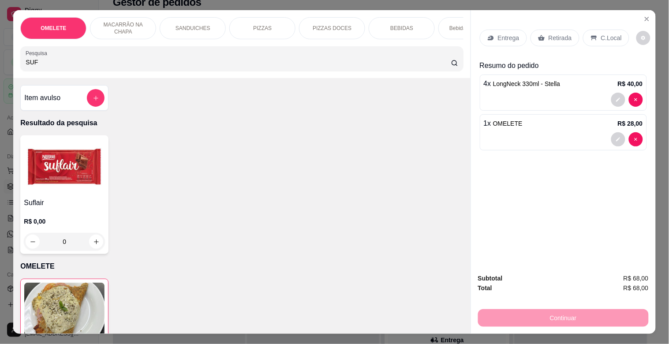
click at [36, 215] on div "R$ 0,00 0" at bounding box center [64, 229] width 81 height 42
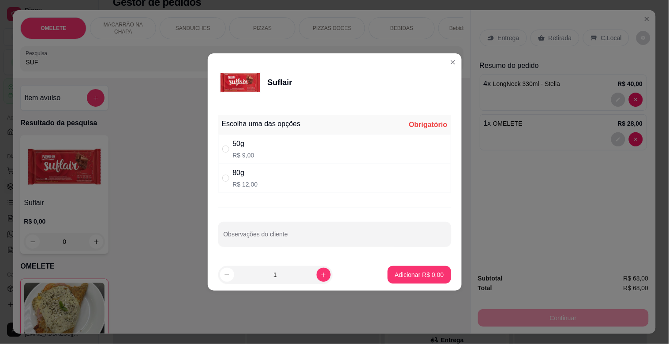
click at [252, 145] on div "50g" at bounding box center [244, 144] width 22 height 11
click at [413, 274] on p "Adicionar R$ 9,00" at bounding box center [419, 274] width 49 height 9
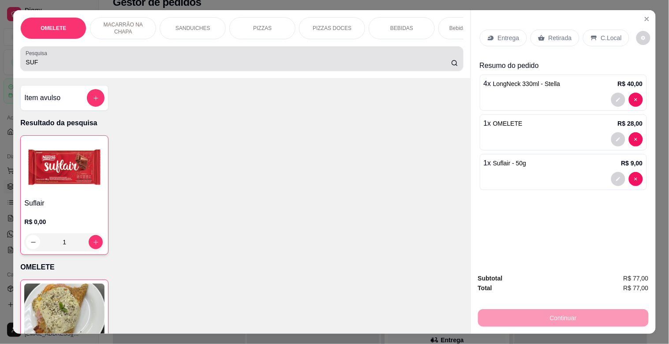
drag, startPoint x: 41, startPoint y: 63, endPoint x: 0, endPoint y: 64, distance: 41.5
click at [0, 77] on div "OMELETE MACARRÃO NA CHAPA SANDUICHES PIZZAS PIZZAS DOCES BEBIDAS Bebidas Alcoól…" at bounding box center [334, 172] width 669 height 344
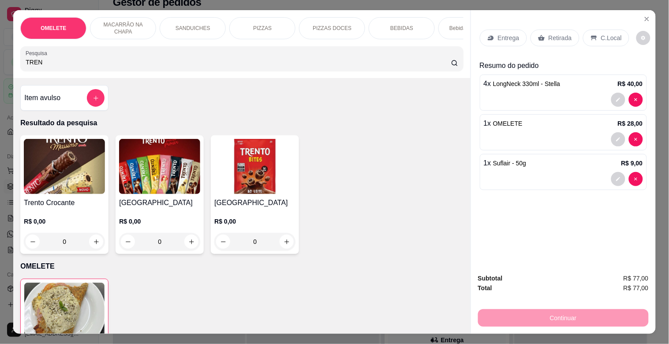
click at [131, 194] on img at bounding box center [159, 166] width 81 height 55
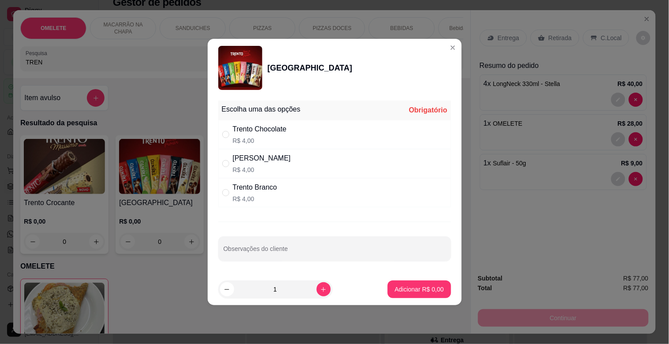
click at [274, 158] on div "[PERSON_NAME]" at bounding box center [262, 158] width 58 height 11
click at [319, 284] on button "increase-product-quantity" at bounding box center [324, 289] width 14 height 14
click at [410, 286] on p "Adicionar R$ 8,00" at bounding box center [420, 289] width 48 height 8
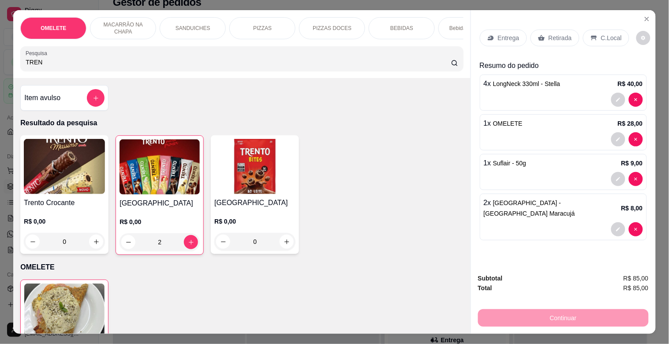
click at [595, 39] on div "C.Local" at bounding box center [606, 38] width 46 height 17
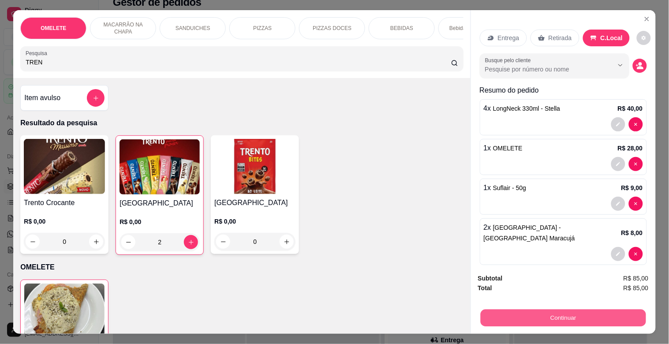
click at [562, 320] on button "Continuar" at bounding box center [563, 317] width 165 height 17
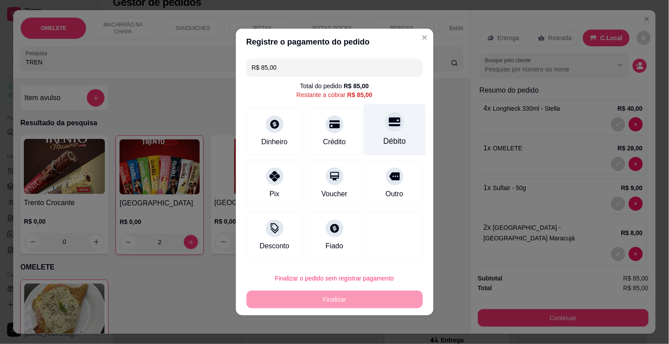
drag, startPoint x: 382, startPoint y: 135, endPoint x: 382, endPoint y: 231, distance: 96.2
click at [381, 135] on div "Débito" at bounding box center [395, 130] width 62 height 52
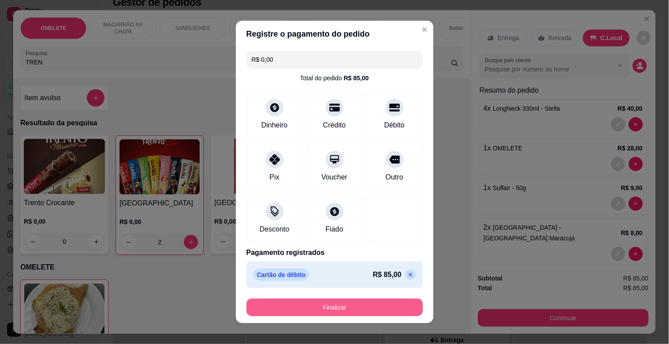
click at [353, 309] on button "Finalizar" at bounding box center [335, 308] width 177 height 18
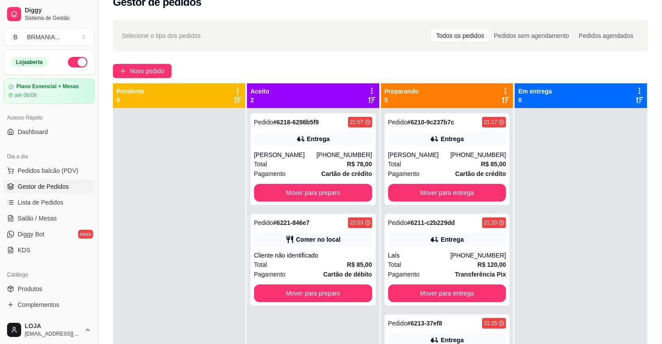
click at [552, 168] on div at bounding box center [581, 280] width 132 height 344
click at [333, 267] on div "Total R$ 85,00" at bounding box center [313, 265] width 118 height 10
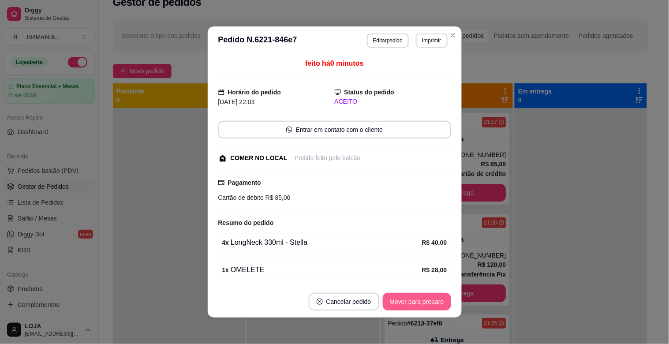
click at [403, 301] on button "Mover para preparo" at bounding box center [417, 302] width 68 height 18
click at [403, 301] on button "Mover para retirada disponível" at bounding box center [402, 302] width 98 height 18
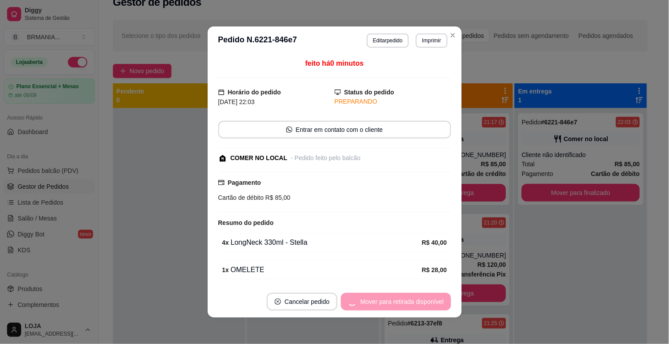
click at [403, 301] on div "Mover para retirada disponível" at bounding box center [396, 302] width 110 height 18
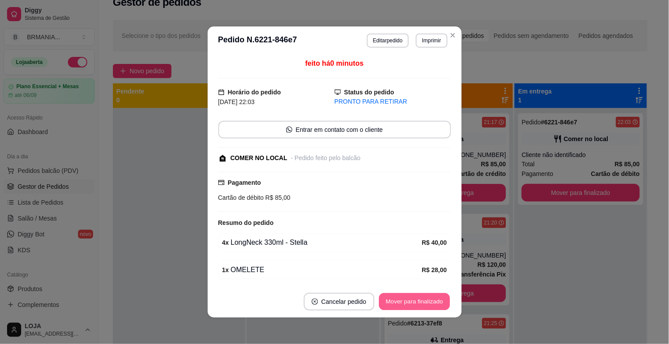
click at [403, 301] on button "Mover para finalizado" at bounding box center [414, 301] width 71 height 17
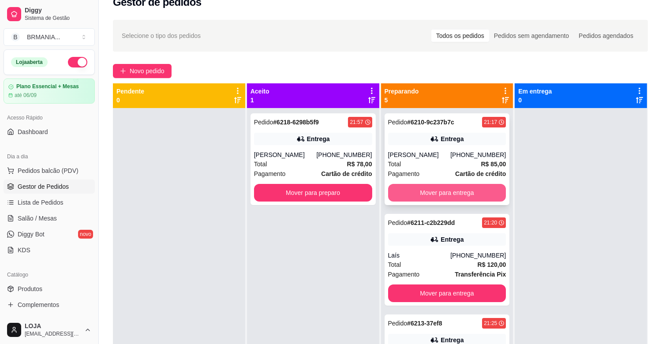
click at [444, 193] on button "Mover para entrega" at bounding box center [447, 193] width 118 height 18
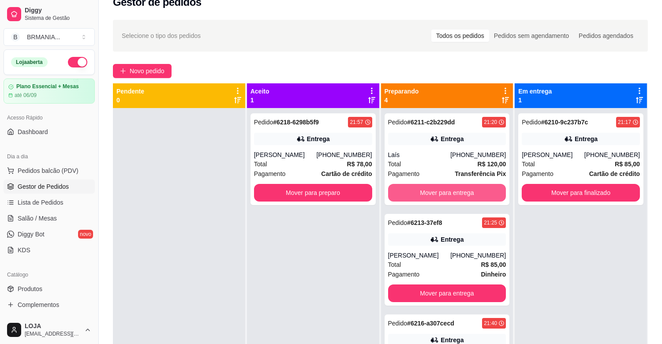
click at [444, 193] on button "Mover para entrega" at bounding box center [447, 193] width 118 height 18
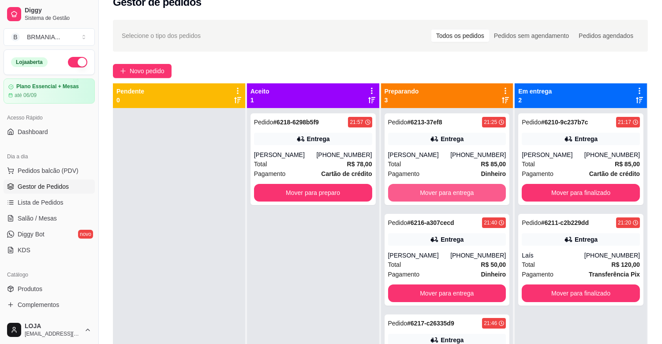
click at [444, 193] on button "Mover para entrega" at bounding box center [447, 193] width 118 height 18
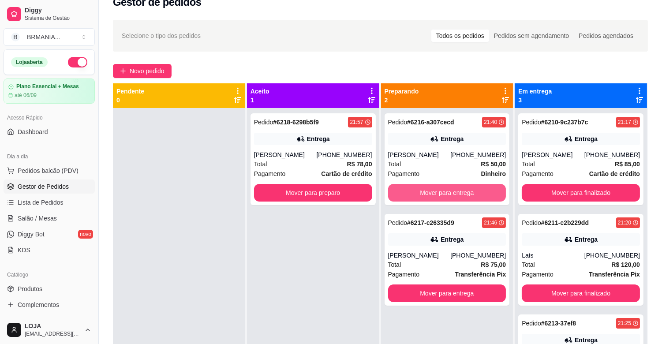
click at [444, 193] on button "Mover para entrega" at bounding box center [447, 193] width 118 height 18
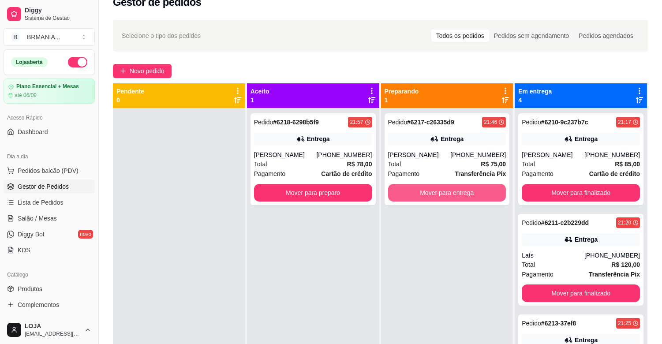
click at [444, 193] on button "Mover para entrega" at bounding box center [447, 193] width 118 height 18
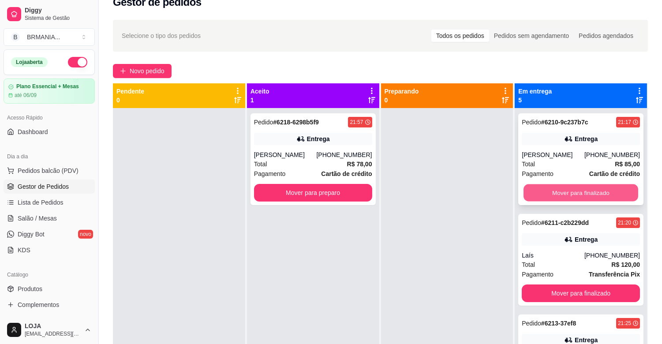
click at [585, 187] on button "Mover para finalizado" at bounding box center [581, 192] width 115 height 17
click at [583, 190] on button "Mover para finalizado" at bounding box center [581, 193] width 118 height 18
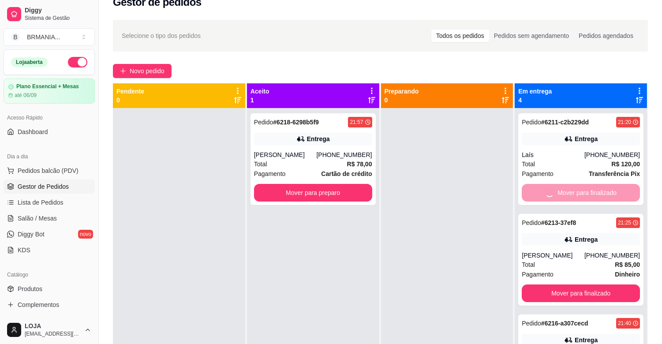
click at [583, 285] on button "Mover para finalizado" at bounding box center [581, 294] width 118 height 18
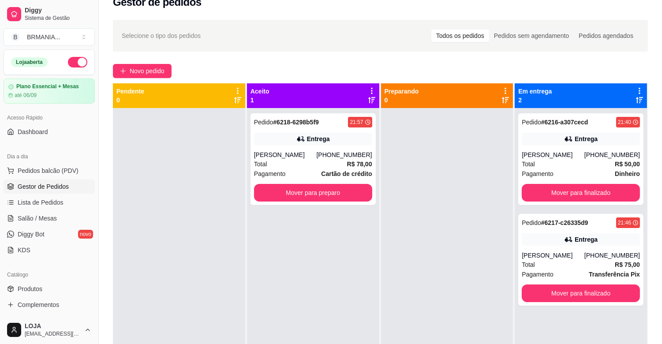
click at [583, 190] on div "Pedido # 6216-a307cecd 21:40 Entrega [PERSON_NAME] [PHONE_NUMBER] Total R$ 50,0…" at bounding box center [580, 159] width 125 height 92
click at [575, 199] on button "Mover para finalizado" at bounding box center [581, 193] width 118 height 18
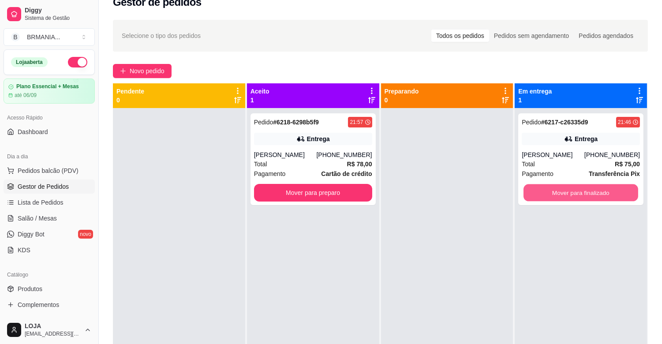
click at [575, 199] on button "Mover para finalizado" at bounding box center [581, 192] width 115 height 17
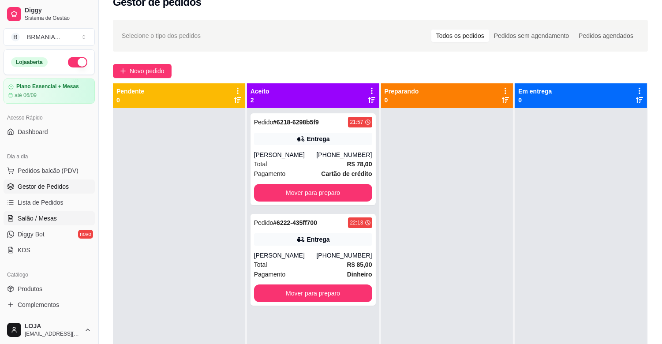
click at [62, 221] on link "Salão / Mesas" at bounding box center [49, 218] width 91 height 14
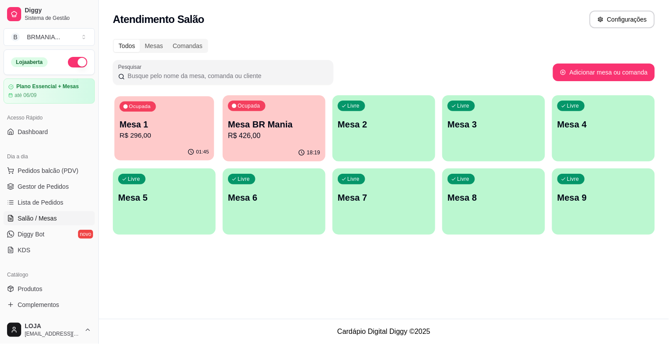
click at [170, 130] on div "Mesa 1 R$ 296,00" at bounding box center [165, 130] width 90 height 22
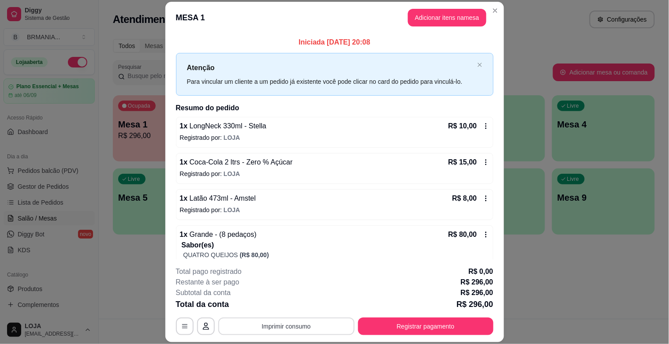
click at [294, 321] on button "Imprimir consumo" at bounding box center [286, 327] width 136 height 18
click at [295, 302] on button "IMPRESSORA" at bounding box center [286, 306] width 64 height 14
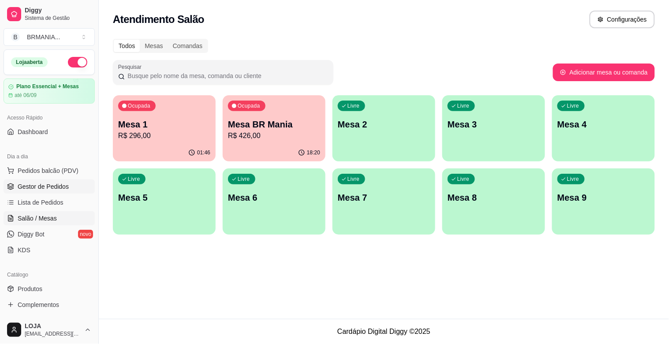
click at [28, 181] on link "Gestor de Pedidos" at bounding box center [49, 187] width 91 height 14
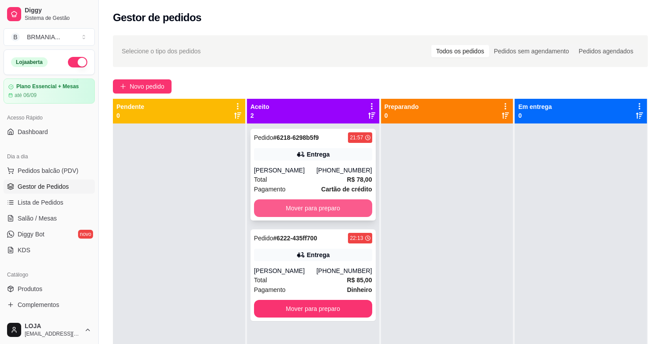
click at [297, 206] on button "Mover para preparo" at bounding box center [313, 208] width 118 height 18
click at [297, 206] on div "Pedido # 6218-6298b5f9 21:57 Entrega [PERSON_NAME] [PHONE_NUMBER] Total R$ 78,0…" at bounding box center [313, 296] width 132 height 344
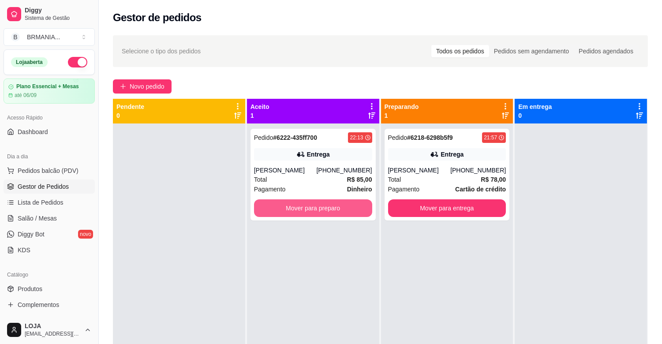
click at [297, 206] on button "Mover para preparo" at bounding box center [313, 208] width 118 height 18
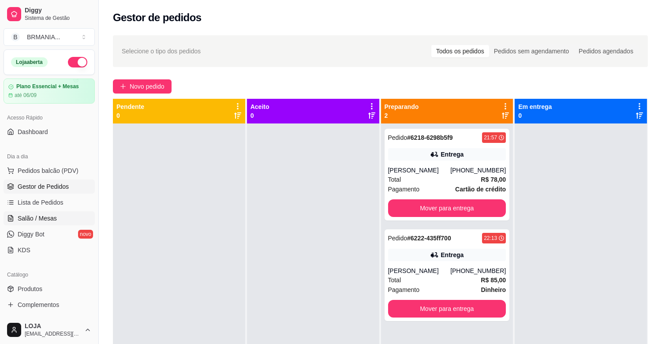
click at [40, 219] on span "Salão / Mesas" at bounding box center [37, 218] width 39 height 9
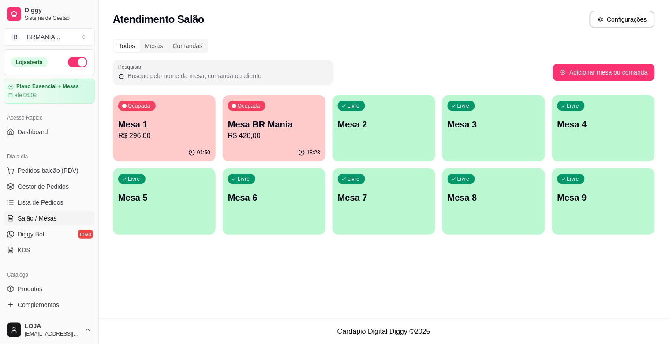
click at [134, 146] on div "01:50" at bounding box center [164, 152] width 103 height 17
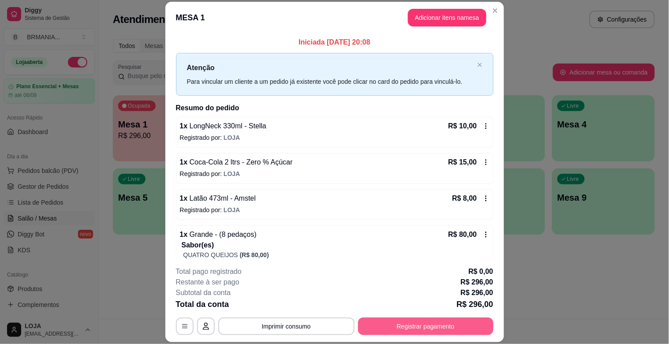
click at [423, 323] on button "Registrar pagamento" at bounding box center [425, 327] width 135 height 18
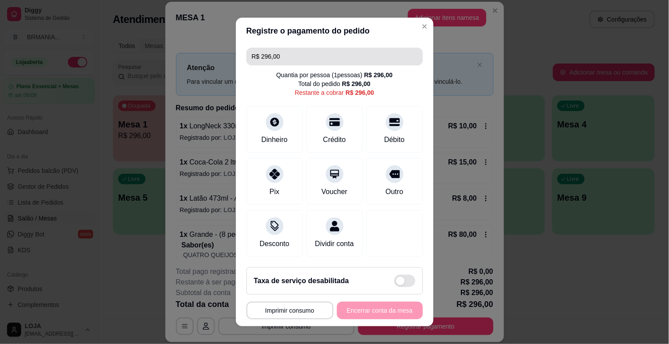
drag, startPoint x: 290, startPoint y: 54, endPoint x: 115, endPoint y: 53, distance: 174.7
click at [115, 53] on div "**********" at bounding box center [334, 172] width 669 height 344
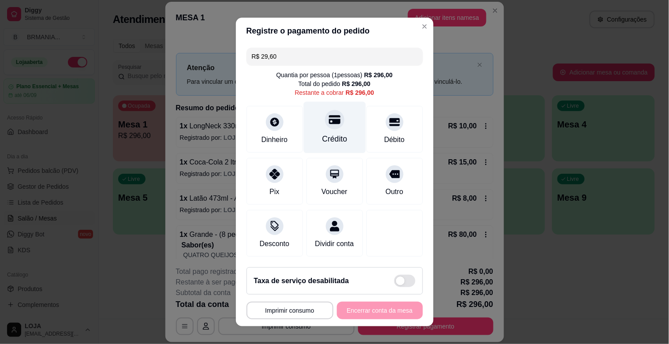
click at [315, 145] on div "Crédito" at bounding box center [335, 128] width 62 height 52
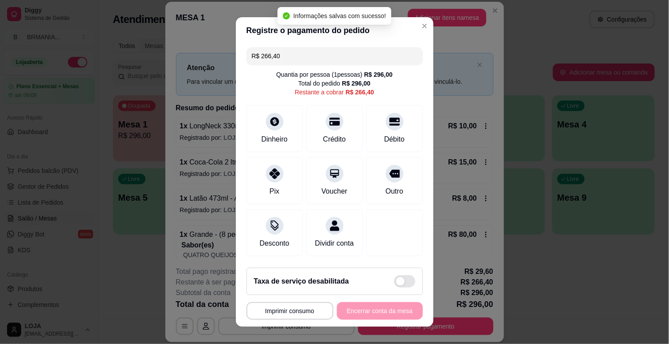
drag, startPoint x: 286, startPoint y: 57, endPoint x: 188, endPoint y: 54, distance: 98.0
click at [184, 54] on div "**********" at bounding box center [334, 172] width 669 height 344
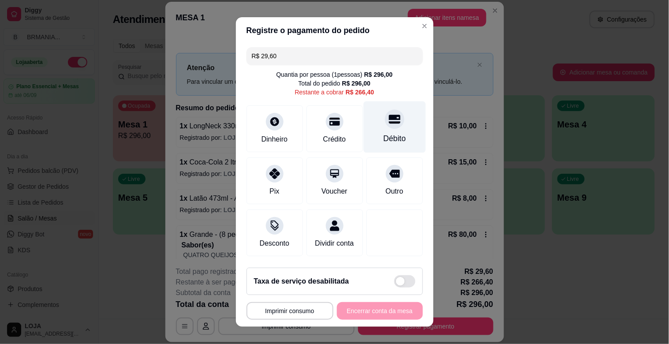
click at [377, 131] on div "Débito" at bounding box center [395, 127] width 62 height 52
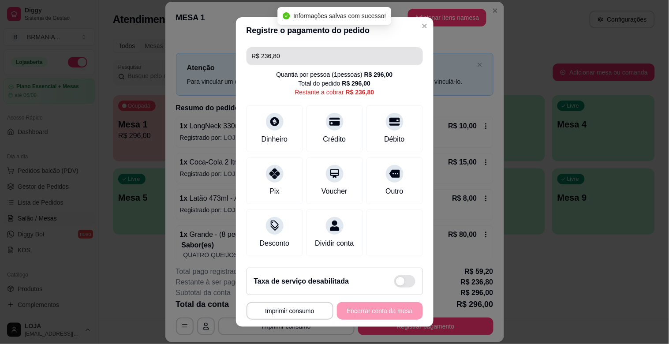
drag, startPoint x: 300, startPoint y: 60, endPoint x: 120, endPoint y: 59, distance: 179.6
click at [120, 59] on div "**********" at bounding box center [334, 172] width 669 height 344
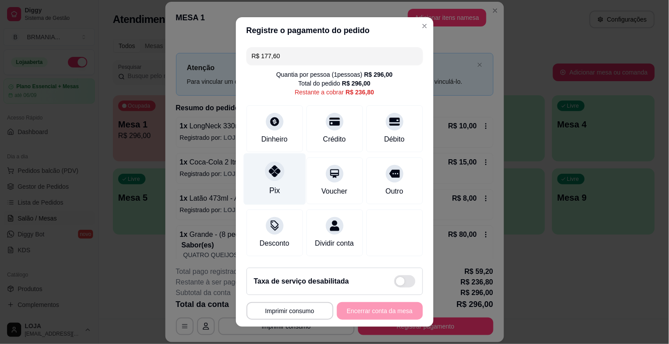
click at [274, 183] on div "Pix" at bounding box center [275, 180] width 62 height 52
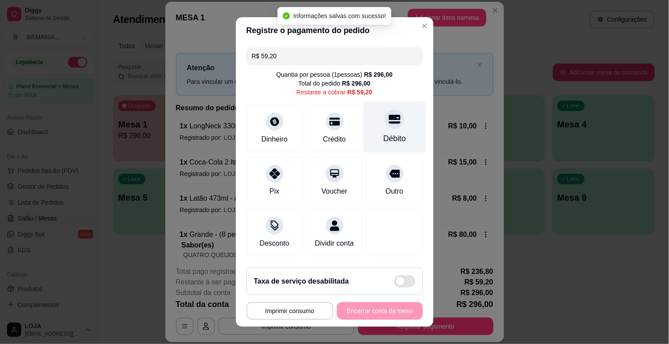
click at [393, 134] on div "Débito" at bounding box center [395, 127] width 62 height 52
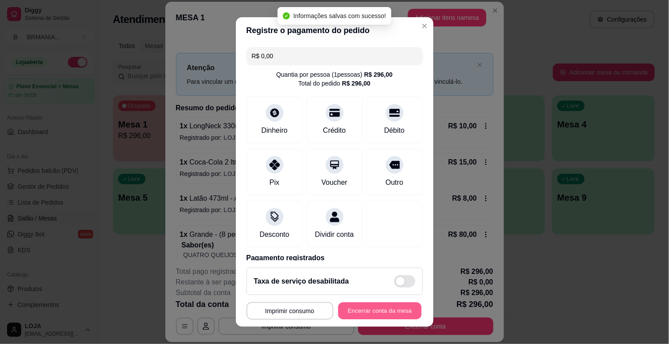
click at [392, 312] on button "Encerrar conta da mesa" at bounding box center [379, 311] width 83 height 17
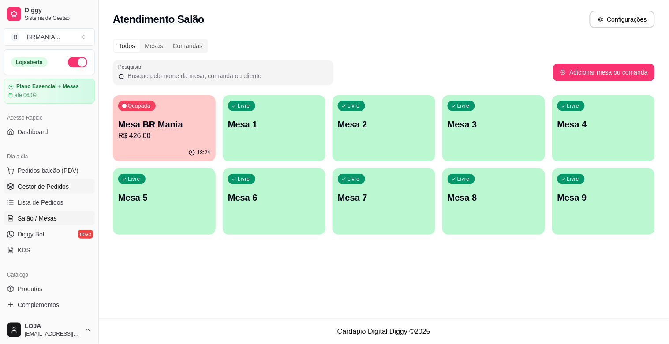
click at [56, 191] on link "Gestor de Pedidos" at bounding box center [49, 187] width 91 height 14
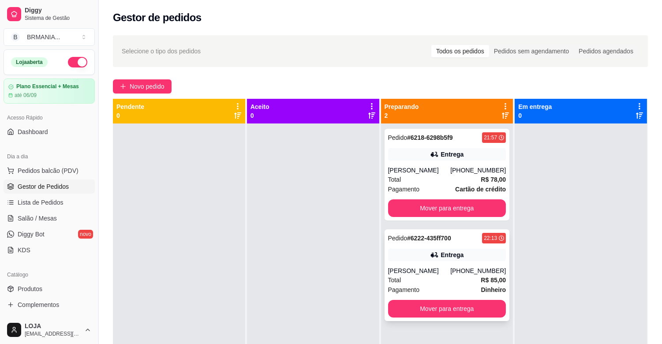
click at [428, 259] on div "Entrega" at bounding box center [447, 255] width 118 height 12
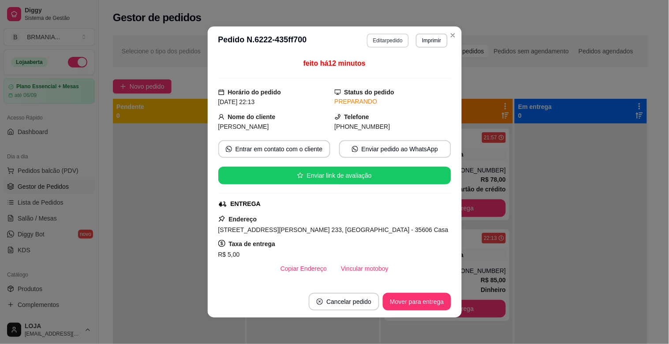
click at [382, 38] on button "Editar pedido" at bounding box center [388, 41] width 42 height 14
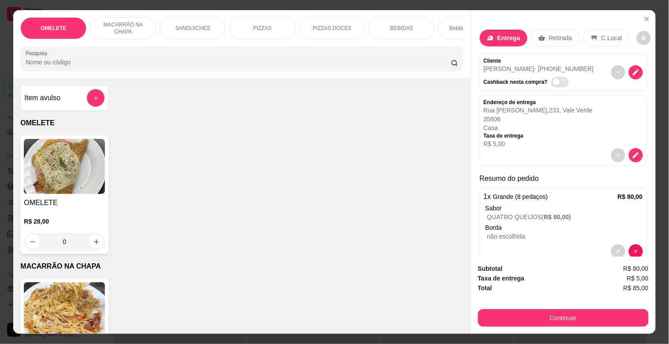
click at [355, 67] on input "Pesquisa" at bounding box center [239, 62] width 426 height 9
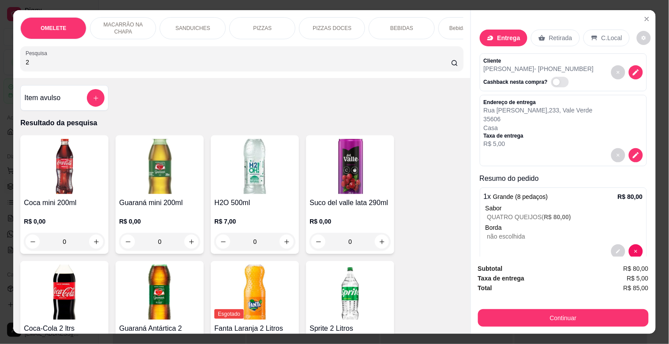
click at [72, 298] on img at bounding box center [64, 292] width 81 height 55
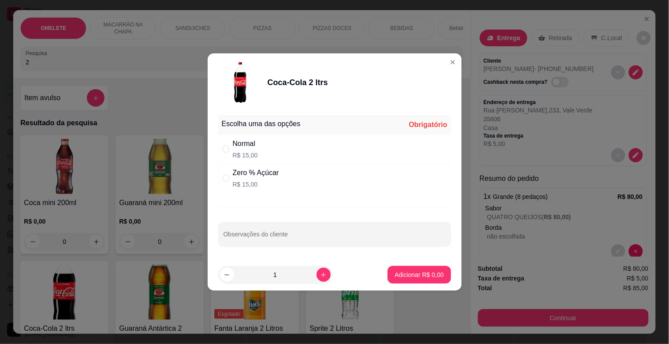
click at [248, 141] on div "Normal" at bounding box center [245, 144] width 25 height 11
click at [422, 275] on p "Adicionar R$ 15,00" at bounding box center [417, 274] width 53 height 9
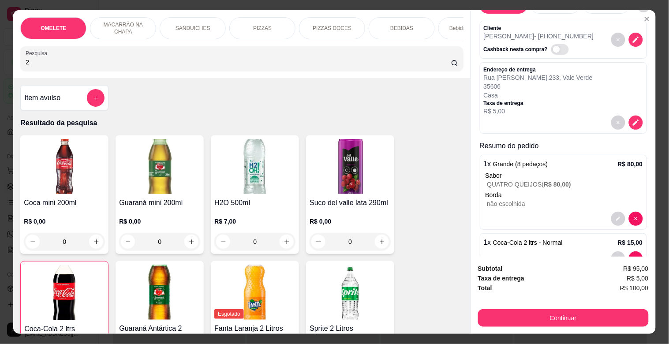
scroll to position [58, 0]
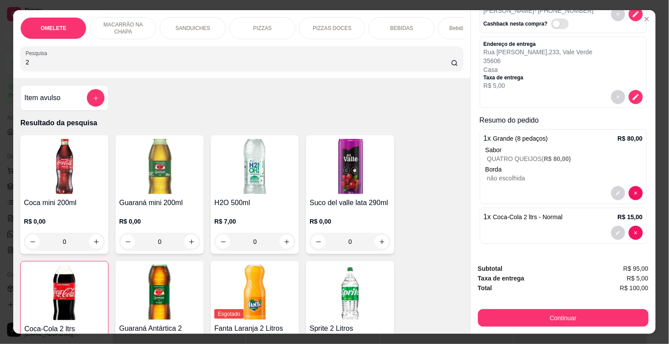
click at [660, 270] on div "OMELETE MACARRÃO NA CHAPA SANDUICHES PIZZAS PIZZAS DOCES BEBIDAS Bebidas Alcoól…" at bounding box center [334, 172] width 669 height 344
drag, startPoint x: 660, startPoint y: 270, endPoint x: 661, endPoint y: 263, distance: 7.1
click at [660, 266] on div "OMELETE MACARRÃO NA CHAPA SANDUICHES PIZZAS PIZZAS DOCES BEBIDAS Bebidas Alcoól…" at bounding box center [334, 172] width 669 height 344
click at [661, 263] on div "OMELETE MACARRÃO NA CHAPA SANDUICHES PIZZAS PIZZAS DOCES BEBIDAS Bebidas Alcoól…" at bounding box center [334, 172] width 669 height 344
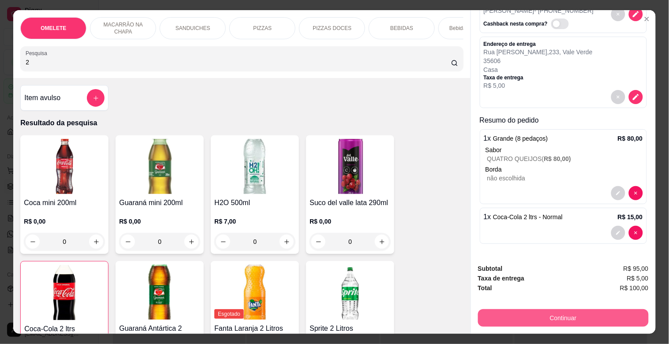
click at [607, 311] on button "Continuar" at bounding box center [563, 318] width 171 height 18
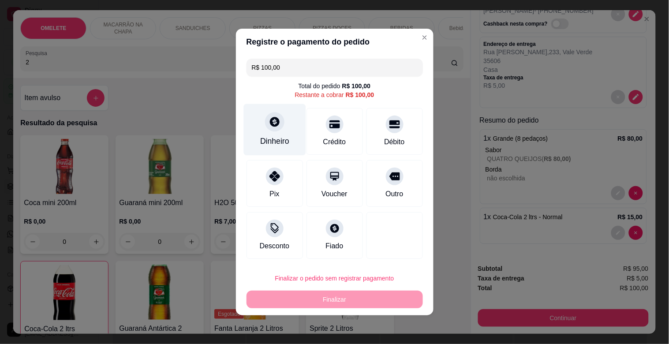
click at [278, 116] on div at bounding box center [274, 121] width 19 height 19
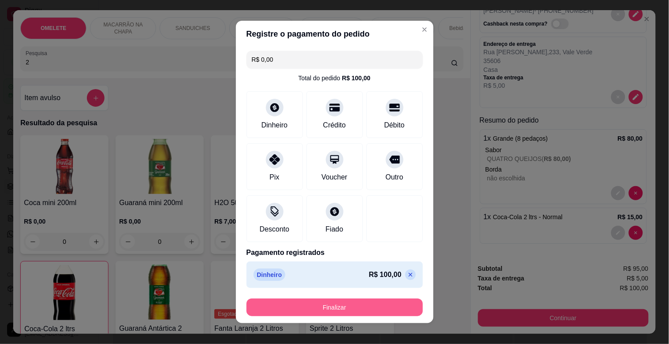
click at [334, 303] on button "Finalizar" at bounding box center [335, 308] width 177 height 18
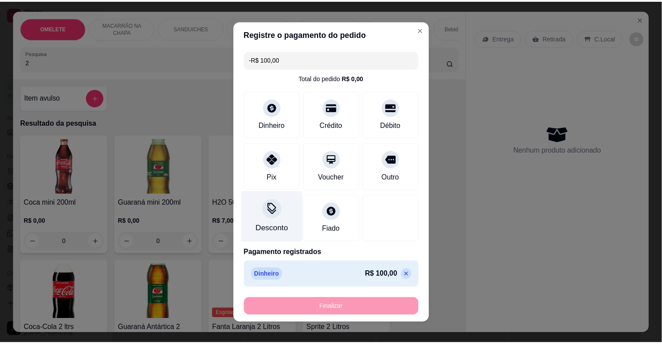
scroll to position [0, 0]
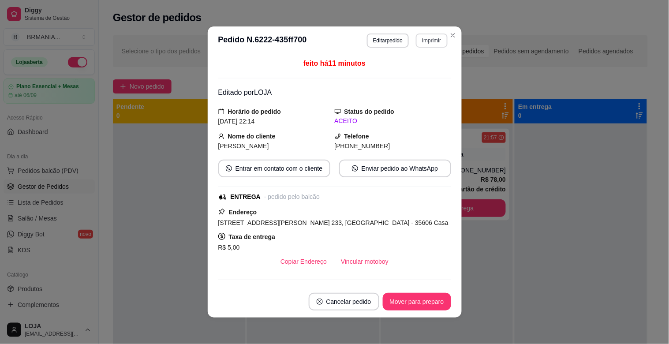
click at [432, 42] on button "Imprimir" at bounding box center [431, 41] width 31 height 14
click at [425, 65] on button "IMPRESSORA" at bounding box center [420, 67] width 51 height 11
click at [413, 303] on button "Mover para preparo" at bounding box center [417, 301] width 66 height 17
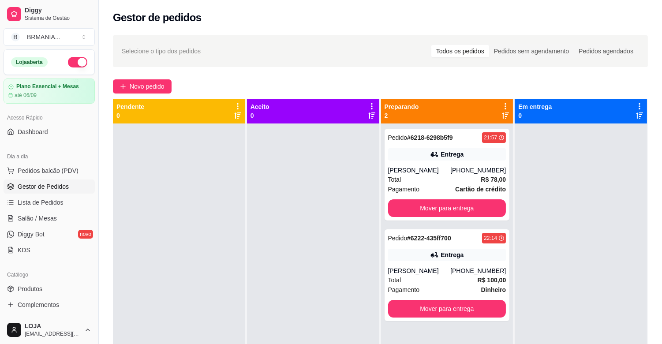
click at [118, 244] on div at bounding box center [179, 296] width 132 height 344
click at [535, 259] on div at bounding box center [581, 296] width 132 height 344
click at [329, 229] on div at bounding box center [313, 296] width 132 height 344
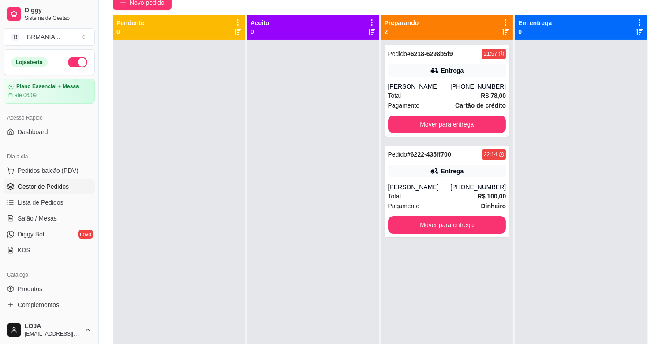
scroll to position [135, 0]
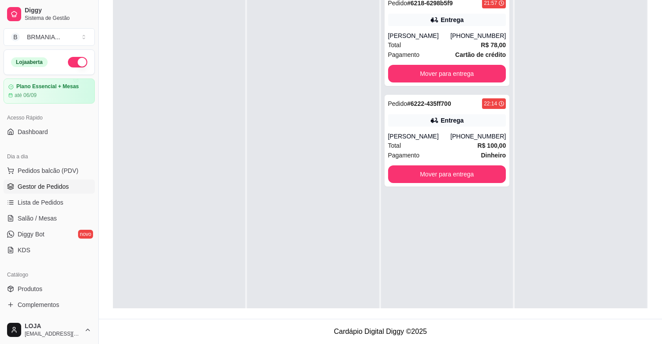
click at [478, 274] on div "Pedido # 6218-6298b5f9 21:57 Entrega [PERSON_NAME] [PHONE_NUMBER] Total R$ 78,0…" at bounding box center [447, 161] width 132 height 344
drag, startPoint x: 299, startPoint y: 155, endPoint x: 310, endPoint y: 154, distance: 11.1
click at [301, 154] on div at bounding box center [313, 161] width 132 height 344
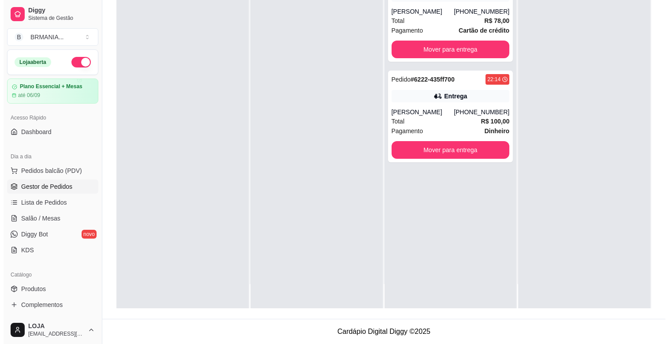
scroll to position [0, 0]
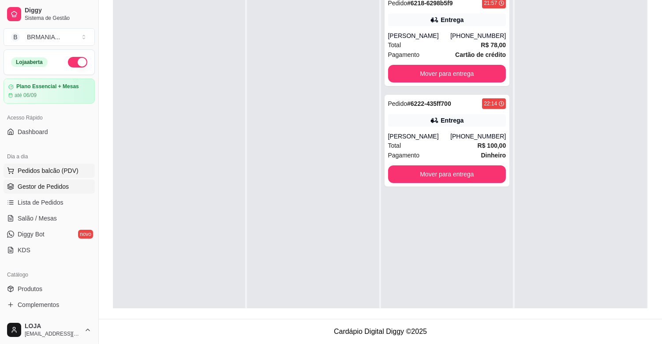
click at [45, 170] on span "Pedidos balcão (PDV)" at bounding box center [48, 170] width 61 height 9
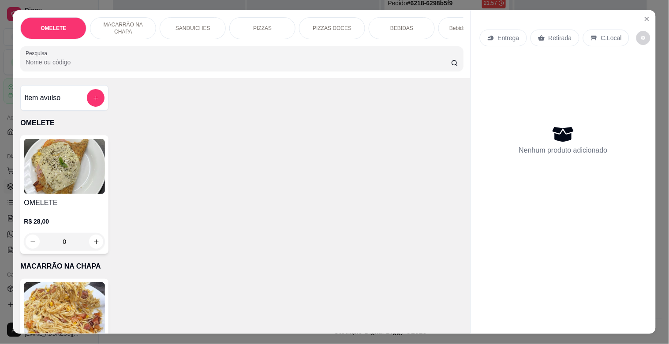
scroll to position [0, 388]
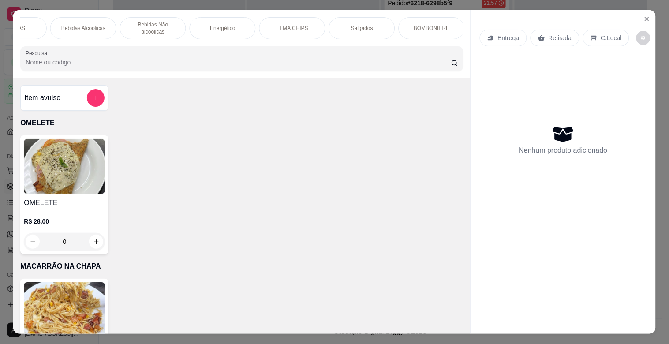
click at [435, 28] on p "BOMBONIERE" at bounding box center [432, 28] width 36 height 7
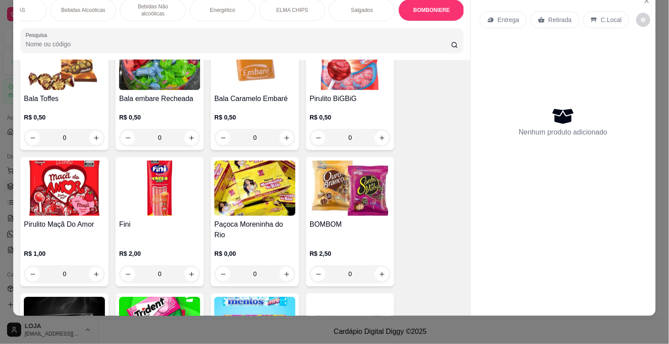
scroll to position [3090, 0]
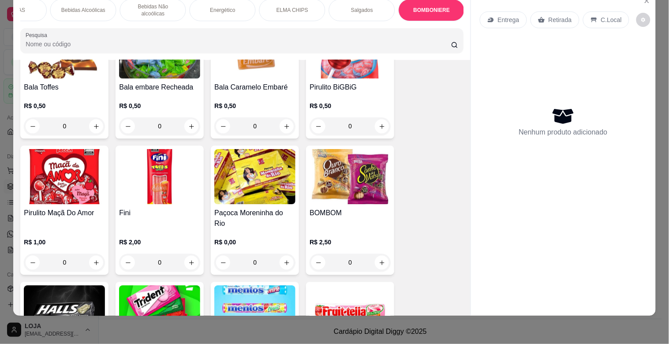
click at [336, 196] on div "BOMBOM R$ 2,50 0" at bounding box center [350, 210] width 88 height 129
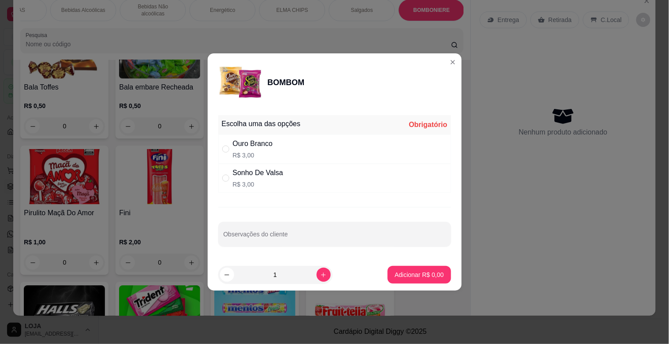
click at [232, 153] on div "" at bounding box center [227, 149] width 11 height 10
click at [430, 271] on p "Adicionar R$ 3,00" at bounding box center [419, 274] width 49 height 9
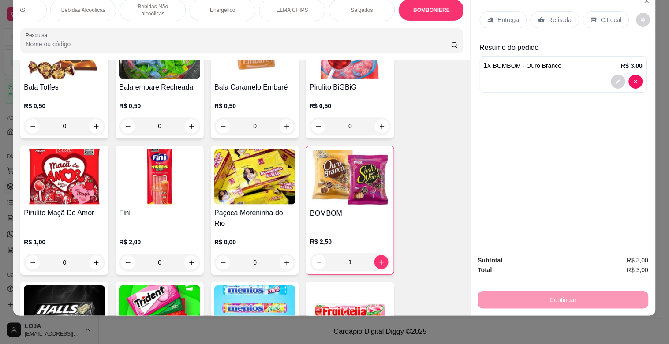
click at [376, 180] on img at bounding box center [350, 177] width 80 height 55
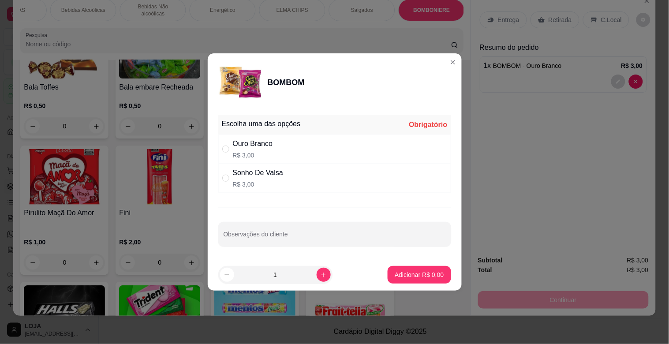
drag, startPoint x: 274, startPoint y: 180, endPoint x: 290, endPoint y: 191, distance: 20.0
click at [274, 180] on p "R$ 3,00" at bounding box center [258, 184] width 50 height 9
click at [432, 267] on button "Adicionar R$ 3,00" at bounding box center [419, 275] width 61 height 17
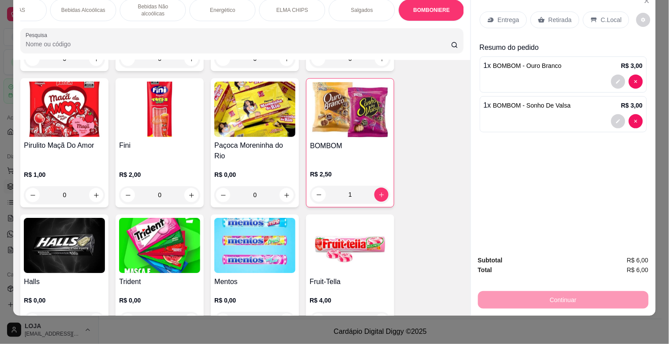
scroll to position [3101, 0]
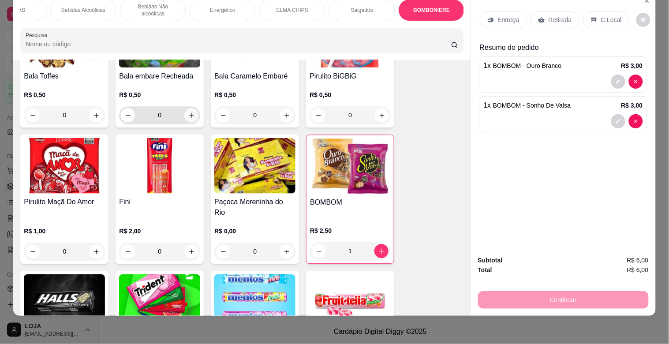
click at [167, 151] on img at bounding box center [159, 165] width 81 height 55
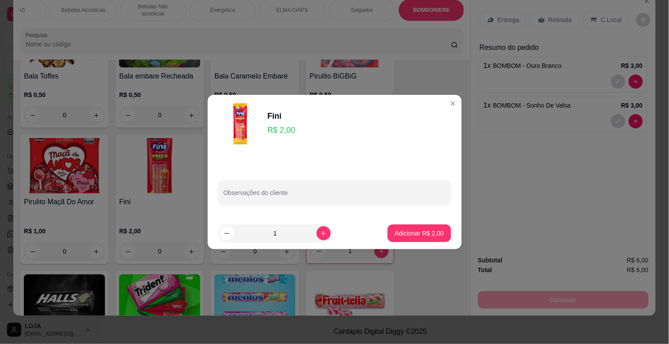
click at [300, 151] on header "Fini R$ 2,00" at bounding box center [335, 124] width 254 height 58
click at [289, 119] on div "Fini" at bounding box center [282, 116] width 28 height 12
click at [406, 230] on p "Adicionar R$ 2,00" at bounding box center [419, 233] width 49 height 9
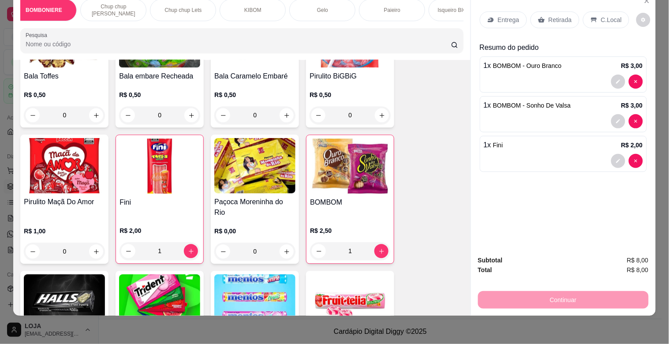
scroll to position [0, 877]
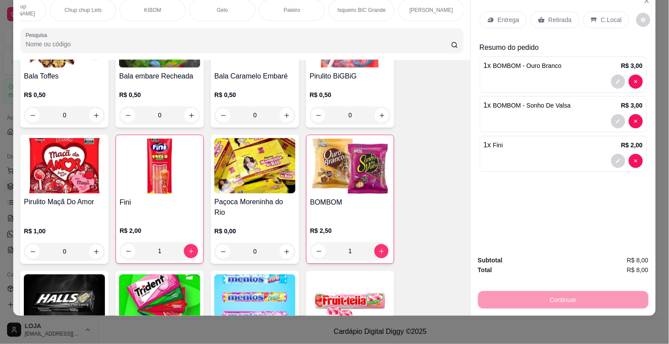
click at [292, 7] on p "Paieiro" at bounding box center [292, 10] width 16 height 7
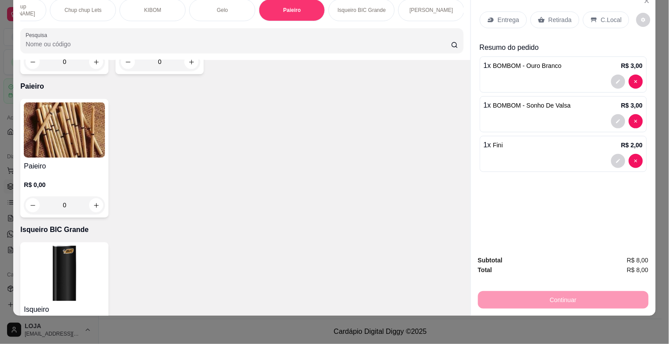
drag, startPoint x: 6, startPoint y: 174, endPoint x: 23, endPoint y: 171, distance: 16.6
click at [8, 174] on div "OMELETE MACARRÃO NA CHAPA SANDUICHES PIZZAS PIZZAS DOCES BEBIDAS Bebidas Alcoól…" at bounding box center [334, 172] width 669 height 344
click at [49, 161] on h4 "Paieiro" at bounding box center [64, 166] width 81 height 11
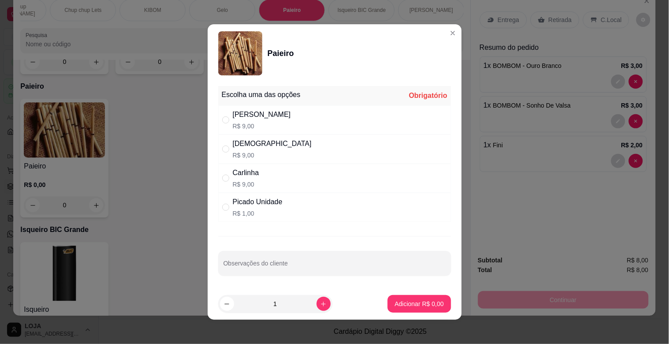
click at [259, 151] on div "Dinha R$ 9,00" at bounding box center [334, 149] width 233 height 29
click at [421, 307] on p "Adicionar R$ 9,00" at bounding box center [420, 304] width 48 height 8
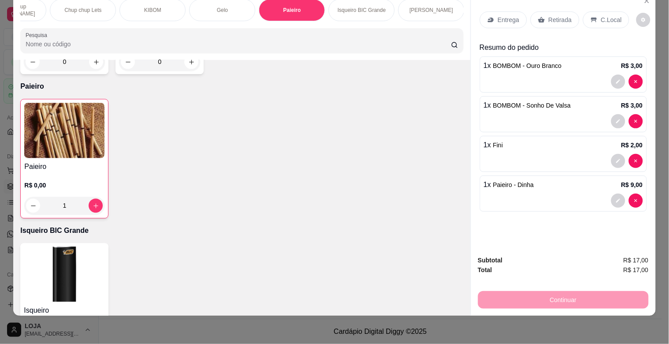
click at [601, 15] on p "C.Local" at bounding box center [611, 19] width 21 height 9
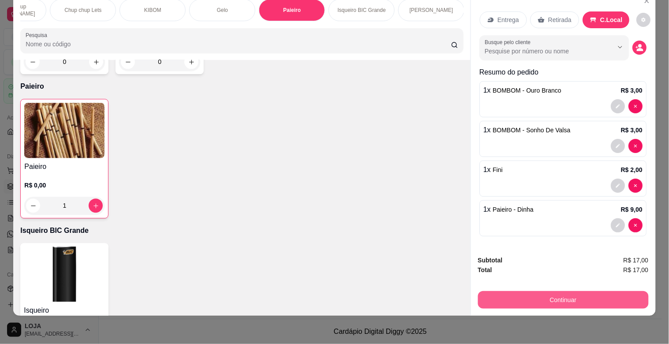
click at [579, 291] on button "Continuar" at bounding box center [563, 300] width 171 height 18
click at [548, 297] on button "Continuar" at bounding box center [563, 300] width 171 height 18
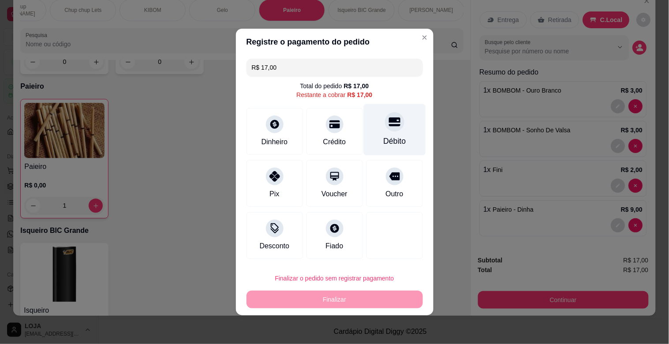
click at [384, 136] on div "Débito" at bounding box center [394, 140] width 23 height 11
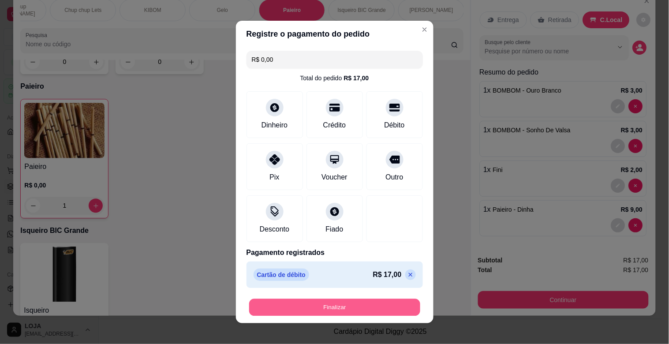
click at [393, 303] on button "Finalizar" at bounding box center [334, 307] width 171 height 17
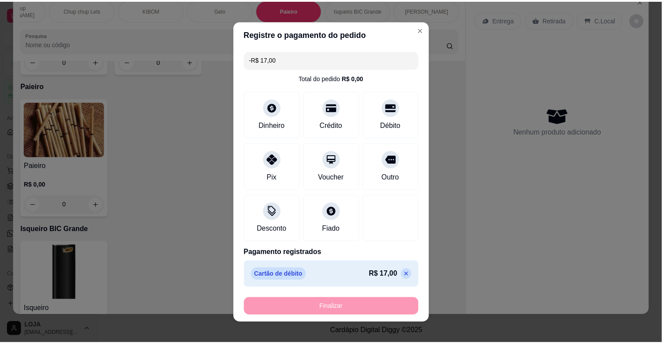
scroll to position [4870, 0]
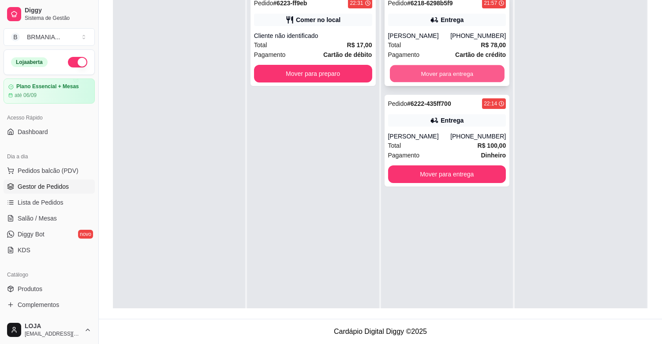
click at [439, 71] on button "Mover para entrega" at bounding box center [447, 73] width 115 height 17
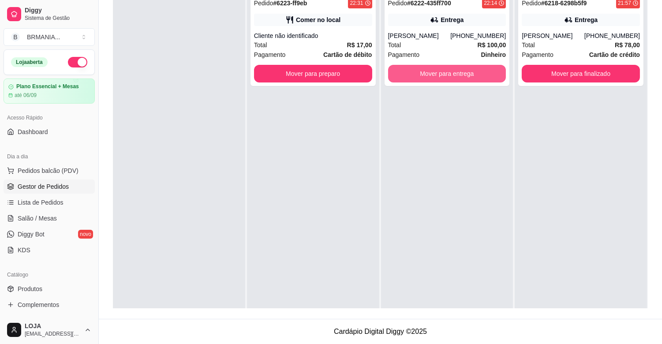
click at [439, 71] on button "Mover para entrega" at bounding box center [447, 74] width 118 height 18
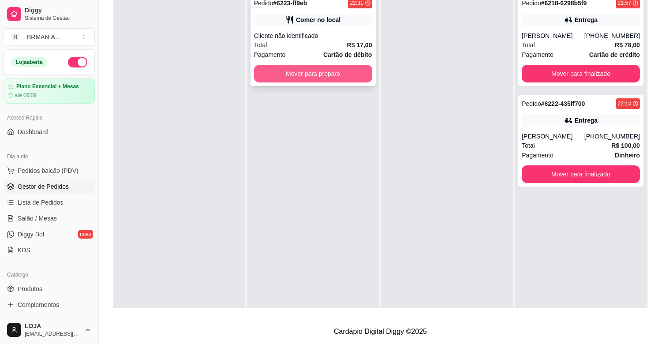
click at [363, 71] on button "Mover para preparo" at bounding box center [313, 74] width 118 height 18
click at [363, 71] on div "Mover para preparo" at bounding box center [313, 74] width 118 height 18
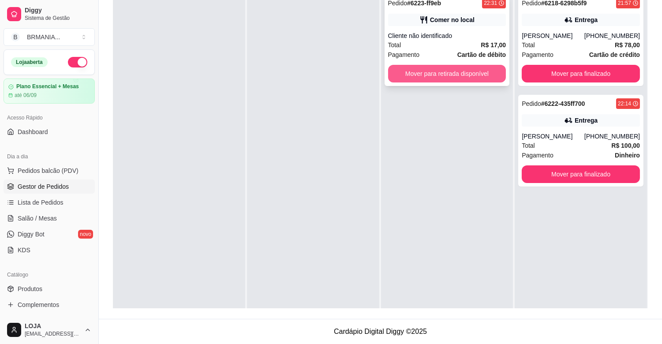
click at [456, 68] on button "Mover para retirada disponível" at bounding box center [447, 74] width 118 height 18
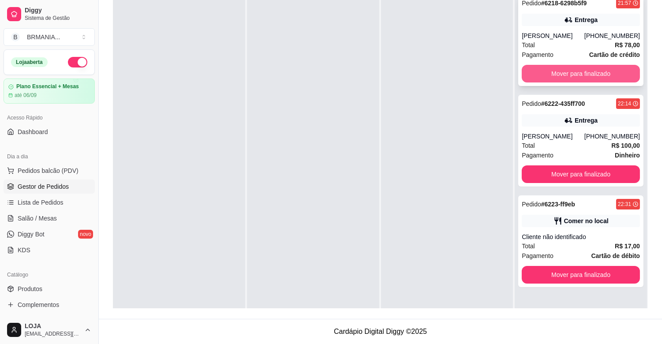
click at [556, 73] on button "Mover para finalizado" at bounding box center [581, 74] width 118 height 18
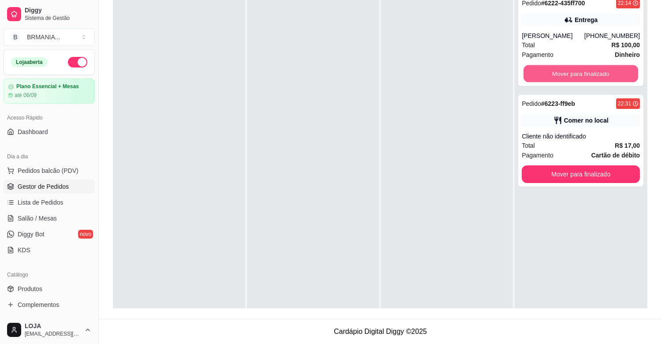
click at [556, 73] on button "Mover para finalizado" at bounding box center [581, 73] width 115 height 17
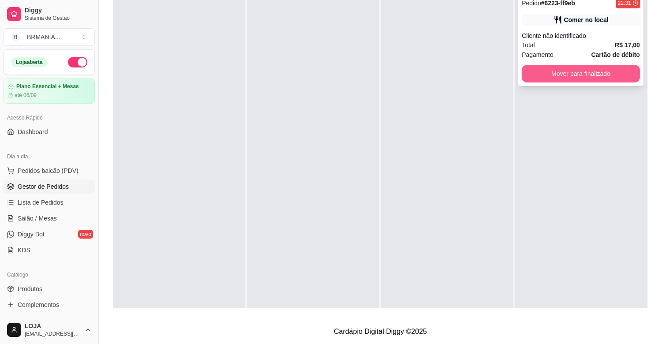
click at [563, 73] on button "Mover para finalizado" at bounding box center [581, 74] width 118 height 18
